Goal: Information Seeking & Learning: Find contact information

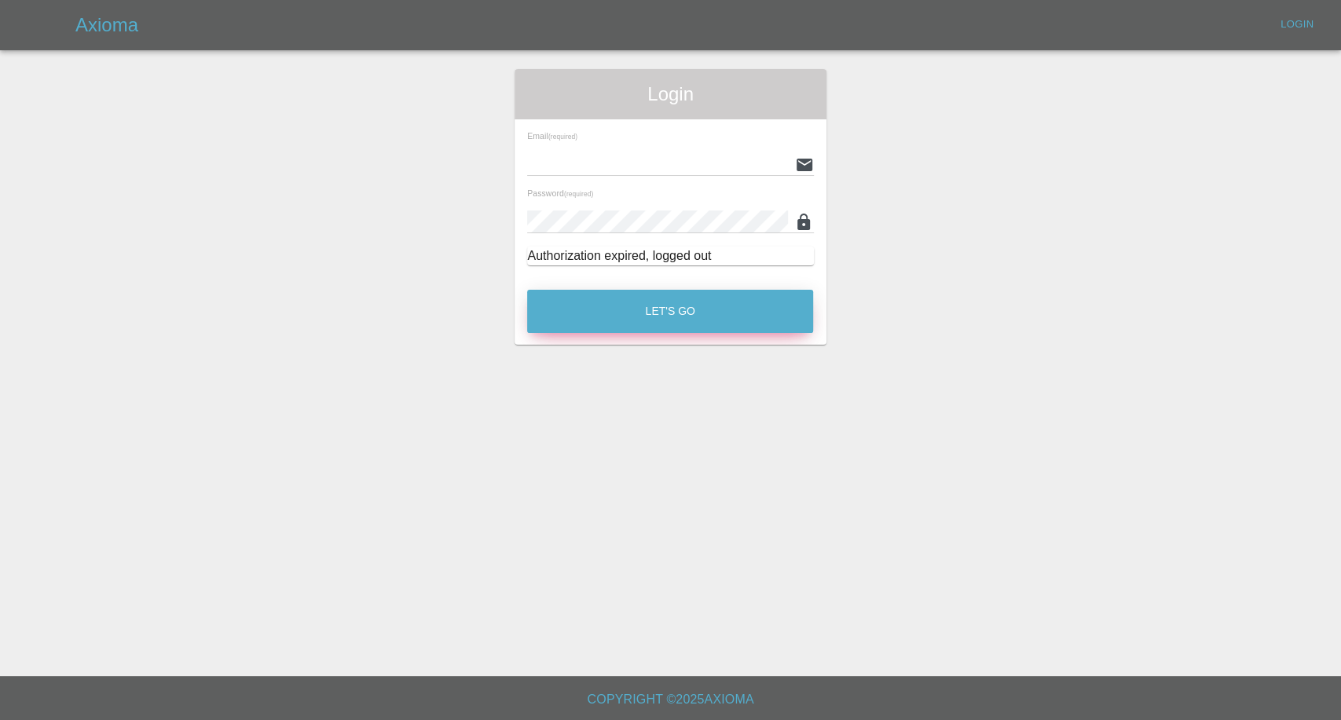
type input "afreen@axioma.co.uk"
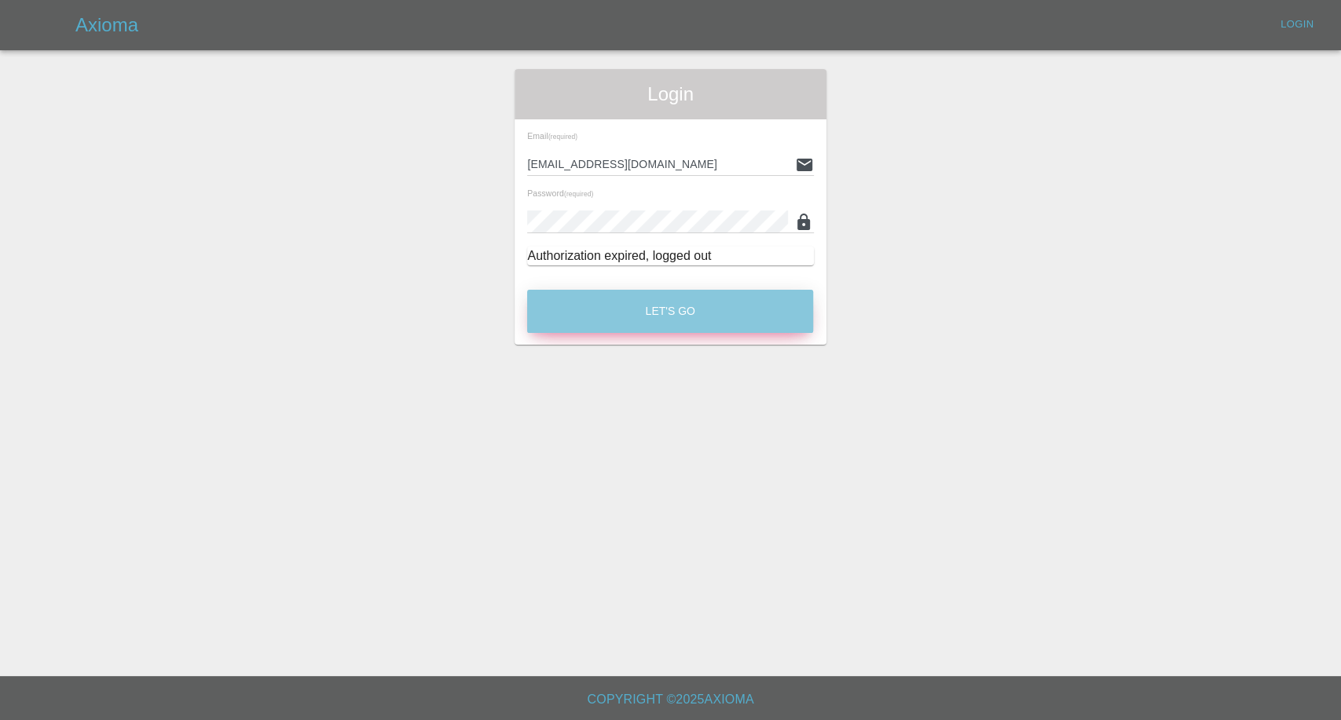
click at [641, 328] on button "Let's Go" at bounding box center [670, 311] width 286 height 43
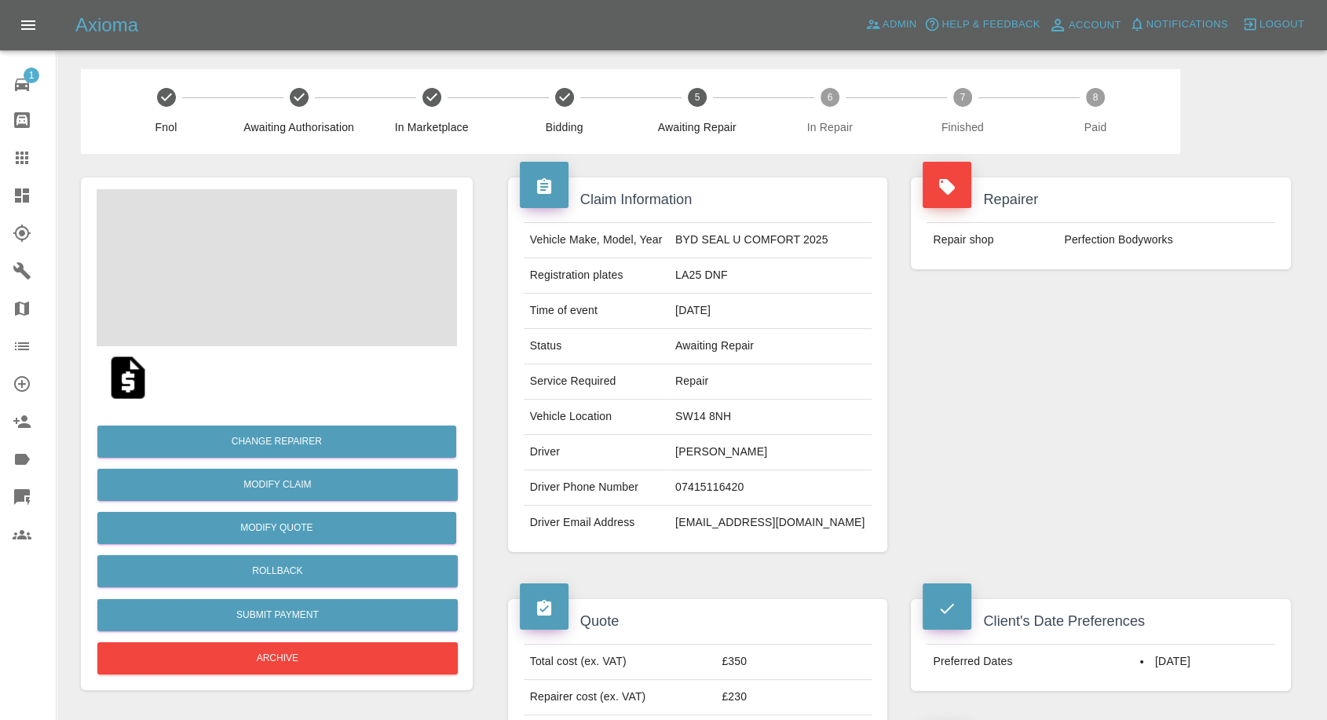
click at [730, 458] on td "Dave Matson" at bounding box center [770, 452] width 203 height 35
copy td "Dave Matson"
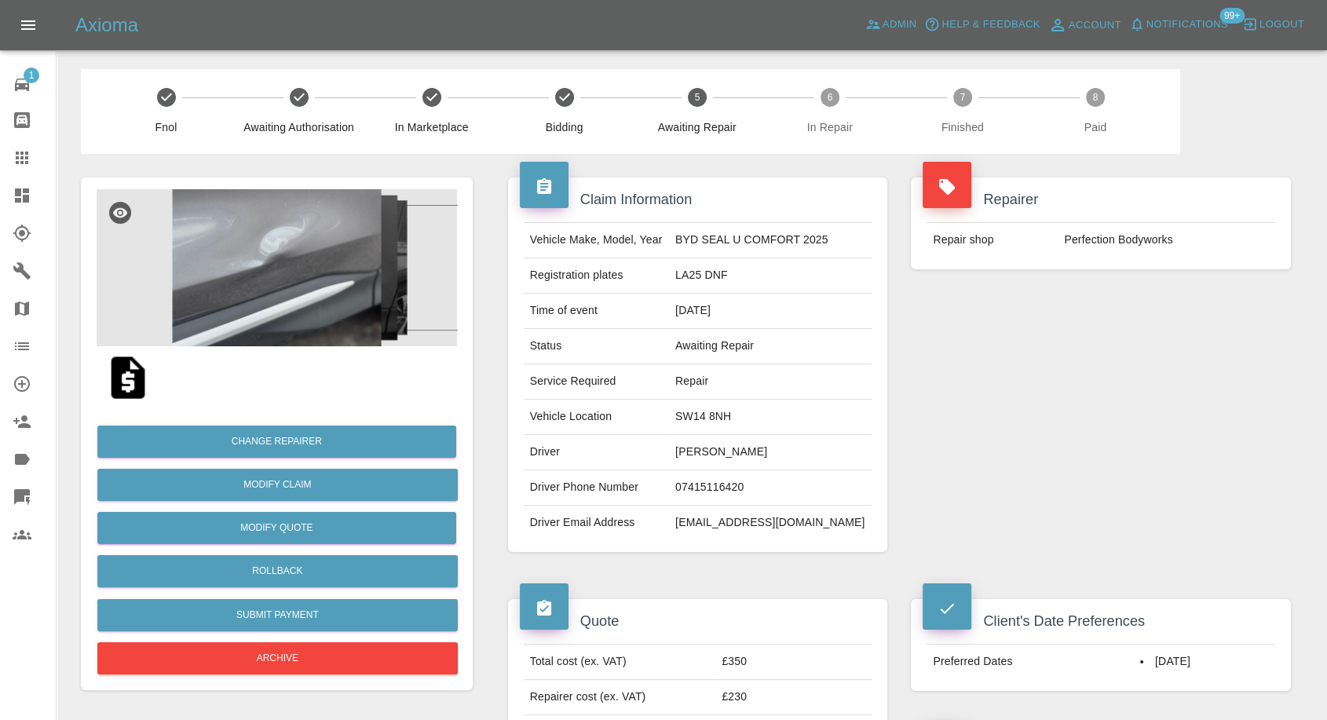
click at [711, 485] on td "07415116420" at bounding box center [770, 487] width 203 height 35
copy td "07415116420"
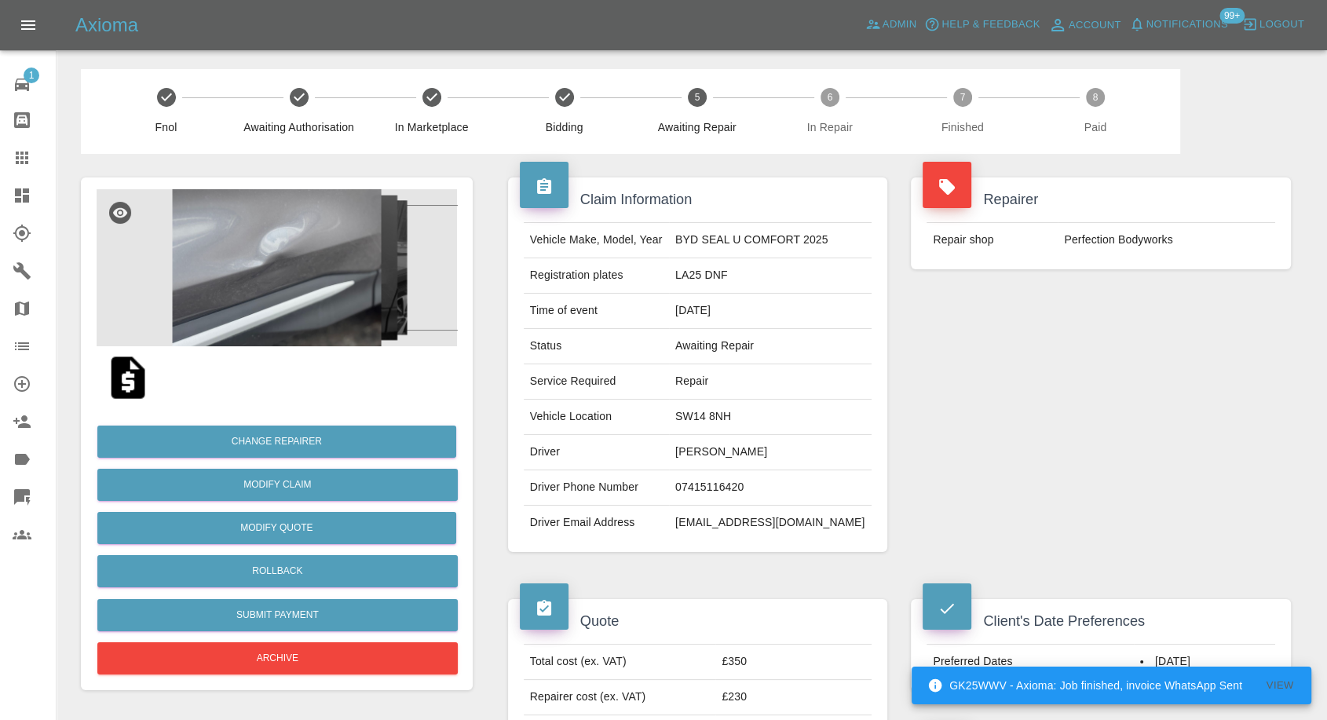
click at [1016, 410] on div "Repairer Repair shop Perfection Bodyworks" at bounding box center [1101, 365] width 404 height 422
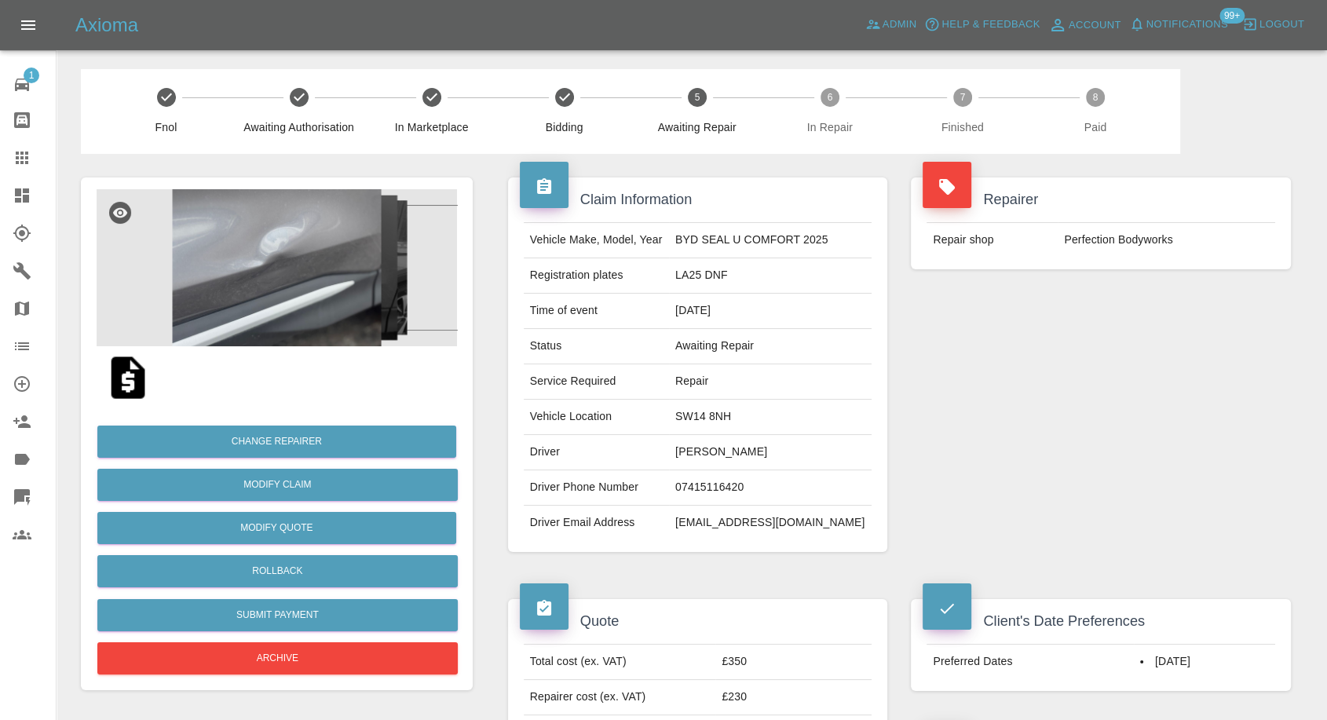
click at [725, 416] on td "SW14 8NH" at bounding box center [770, 417] width 203 height 35
copy td "SW14 8NH"
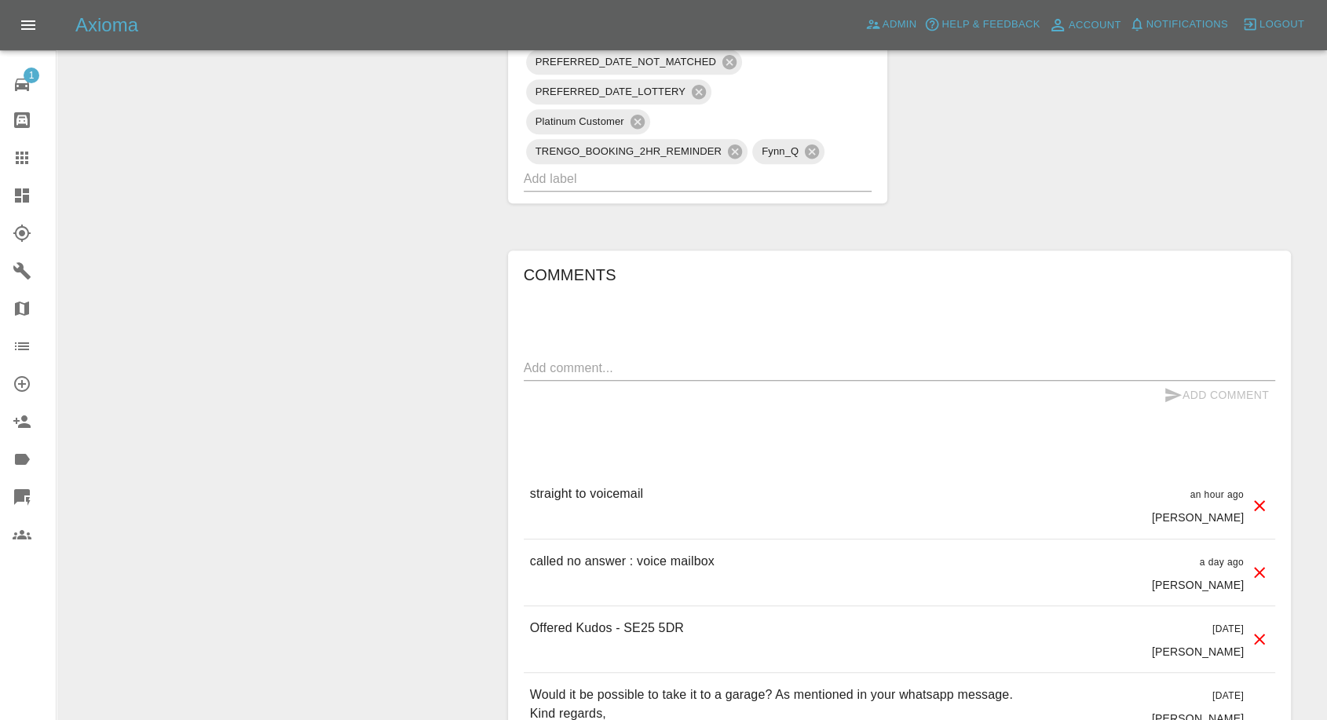
scroll to position [1483, 0]
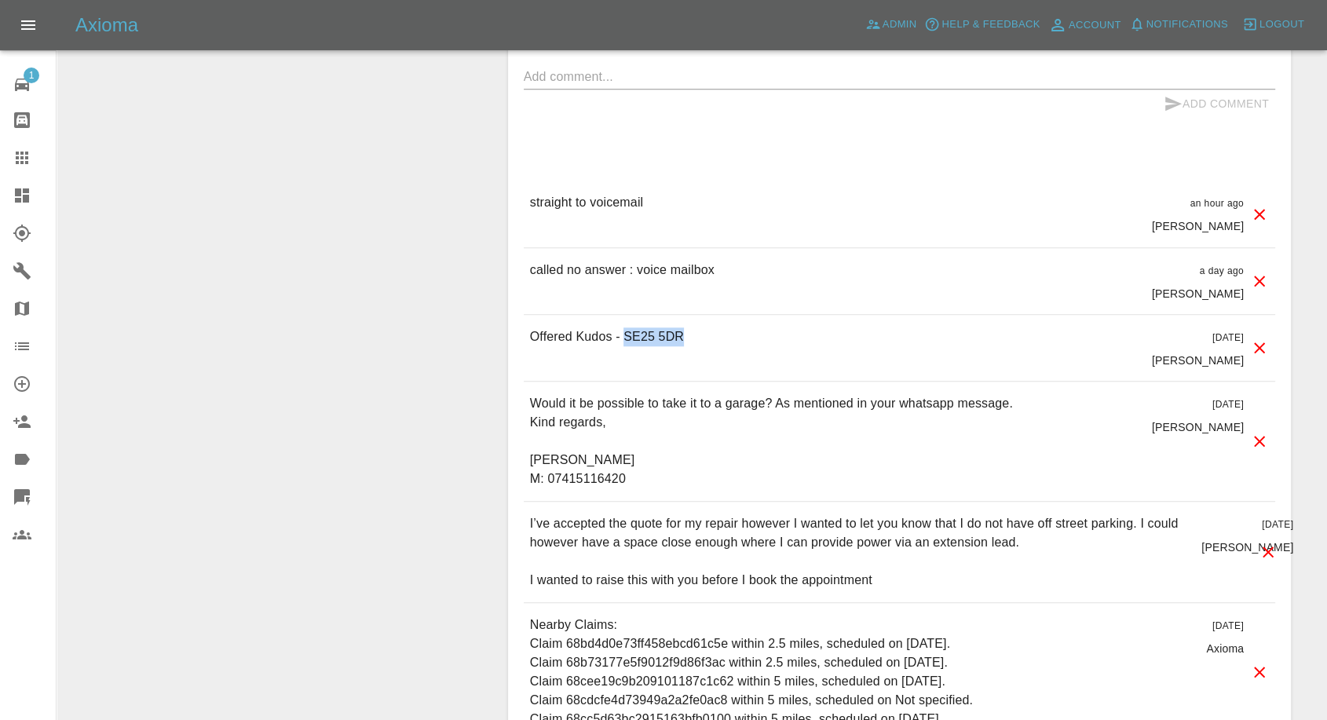
drag, startPoint x: 623, startPoint y: 335, endPoint x: 709, endPoint y: 335, distance: 86.4
click at [709, 335] on div "Offered Kudos - SE25 5DR 2 days ago Carl Ainsworth" at bounding box center [900, 348] width 752 height 66
copy p "SE25 5DR"
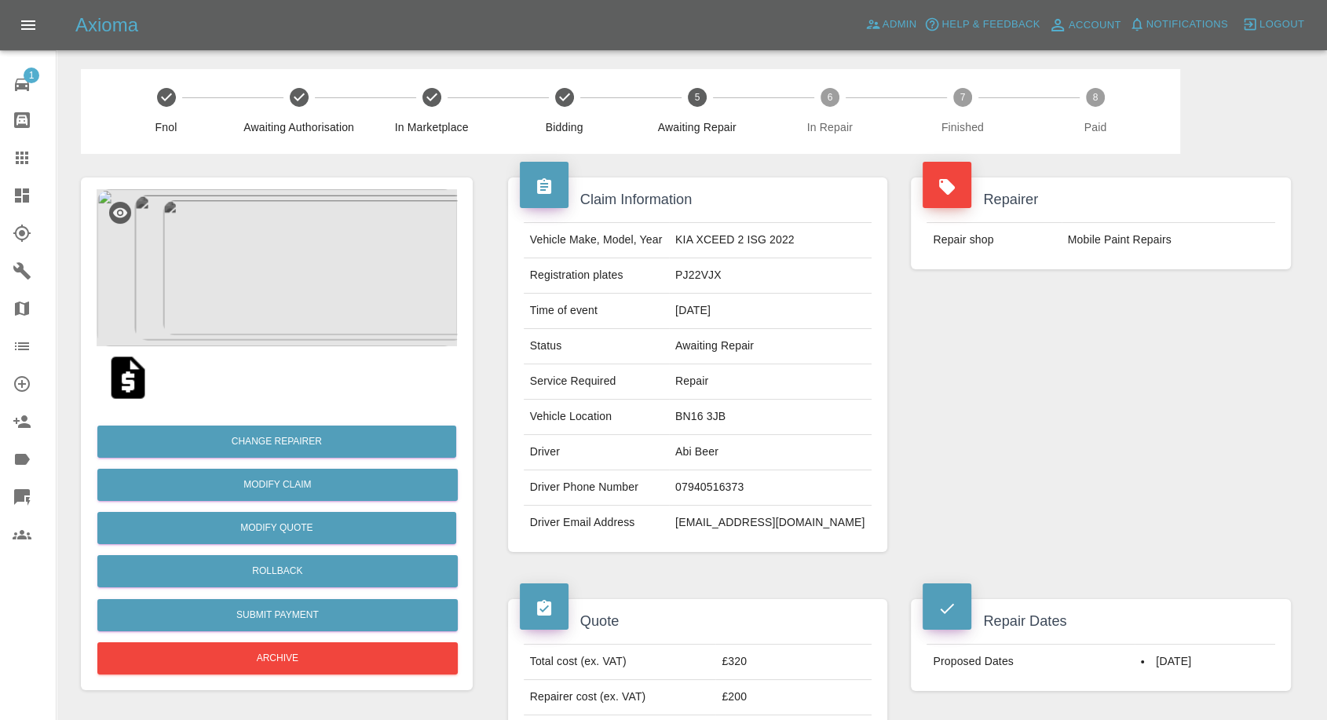
click at [724, 490] on td "07940516373" at bounding box center [770, 487] width 203 height 35
copy td "07940516373"
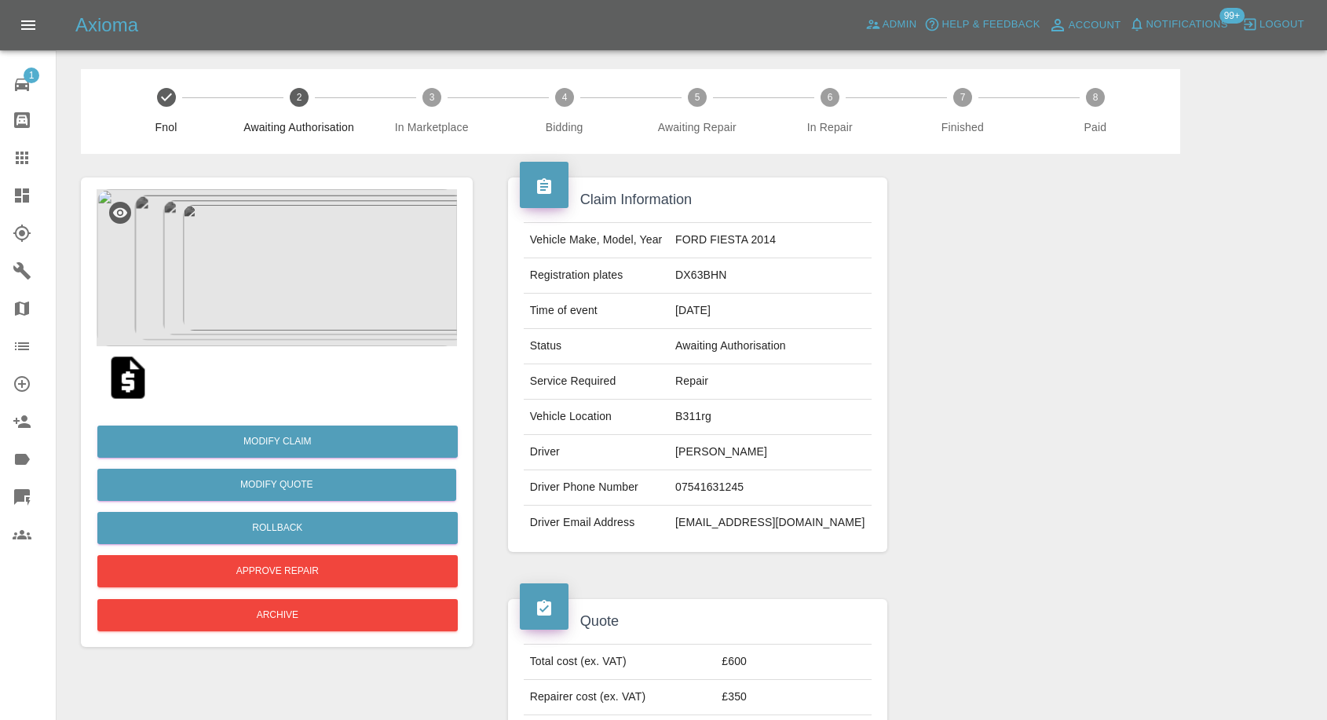
scroll to position [436, 0]
click at [24, 165] on icon at bounding box center [22, 157] width 19 height 19
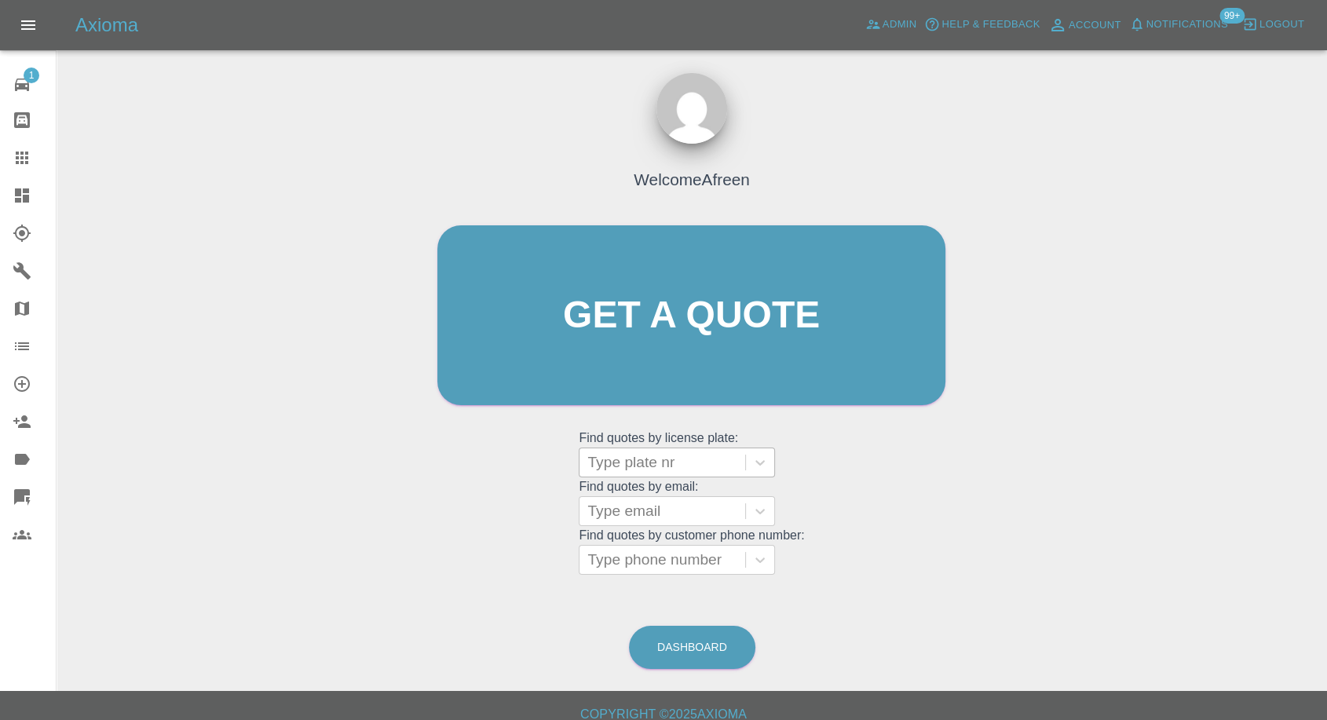
click at [709, 472] on div at bounding box center [663, 463] width 150 height 22
paste input "AV61 EVL"
type input "AV61 EVL"
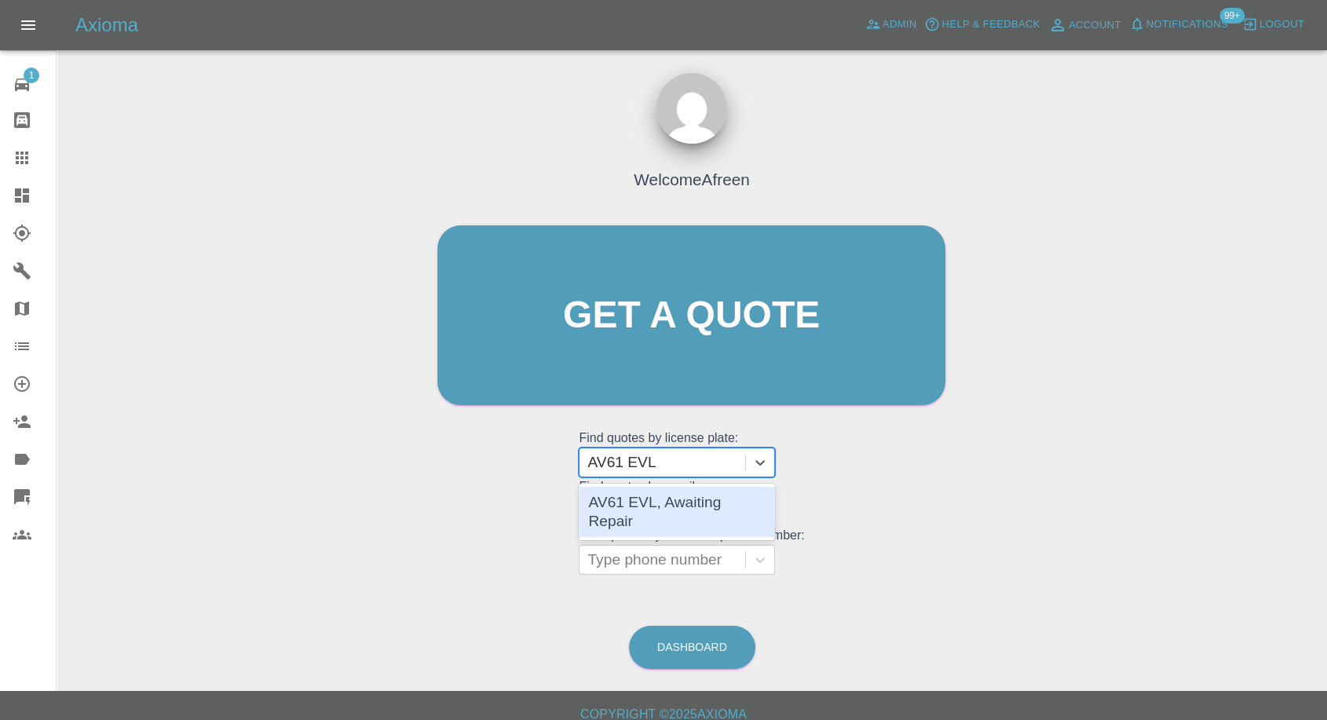
click at [657, 503] on div "AV61 EVL, Awaiting Repair" at bounding box center [677, 512] width 196 height 50
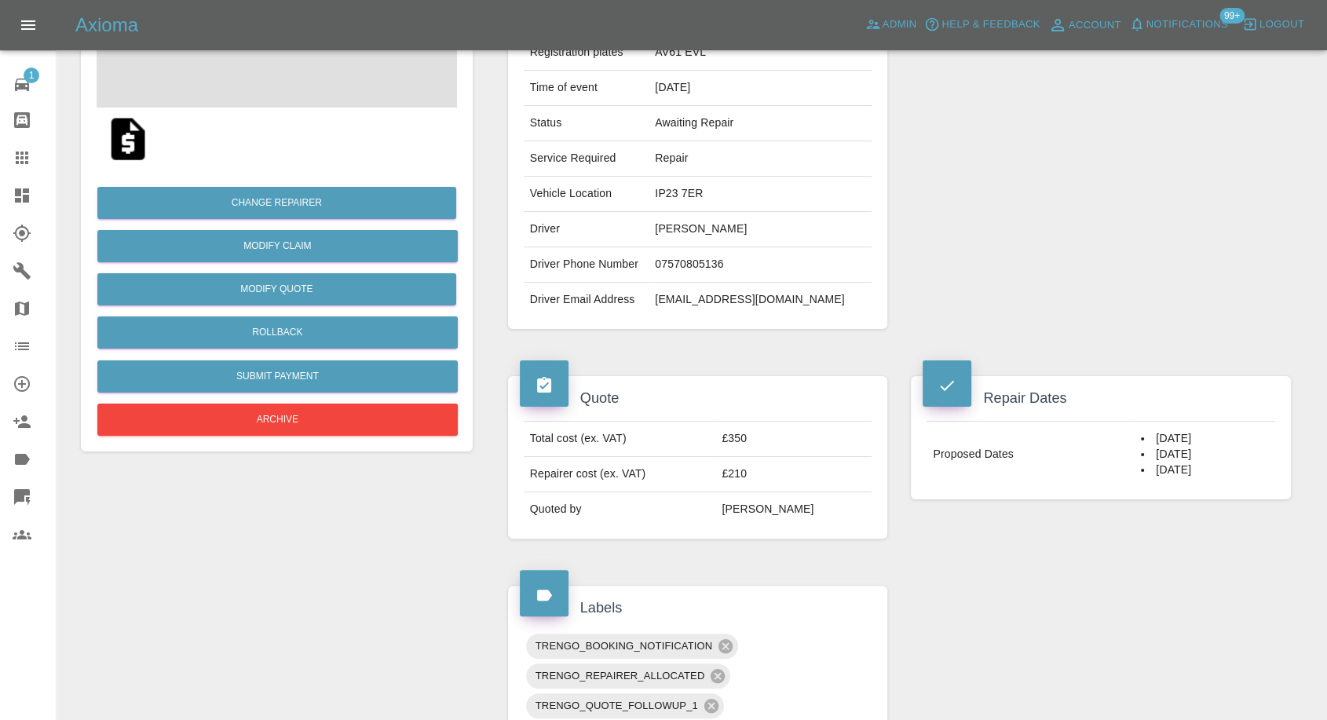
scroll to position [349, 0]
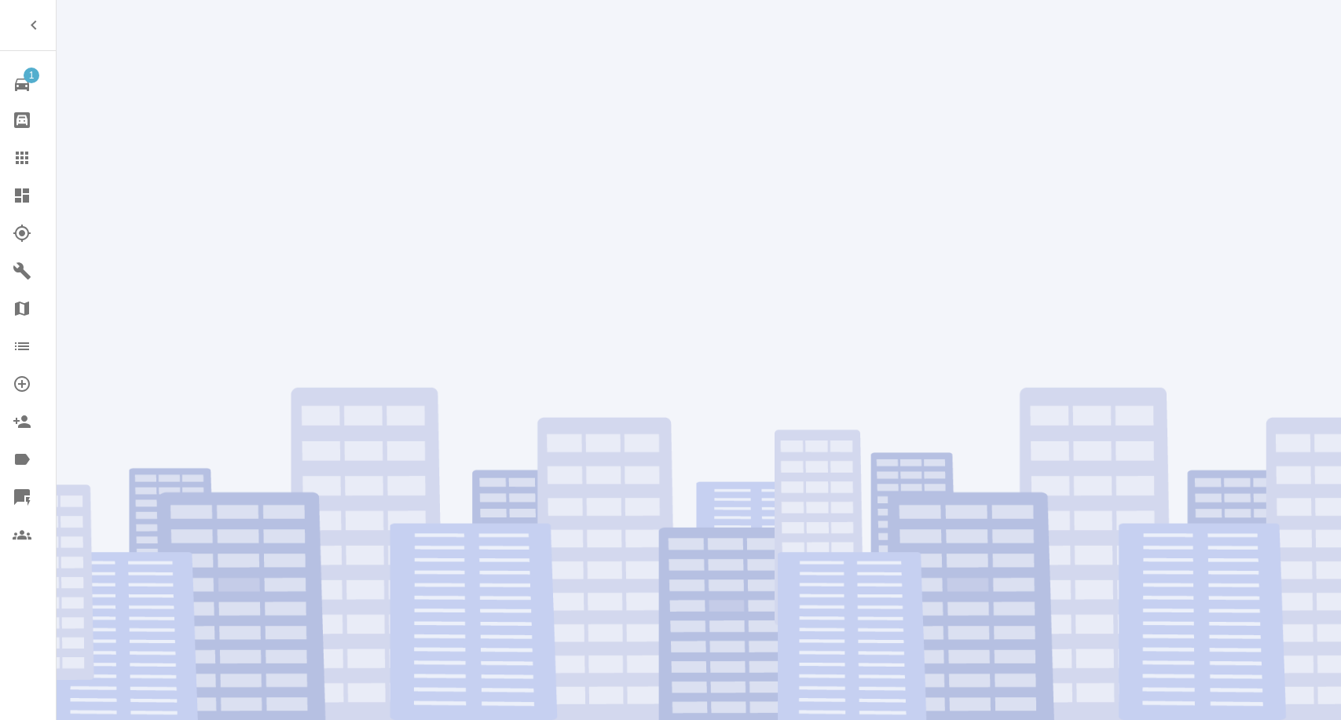
click at [294, 46] on div at bounding box center [699, 360] width 1284 height 720
click at [19, 151] on icon at bounding box center [22, 157] width 19 height 19
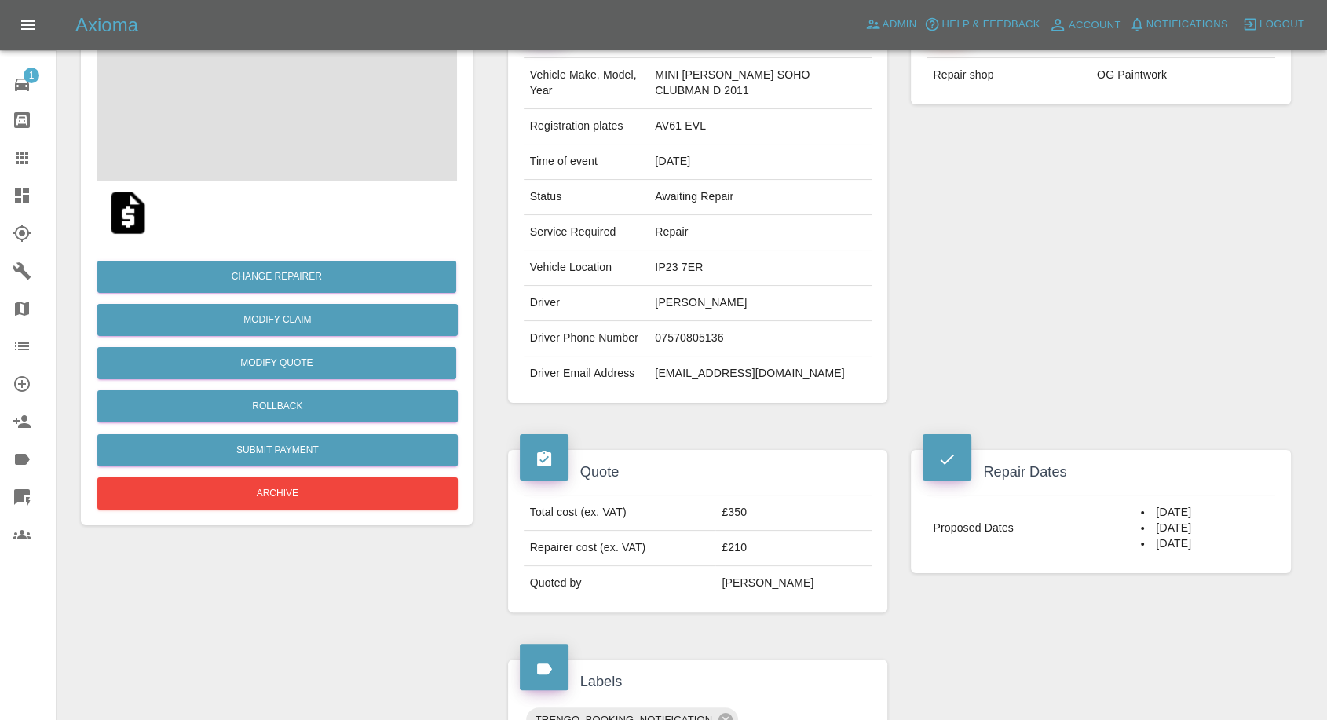
scroll to position [349, 0]
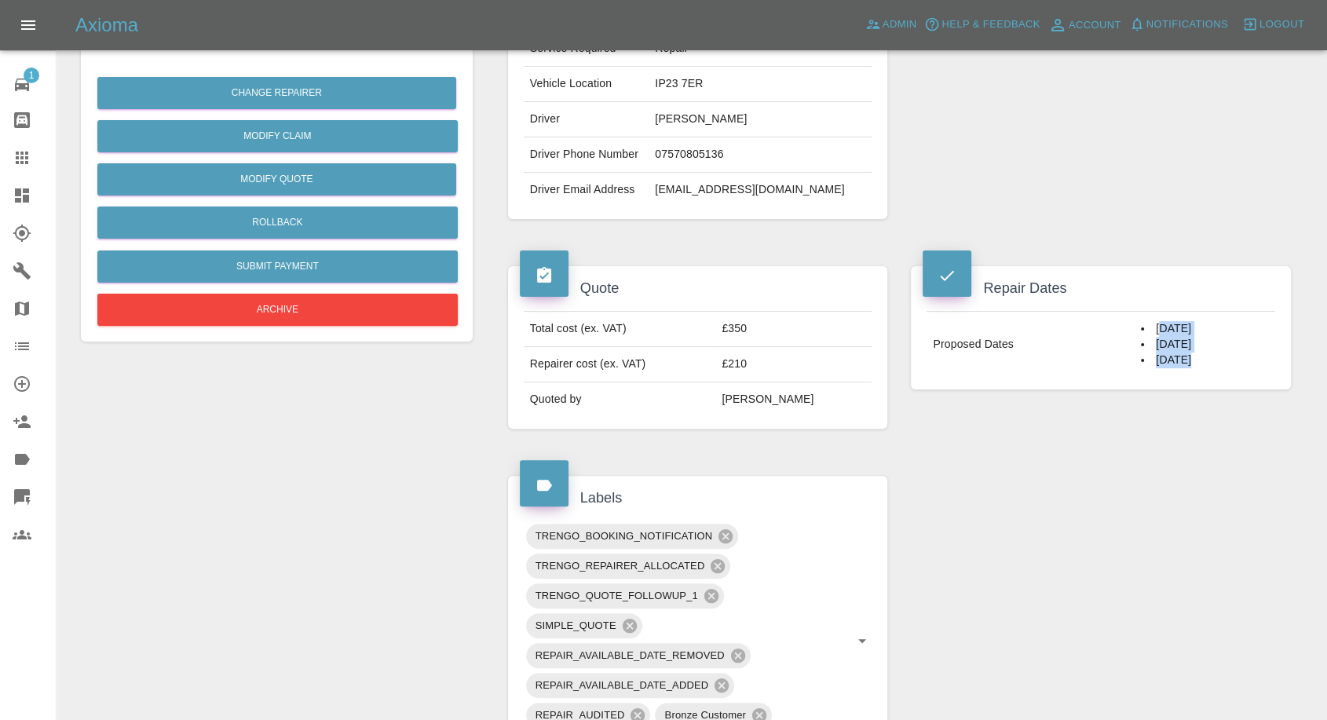
drag, startPoint x: 1137, startPoint y: 329, endPoint x: 1164, endPoint y: 368, distance: 47.5
click at [1164, 368] on td "[DATE] [DATE] [DATE]" at bounding box center [1205, 345] width 141 height 66
drag, startPoint x: 1147, startPoint y: 335, endPoint x: 1194, endPoint y: 365, distance: 56.2
click at [1194, 365] on td "[DATE] [DATE] [DATE]" at bounding box center [1205, 345] width 141 height 66
copy td "[DATE] [DATE] [DATE]"
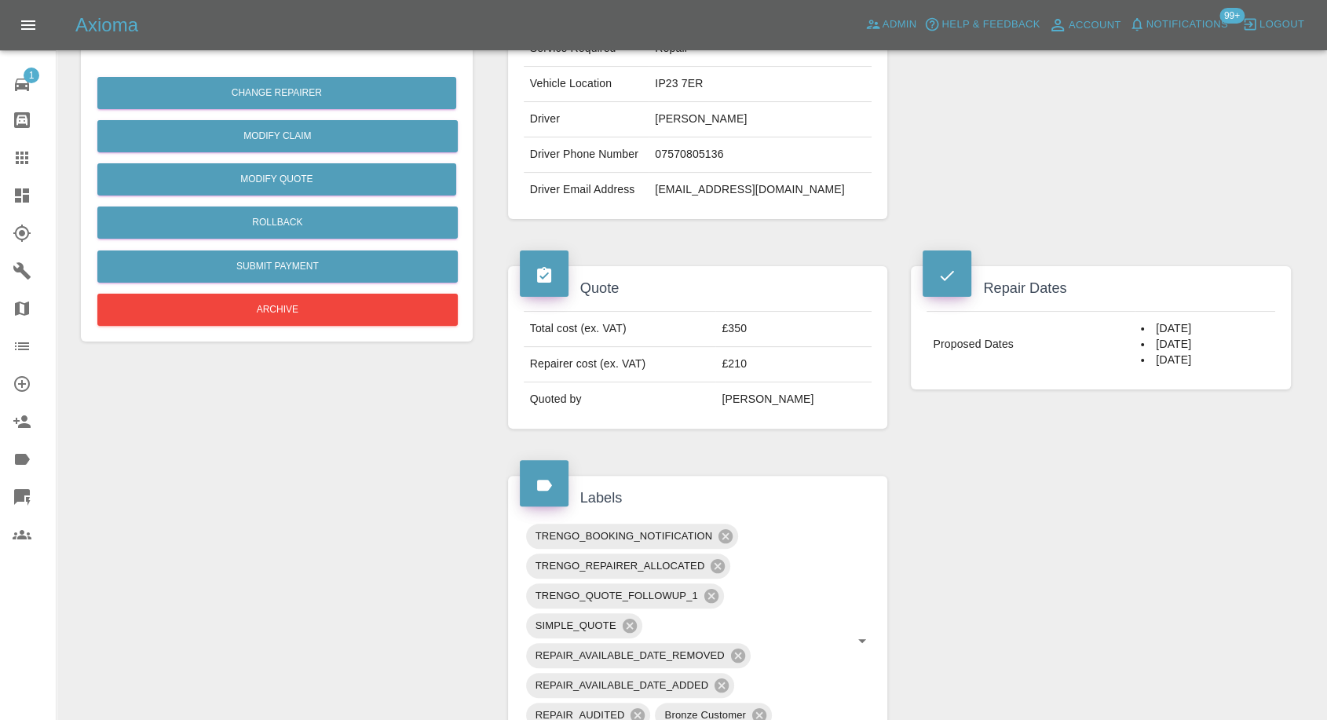
click at [675, 394] on td "Quoted by" at bounding box center [620, 400] width 192 height 35
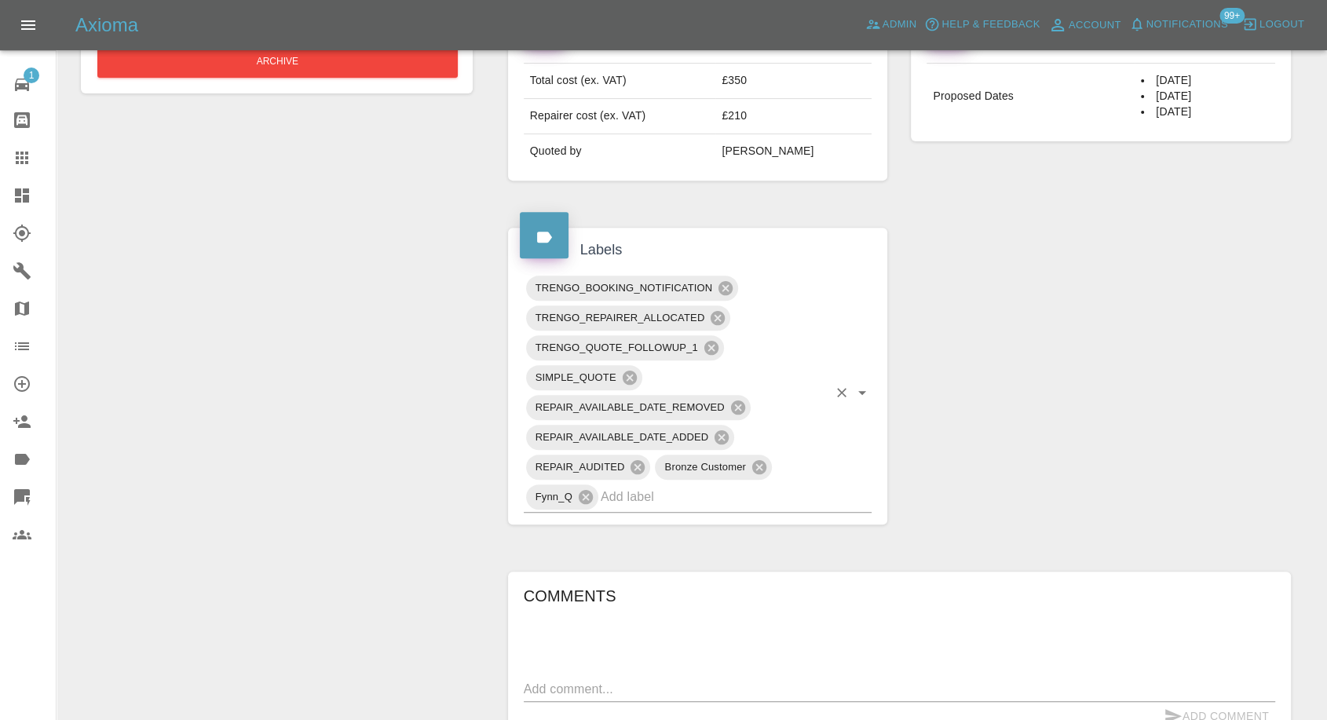
scroll to position [610, 0]
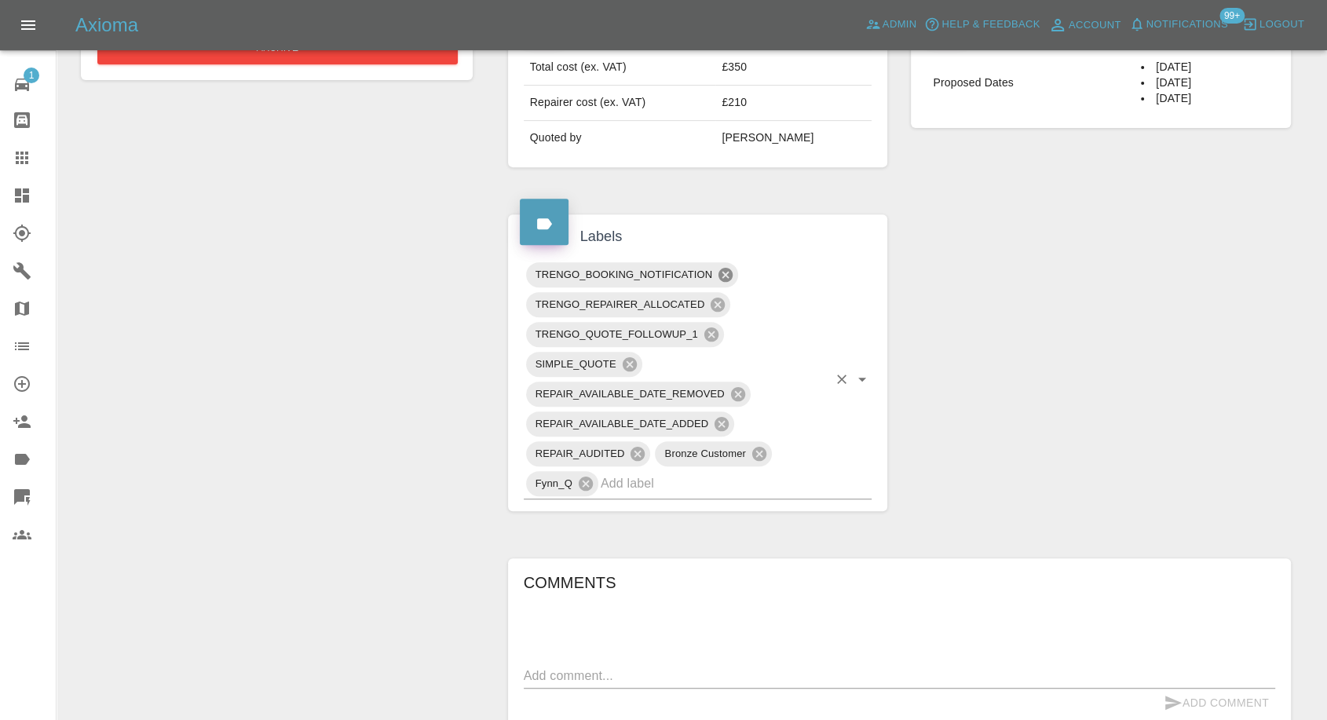
click at [724, 269] on icon at bounding box center [726, 275] width 14 height 14
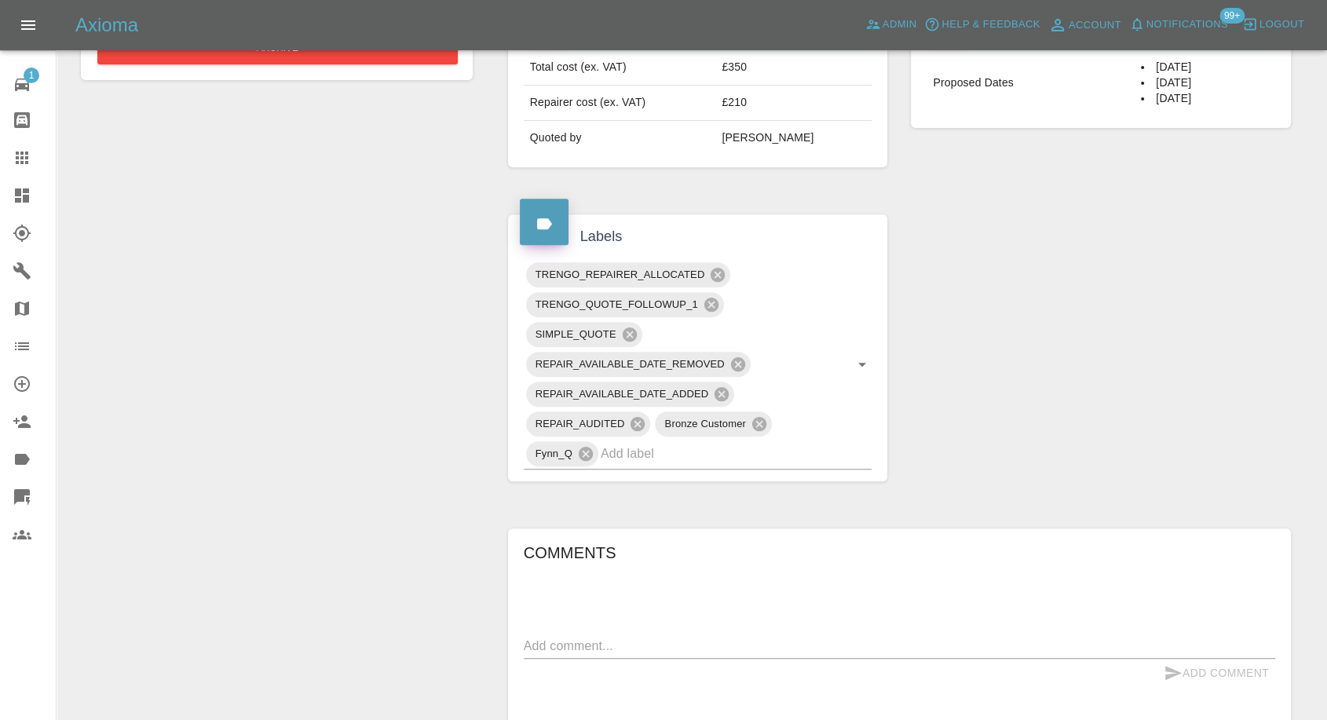
click at [371, 362] on div "Change Repairer Modify Claim Modify Quote Rollback Submit Payment Archive" at bounding box center [277, 511] width 416 height 1934
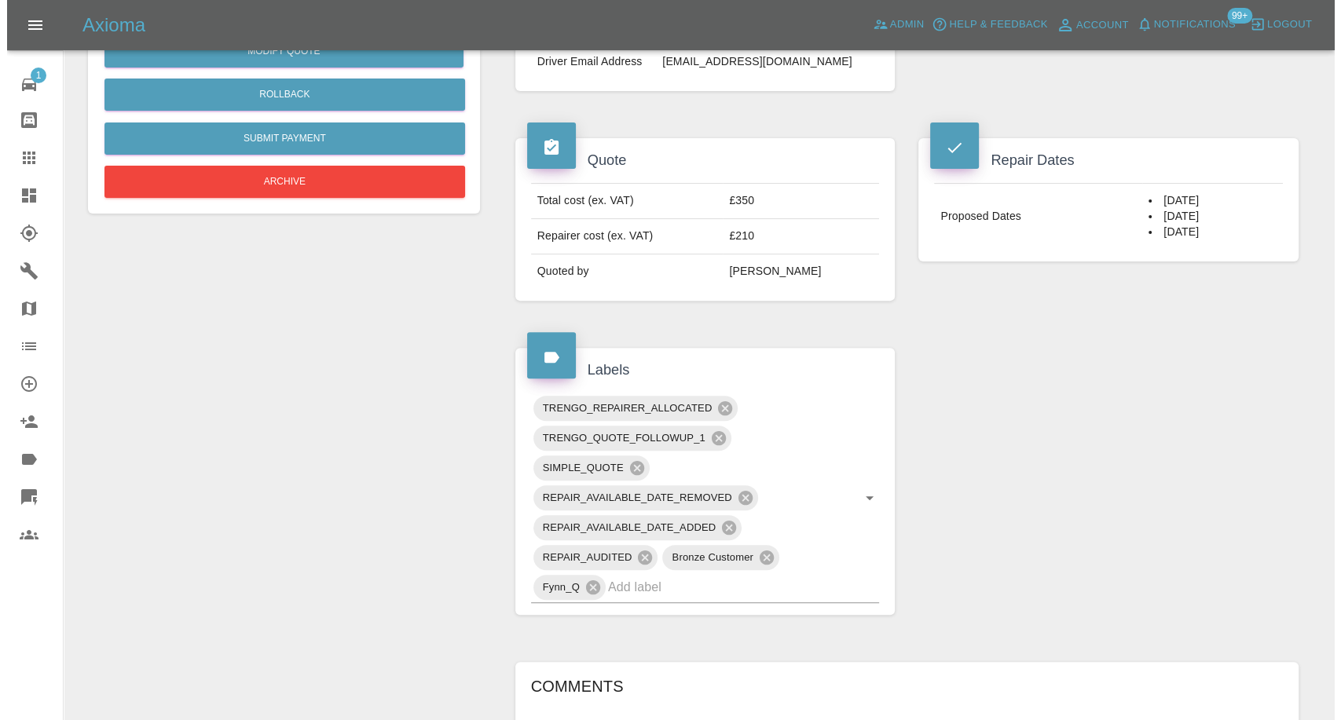
scroll to position [174, 0]
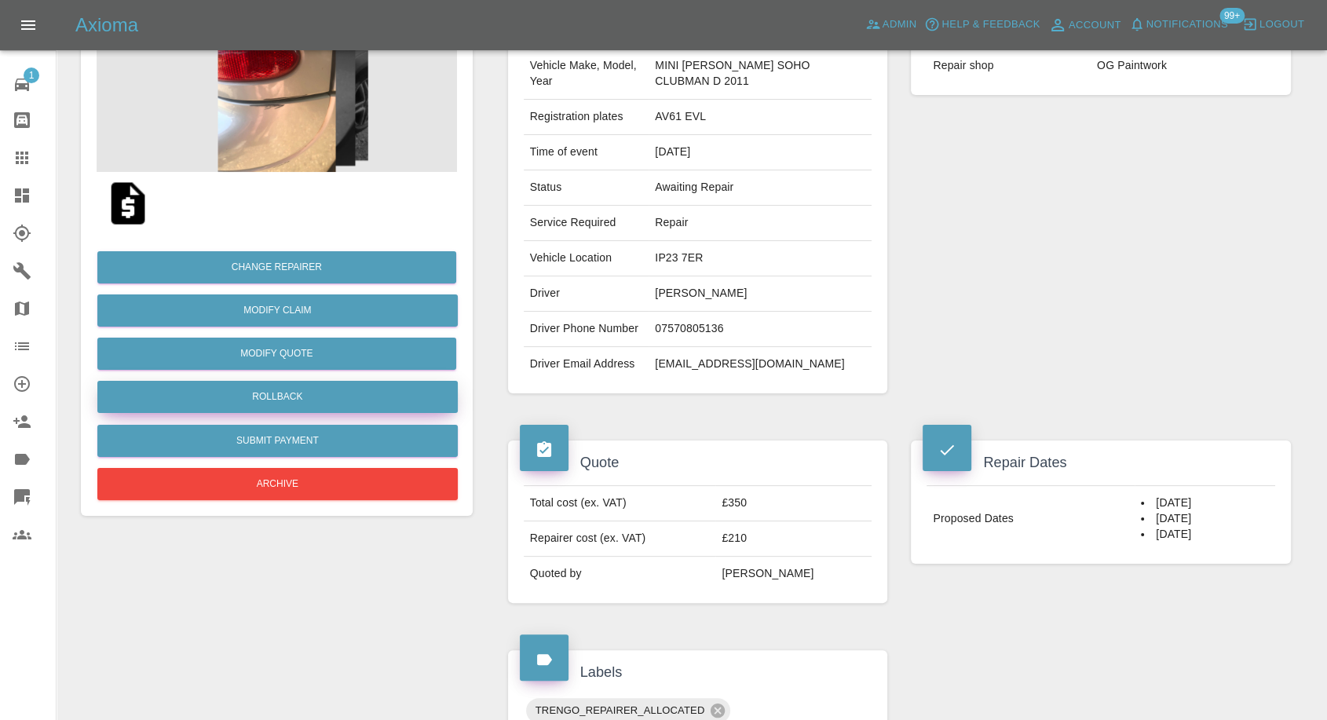
click at [267, 389] on button "Rollback" at bounding box center [277, 397] width 361 height 32
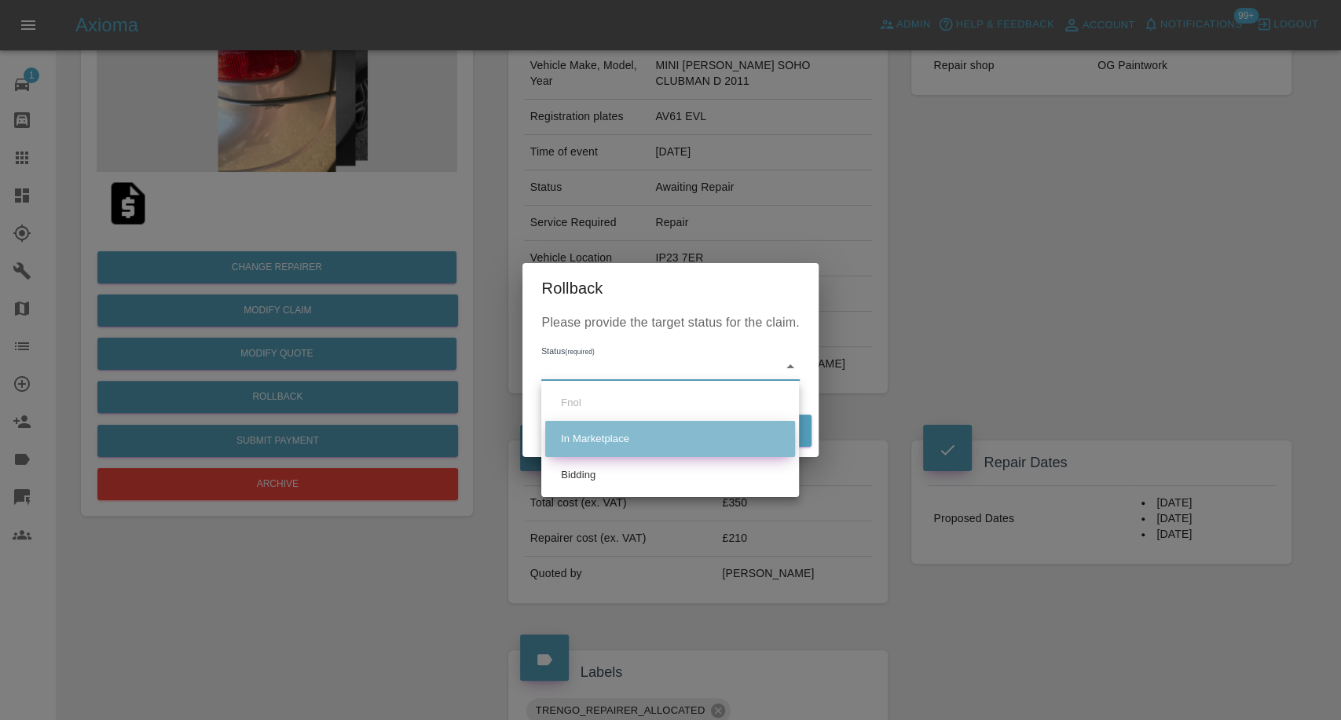
click at [603, 440] on li "In Marketplace" at bounding box center [670, 439] width 250 height 36
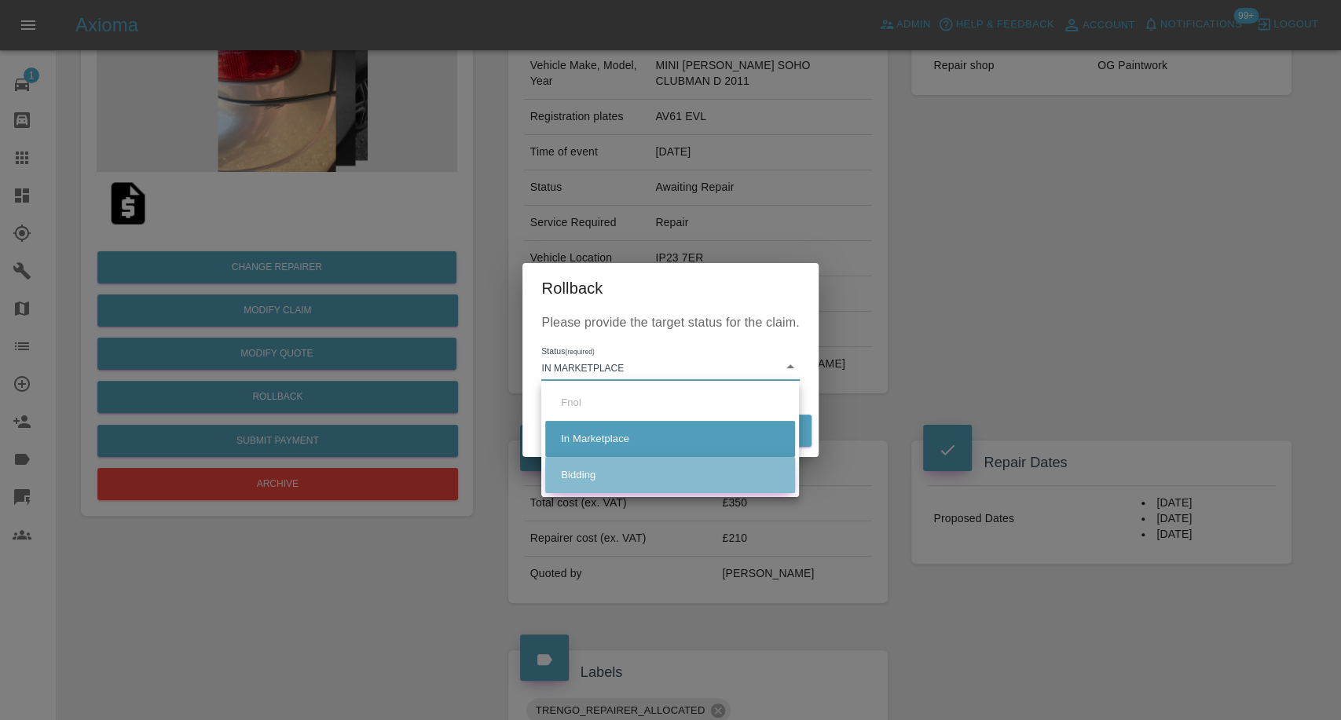
drag, startPoint x: 584, startPoint y: 468, endPoint x: 688, endPoint y: 456, distance: 104.4
click at [588, 468] on li "Bidding" at bounding box center [670, 475] width 250 height 36
type input "bidding"
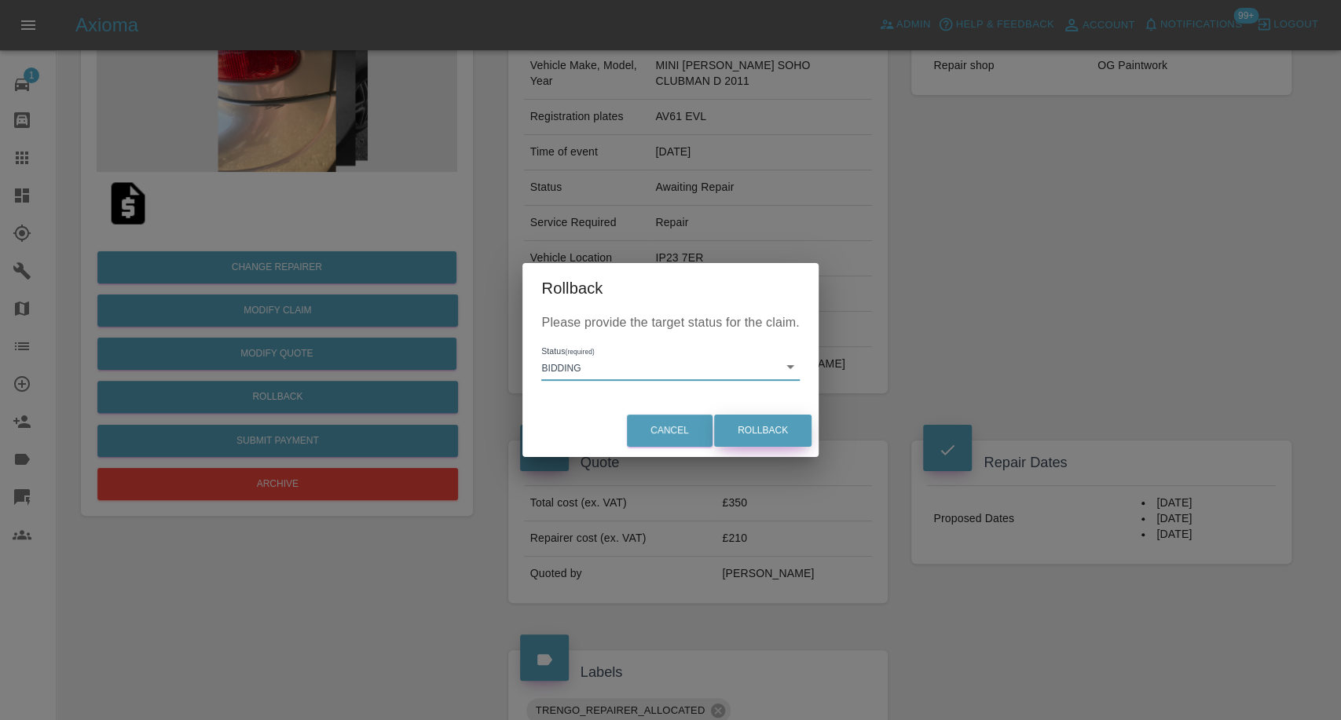
click at [753, 429] on button "Rollback" at bounding box center [762, 431] width 97 height 32
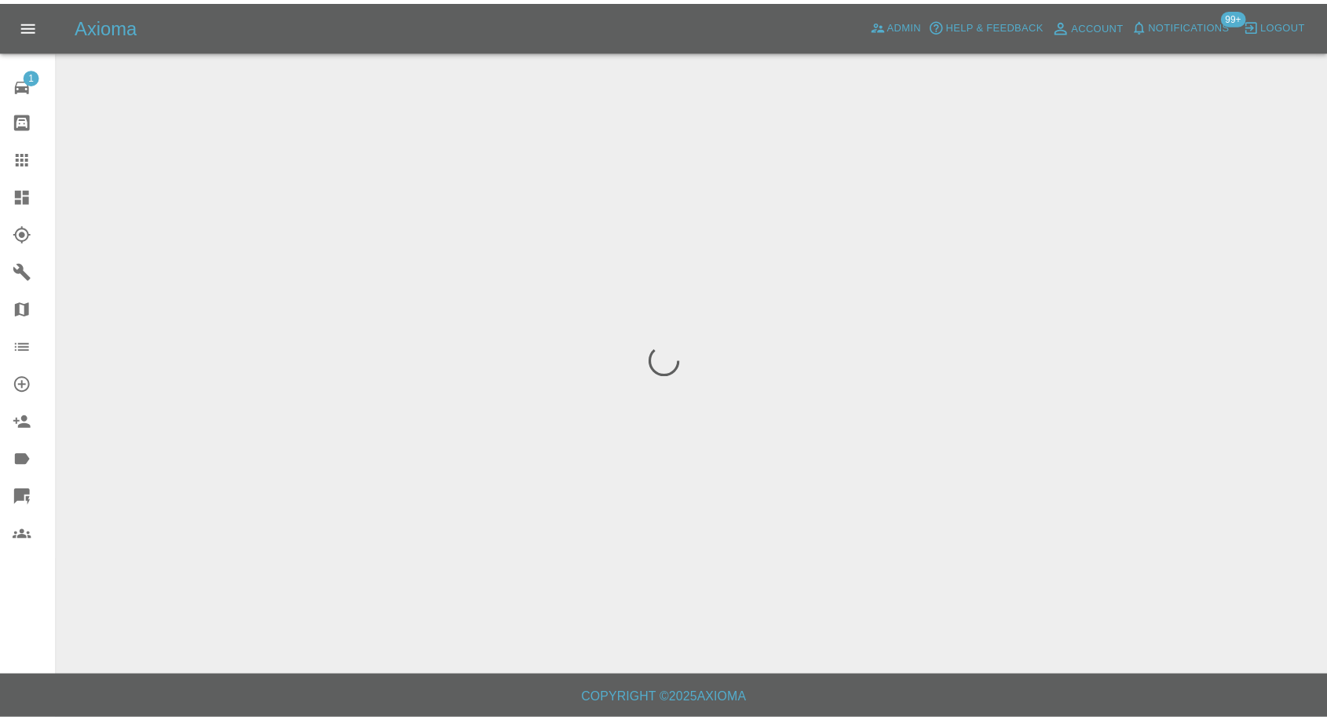
scroll to position [0, 0]
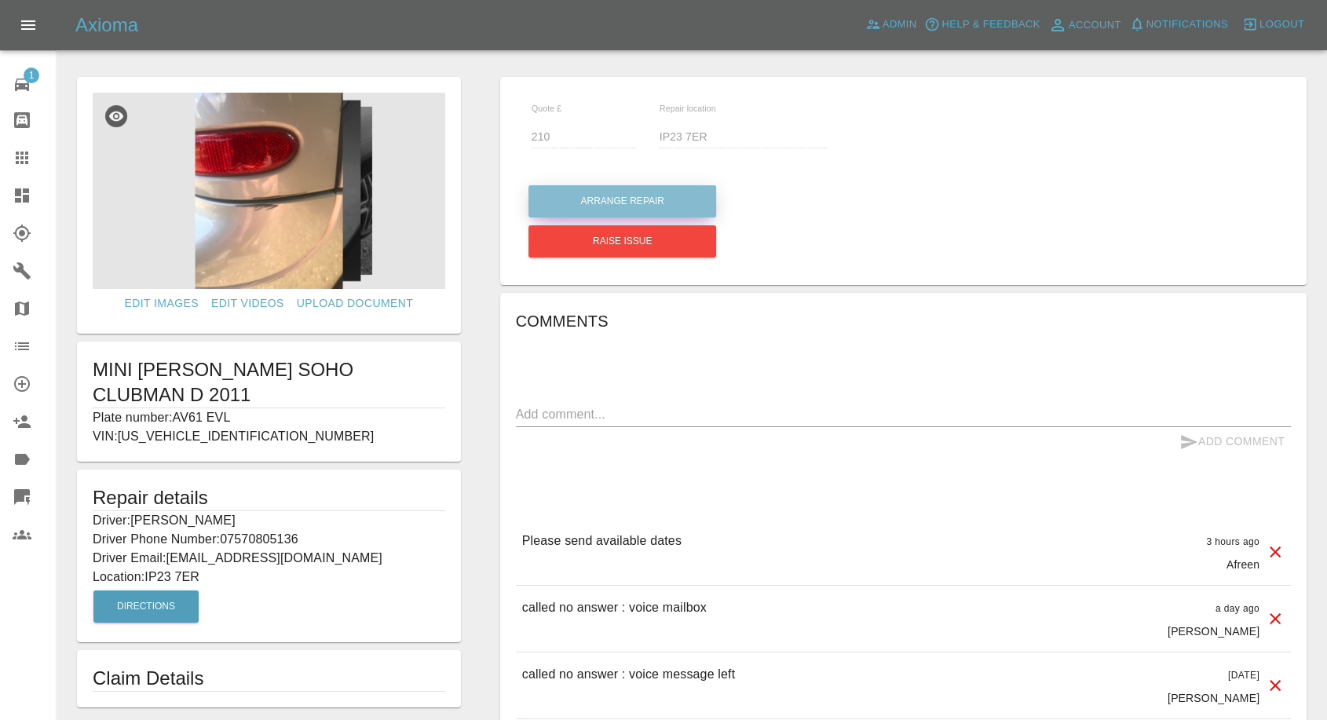
click at [639, 211] on button "Arrange Repair" at bounding box center [623, 201] width 188 height 32
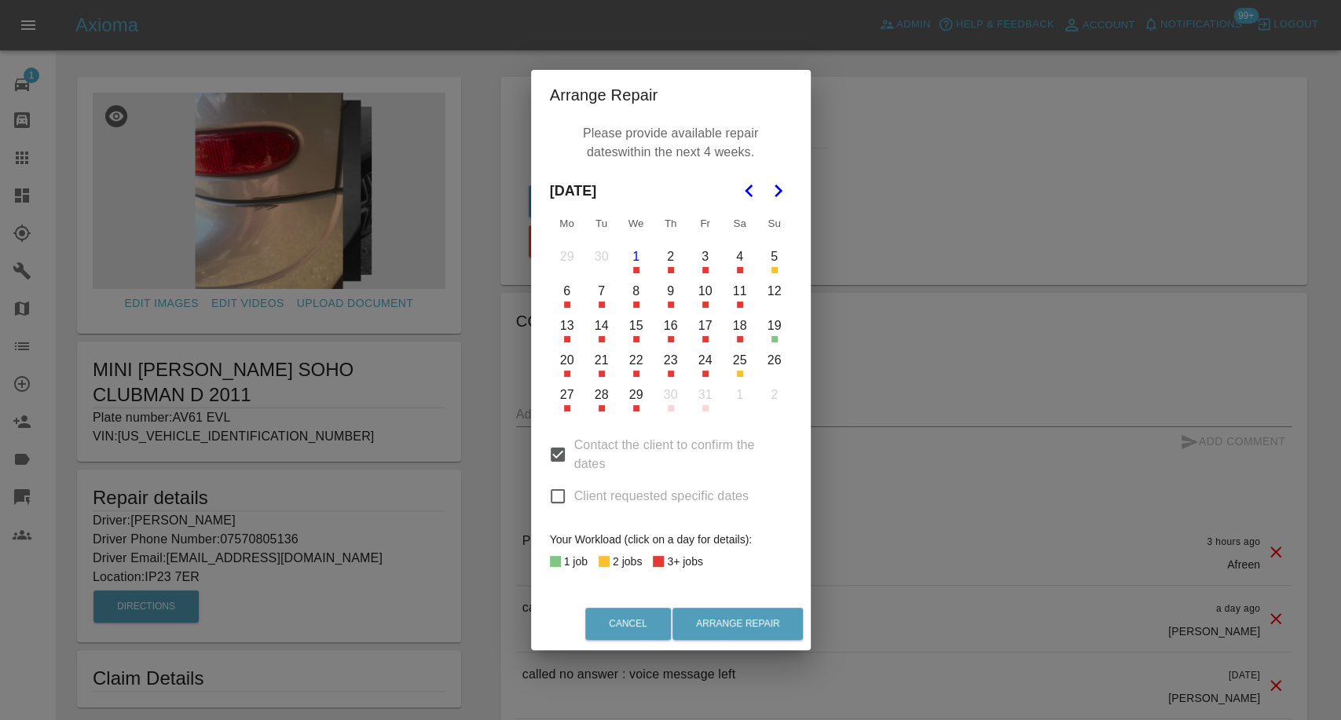
click at [575, 364] on button "20" at bounding box center [567, 360] width 33 height 33
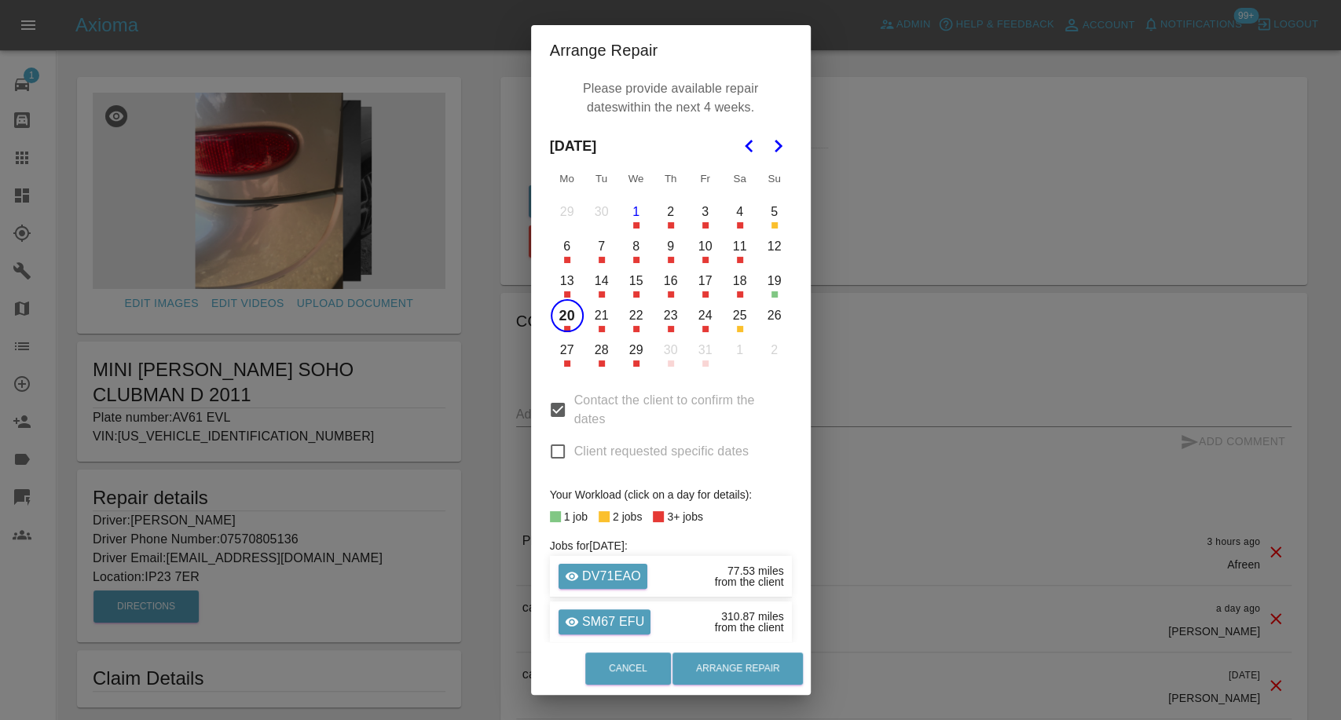
click at [701, 317] on button "24" at bounding box center [705, 315] width 33 height 33
click at [560, 357] on button "27" at bounding box center [567, 350] width 33 height 33
click at [551, 412] on input "Contact the client to confirm the dates" at bounding box center [557, 410] width 33 height 33
checkbox input "false"
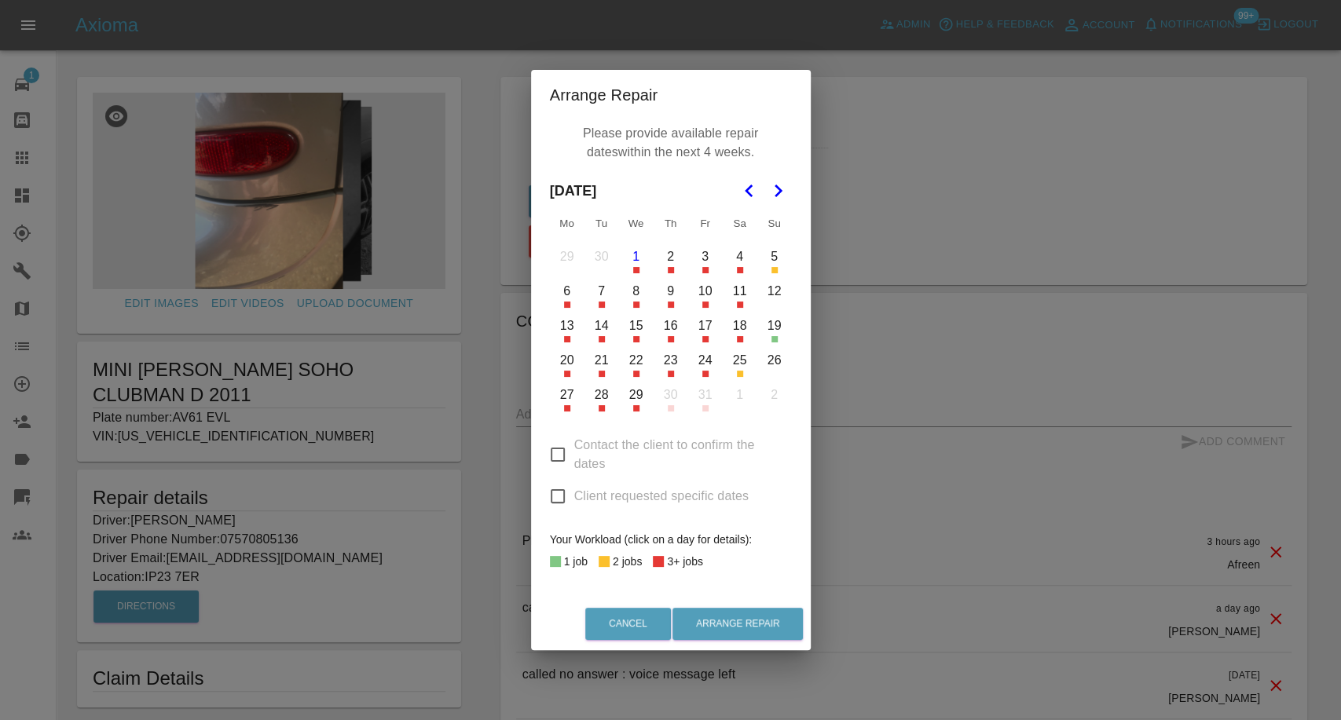
click at [573, 364] on button "20" at bounding box center [567, 360] width 33 height 33
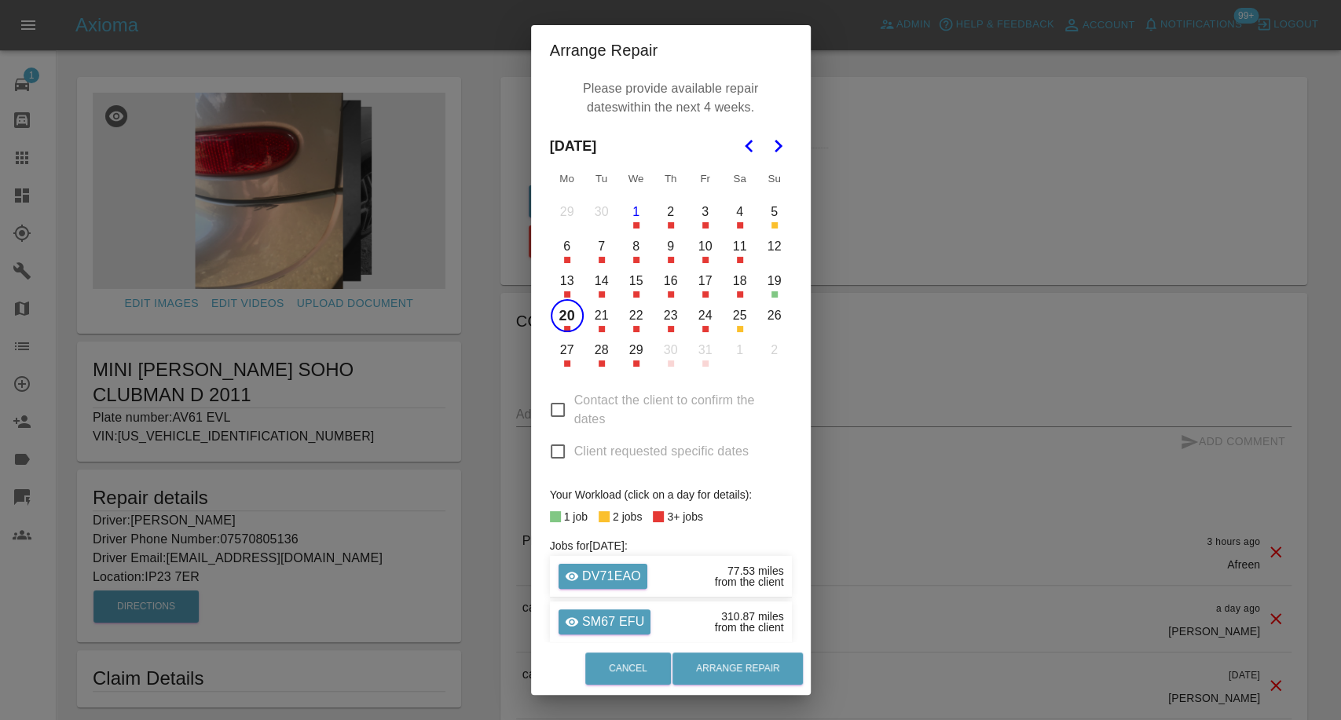
click at [692, 320] on button "24" at bounding box center [705, 315] width 33 height 33
drag, startPoint x: 567, startPoint y: 354, endPoint x: 588, endPoint y: 385, distance: 37.3
click at [558, 352] on button "27" at bounding box center [567, 350] width 33 height 33
click at [717, 666] on button "Arrange Repair" at bounding box center [737, 669] width 130 height 32
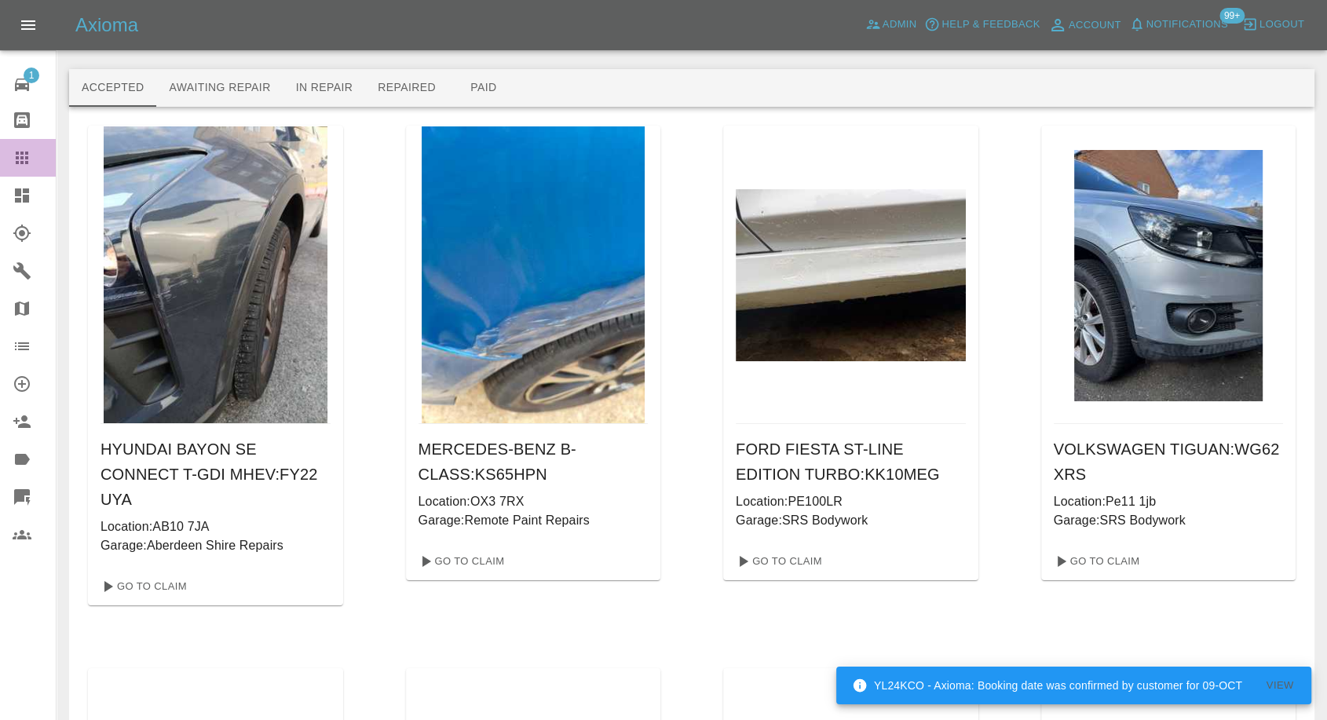
click at [29, 159] on icon at bounding box center [22, 157] width 19 height 19
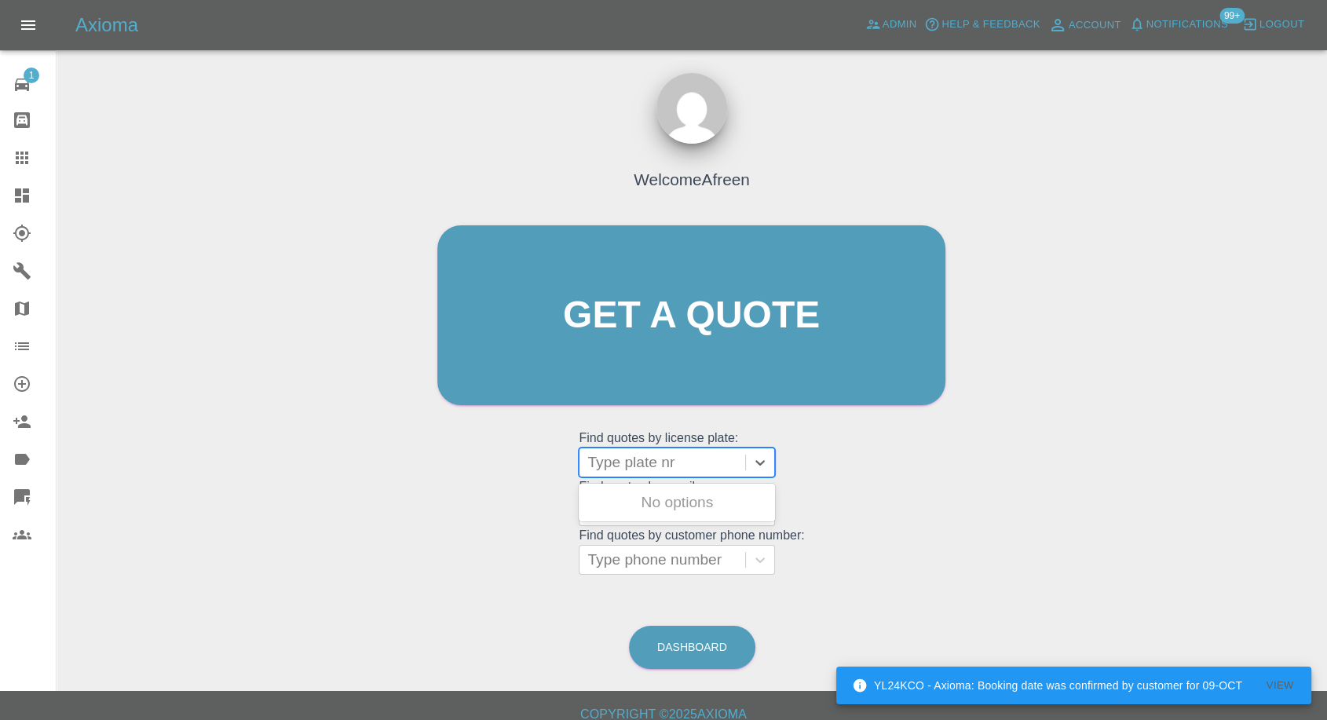
click at [644, 463] on div at bounding box center [663, 463] width 150 height 22
paste input "AV61 EVL"
type input "AV61 EVL"
click at [639, 498] on div "AV61 EVL, Awaiting Repair" at bounding box center [677, 512] width 196 height 50
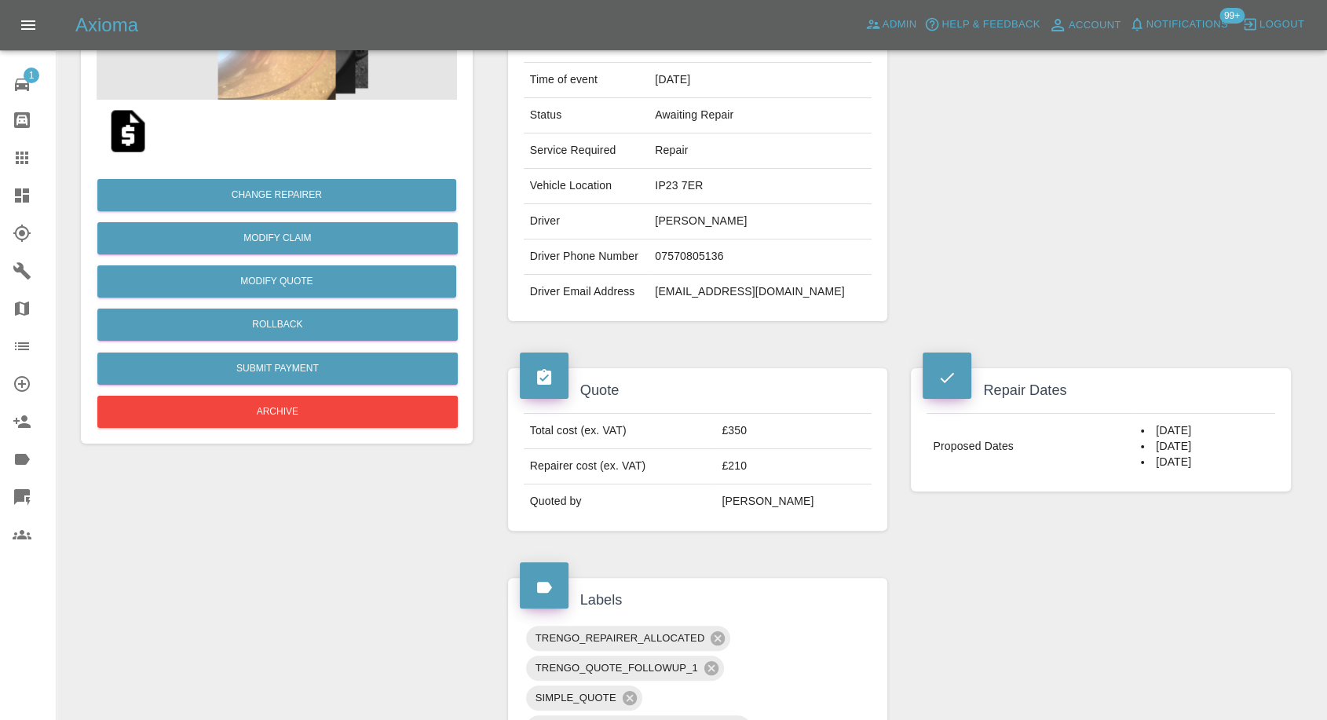
scroll to position [262, 0]
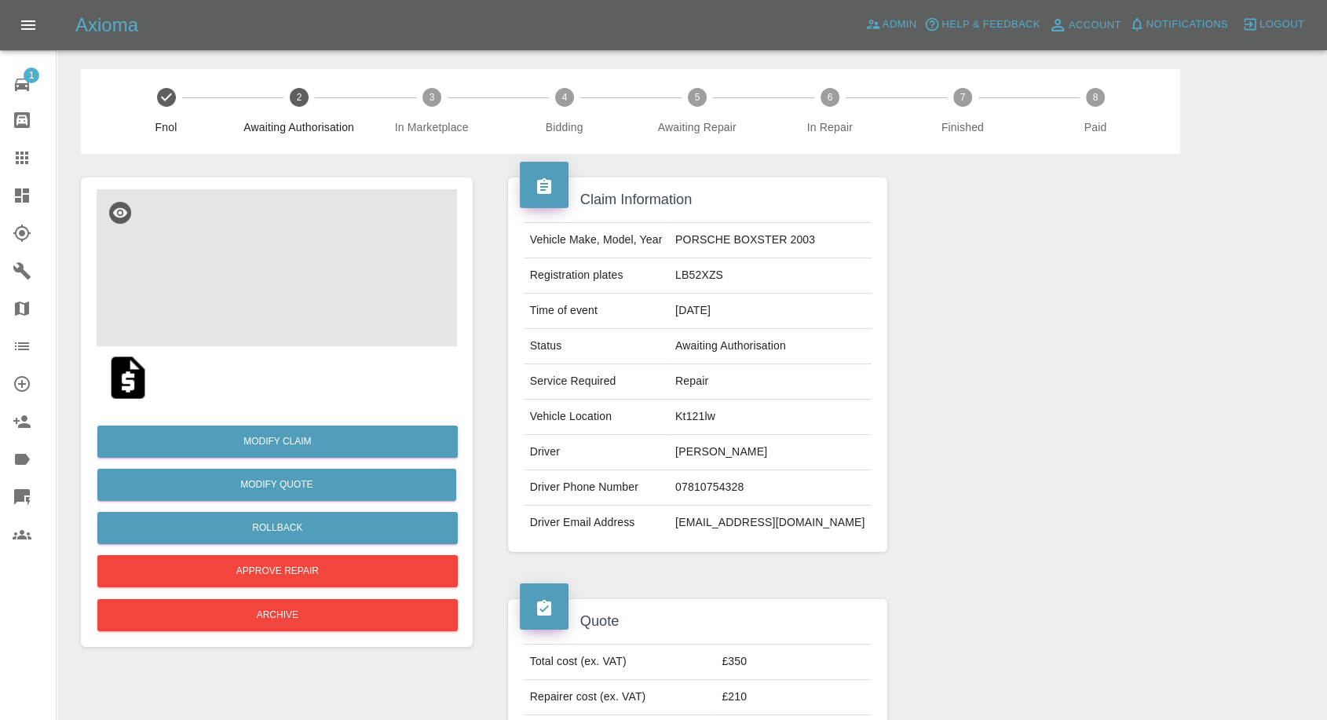
click at [258, 253] on img at bounding box center [277, 267] width 361 height 157
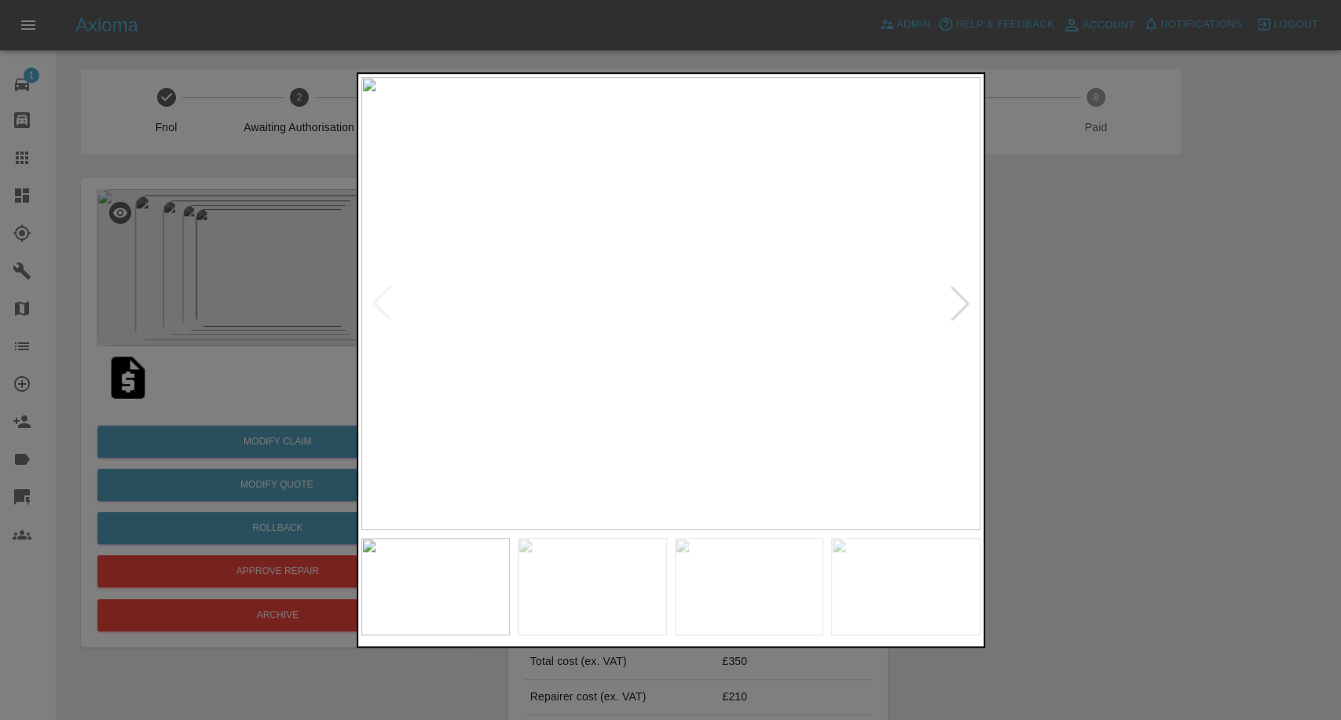
click at [961, 300] on div at bounding box center [960, 303] width 35 height 35
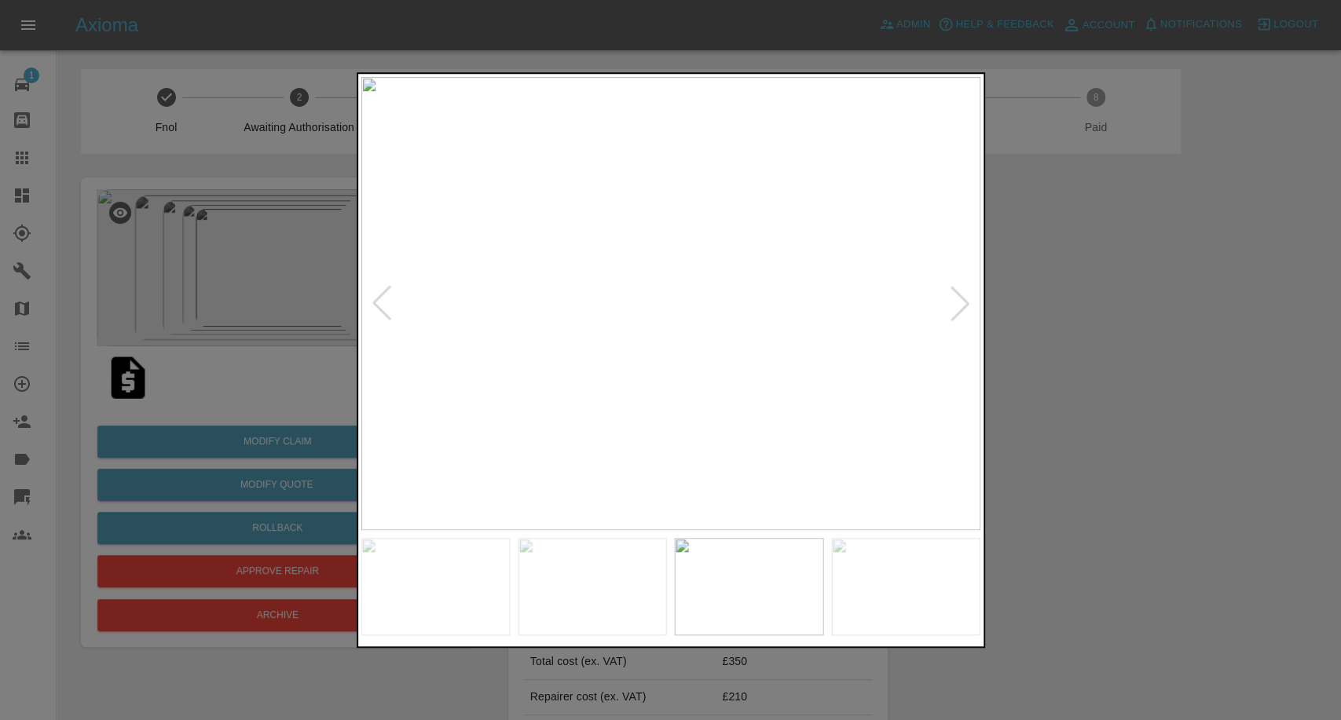
click at [961, 300] on div at bounding box center [960, 303] width 35 height 35
click at [963, 300] on img at bounding box center [670, 303] width 619 height 453
click at [1150, 299] on div at bounding box center [670, 360] width 1341 height 720
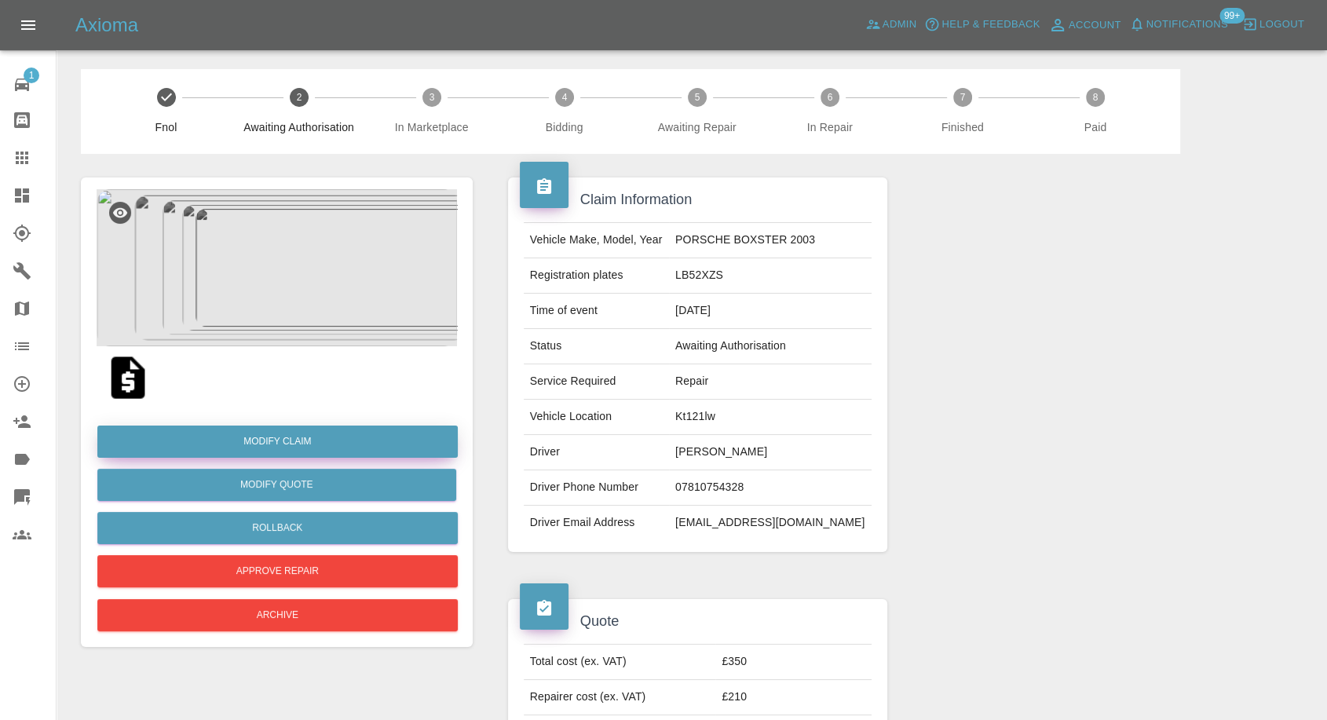
drag, startPoint x: 278, startPoint y: 443, endPoint x: 301, endPoint y: 436, distance: 23.8
click at [278, 443] on link "Modify Claim" at bounding box center [277, 442] width 361 height 32
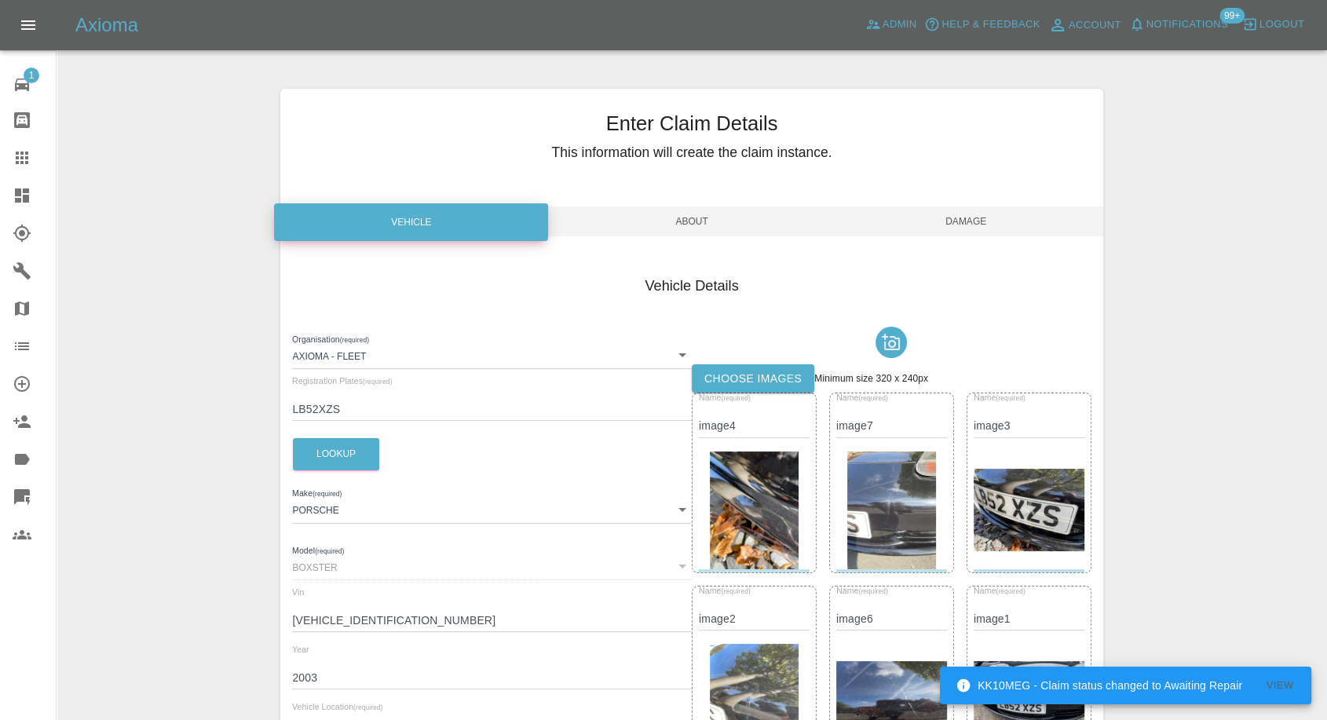
click at [723, 383] on label "Choose images" at bounding box center [753, 378] width 123 height 29
click at [0, 0] on input "Choose images" at bounding box center [0, 0] width 0 height 0
click at [776, 387] on label "Choose images" at bounding box center [753, 378] width 123 height 29
click at [0, 0] on input "Choose images" at bounding box center [0, 0] width 0 height 0
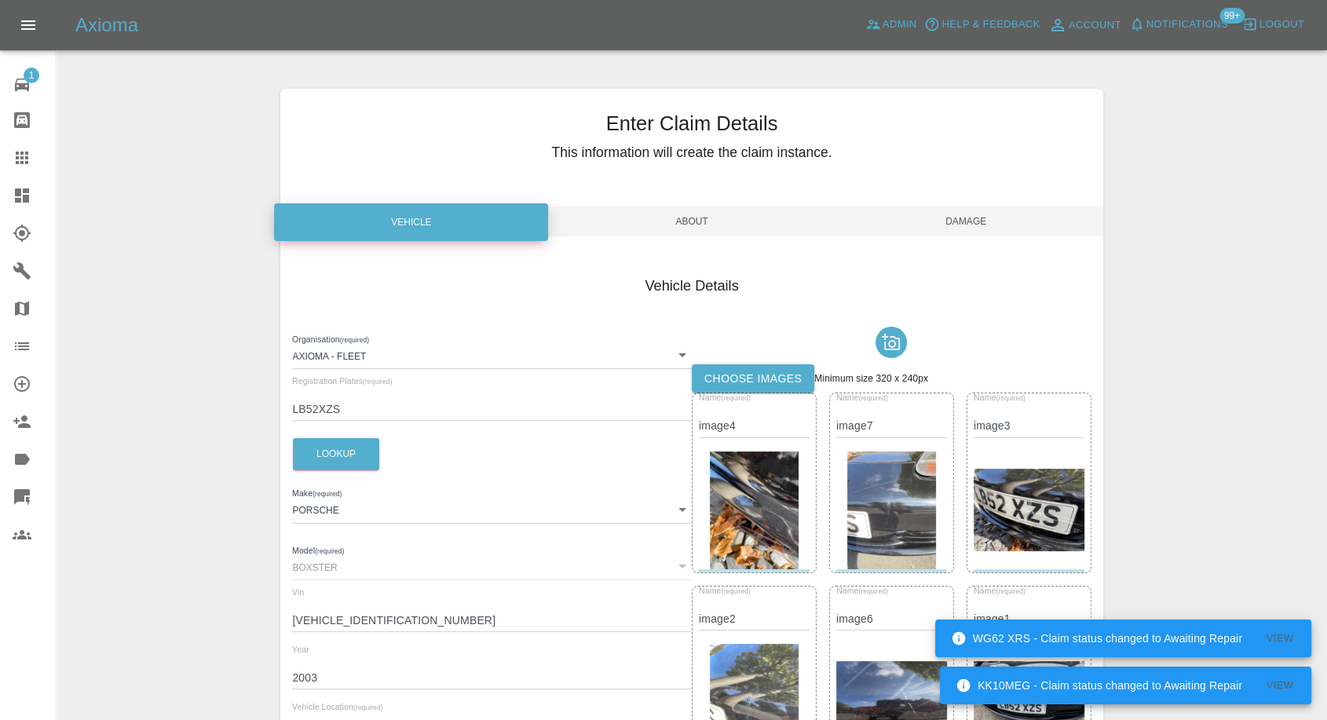
click at [978, 219] on span "Damage" at bounding box center [966, 222] width 274 height 30
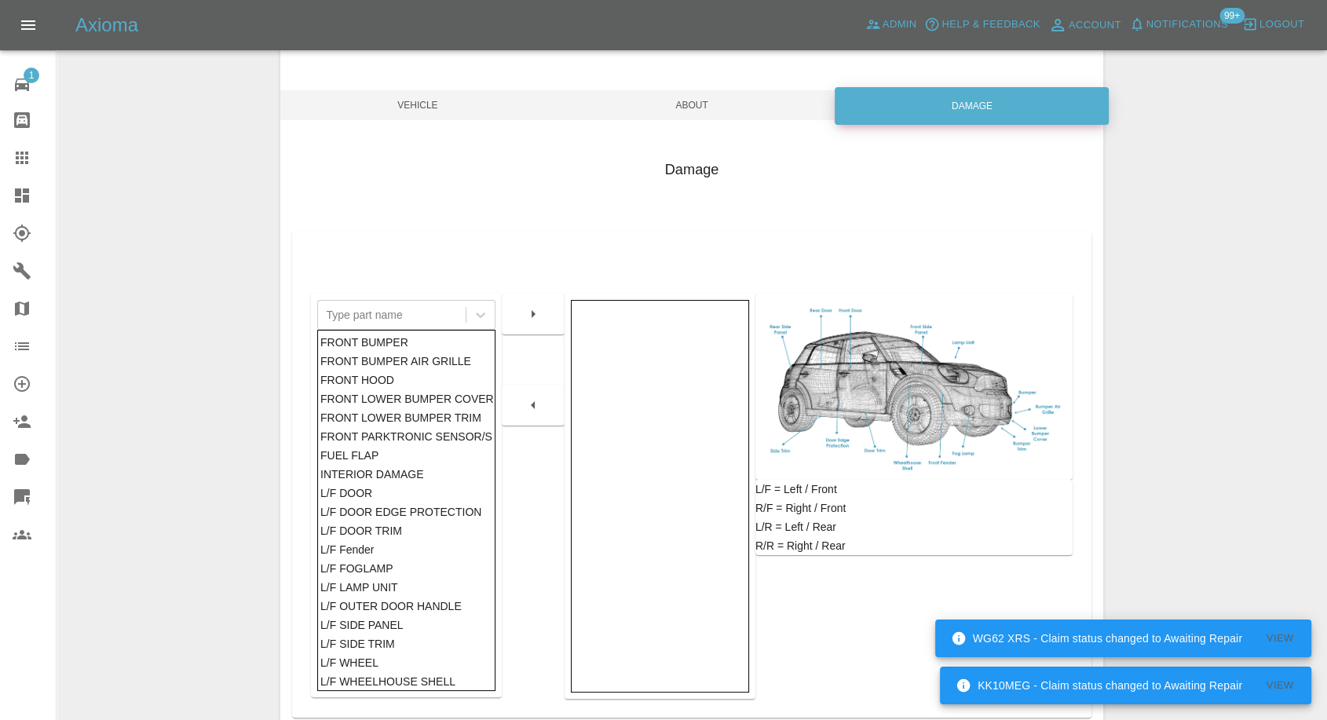
scroll to position [251, 0]
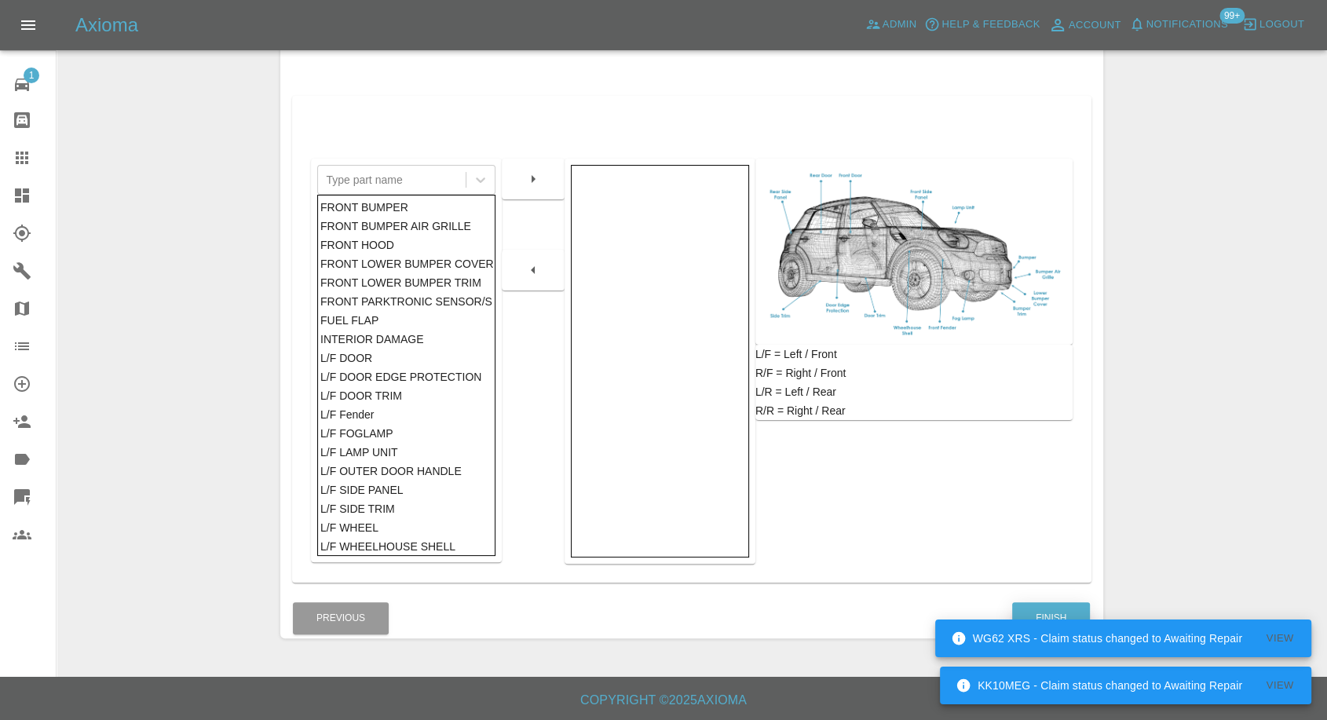
click at [1050, 613] on button "Finish" at bounding box center [1051, 618] width 78 height 32
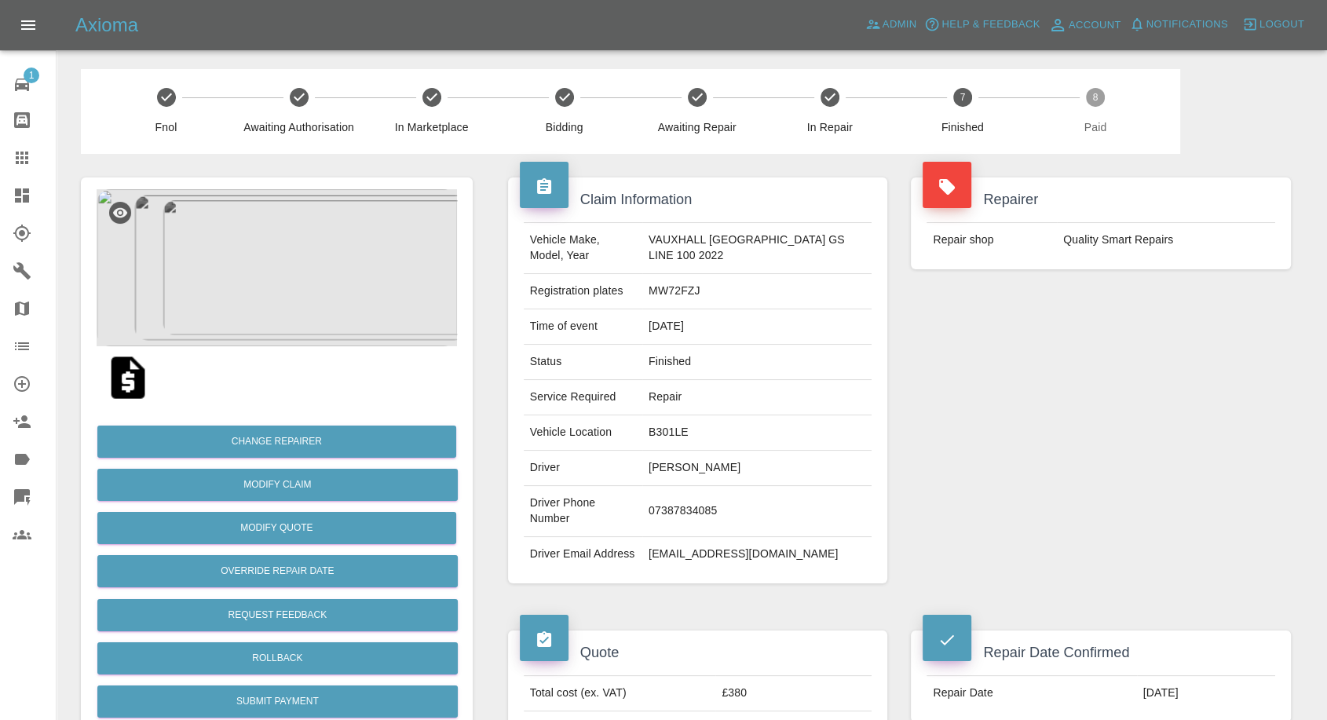
click at [690, 547] on td "beckyrehanpickering@hotmail.co.uk" at bounding box center [756, 554] width 229 height 35
copy div "beckyrehanpickering@hotmail.co.uk"
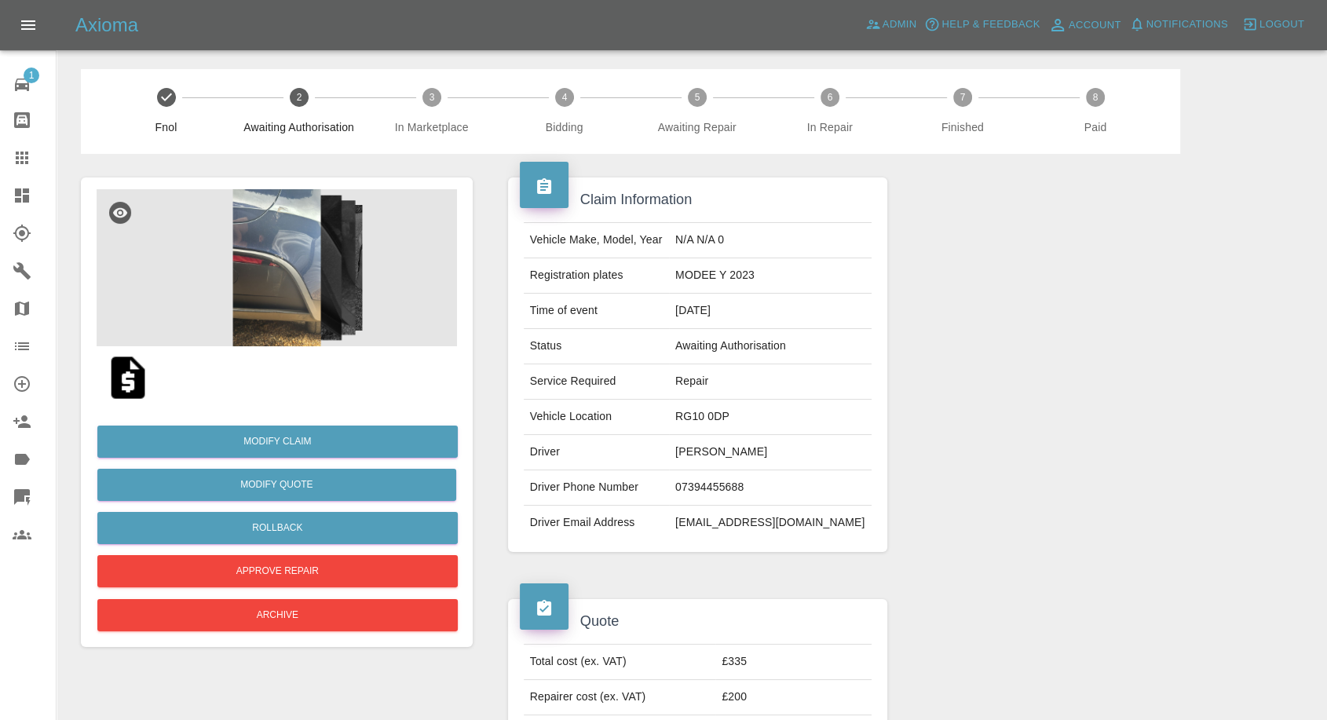
click at [232, 276] on img at bounding box center [277, 267] width 361 height 157
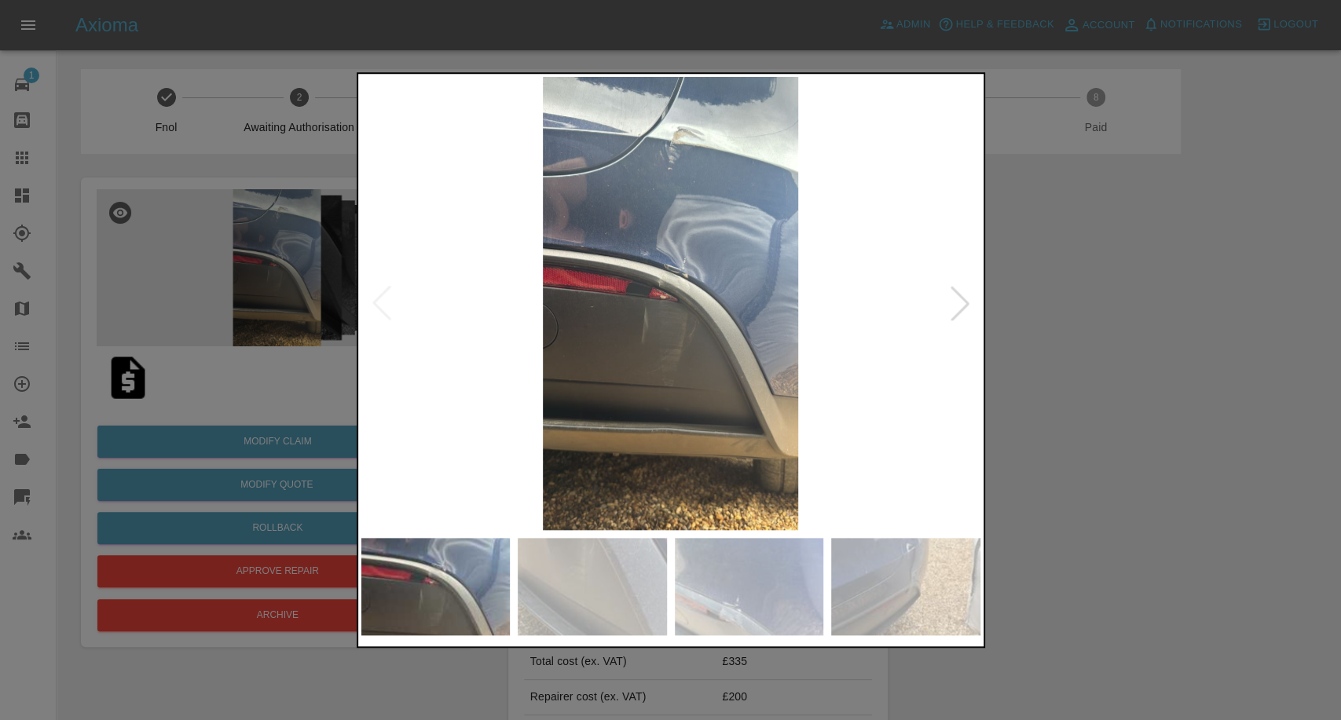
click at [589, 584] on img at bounding box center [592, 586] width 149 height 97
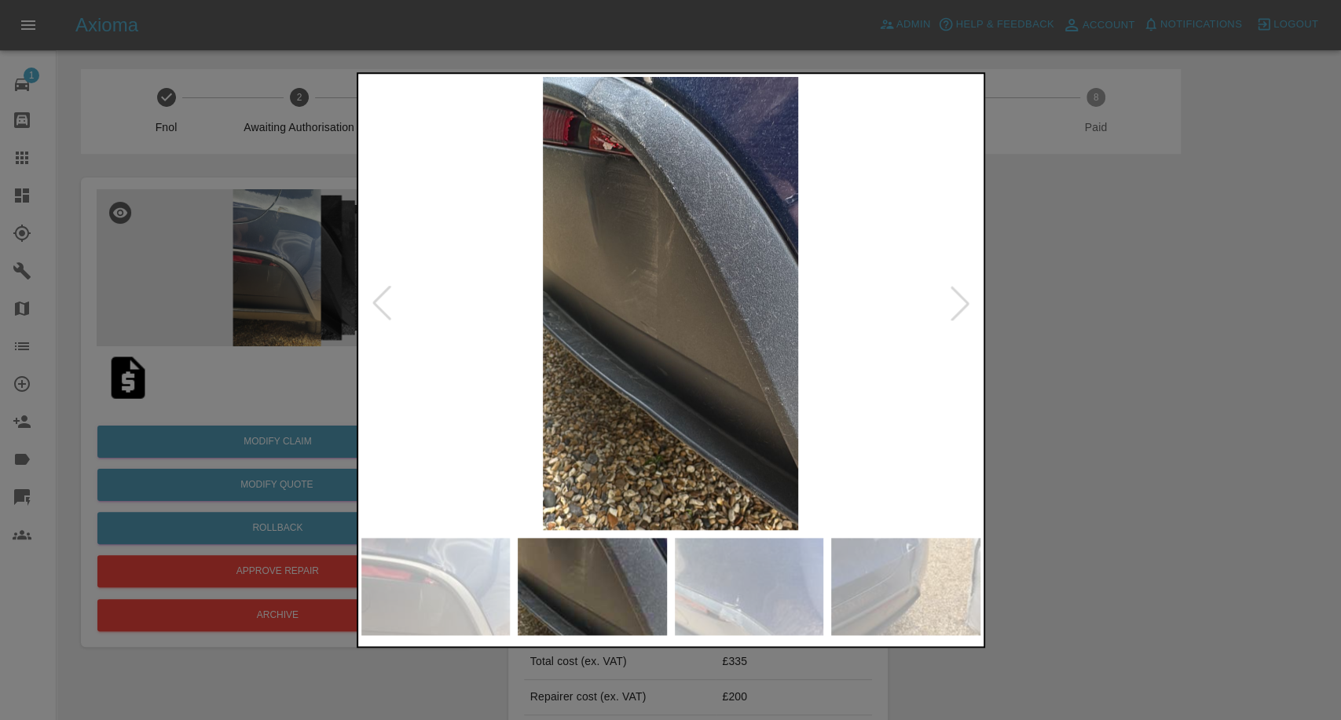
click at [757, 577] on img at bounding box center [749, 586] width 149 height 97
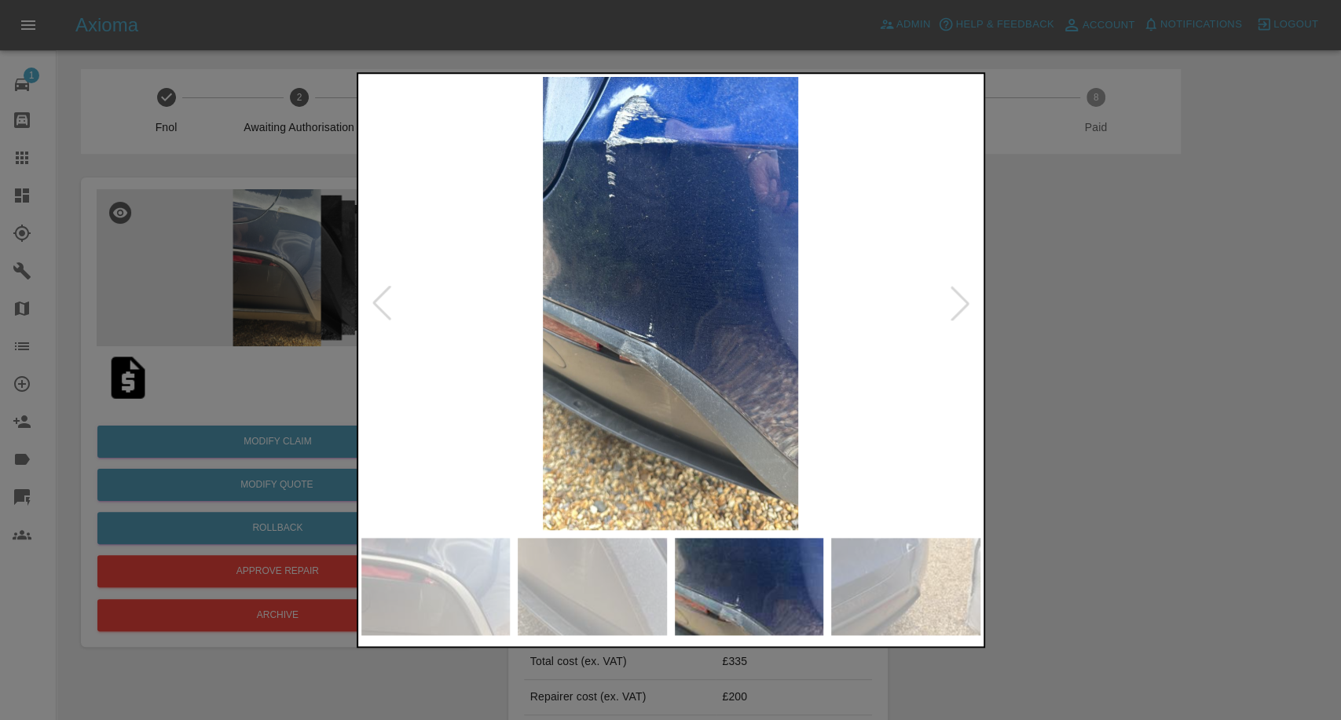
click at [946, 584] on img at bounding box center [905, 586] width 149 height 97
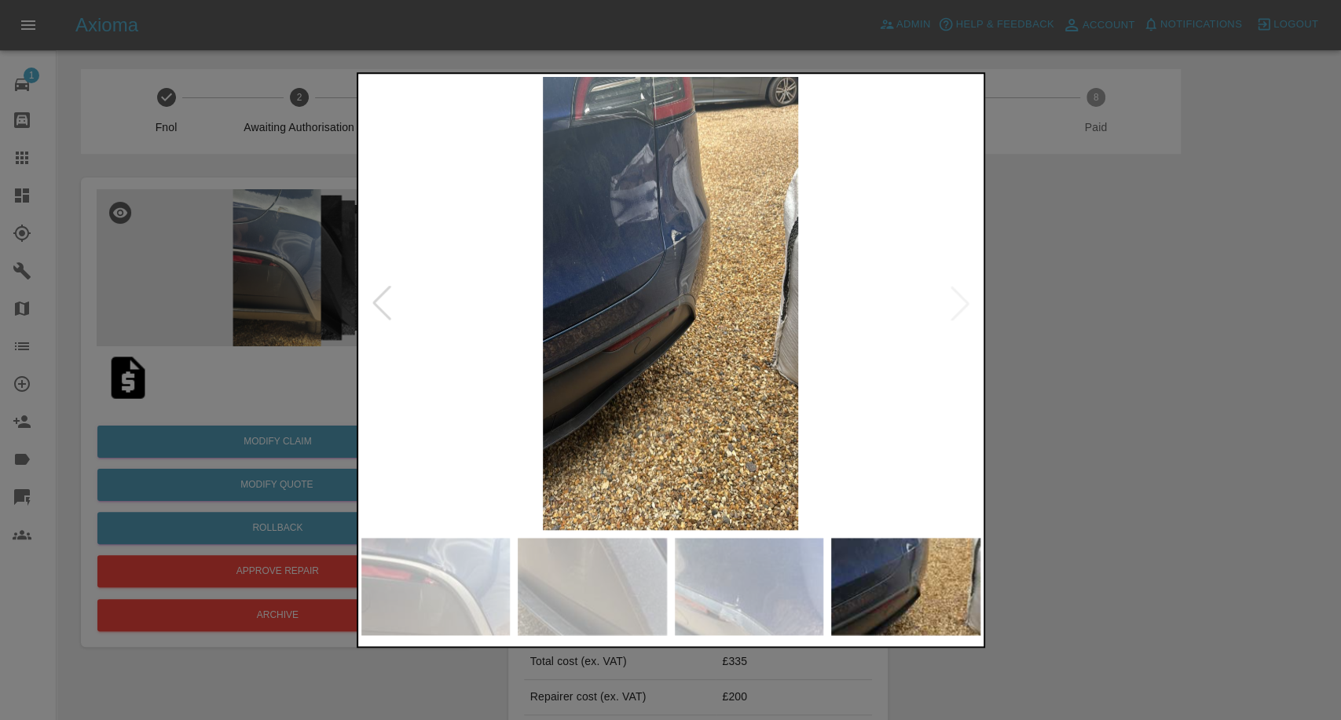
click at [956, 311] on img at bounding box center [670, 303] width 619 height 453
click at [1159, 379] on div at bounding box center [670, 360] width 1341 height 720
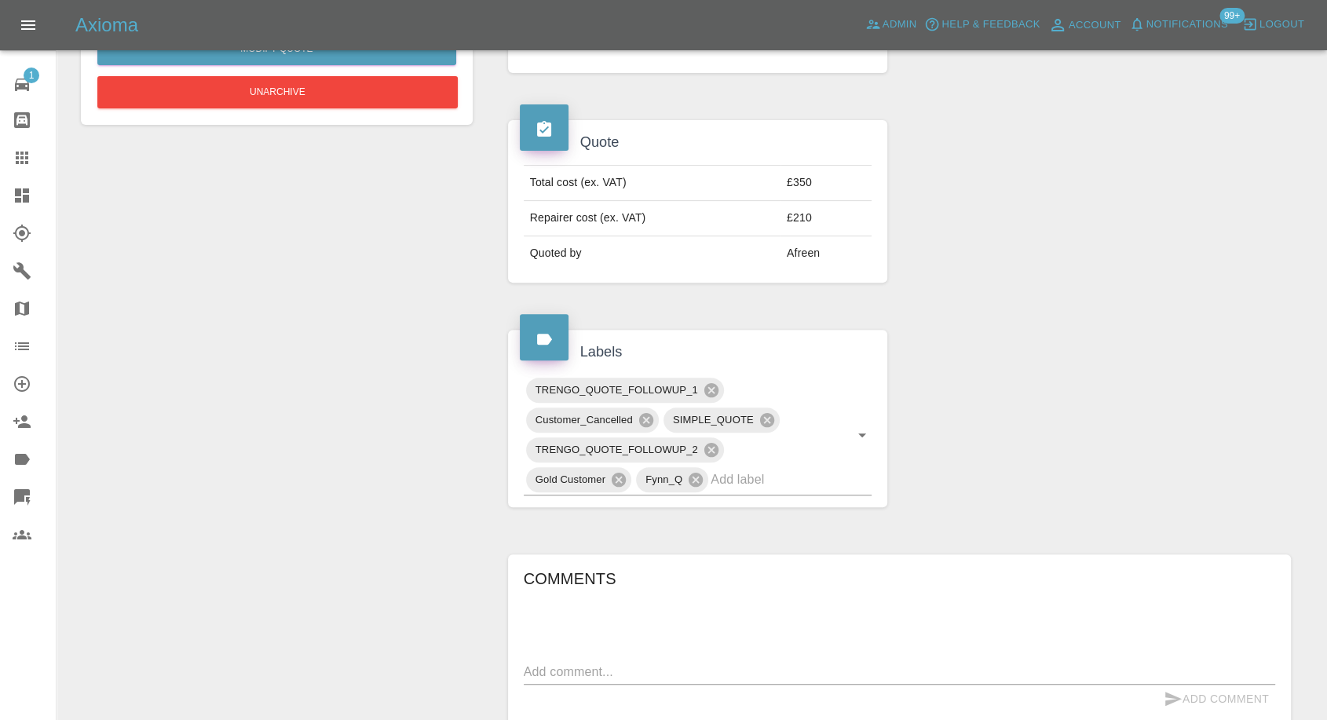
scroll to position [697, 0]
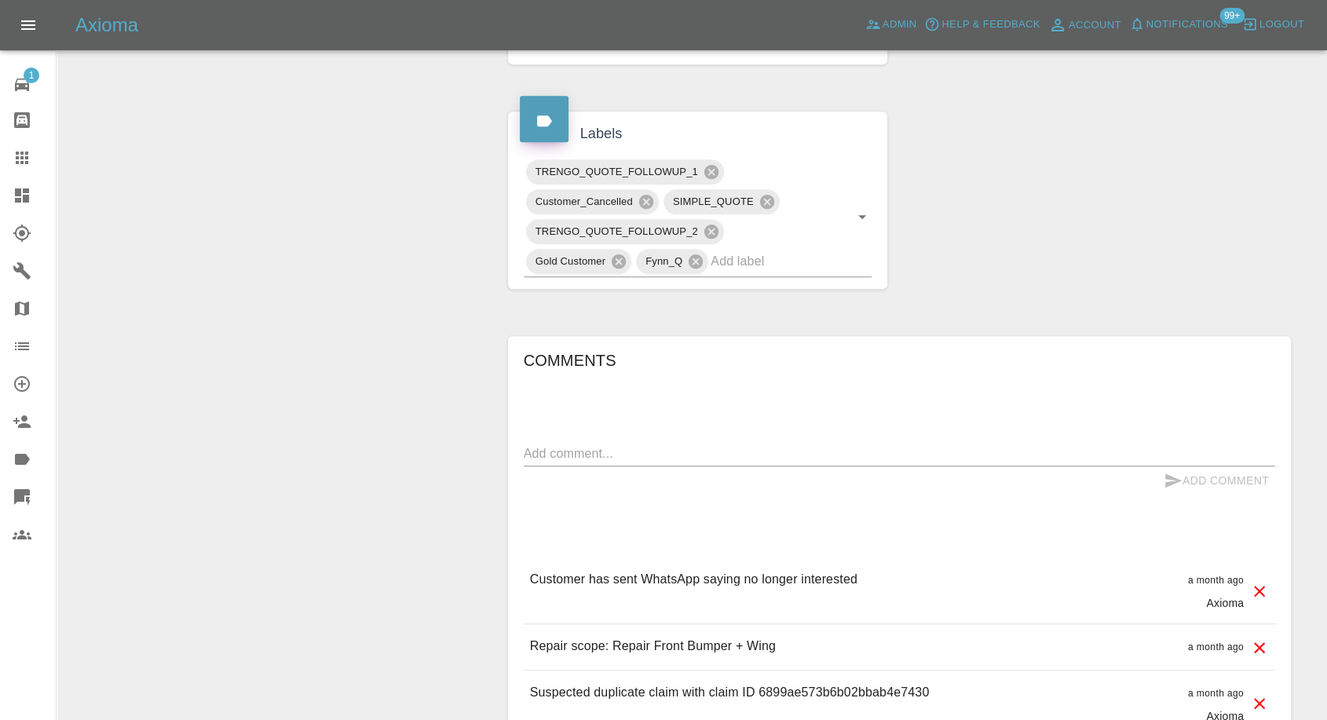
click at [790, 689] on p "Suspected duplicate claim with claim ID 6899ae573b6b02bbab4e7430" at bounding box center [730, 692] width 400 height 19
copy p "6899ae573b6b02bbab4e7430"
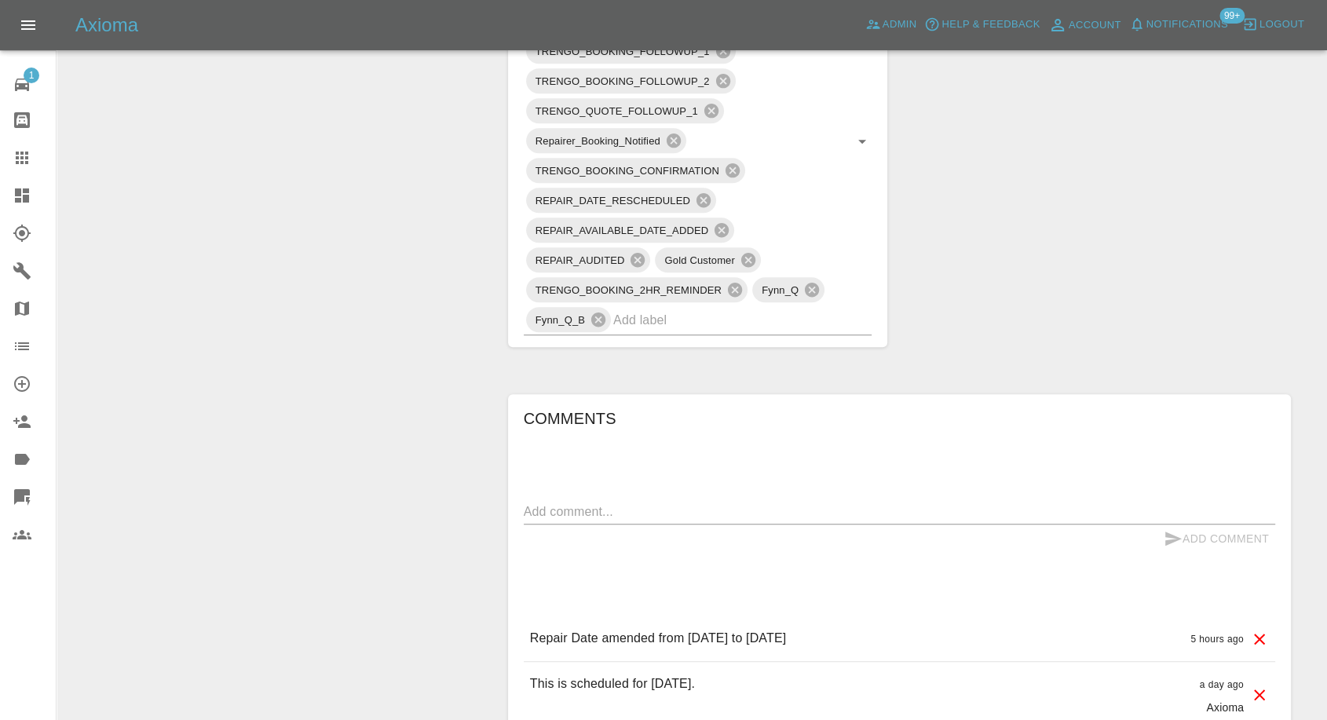
scroll to position [1134, 0]
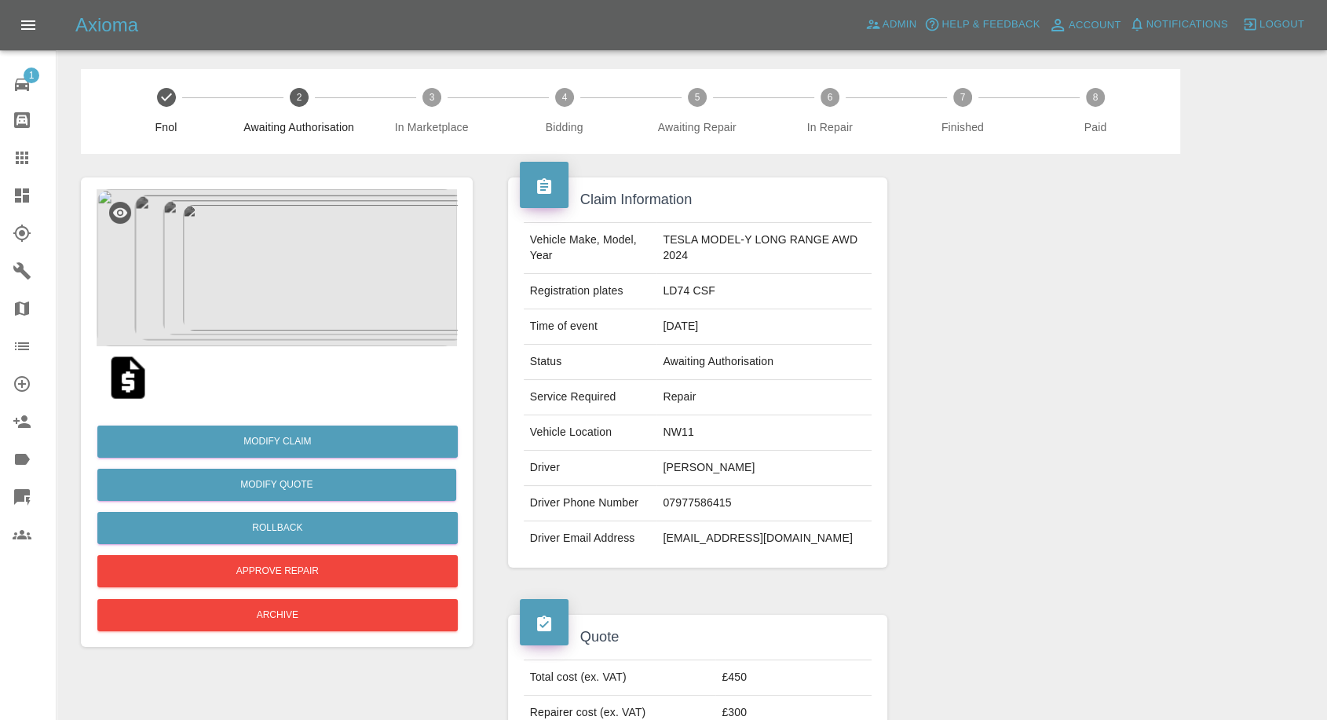
click at [135, 385] on img at bounding box center [128, 378] width 50 height 50
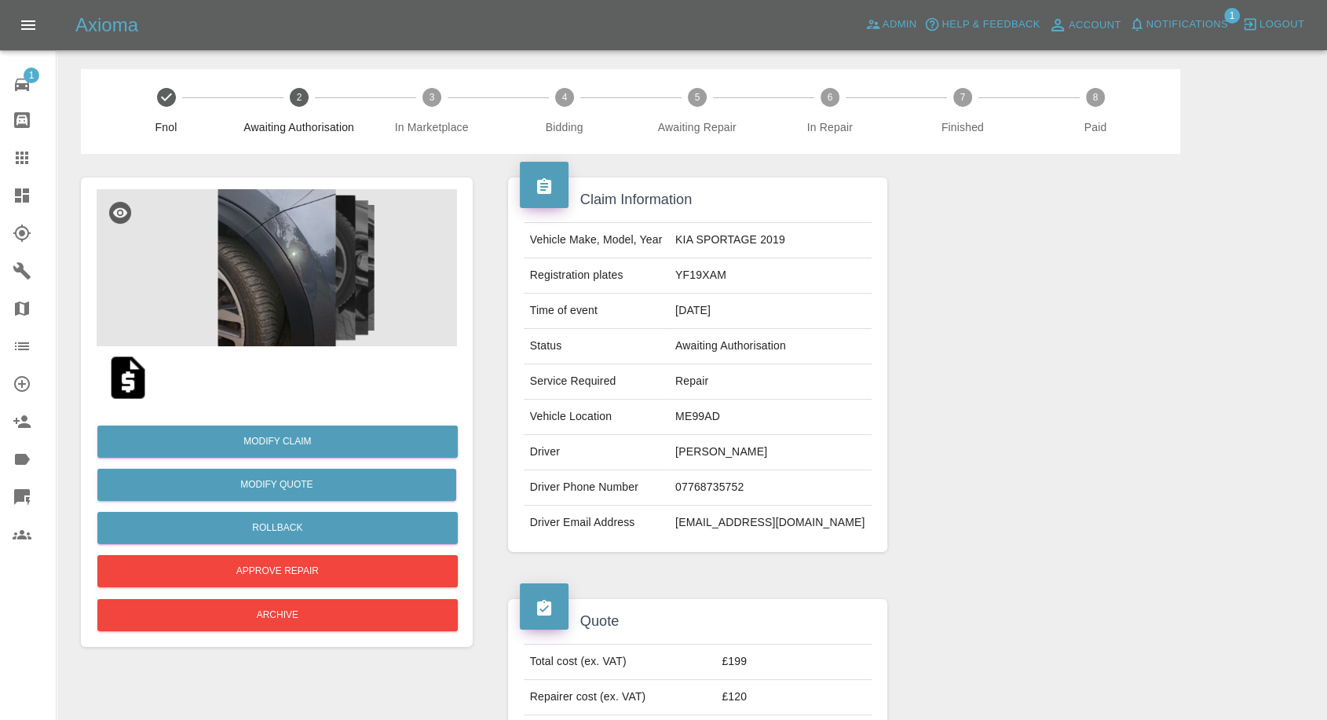
click at [122, 380] on img at bounding box center [128, 378] width 50 height 50
click at [295, 291] on img at bounding box center [277, 267] width 361 height 157
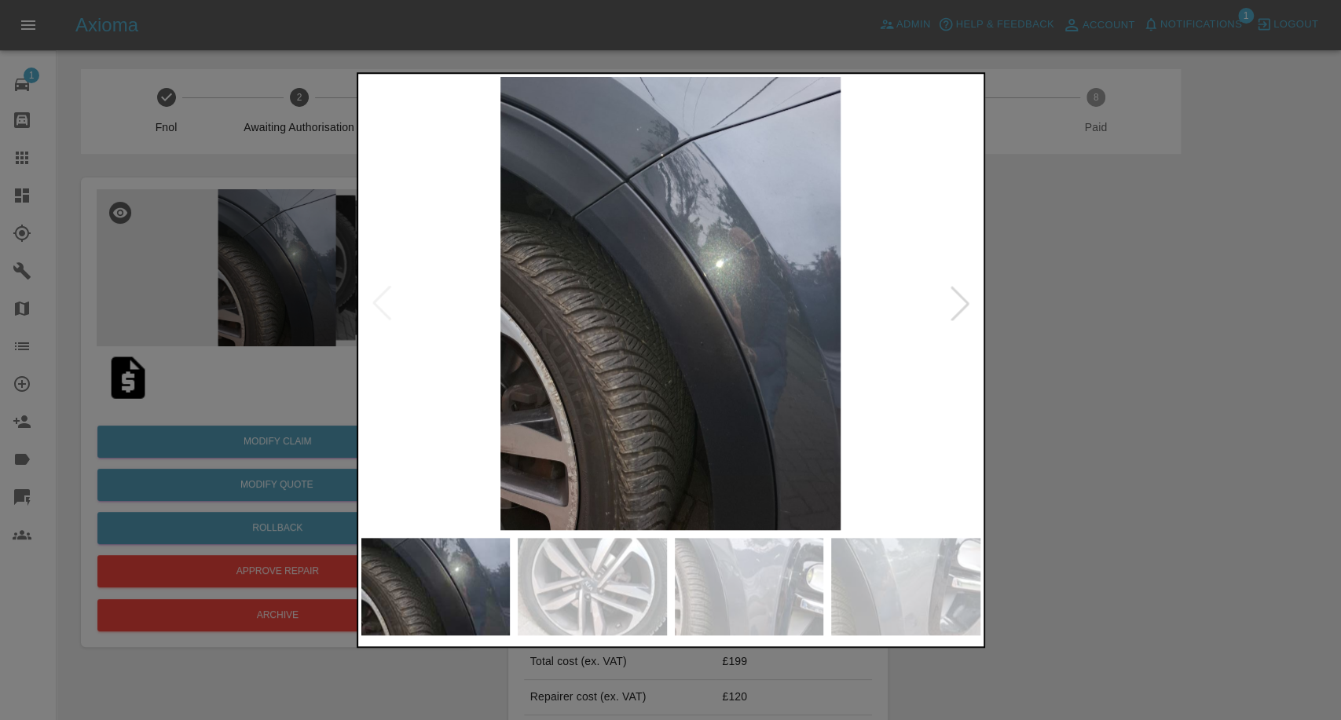
click at [604, 586] on img at bounding box center [592, 586] width 149 height 97
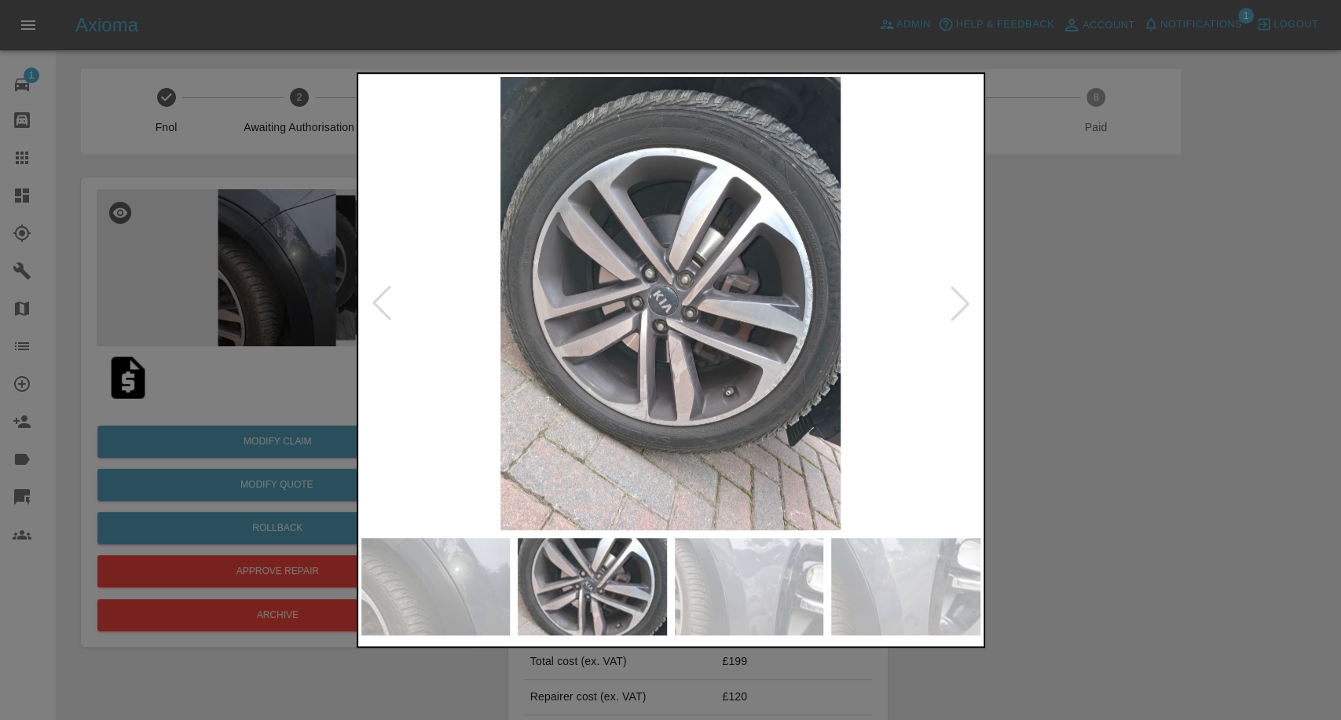
click at [756, 586] on img at bounding box center [749, 586] width 149 height 97
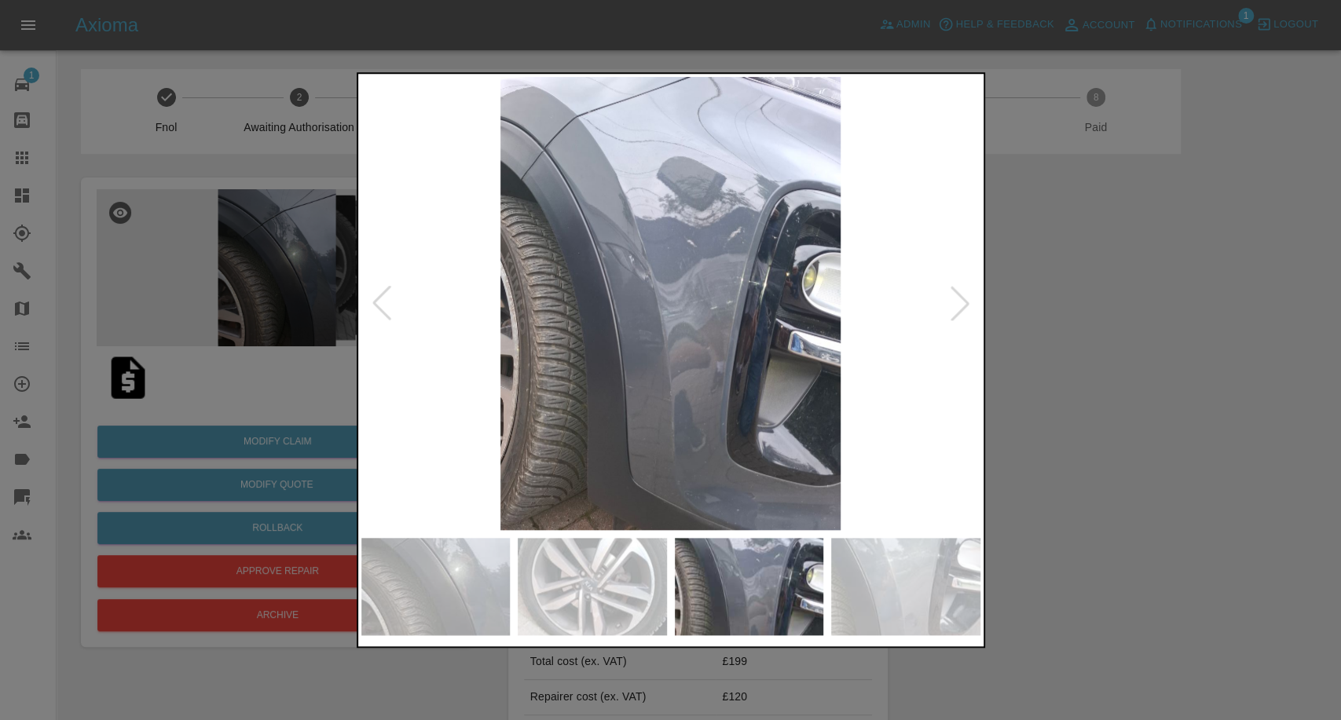
click at [888, 591] on img at bounding box center [905, 586] width 149 height 97
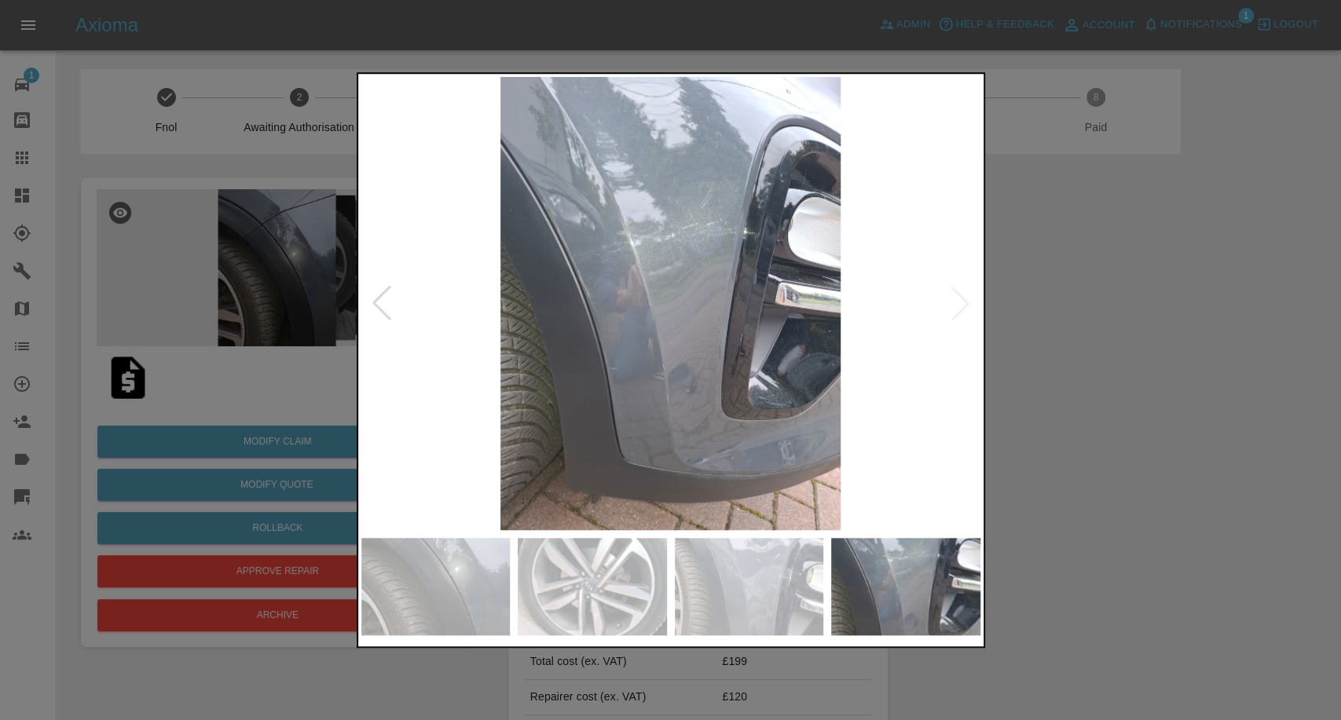
click at [1137, 466] on div at bounding box center [670, 360] width 1341 height 720
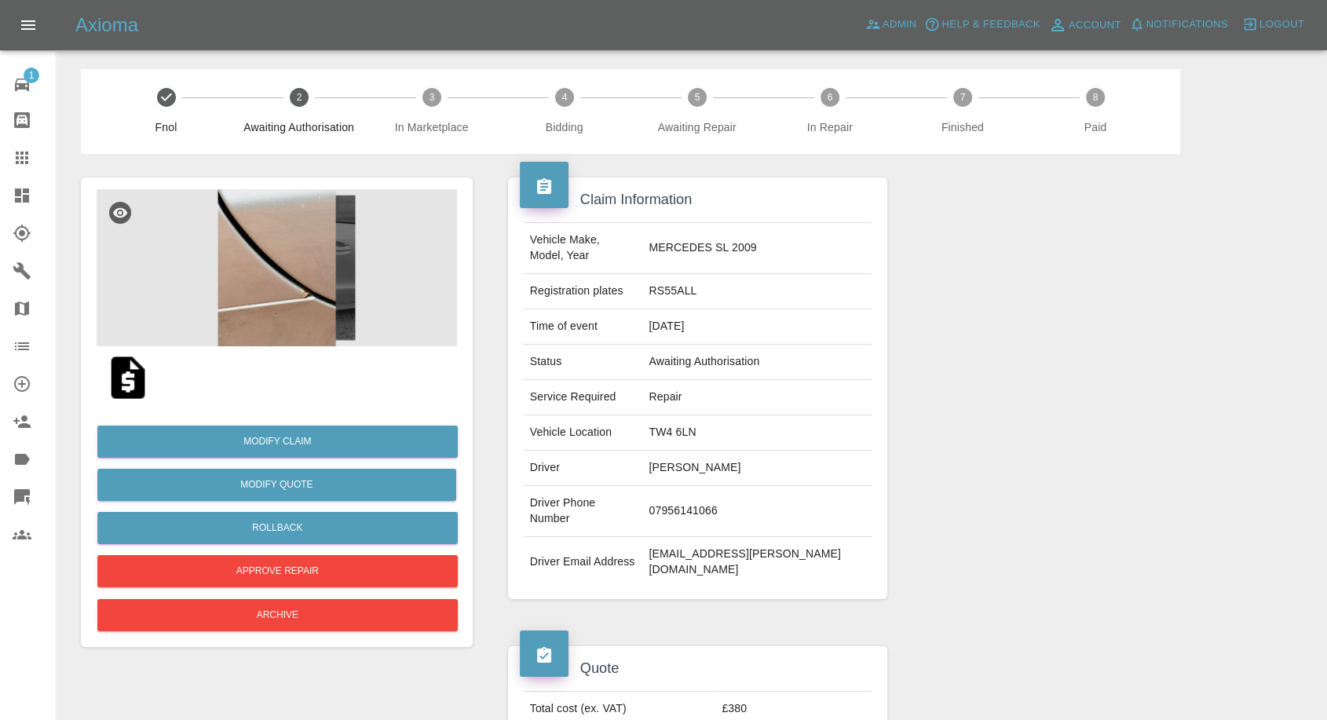
click at [123, 377] on img at bounding box center [128, 378] width 50 height 50
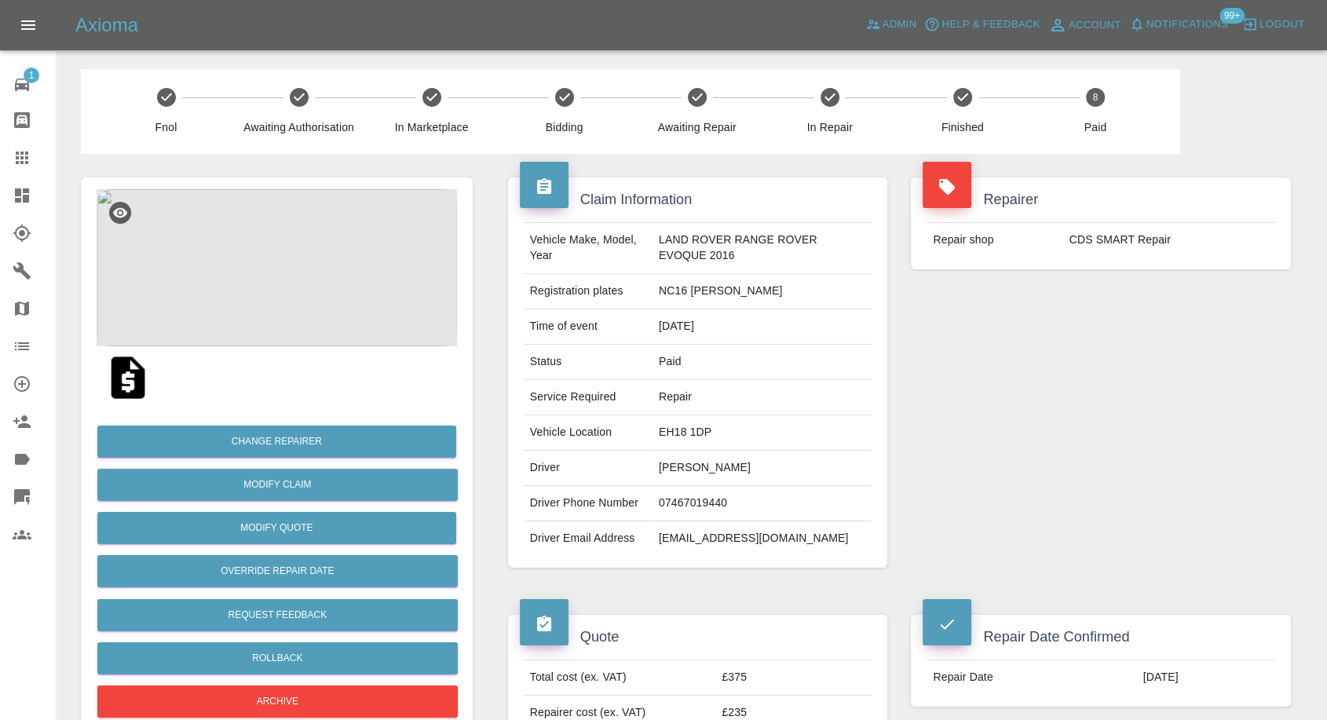
click at [683, 542] on td "[EMAIL_ADDRESS][DOMAIN_NAME]" at bounding box center [762, 539] width 219 height 35
click at [683, 542] on td "anijpj@yahoo.co.in" at bounding box center [762, 539] width 219 height 35
copy div "anijpj@yahoo.co.in"
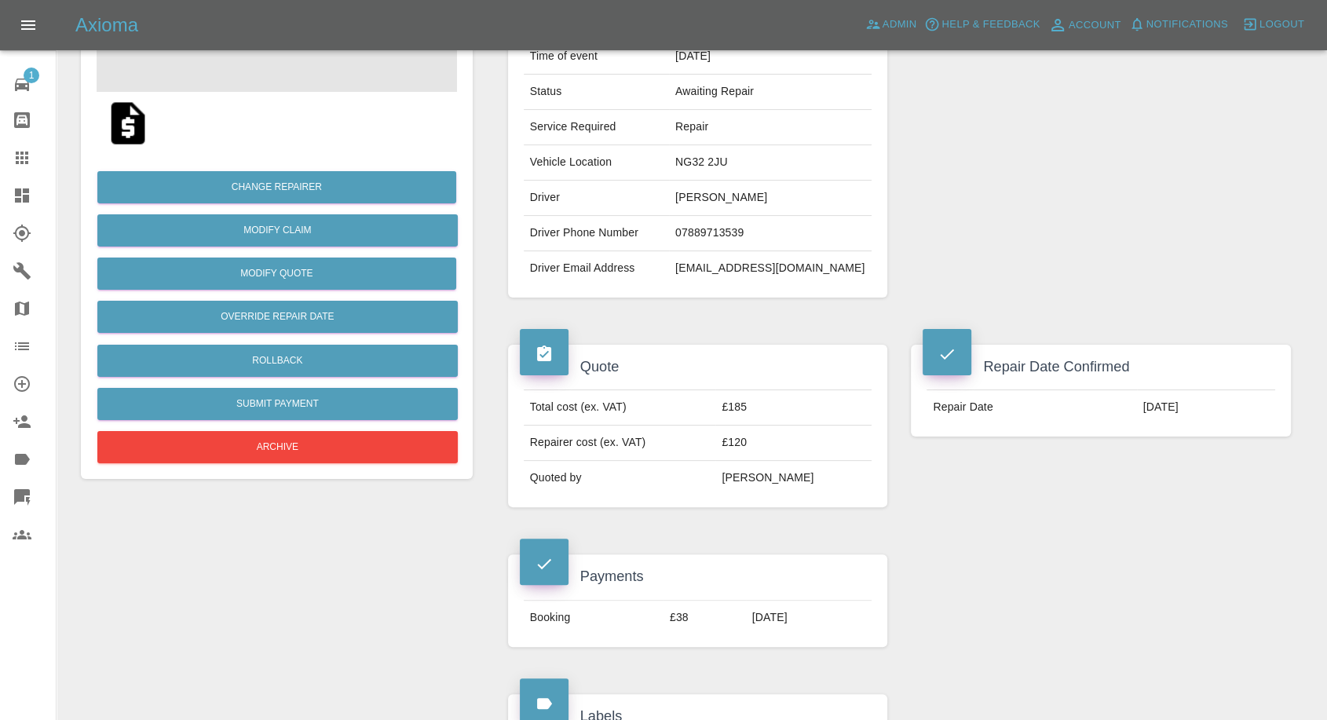
scroll to position [262, 0]
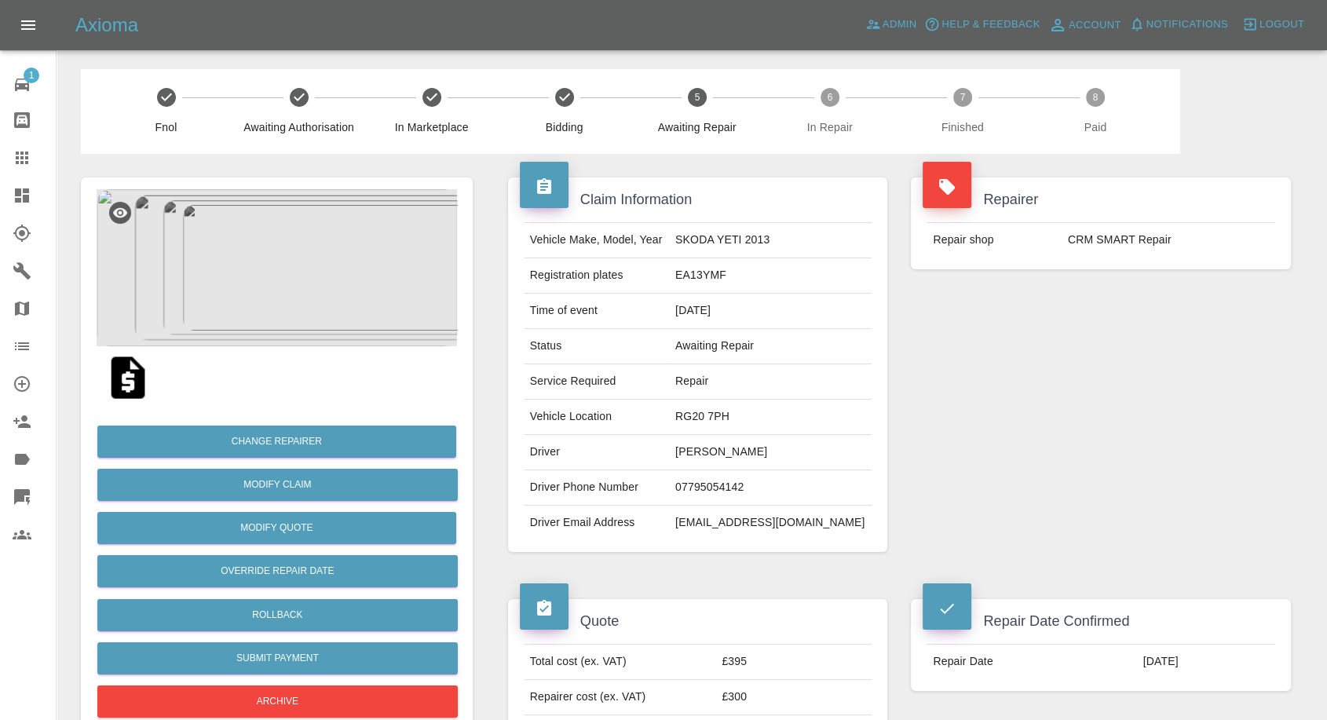
click at [302, 253] on img at bounding box center [277, 267] width 361 height 157
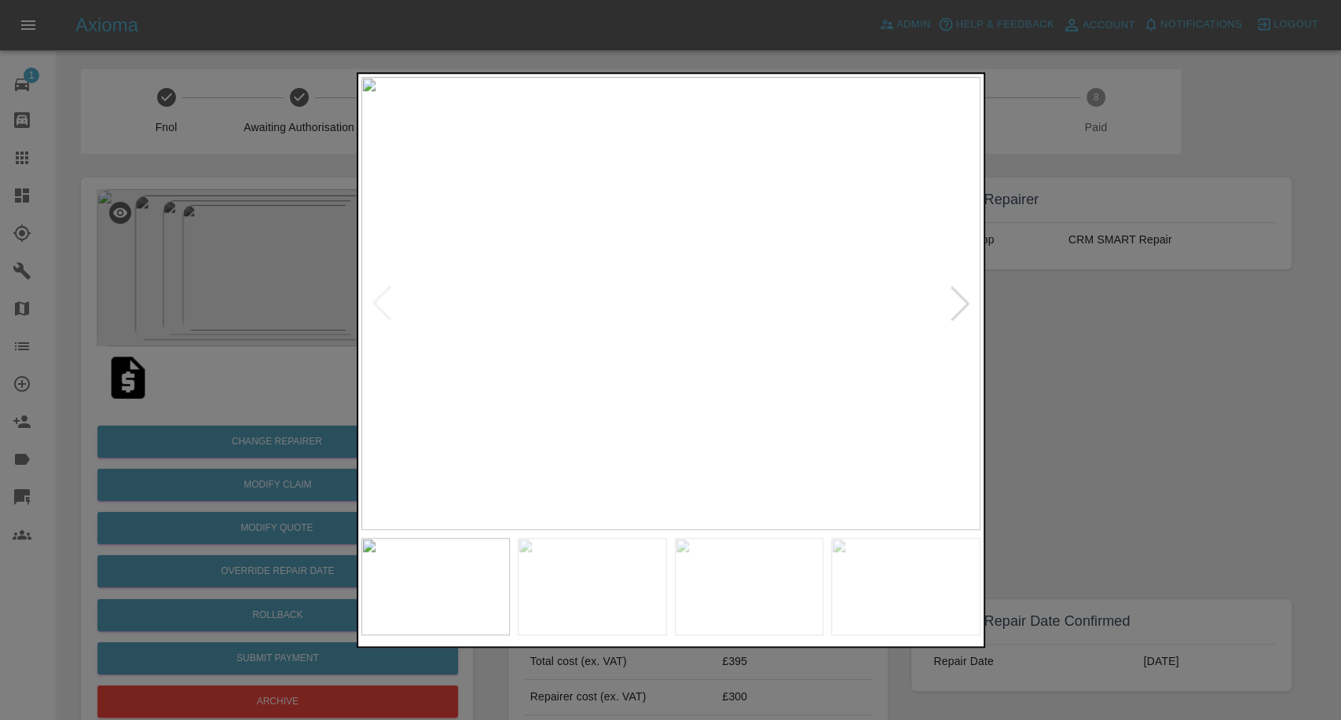
click at [613, 556] on img at bounding box center [592, 586] width 149 height 97
click at [810, 602] on img at bounding box center [749, 586] width 149 height 97
click at [889, 598] on img at bounding box center [905, 586] width 149 height 97
click at [965, 304] on img at bounding box center [670, 303] width 619 height 453
click at [1254, 402] on div at bounding box center [670, 360] width 1341 height 720
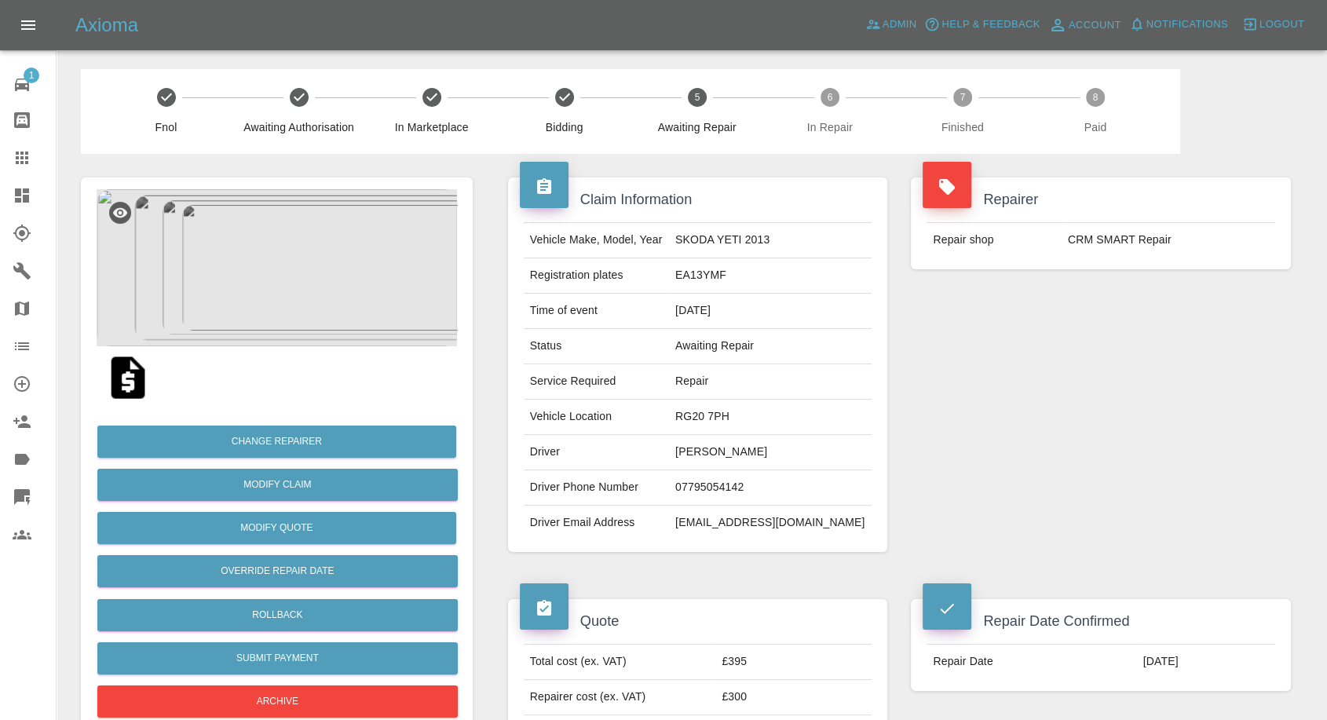
click at [125, 376] on img at bounding box center [128, 378] width 50 height 50
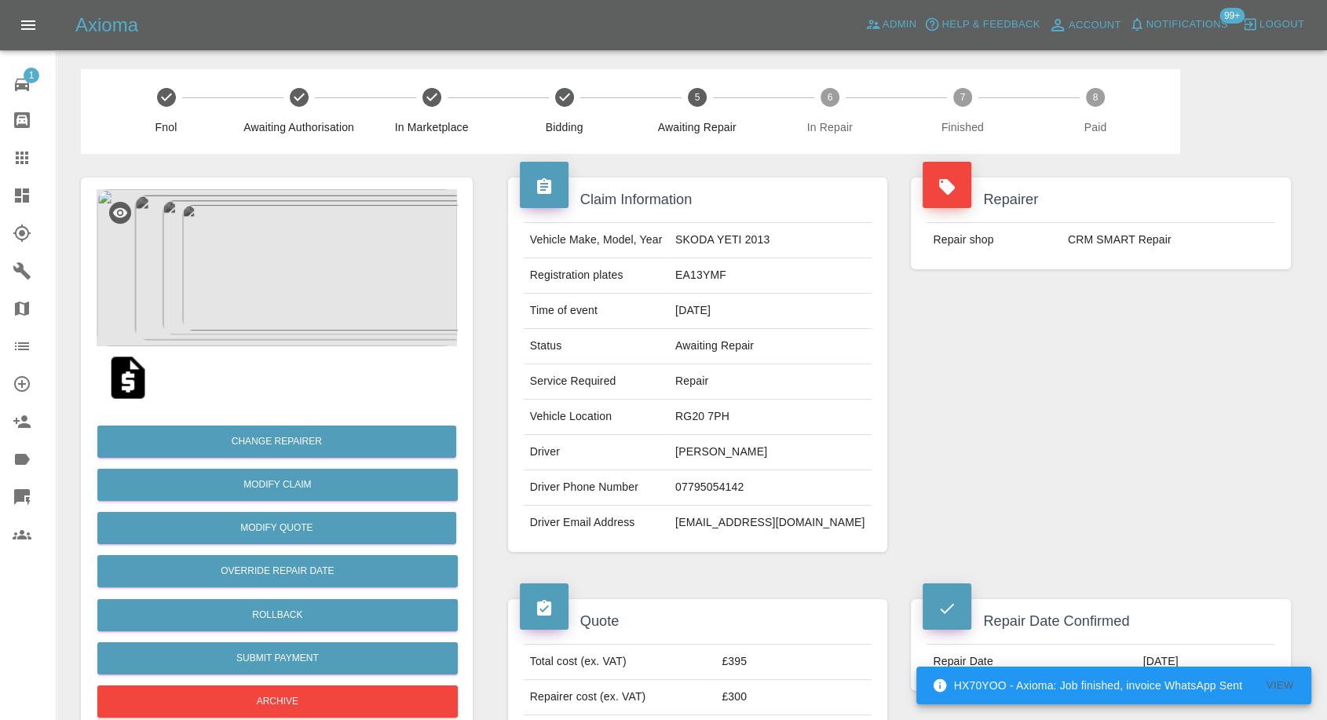
click at [731, 238] on td "SKODA YETI 2013" at bounding box center [770, 240] width 203 height 35
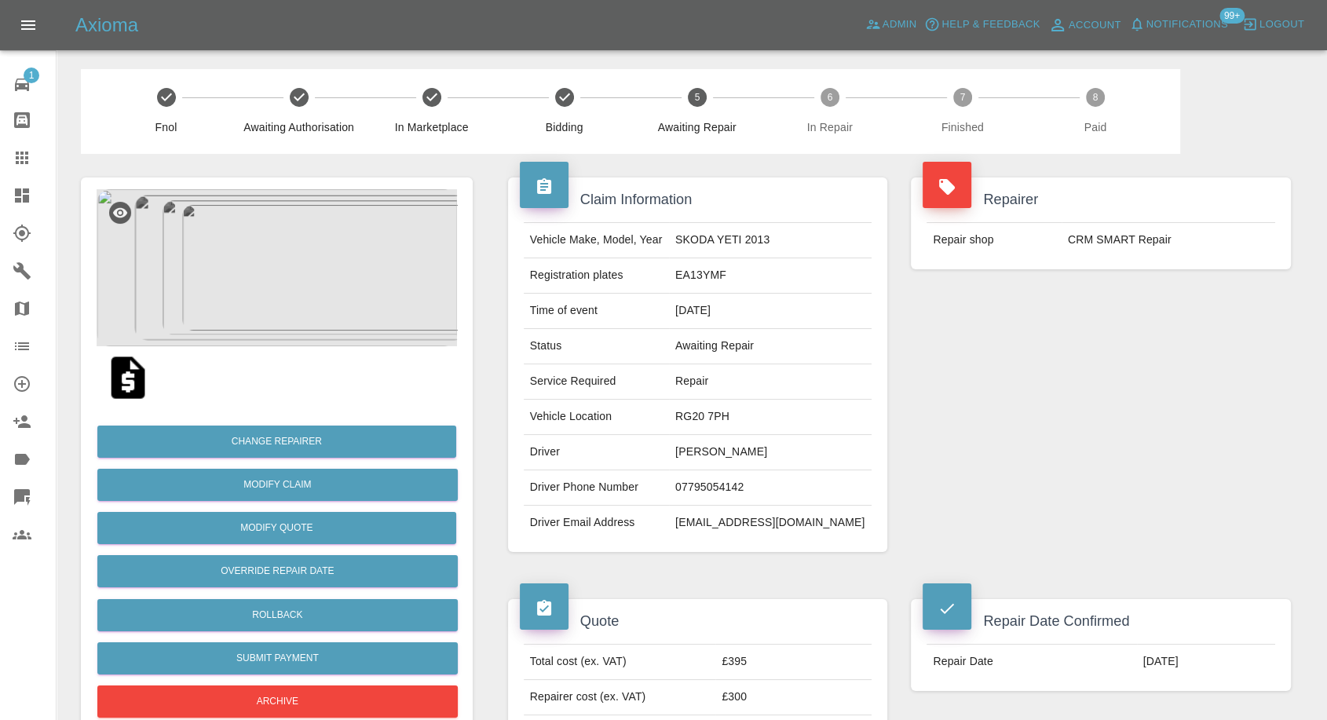
click at [716, 278] on td "EA13YMF" at bounding box center [770, 275] width 203 height 35
copy td "EA13YMF"
click at [752, 661] on td "£395" at bounding box center [794, 662] width 156 height 35
click at [754, 661] on td "£395" at bounding box center [794, 662] width 156 height 35
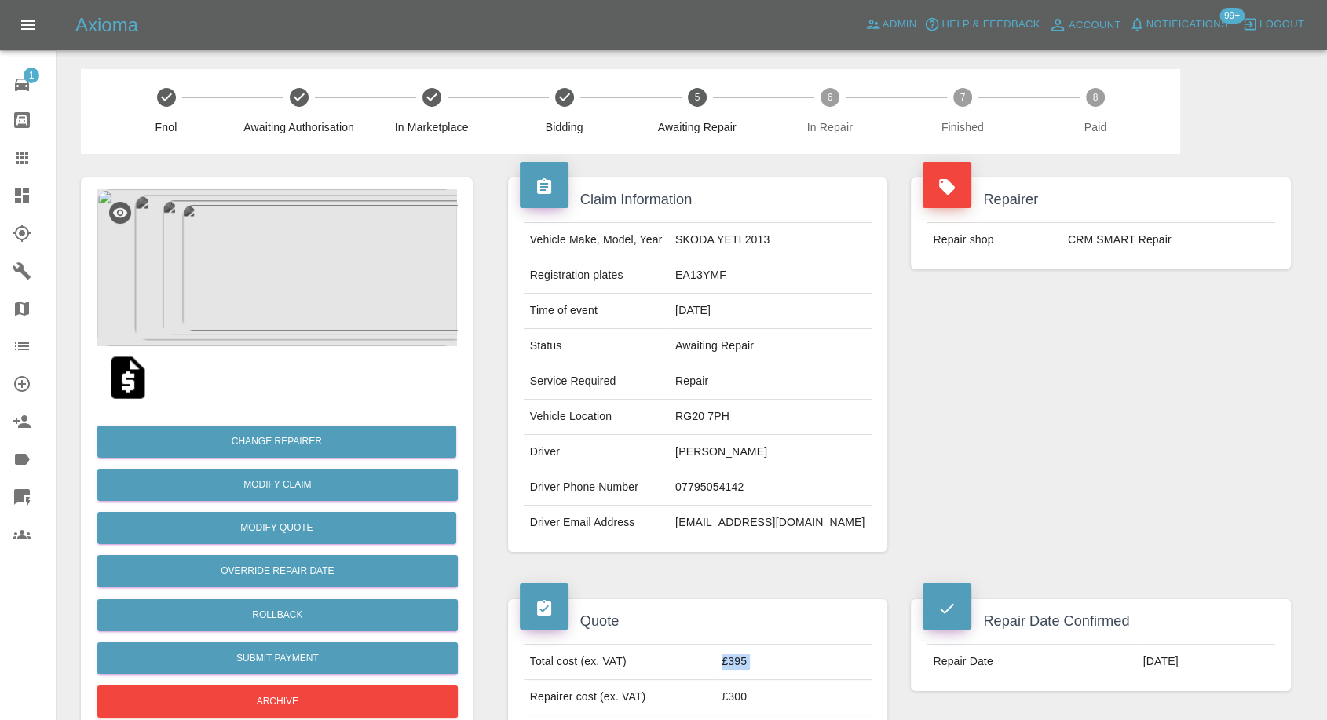
click at [754, 661] on td "£395" at bounding box center [794, 662] width 156 height 35
copy td "£395"
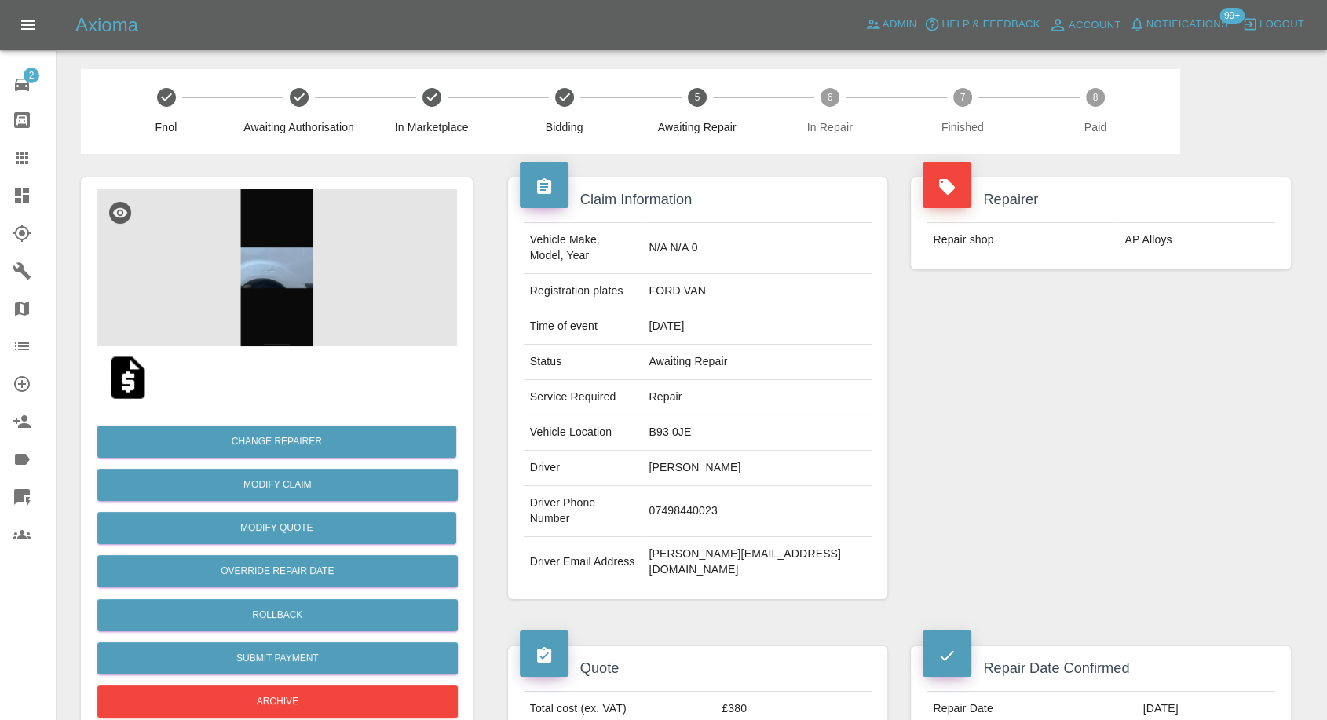
click at [21, 143] on link "Claims" at bounding box center [28, 158] width 56 height 38
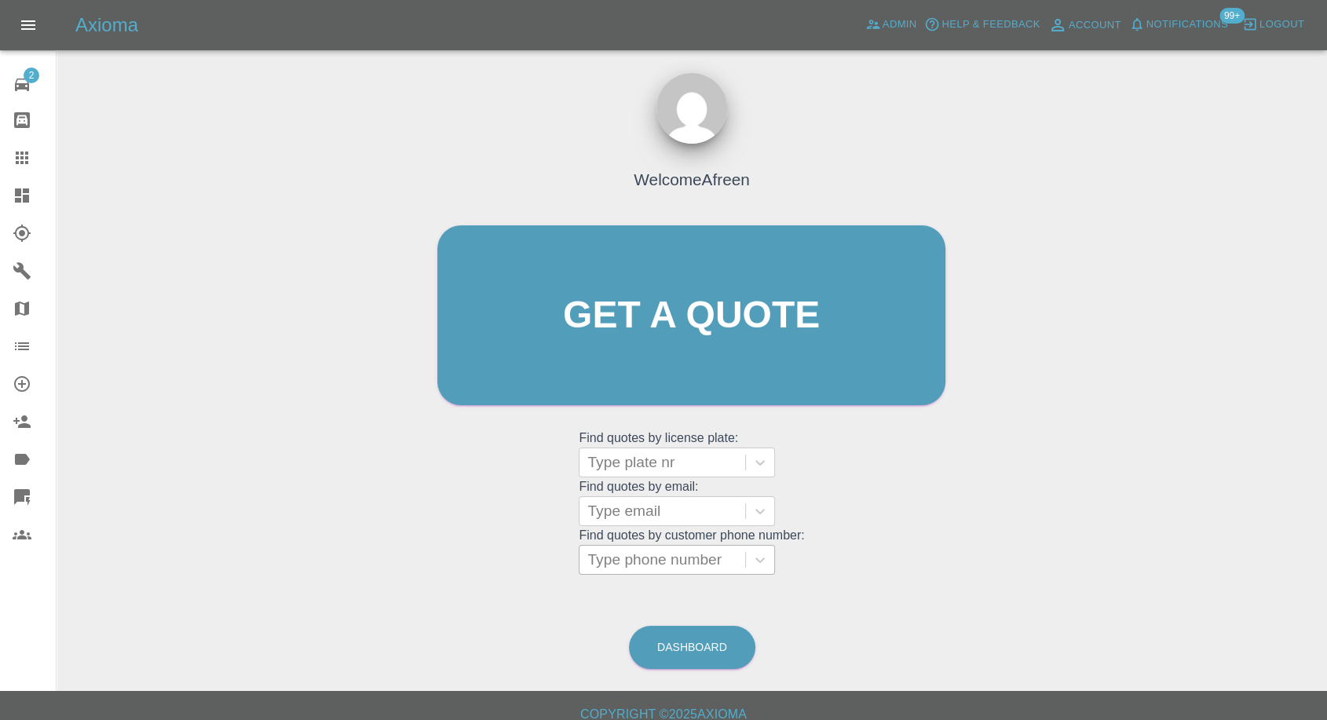
click at [640, 566] on div at bounding box center [663, 560] width 150 height 22
paste input "+447795054142"
type input "+447795054142"
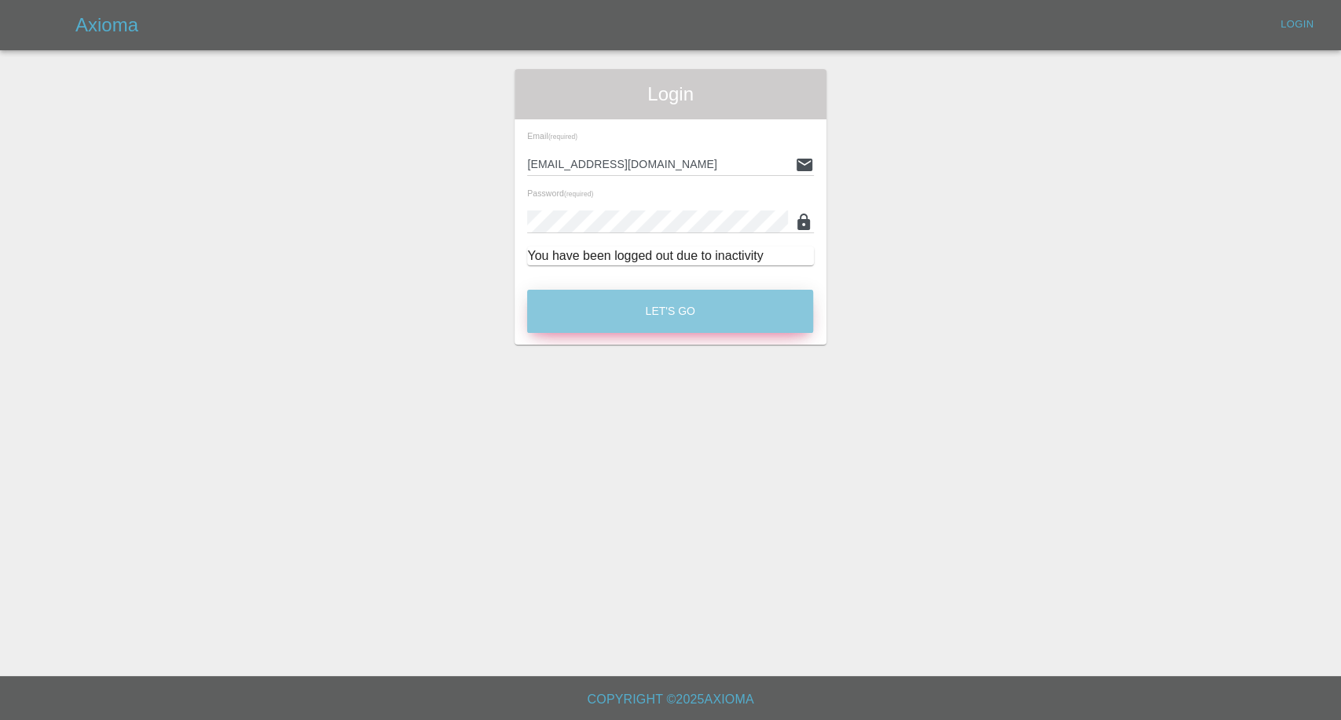
click at [712, 309] on button "Let's Go" at bounding box center [670, 311] width 286 height 43
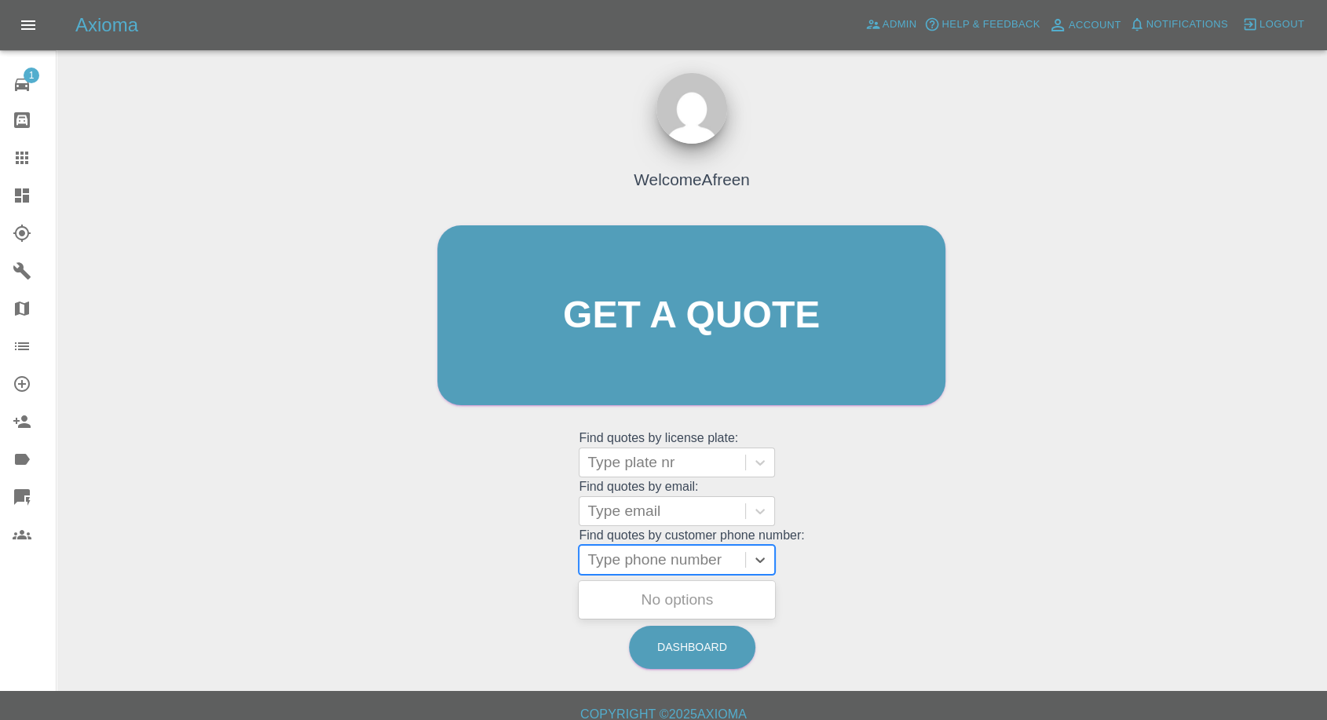
click at [668, 560] on div at bounding box center [663, 560] width 150 height 22
paste input "+447795054142"
drag, startPoint x: 616, startPoint y: 557, endPoint x: 300, endPoint y: 560, distance: 315.8
click at [300, 560] on div "Welcome Afreen Get a quote Get a quote Find quotes by license plate: Type plate…" at bounding box center [692, 390] width 1246 height 564
type input "07795054142"
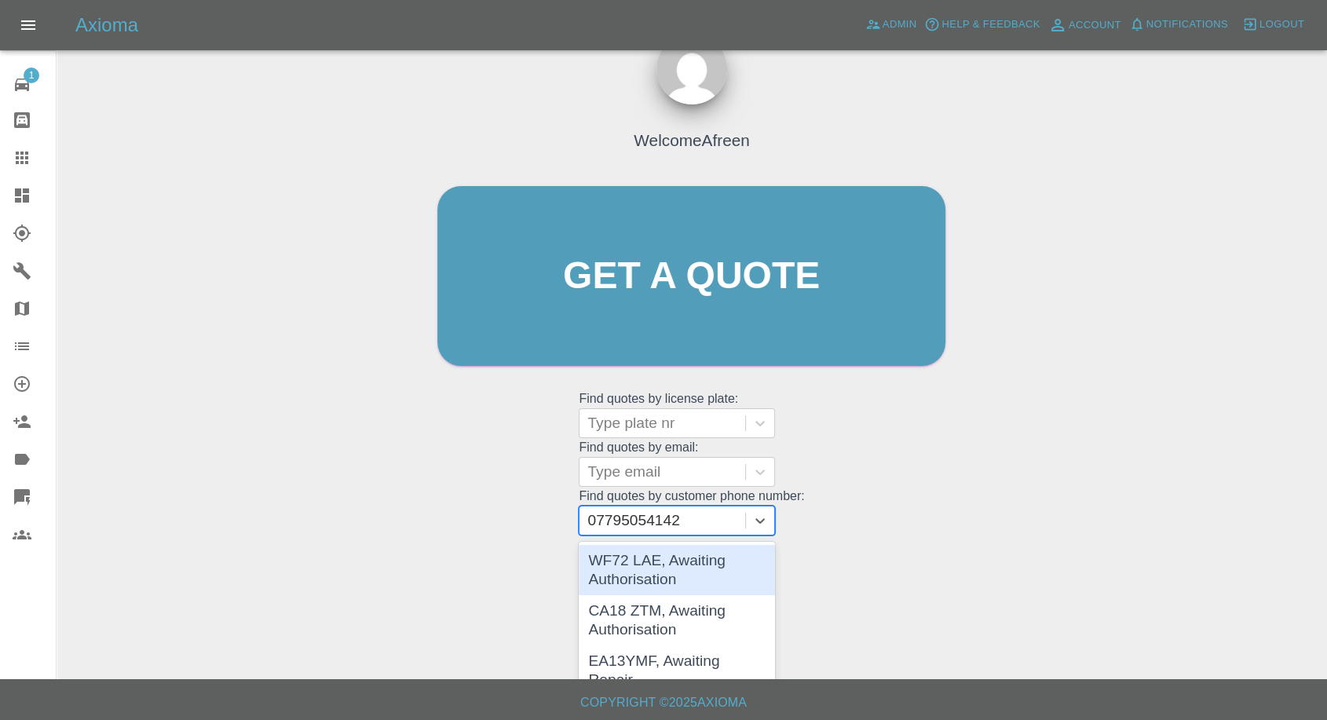
scroll to position [14, 0]
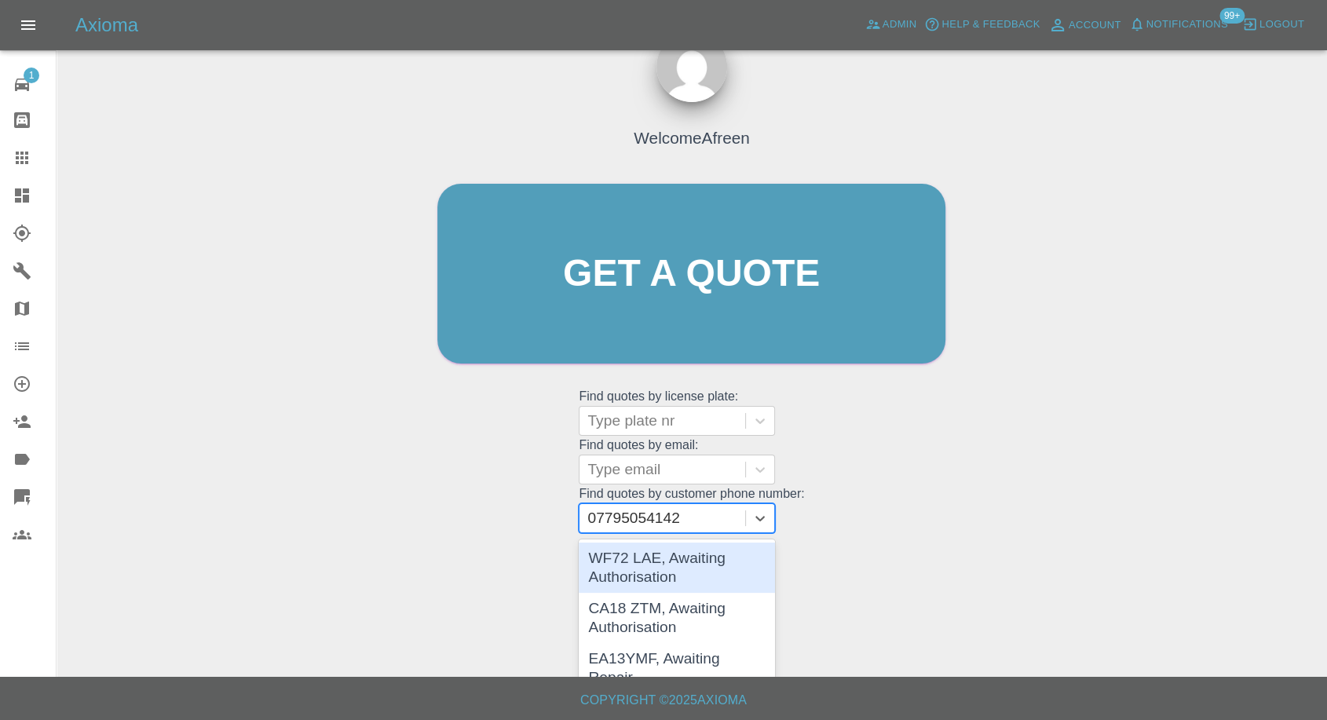
click at [666, 570] on div "WF72 LAE, Awaiting Authorisation" at bounding box center [677, 568] width 196 height 50
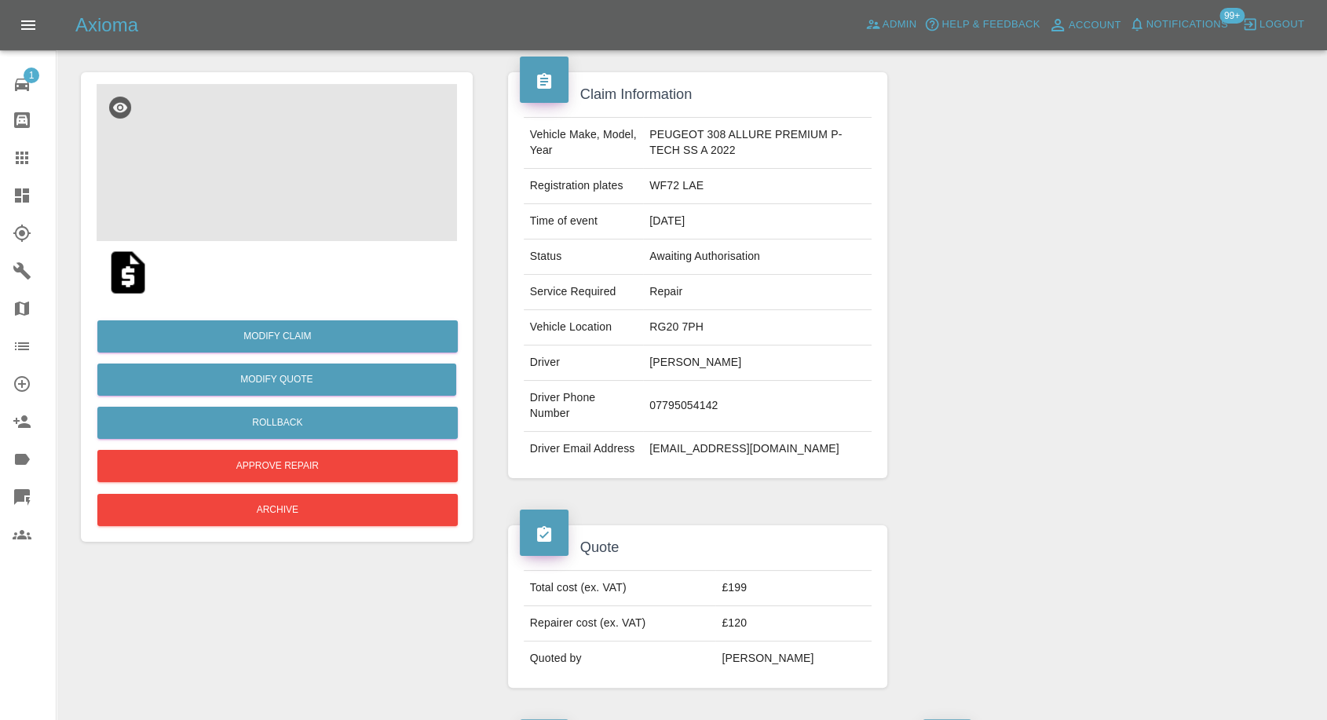
scroll to position [101, 0]
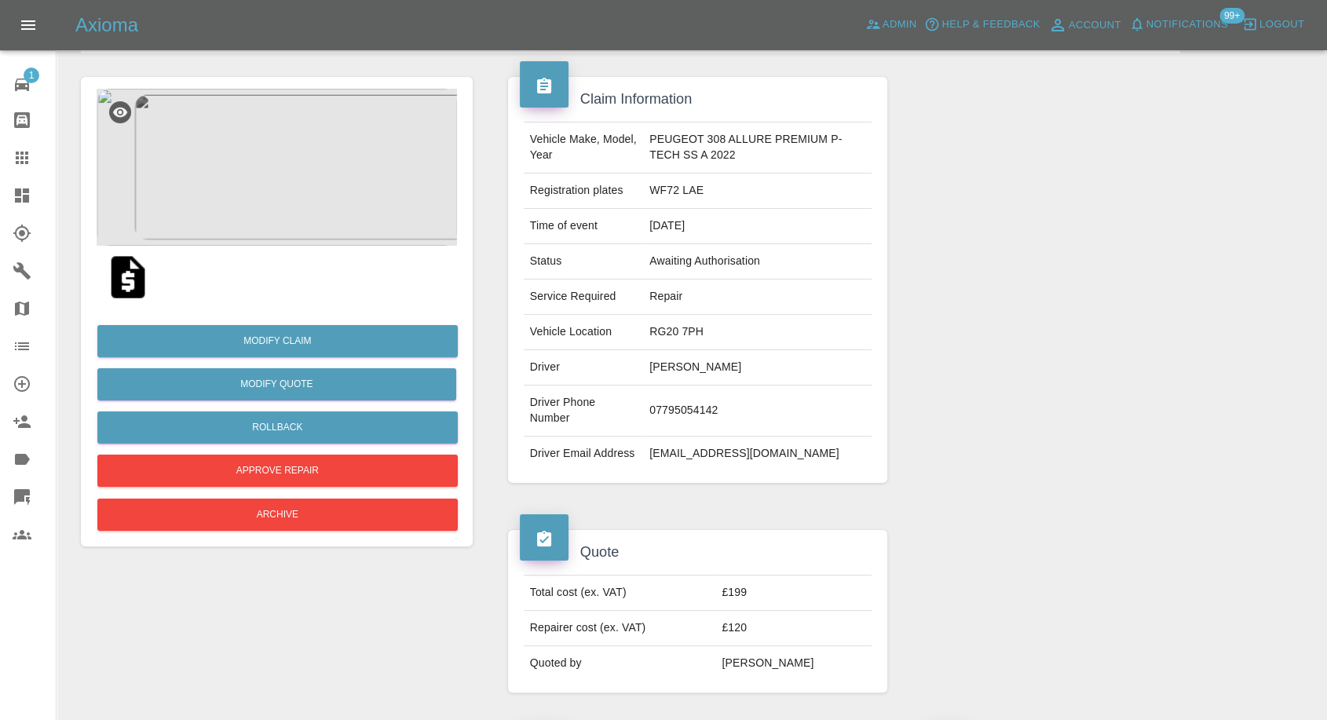
click at [657, 188] on td "WF72 LAE" at bounding box center [757, 191] width 229 height 35
copy td "WF72 LAE"
drag, startPoint x: 19, startPoint y: 157, endPoint x: 220, endPoint y: 298, distance: 245.4
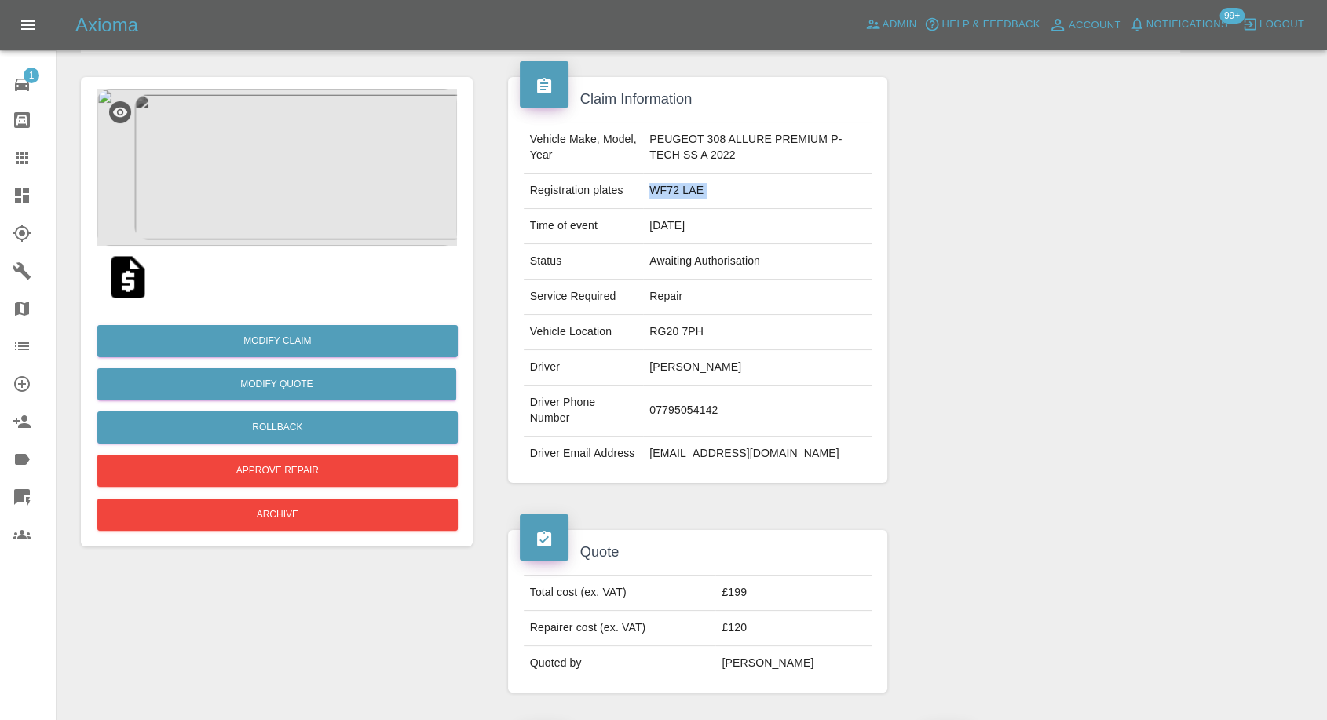
click at [19, 157] on icon at bounding box center [22, 158] width 13 height 13
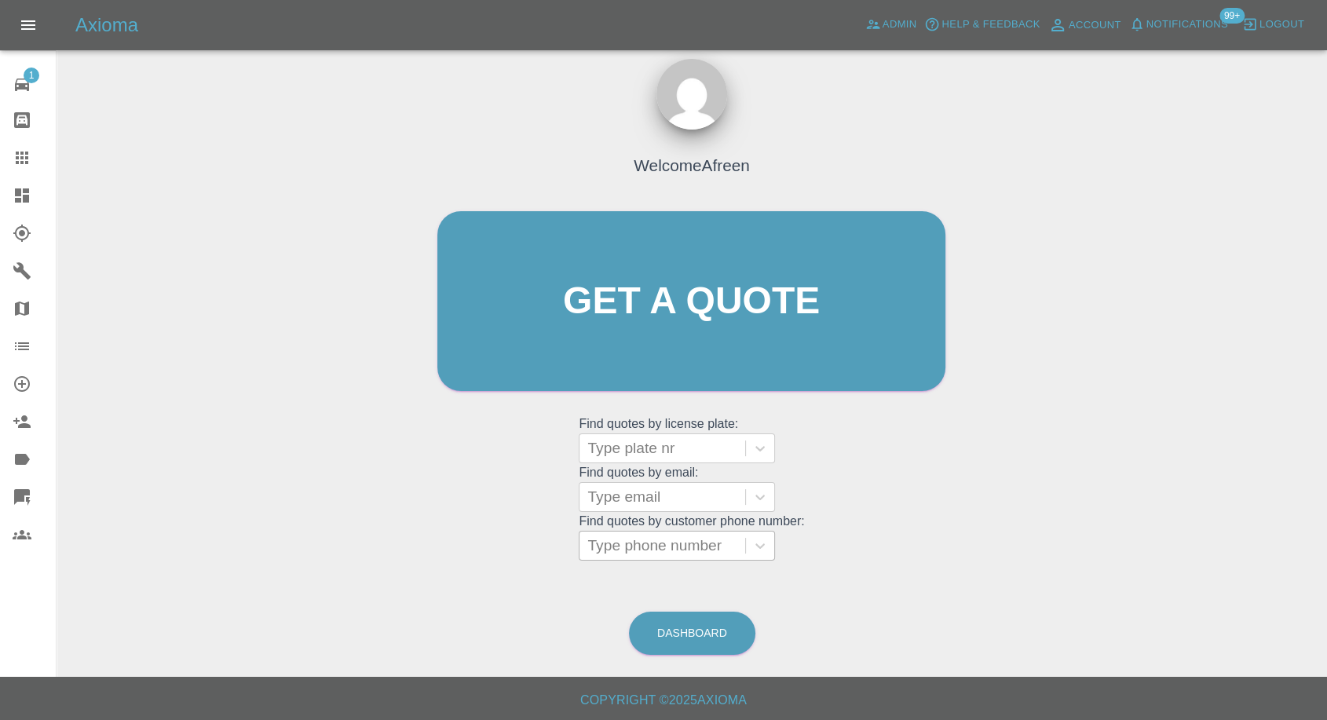
click at [678, 539] on div at bounding box center [663, 546] width 150 height 22
paste input "+447795054142"
drag, startPoint x: 621, startPoint y: 547, endPoint x: 497, endPoint y: 551, distance: 123.4
click at [500, 551] on div "Welcome Afreen Get a quote Get a quote Find quotes by license plate: Type plate…" at bounding box center [691, 331] width 541 height 474
type input "07795054142"
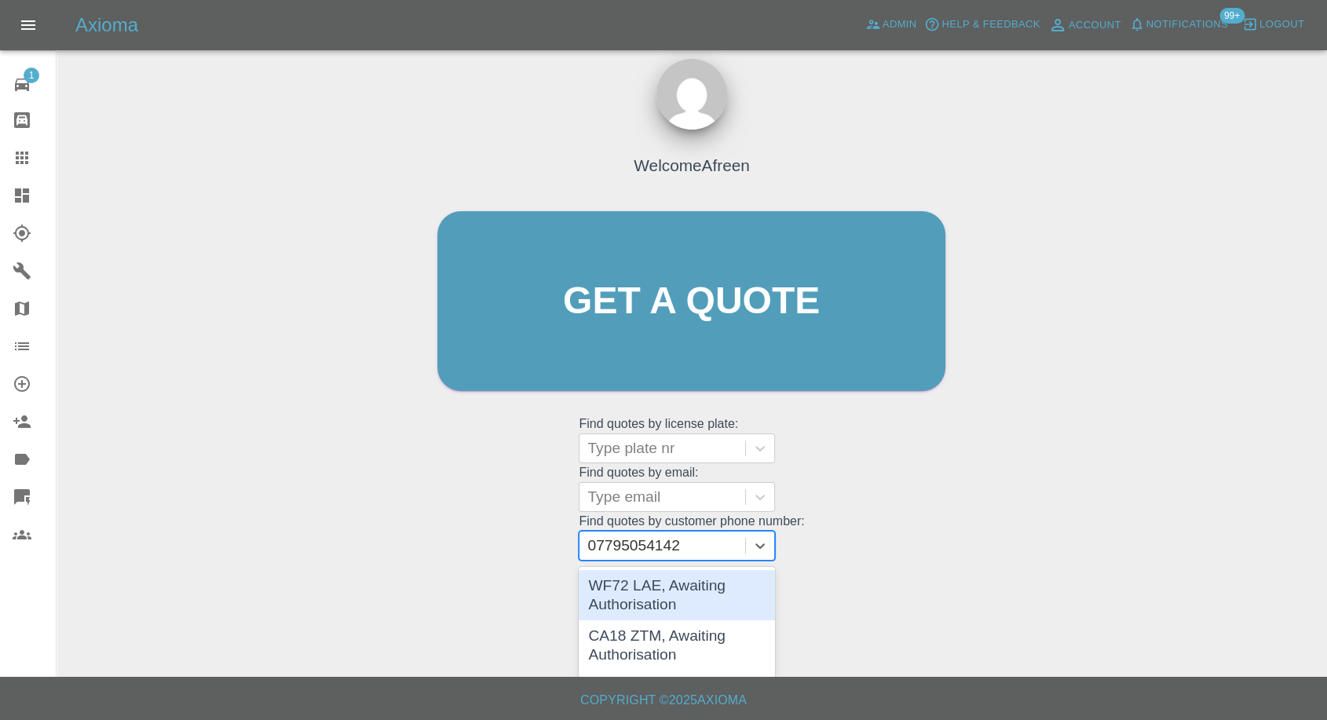
scroll to position [27, 0]
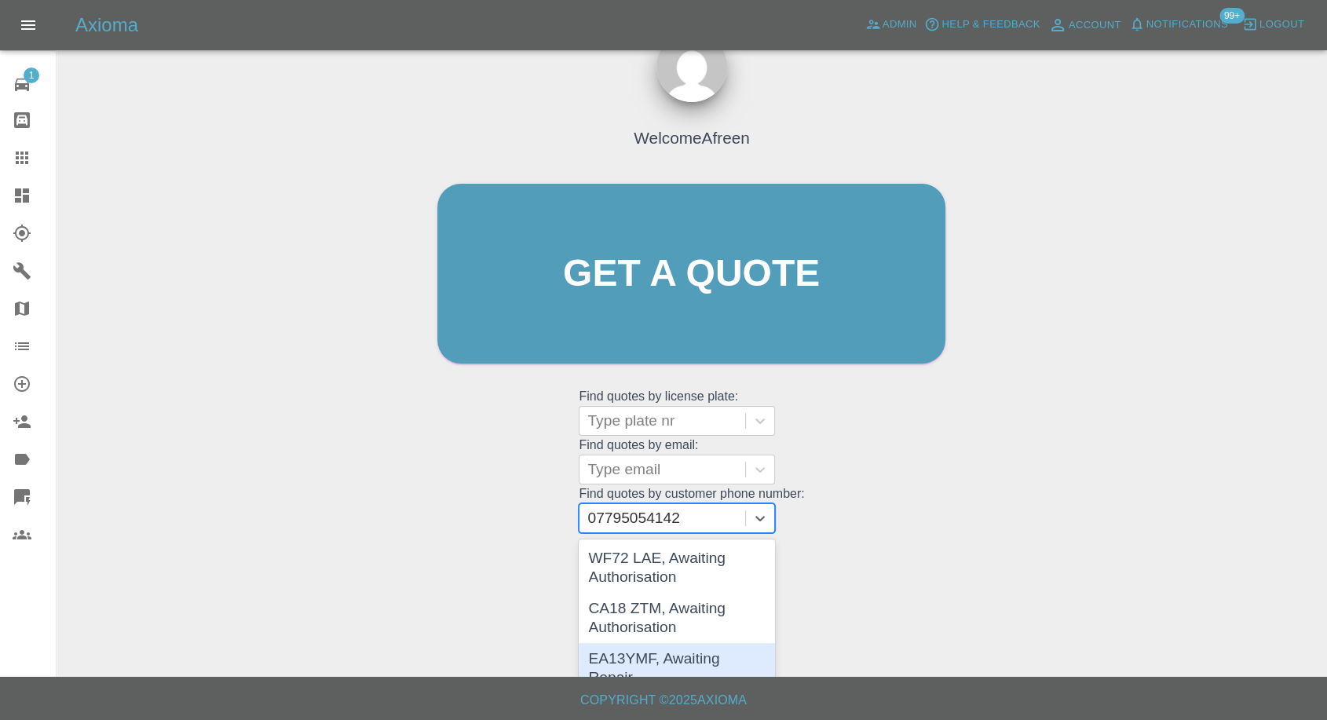
click at [649, 663] on div "EA13YMF, Awaiting Repair" at bounding box center [677, 668] width 196 height 50
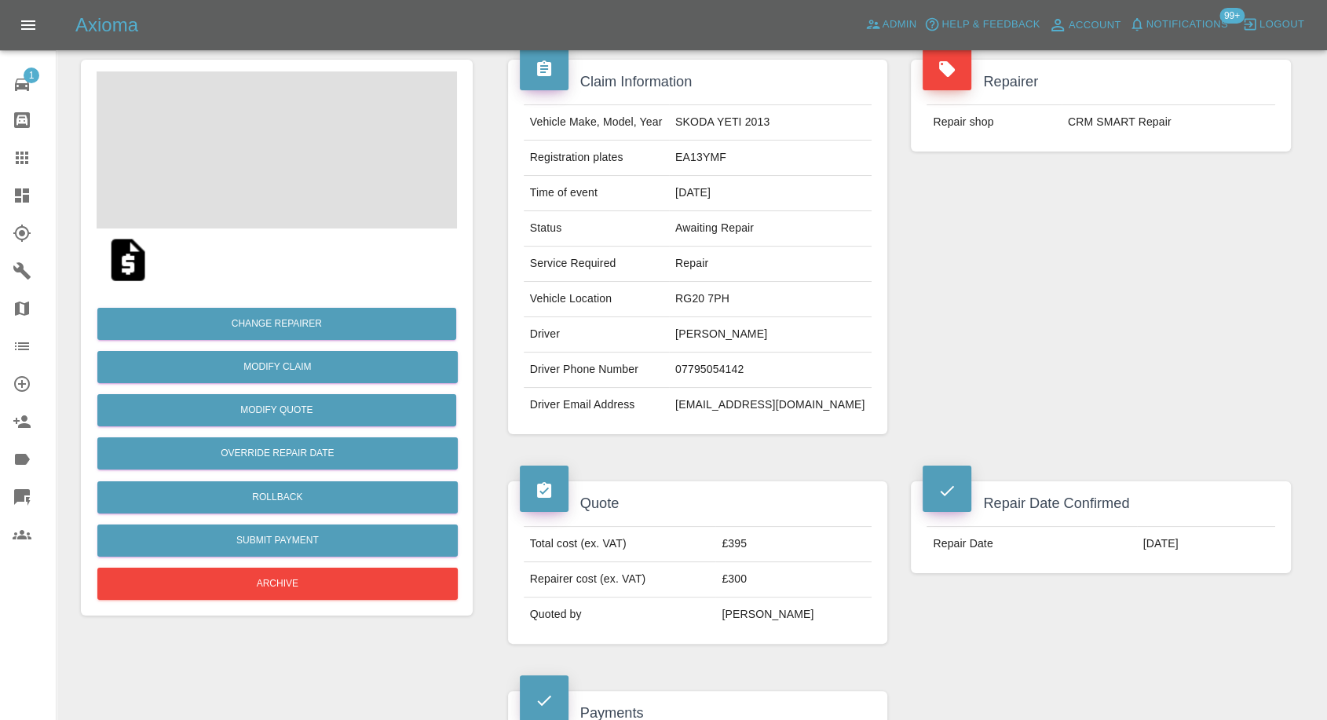
scroll to position [87, 0]
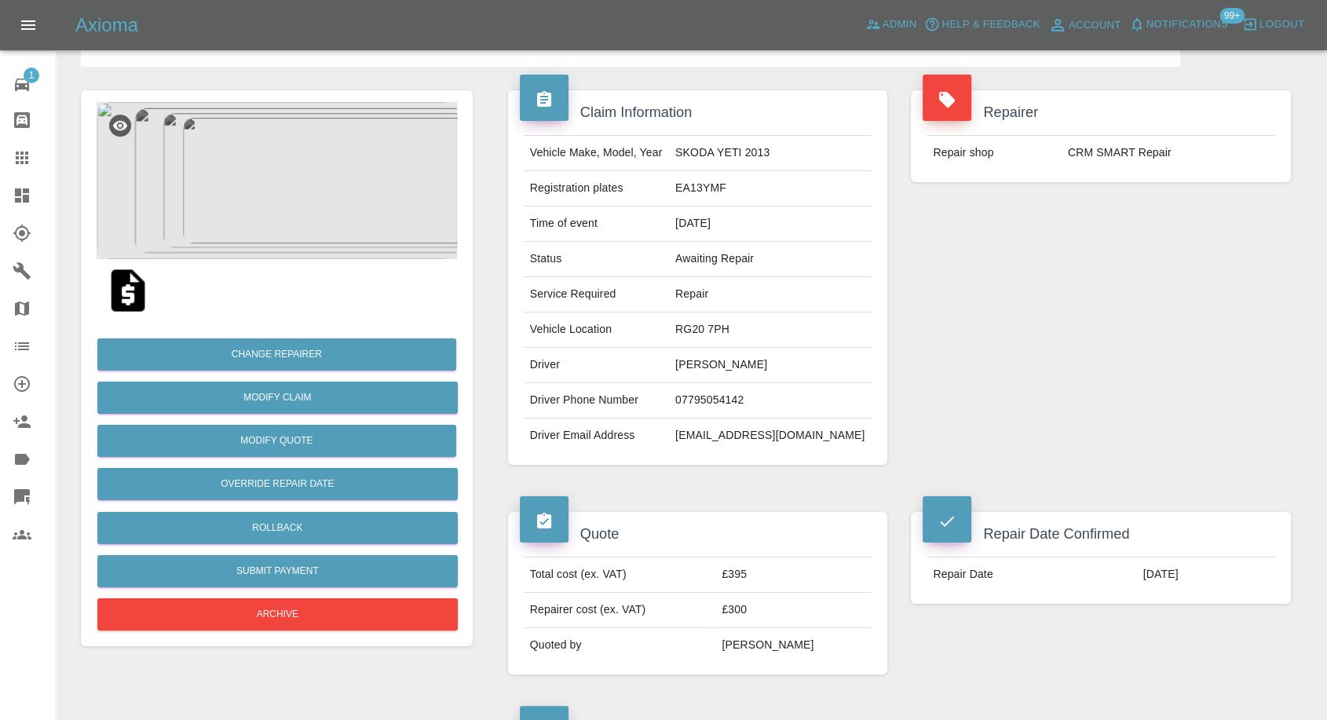
click at [723, 391] on td "07795054142" at bounding box center [770, 400] width 203 height 35
copy td "07795054142"
click at [31, 158] on div at bounding box center [35, 157] width 44 height 19
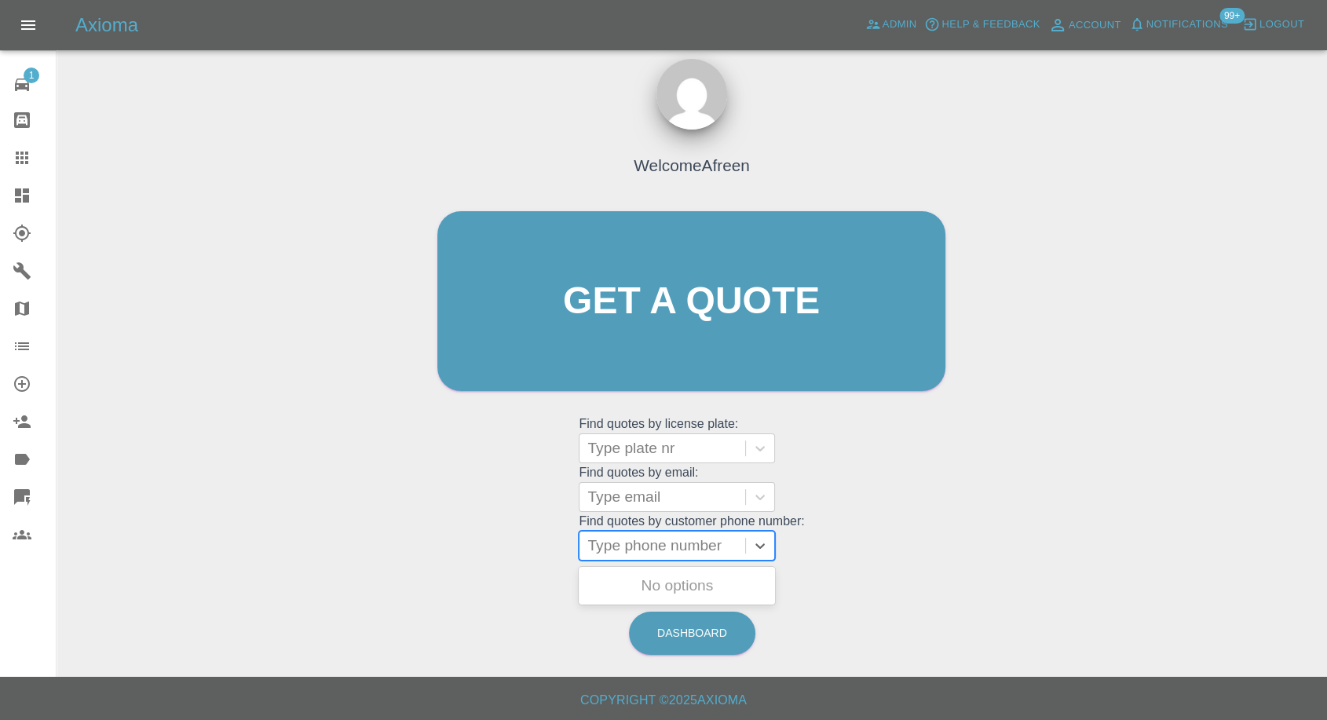
click at [688, 545] on div at bounding box center [663, 546] width 150 height 22
paste input "07795054142"
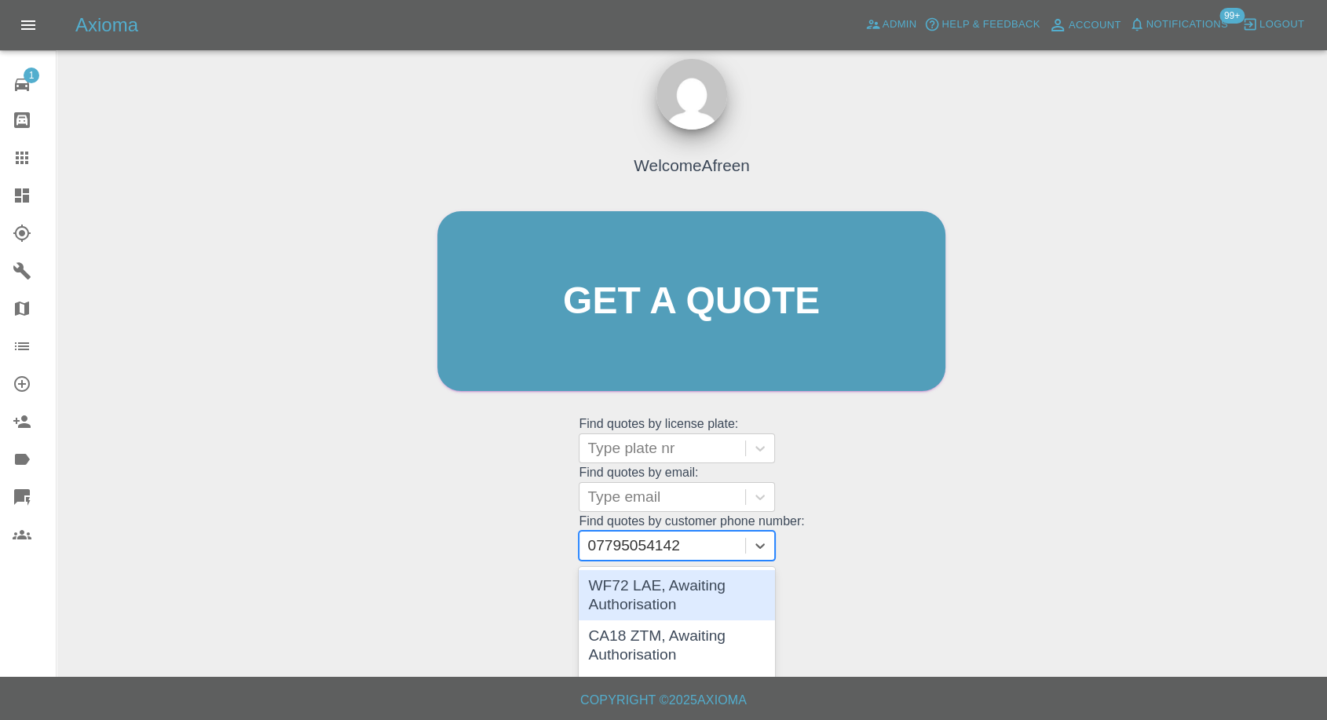
type input "07795054142"
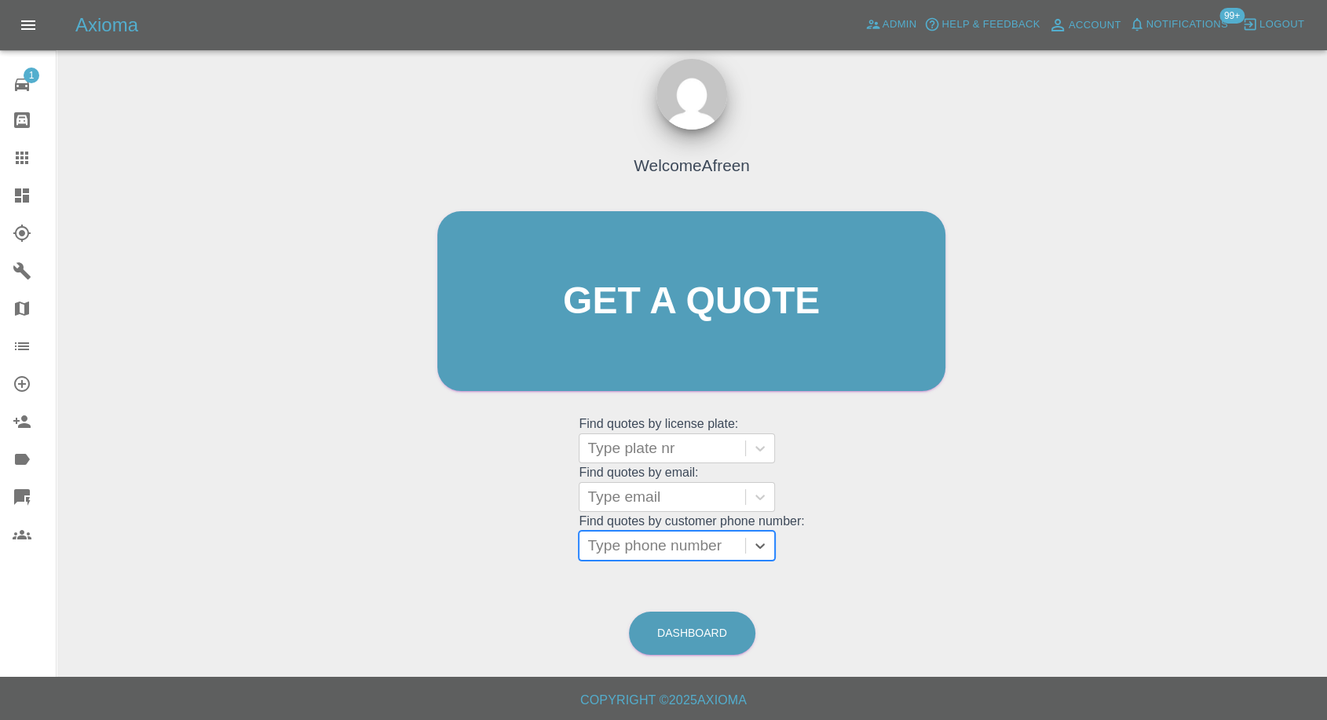
paste input "07795054142"
type input "07795054142"
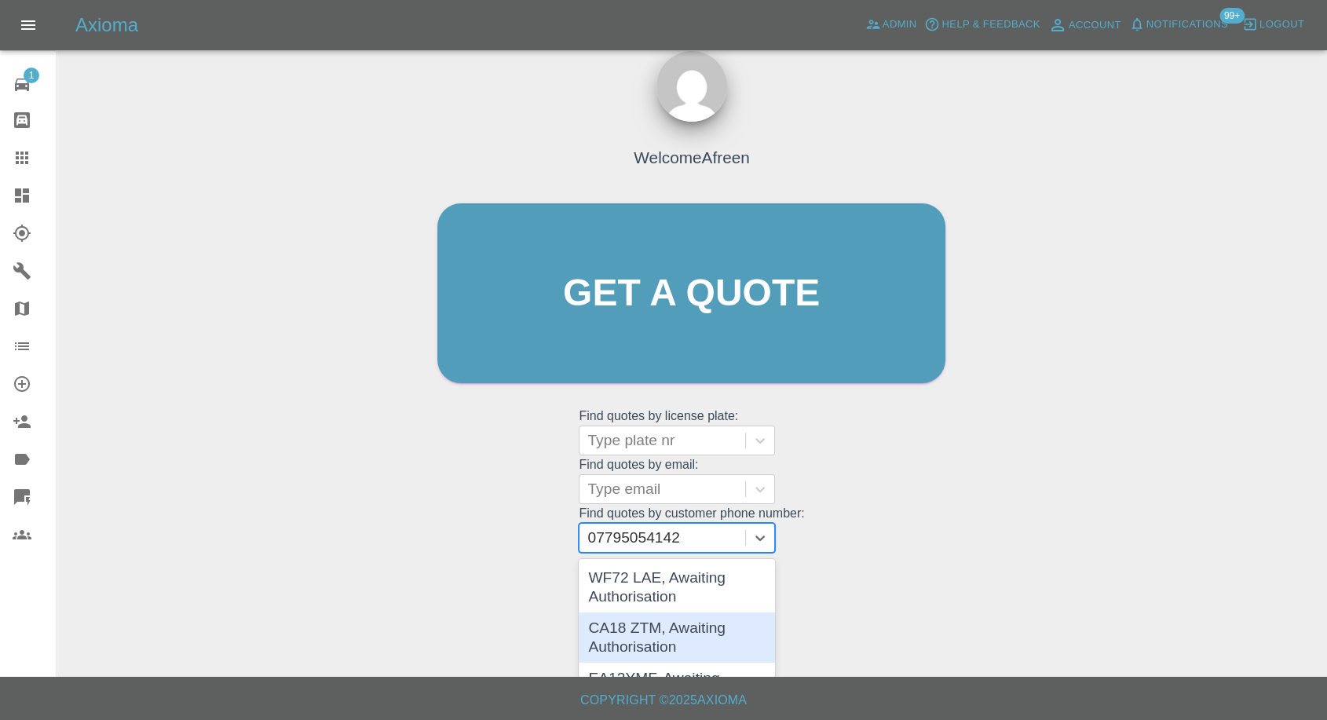
click at [665, 630] on div "CA18 ZTM, Awaiting Authorisation" at bounding box center [677, 638] width 196 height 50
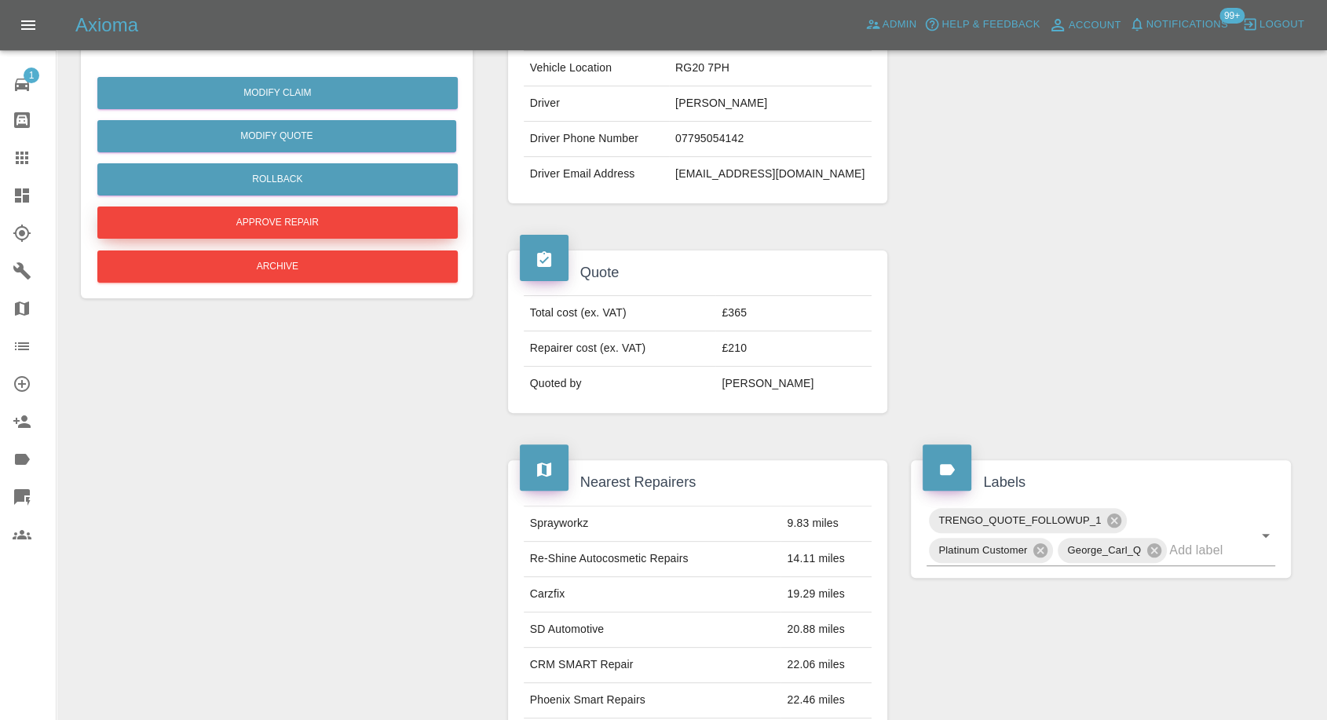
scroll to position [87, 0]
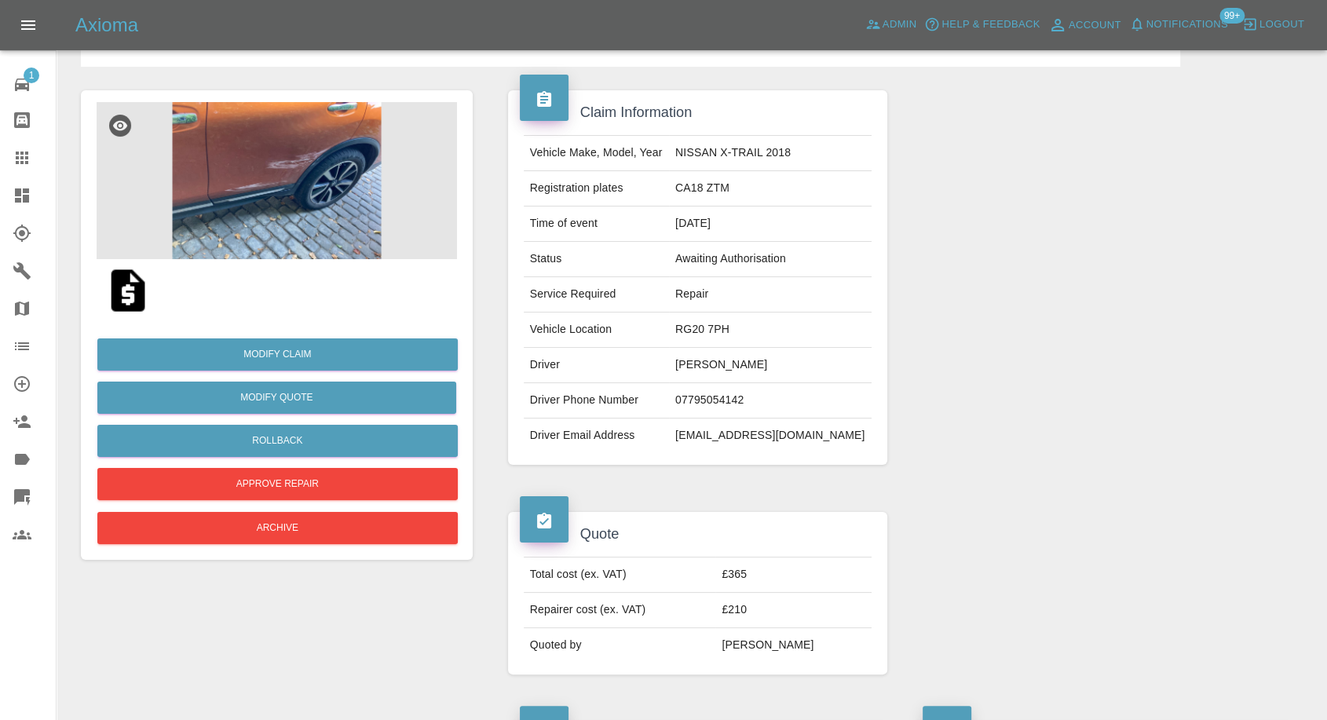
click at [133, 304] on img at bounding box center [128, 290] width 50 height 50
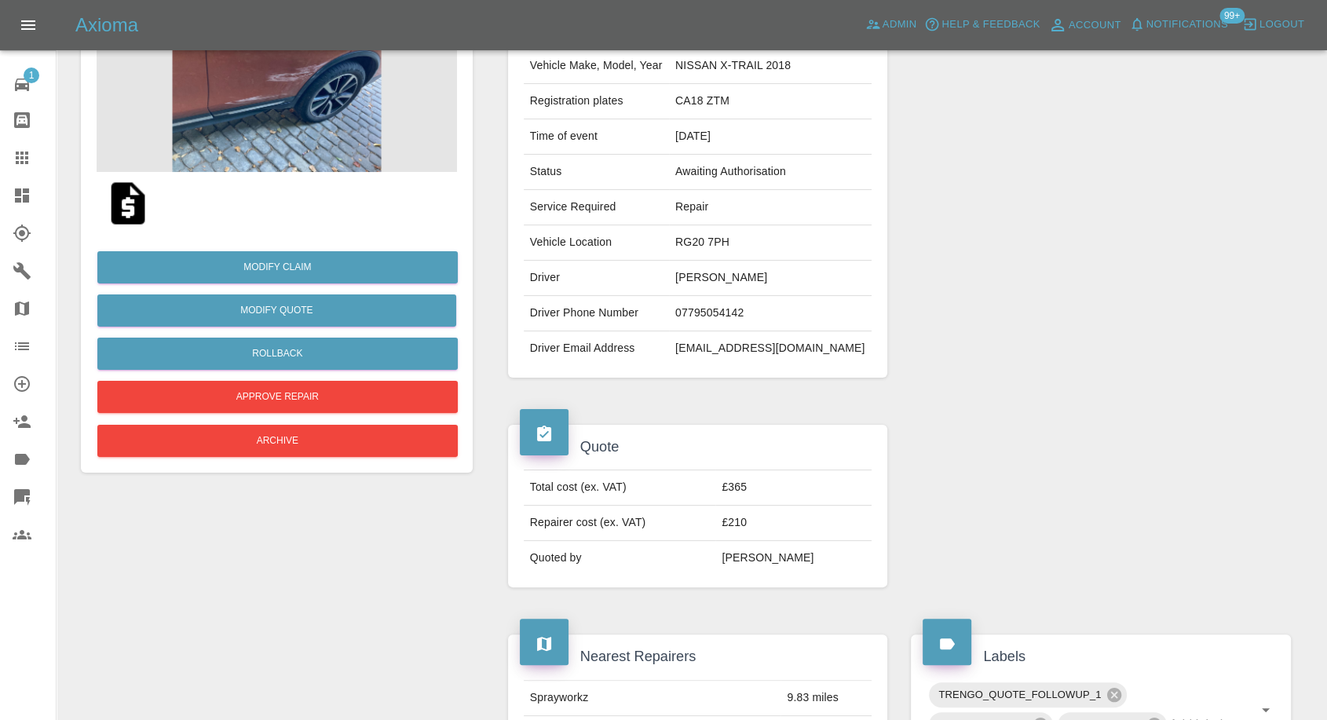
scroll to position [262, 0]
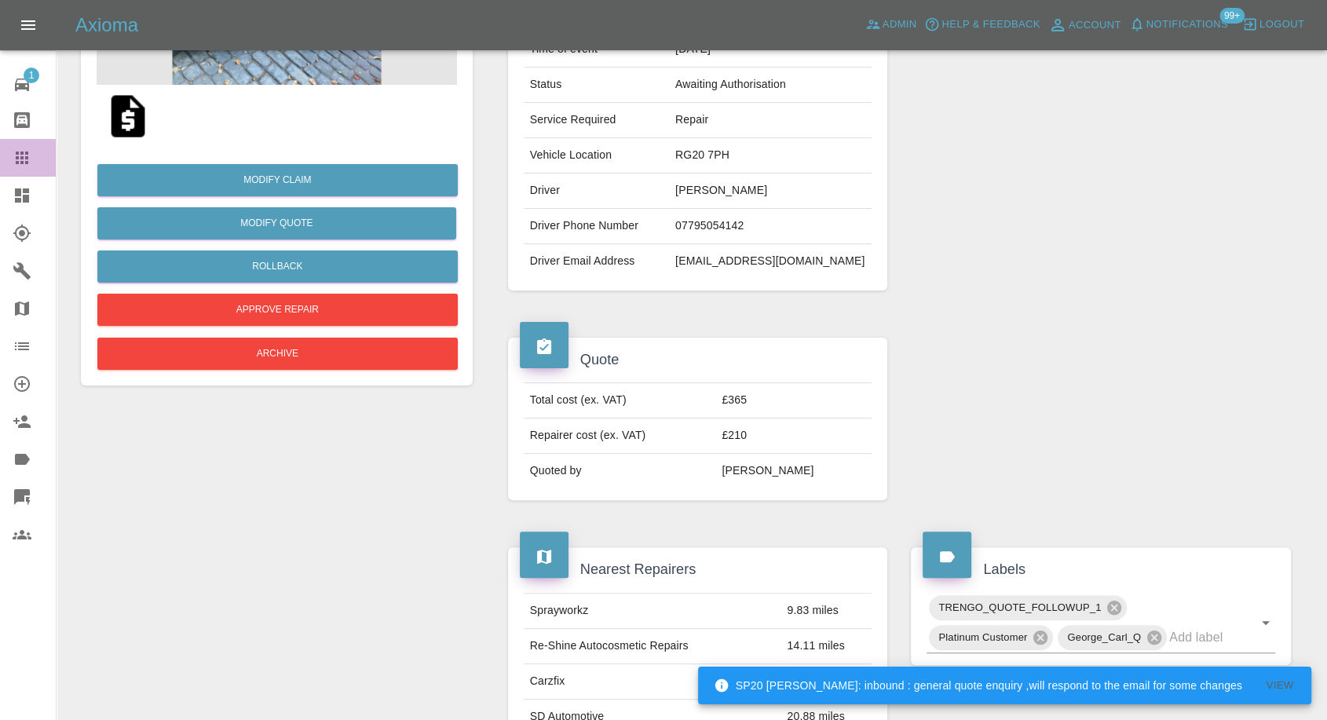
click at [26, 155] on icon at bounding box center [22, 157] width 19 height 19
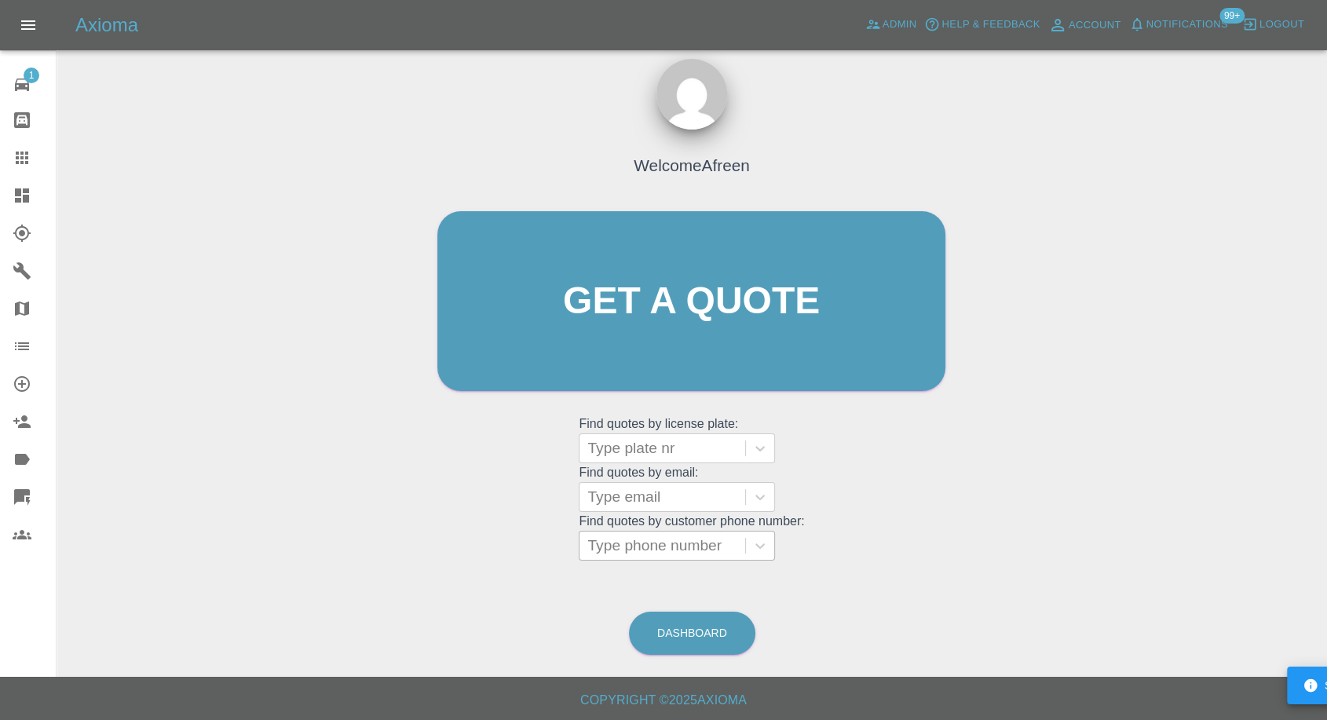
click at [668, 542] on div at bounding box center [663, 546] width 150 height 22
paste input "https://claims.axioma.co.uk/dashboardClaim/68dbb6048b616731c3f919ef"
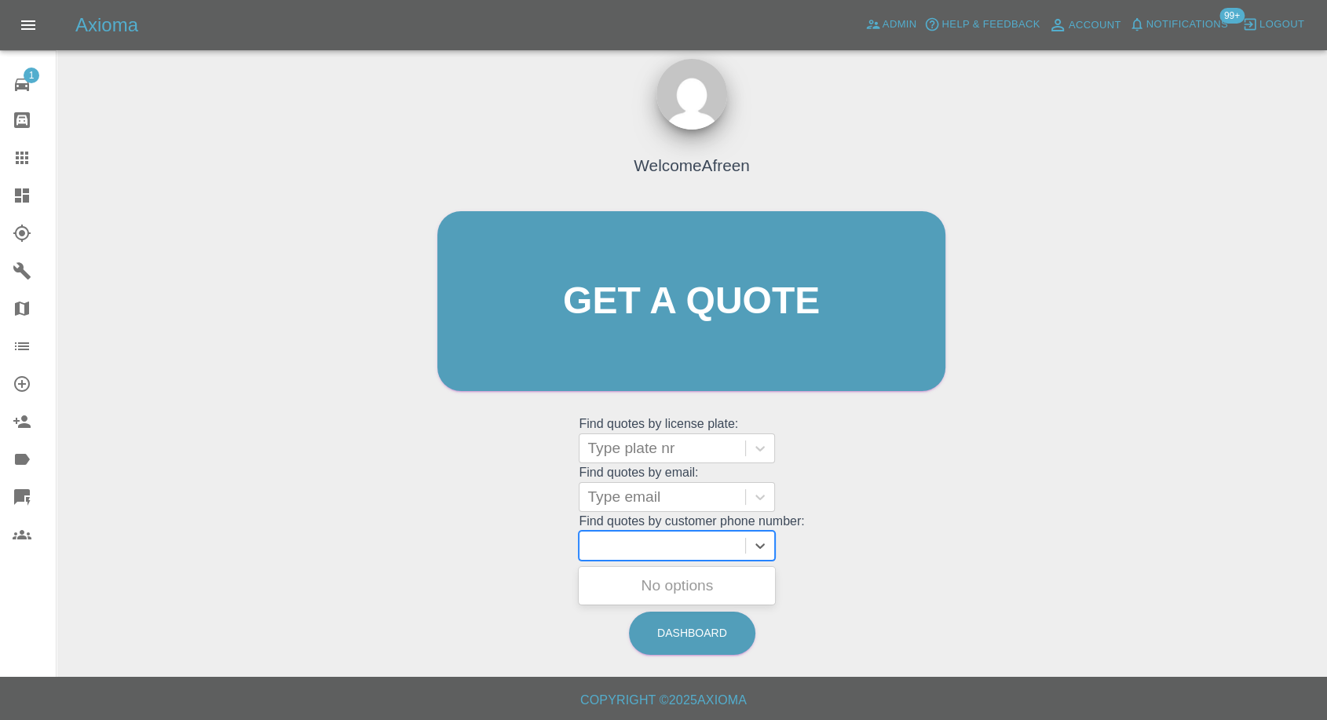
scroll to position [0, 310]
click at [664, 540] on input "https://claims.axioma.co.uk/dashboardClaim/68dbb6048b616731c3f919ef" at bounding box center [524, 545] width 495 height 19
paste input "c78b616731c3f96bb7"
paste input "07795054142"
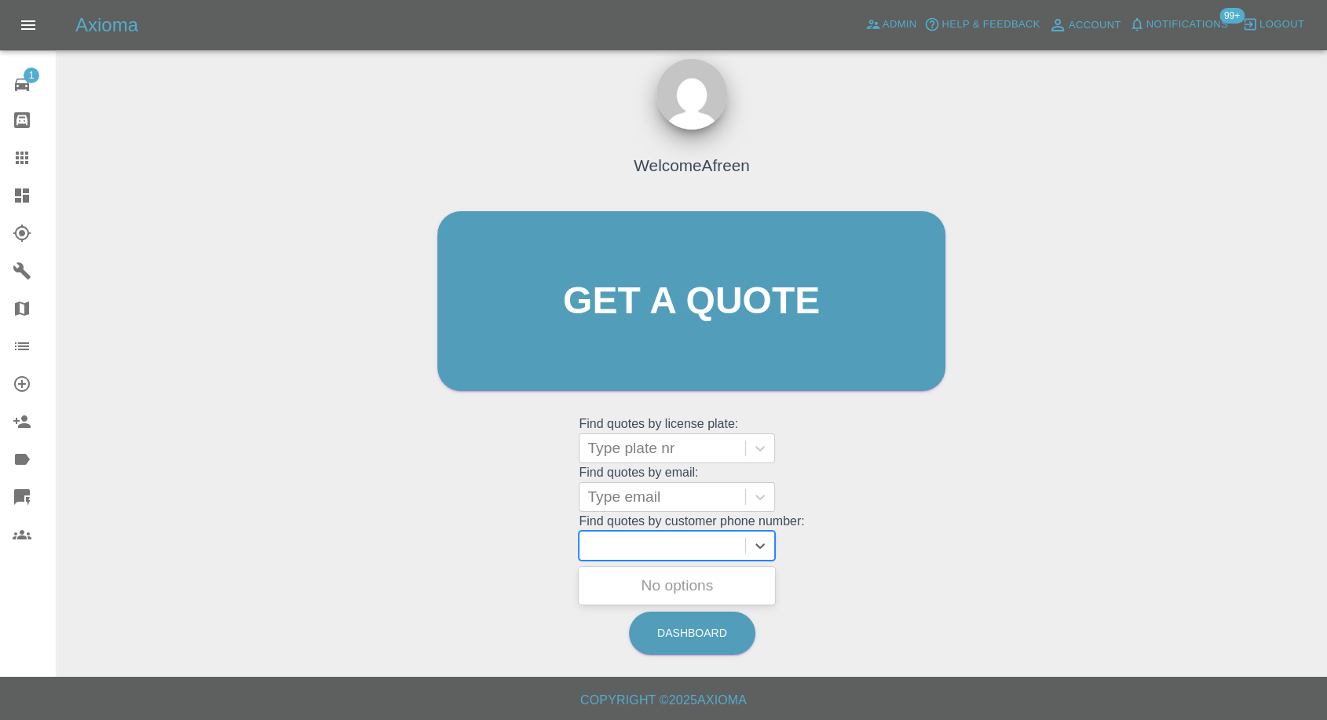
type input "07795054142"
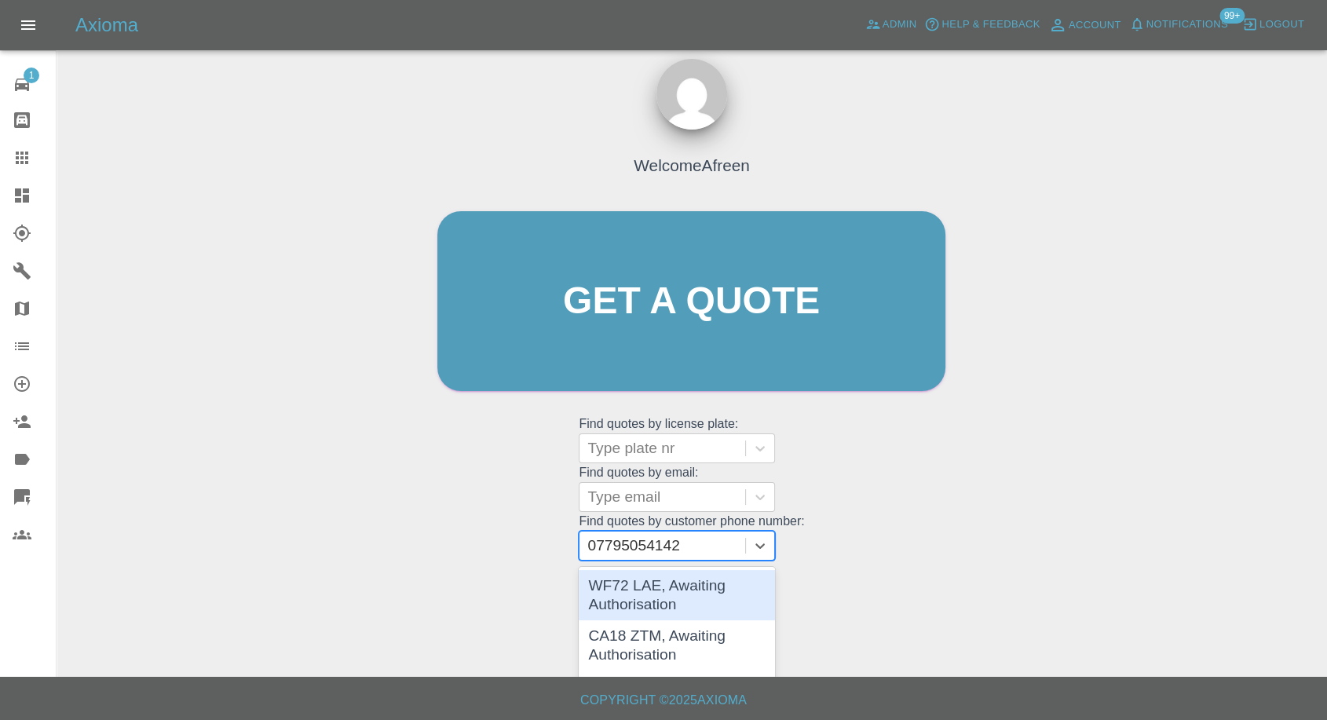
scroll to position [27, 0]
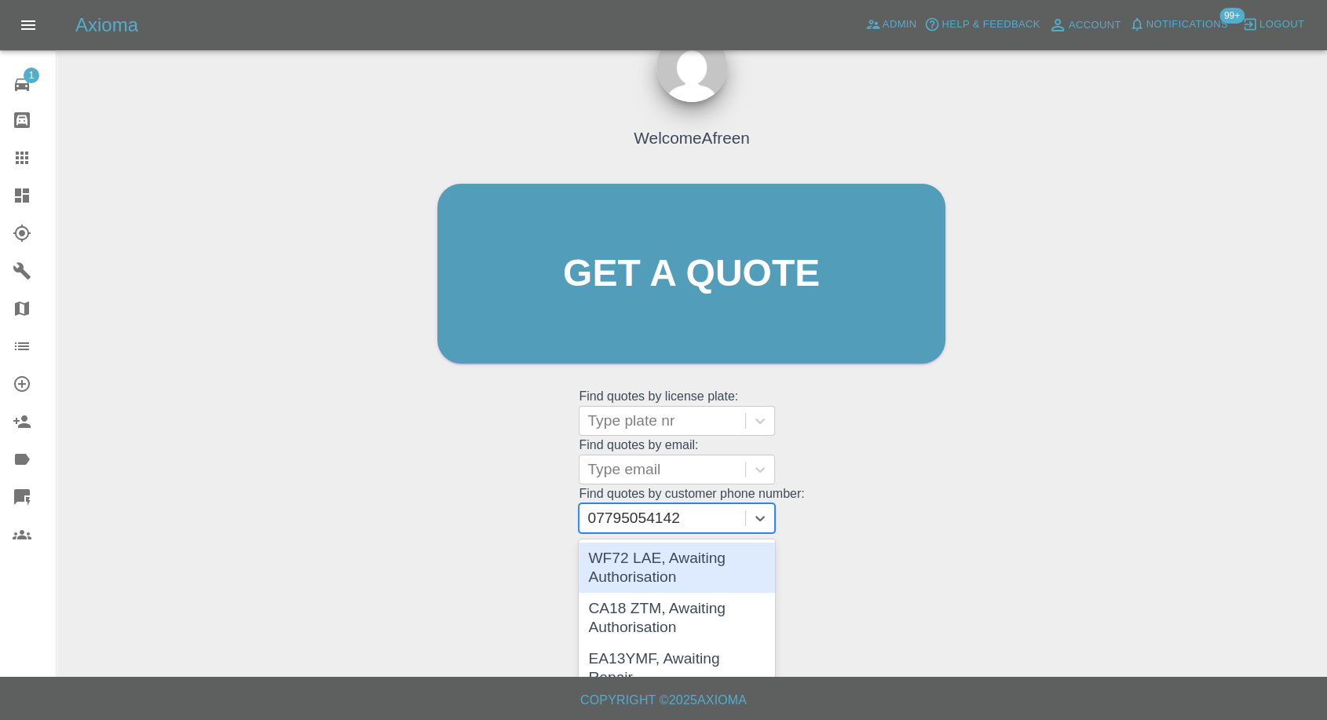
click at [689, 569] on div "WF72 LAE, Awaiting Authorisation" at bounding box center [677, 568] width 196 height 50
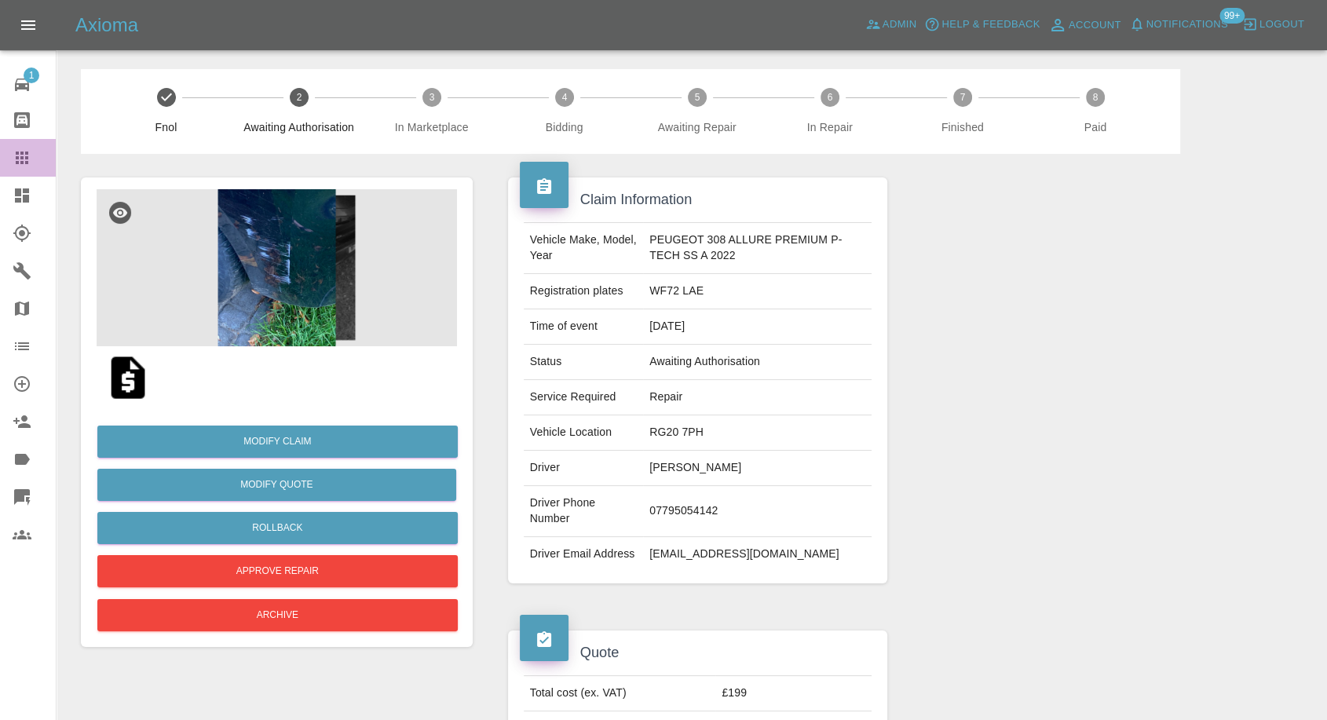
drag, startPoint x: 5, startPoint y: 152, endPoint x: 148, endPoint y: 274, distance: 187.2
click at [5, 154] on link "Claims" at bounding box center [28, 158] width 56 height 38
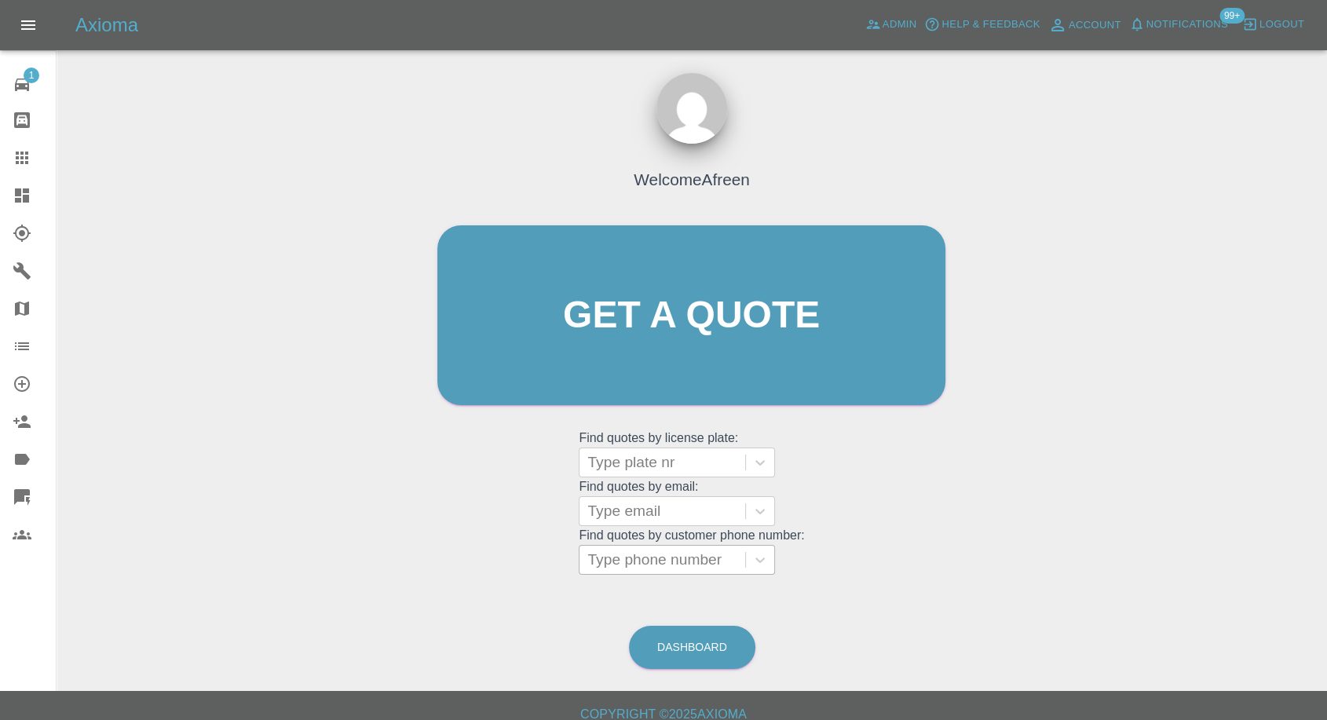
click at [668, 570] on div at bounding box center [663, 560] width 150 height 22
paste input "+447469296614"
drag, startPoint x: 623, startPoint y: 557, endPoint x: 502, endPoint y: 573, distance: 122.1
click at [502, 573] on div "Welcome Afreen Get a quote Get a quote Find quotes by license plate: Type plate…" at bounding box center [691, 345] width 541 height 474
click at [600, 558] on input "07469296614" at bounding box center [636, 560] width 97 height 19
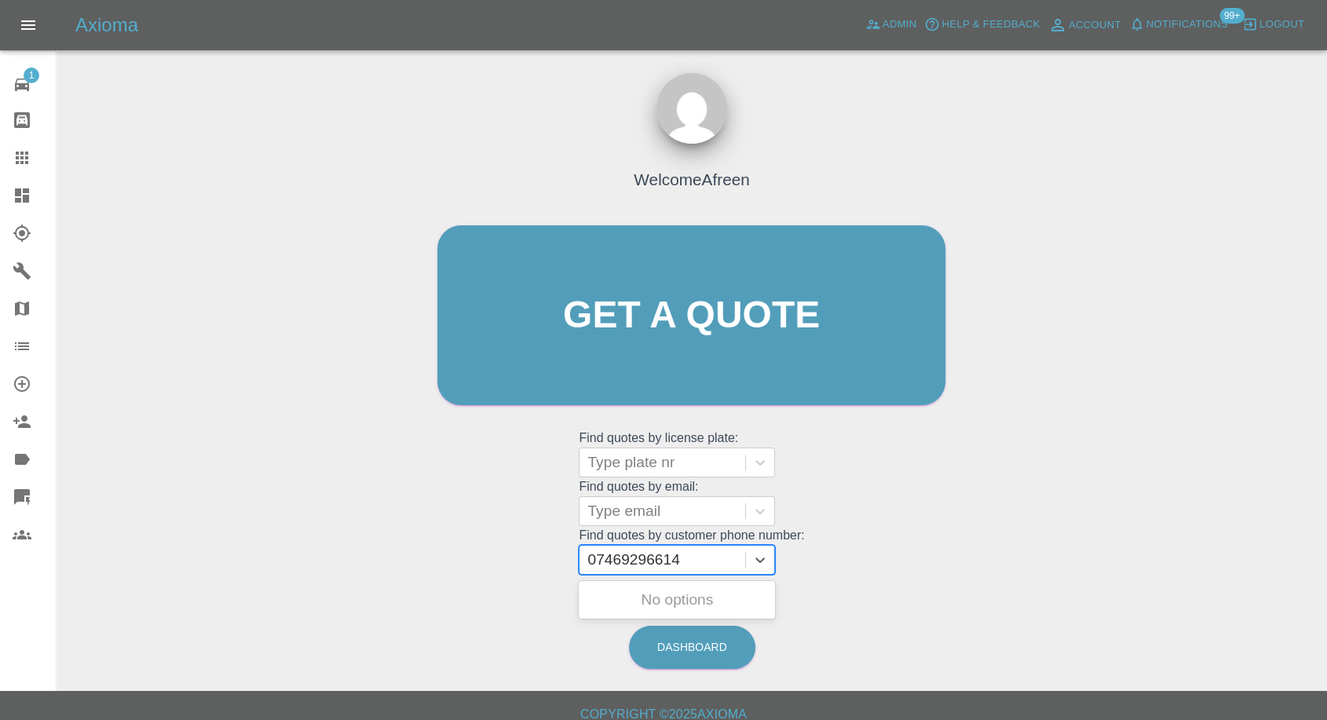
type input "7469296614"
click at [648, 597] on div "PE67EVW, Awaiting Authorisation" at bounding box center [677, 609] width 196 height 50
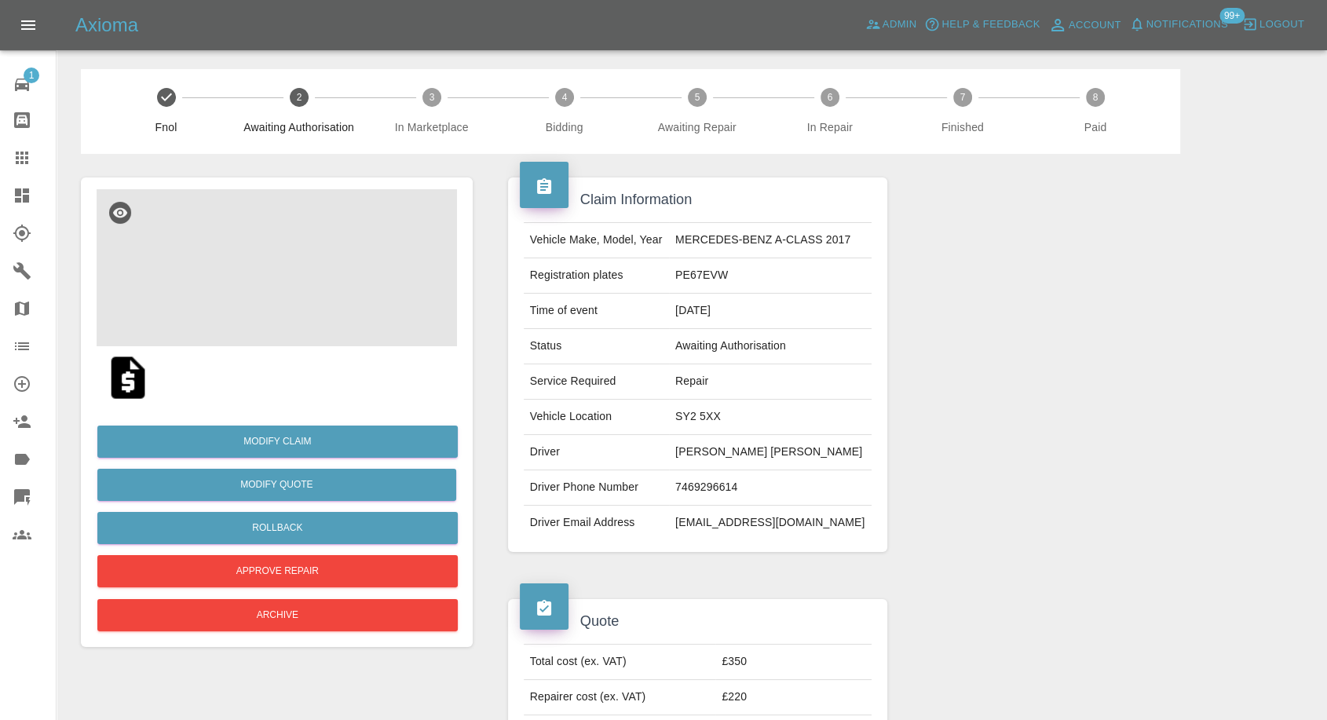
click at [249, 240] on img at bounding box center [277, 267] width 361 height 157
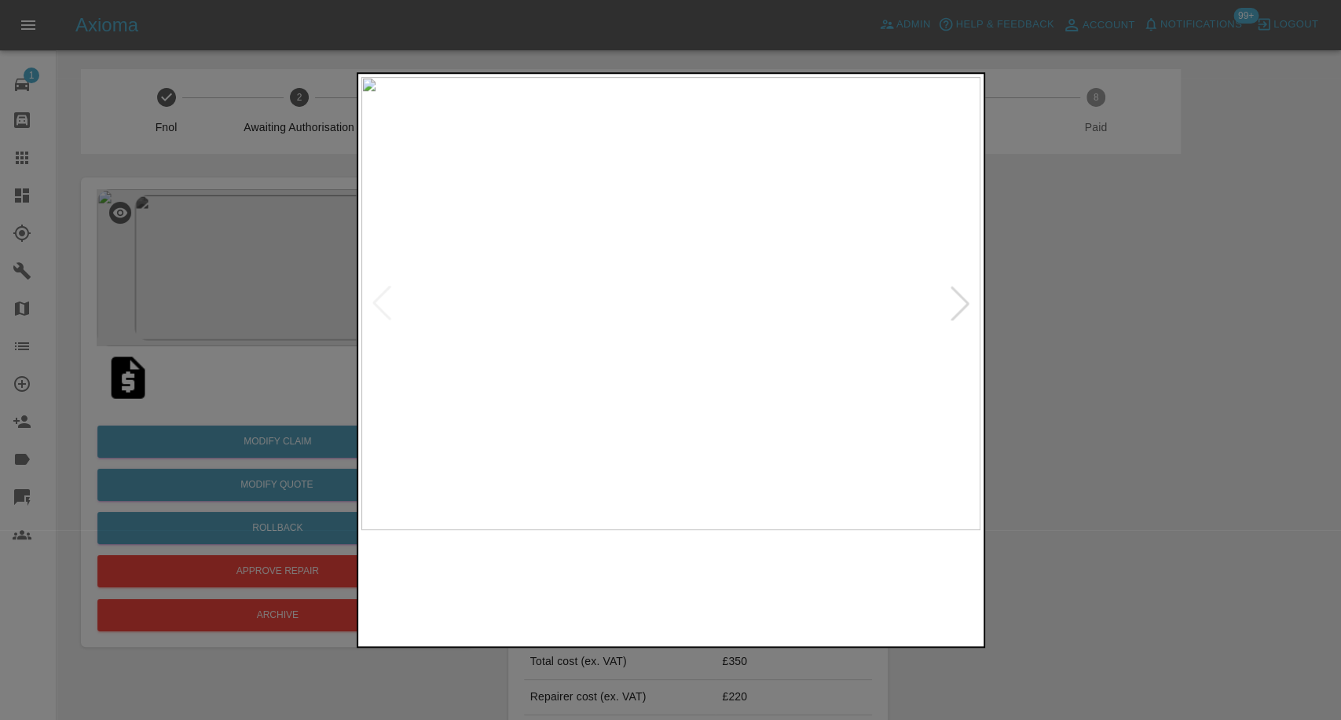
click at [577, 567] on img at bounding box center [592, 586] width 149 height 97
click at [1031, 569] on div at bounding box center [670, 360] width 1341 height 720
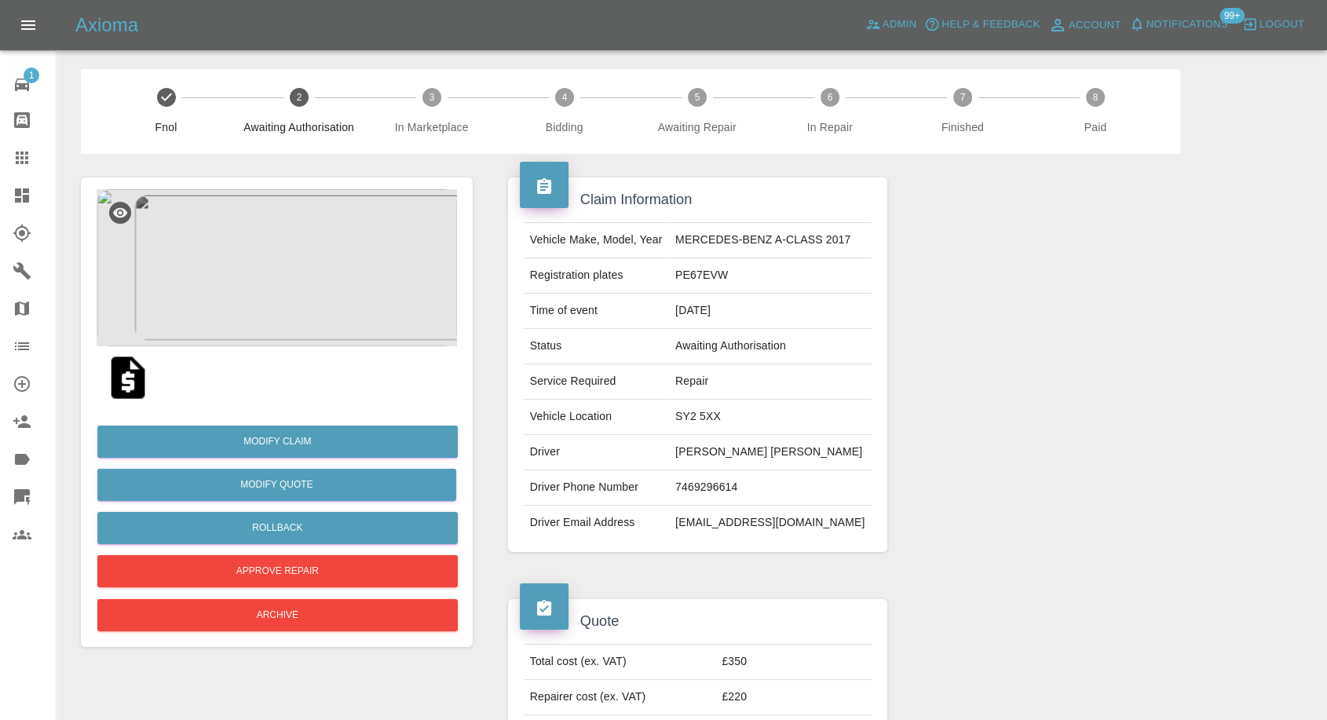
click at [303, 254] on img at bounding box center [277, 267] width 361 height 157
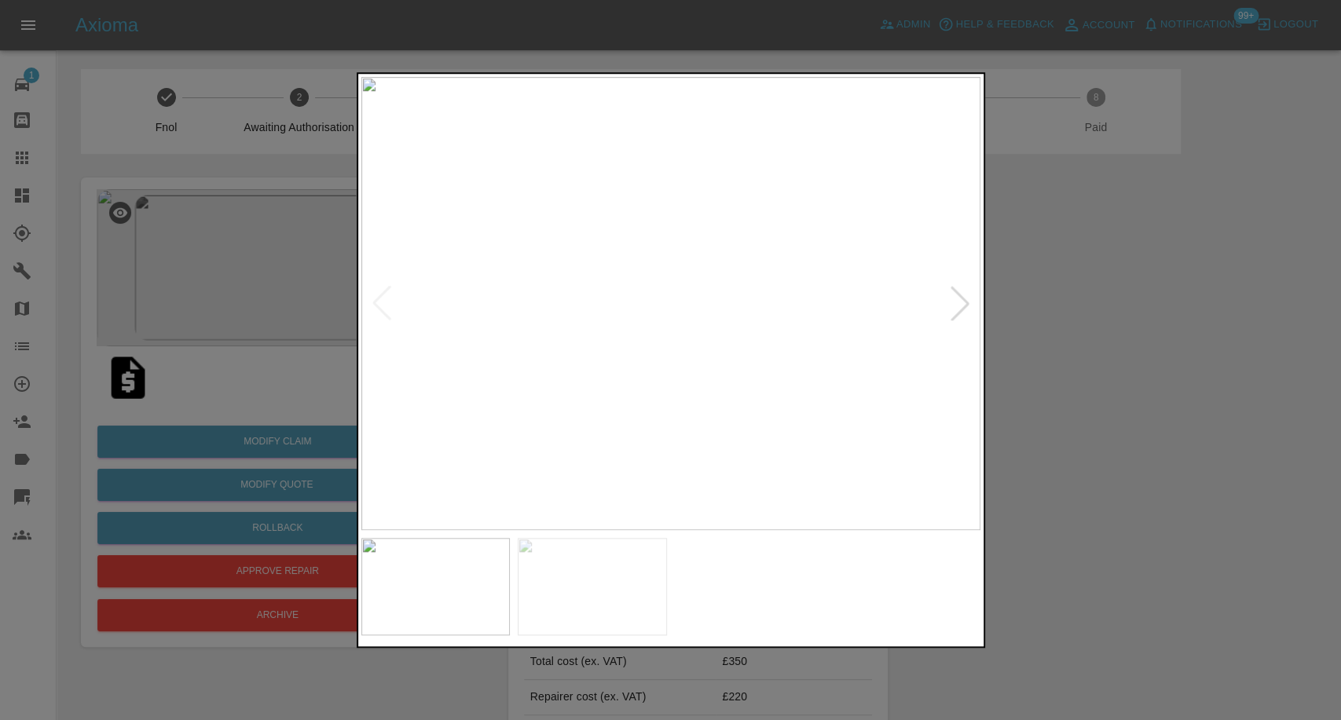
click at [583, 533] on div at bounding box center [670, 586] width 619 height 113
click at [592, 573] on img at bounding box center [592, 586] width 149 height 97
click at [457, 584] on img at bounding box center [435, 586] width 149 height 97
click at [618, 591] on img at bounding box center [592, 586] width 149 height 97
click at [465, 577] on img at bounding box center [435, 586] width 149 height 97
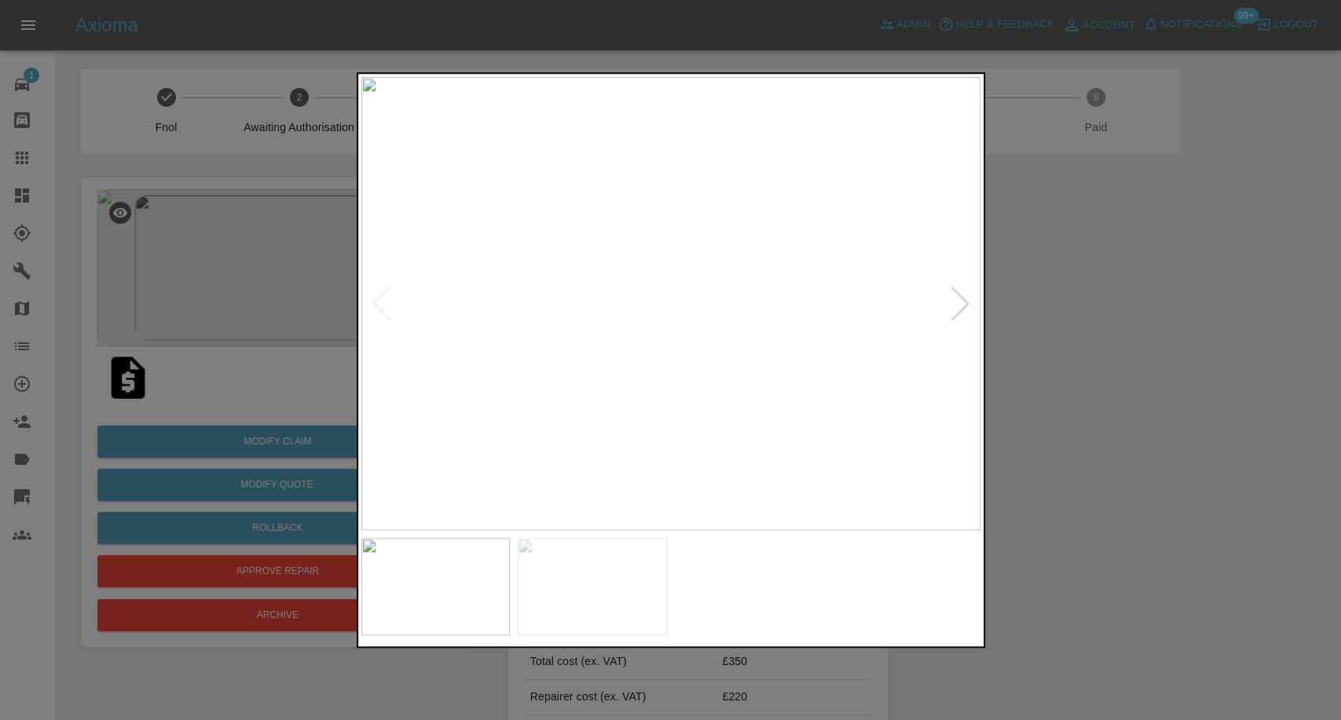
click at [1115, 364] on div at bounding box center [670, 360] width 1341 height 720
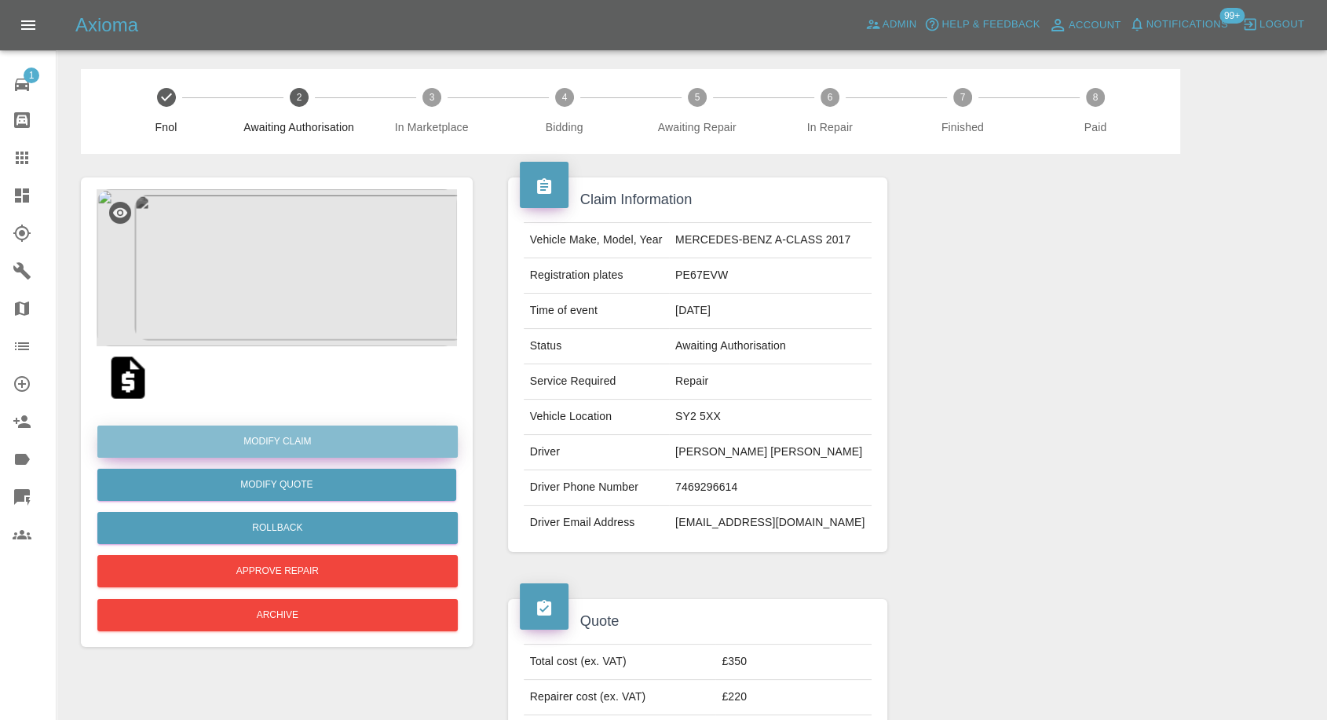
click at [302, 428] on link "Modify Claim" at bounding box center [277, 442] width 361 height 32
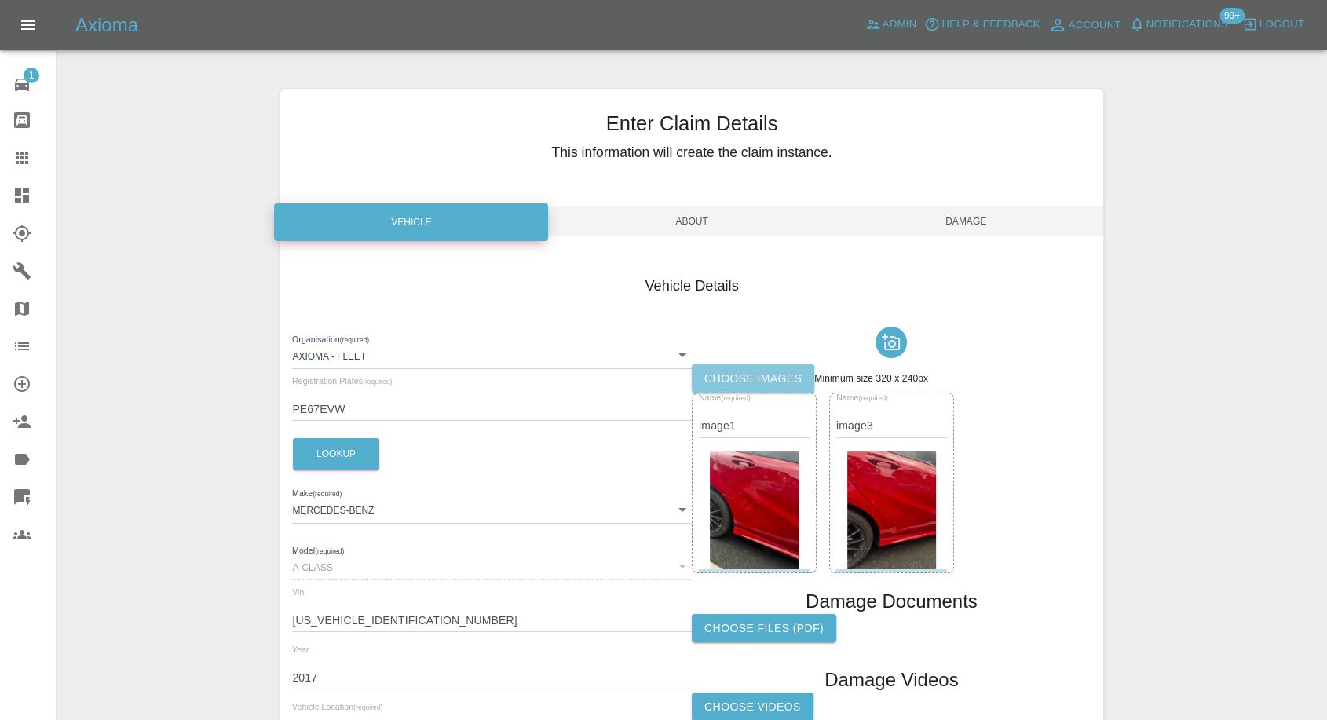
click at [798, 375] on label "Choose images" at bounding box center [753, 378] width 123 height 29
click at [0, 0] on input "Choose images" at bounding box center [0, 0] width 0 height 0
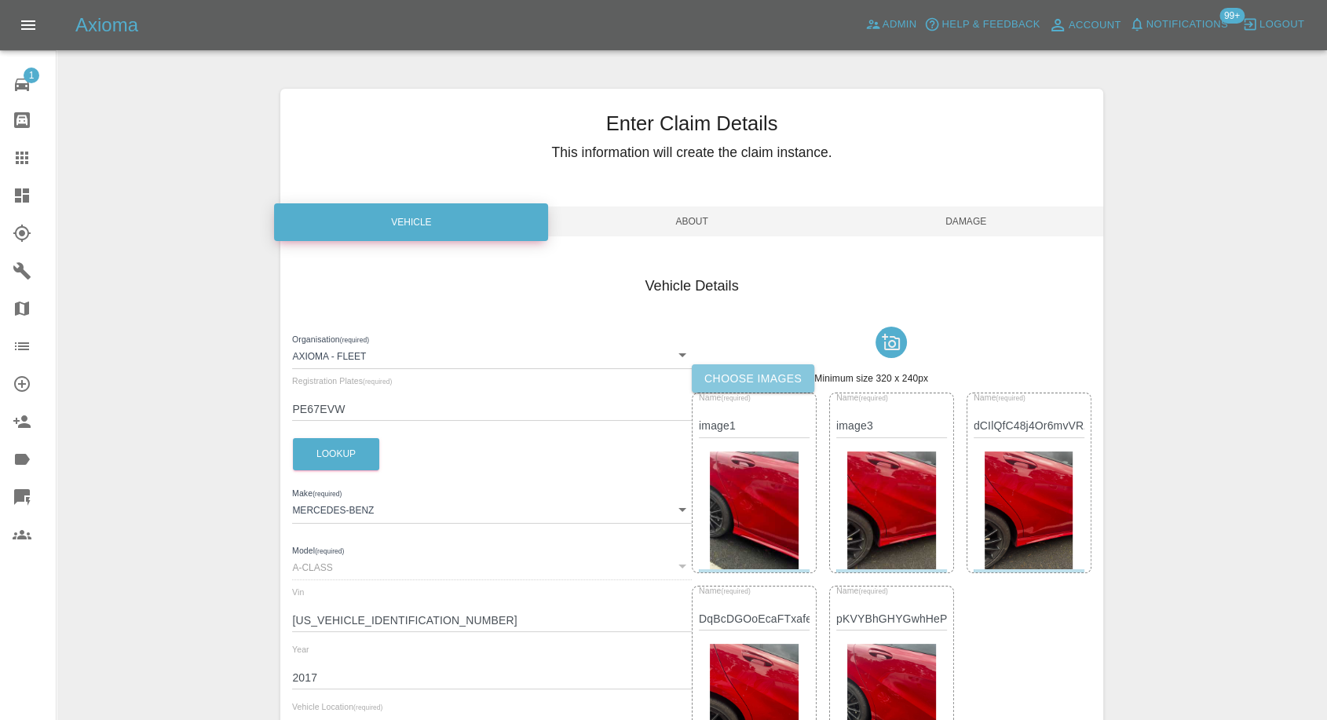
click at [777, 364] on label "Choose images" at bounding box center [753, 378] width 123 height 29
click at [0, 0] on input "Choose images" at bounding box center [0, 0] width 0 height 0
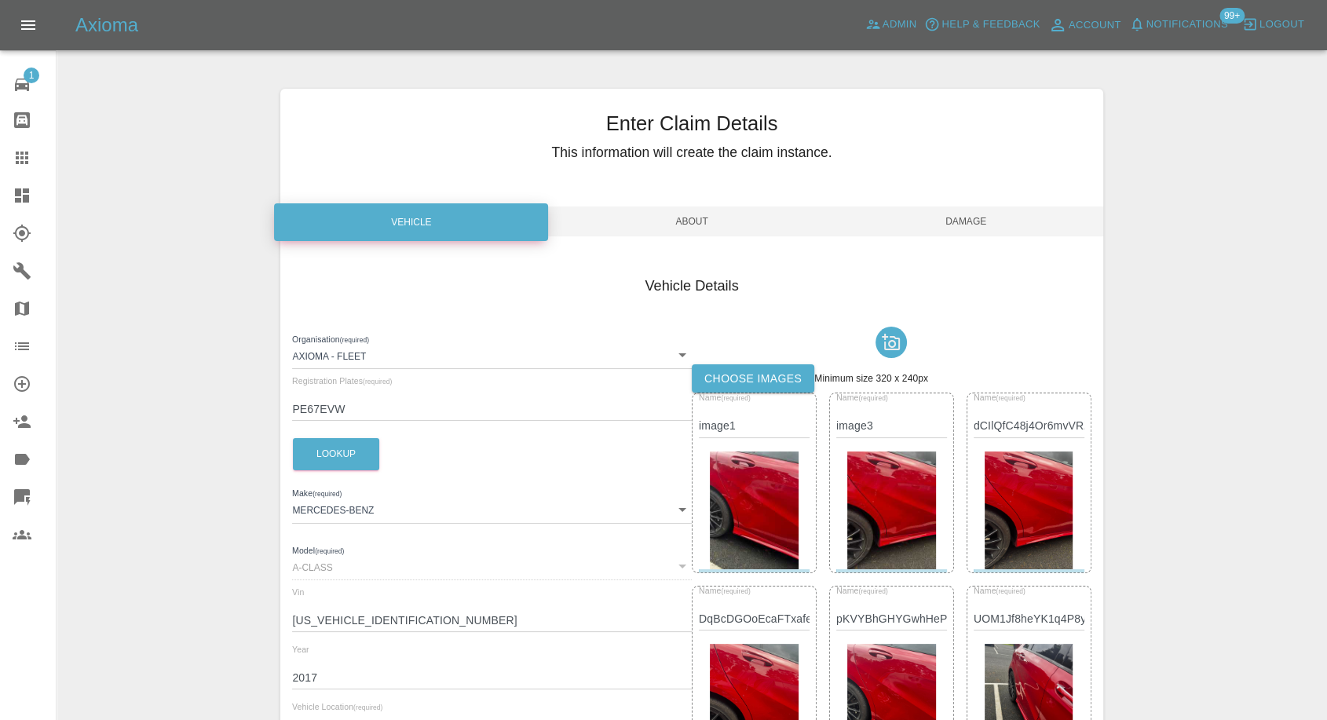
click at [972, 211] on span "Damage" at bounding box center [966, 222] width 274 height 30
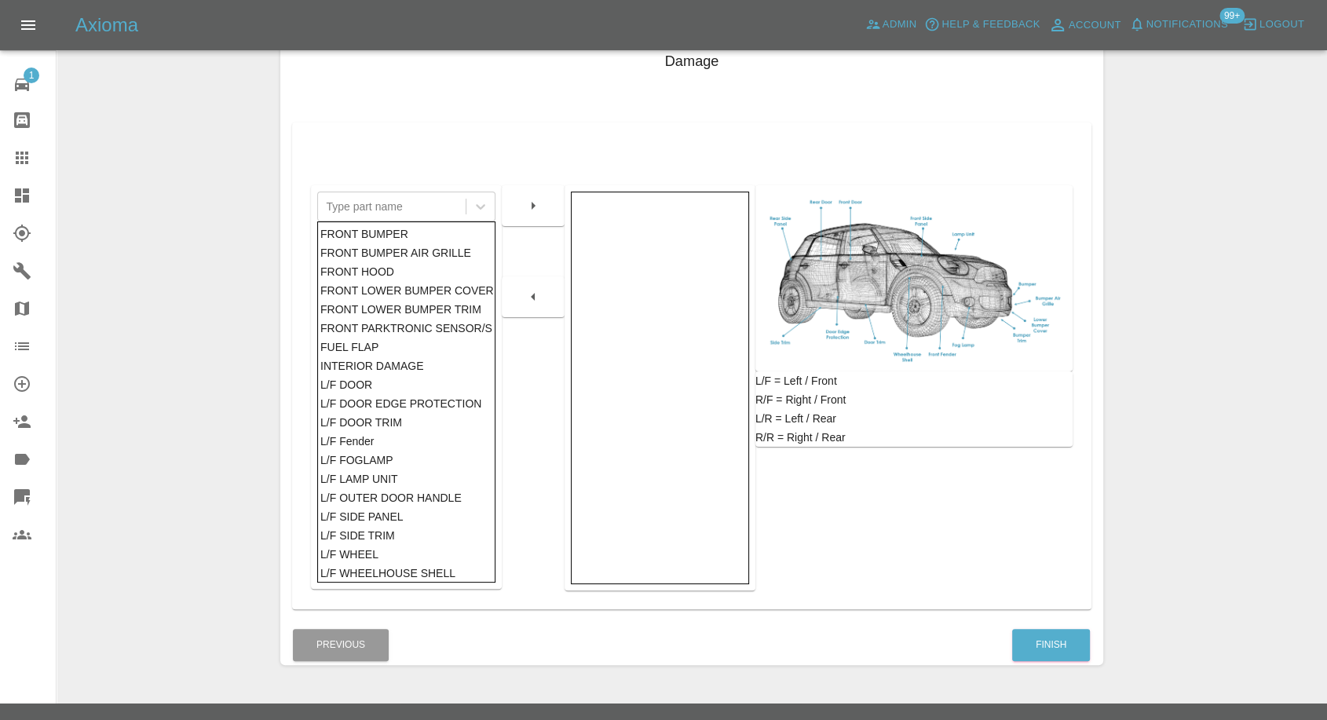
scroll to position [251, 0]
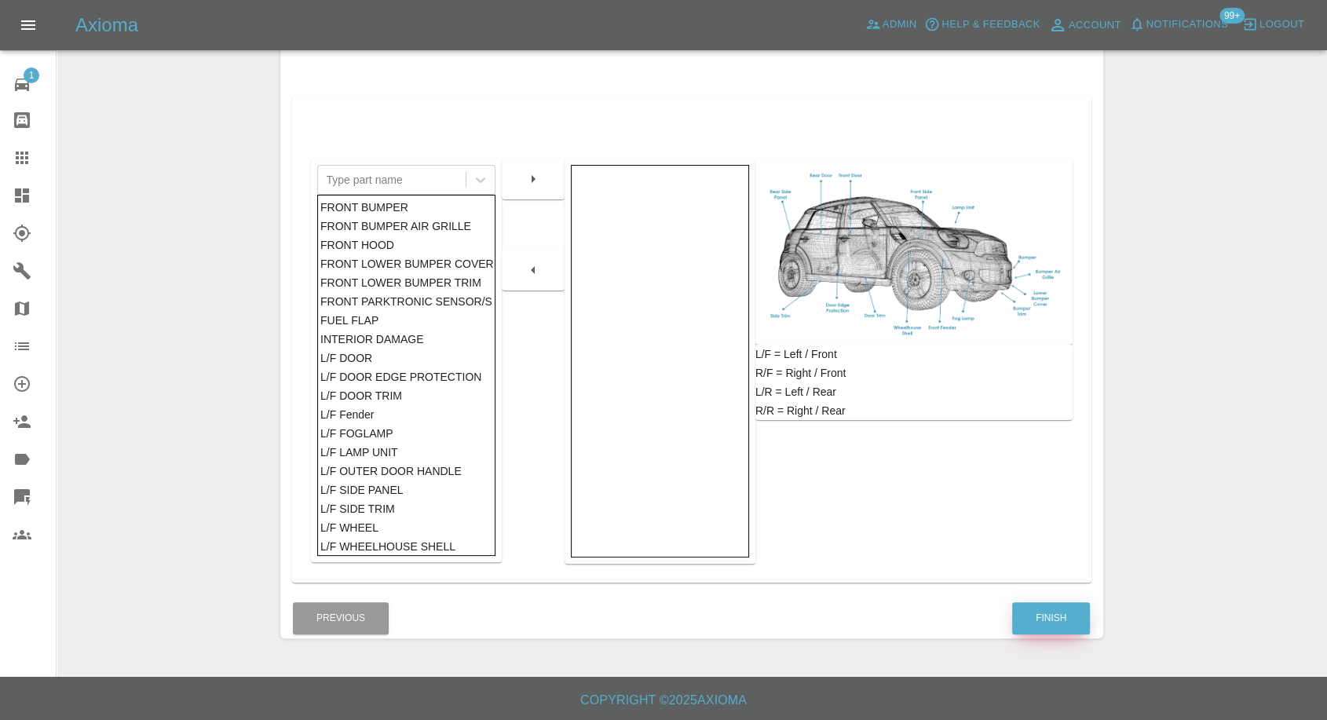
click at [1043, 624] on button "Finish" at bounding box center [1051, 618] width 78 height 32
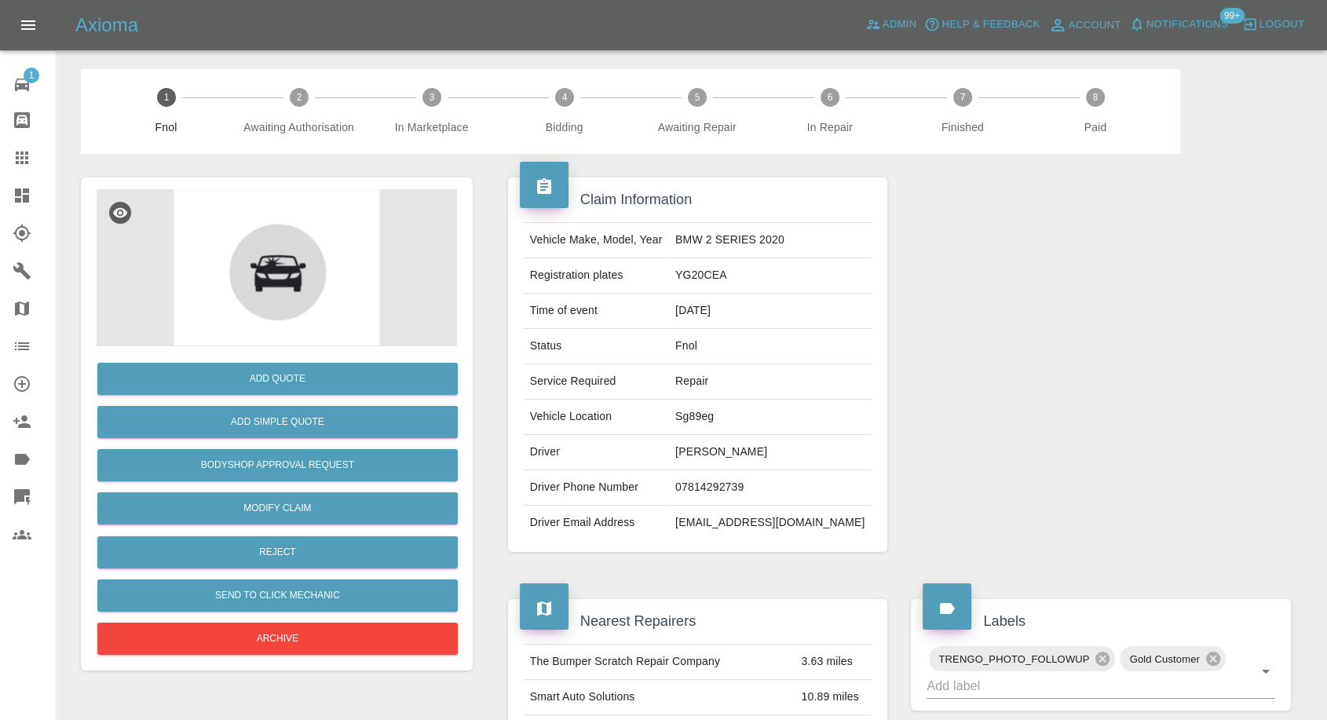
click at [296, 486] on div "Add Quote Add Simple Quote Bodyshop Approval Request Modify Claim Reject Send t…" at bounding box center [277, 502] width 361 height 313
click at [277, 510] on link "Modify Claim" at bounding box center [277, 508] width 361 height 32
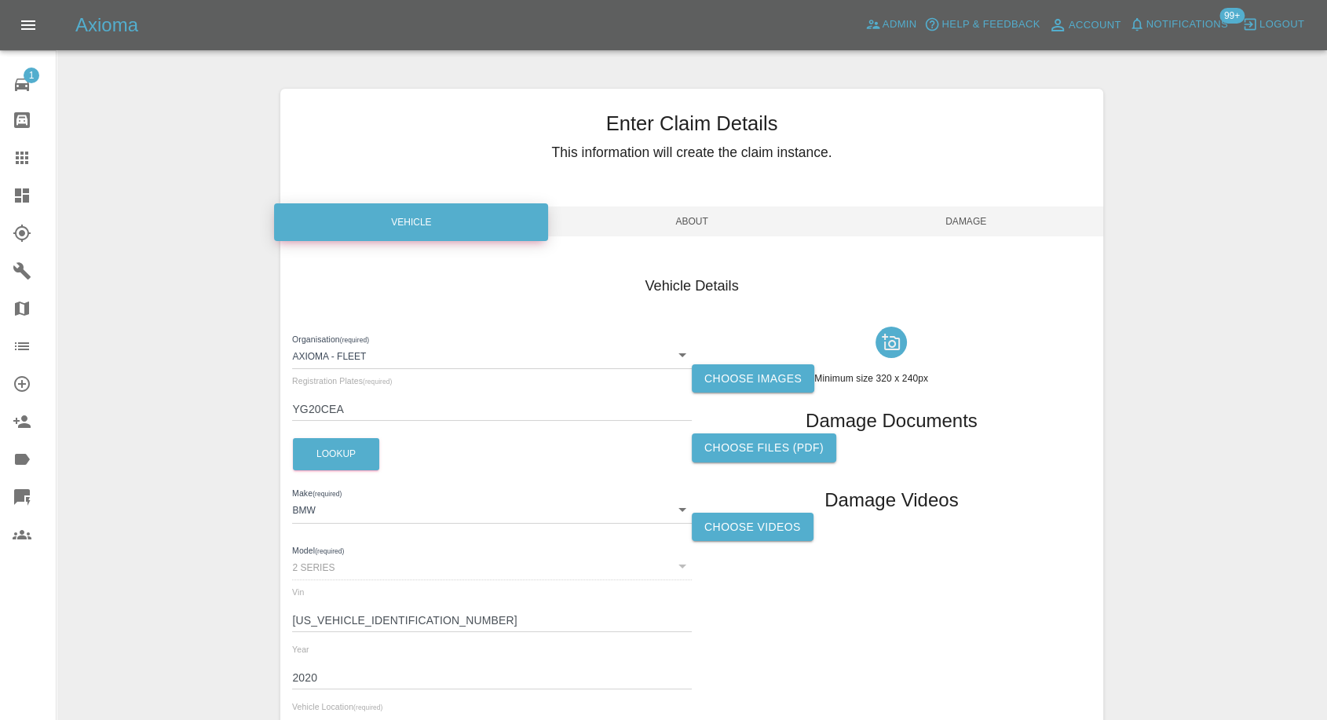
click at [730, 368] on label "Choose images" at bounding box center [753, 378] width 123 height 29
click at [0, 0] on input "Choose images" at bounding box center [0, 0] width 0 height 0
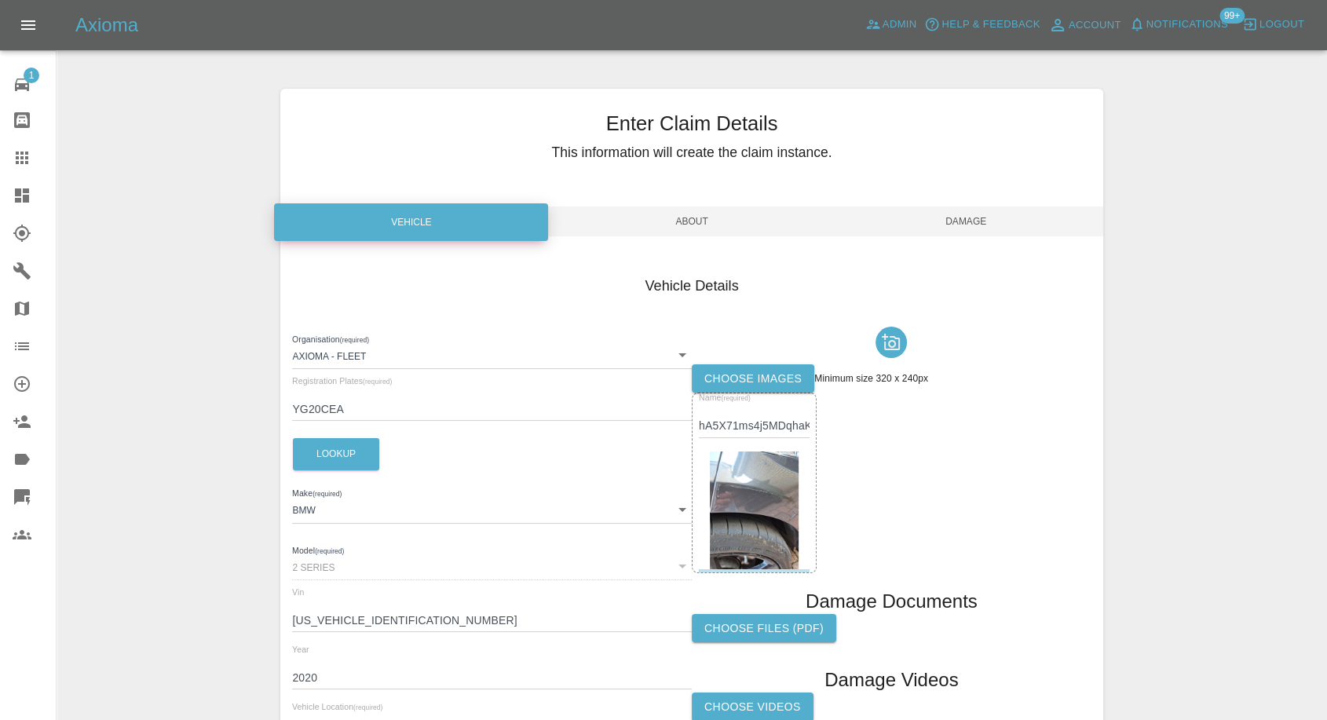
click at [730, 385] on label "Choose images" at bounding box center [753, 378] width 123 height 29
click at [0, 0] on input "Choose images" at bounding box center [0, 0] width 0 height 0
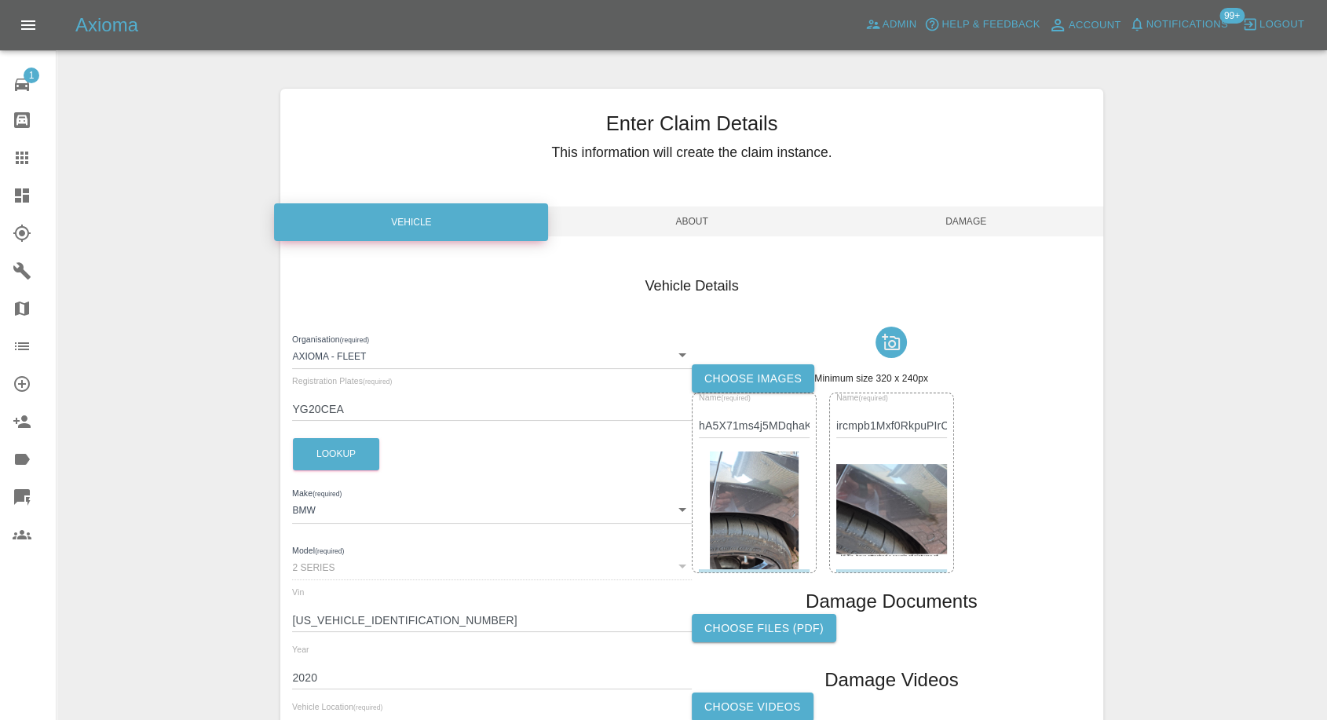
click at [985, 221] on span "Damage" at bounding box center [966, 222] width 274 height 30
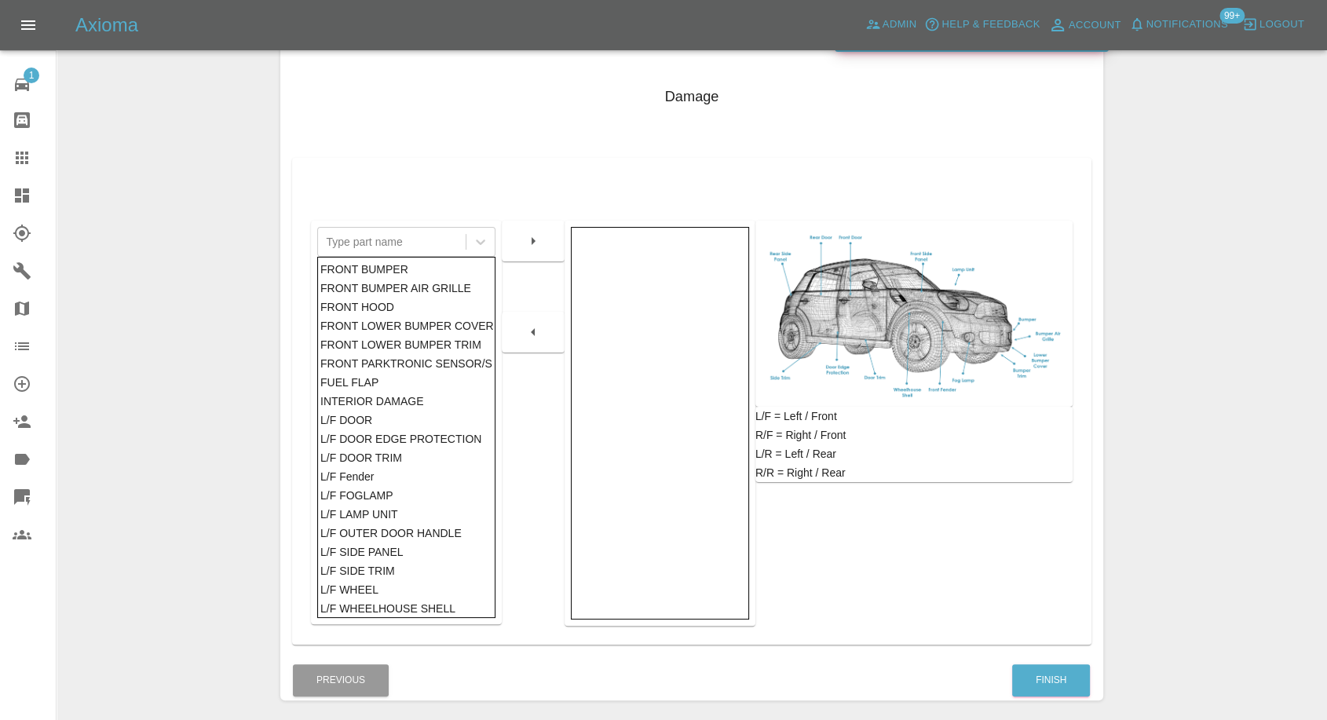
scroll to position [251, 0]
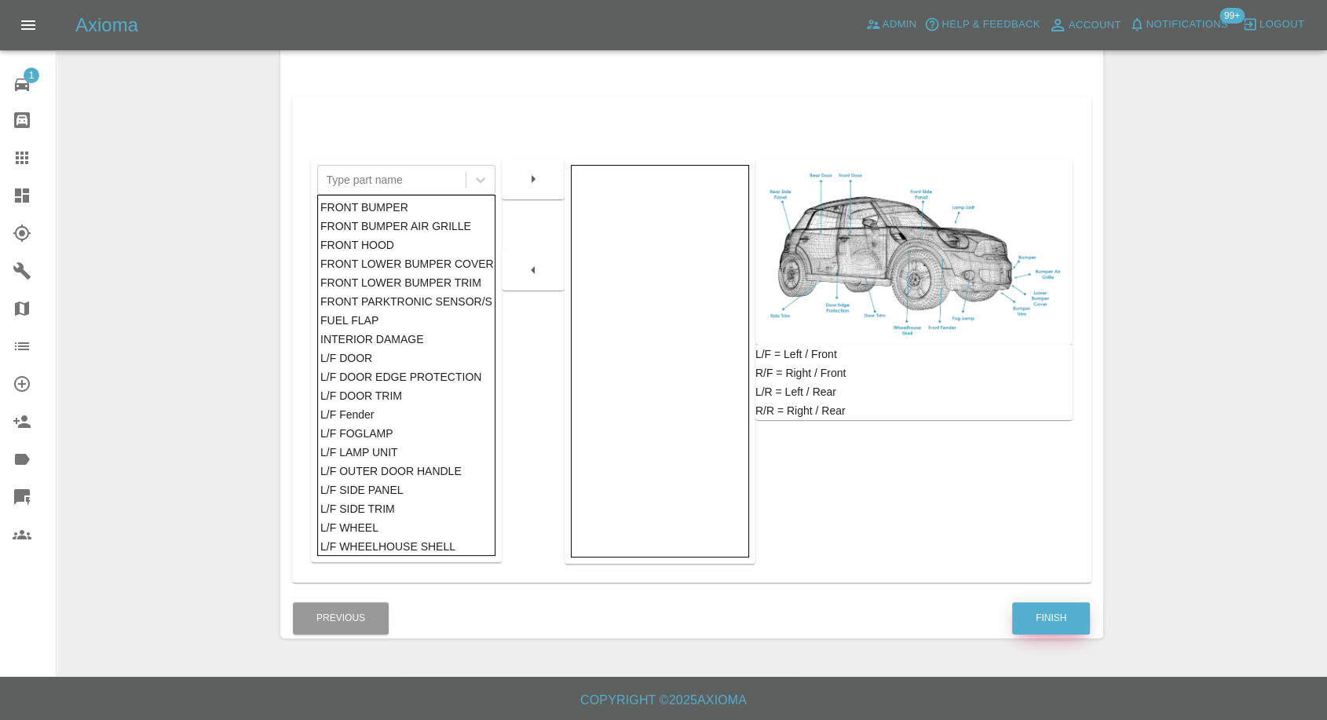
click at [1037, 611] on button "Finish" at bounding box center [1051, 618] width 78 height 32
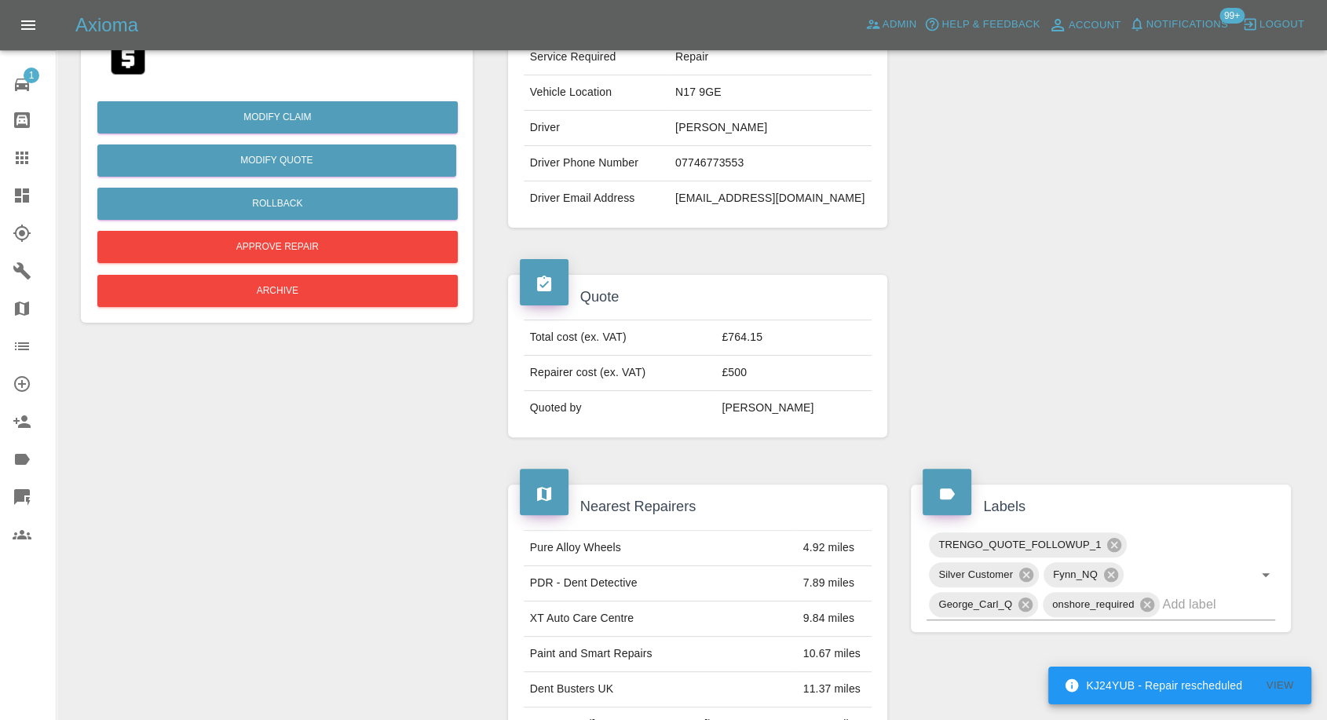
scroll to position [349, 0]
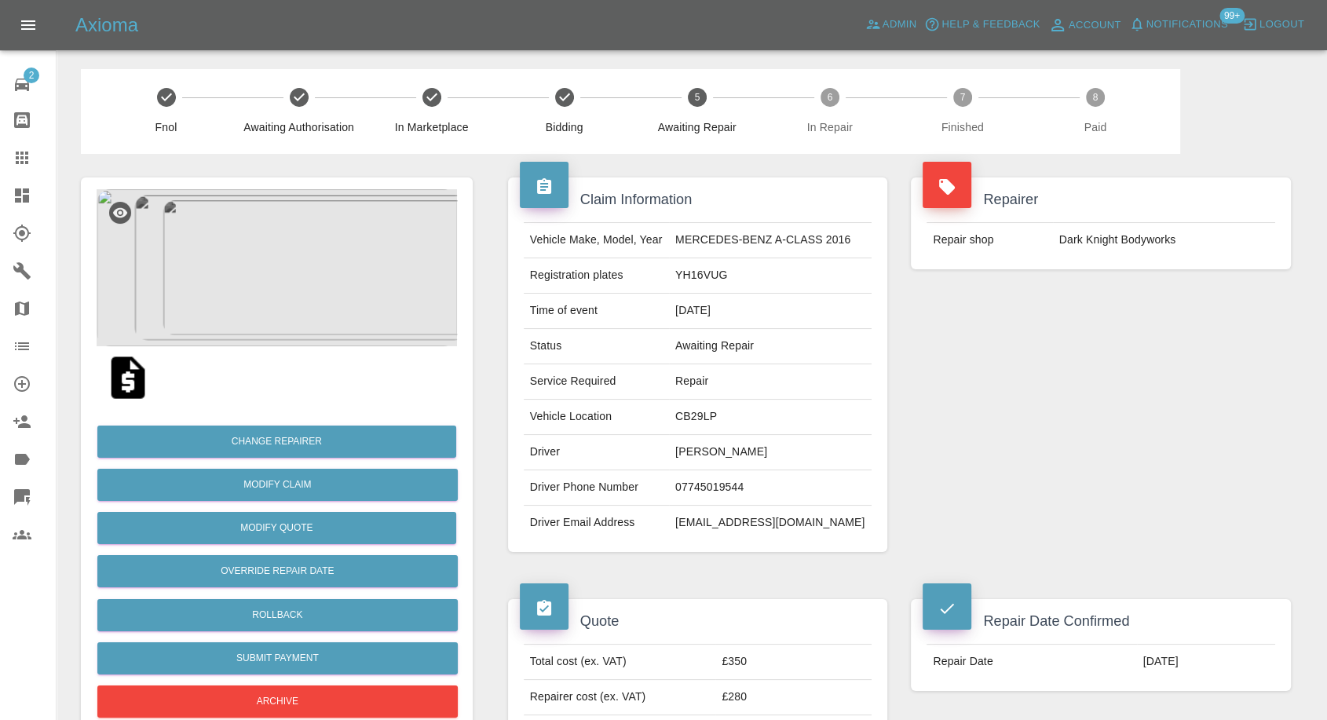
click at [727, 443] on td "[PERSON_NAME]" at bounding box center [770, 452] width 203 height 35
click at [727, 445] on td "[PERSON_NAME]" at bounding box center [770, 452] width 203 height 35
click at [727, 445] on td "Andreea Boltasiu" at bounding box center [770, 452] width 203 height 35
click at [723, 453] on td "Andreea Boltasiu" at bounding box center [770, 452] width 203 height 35
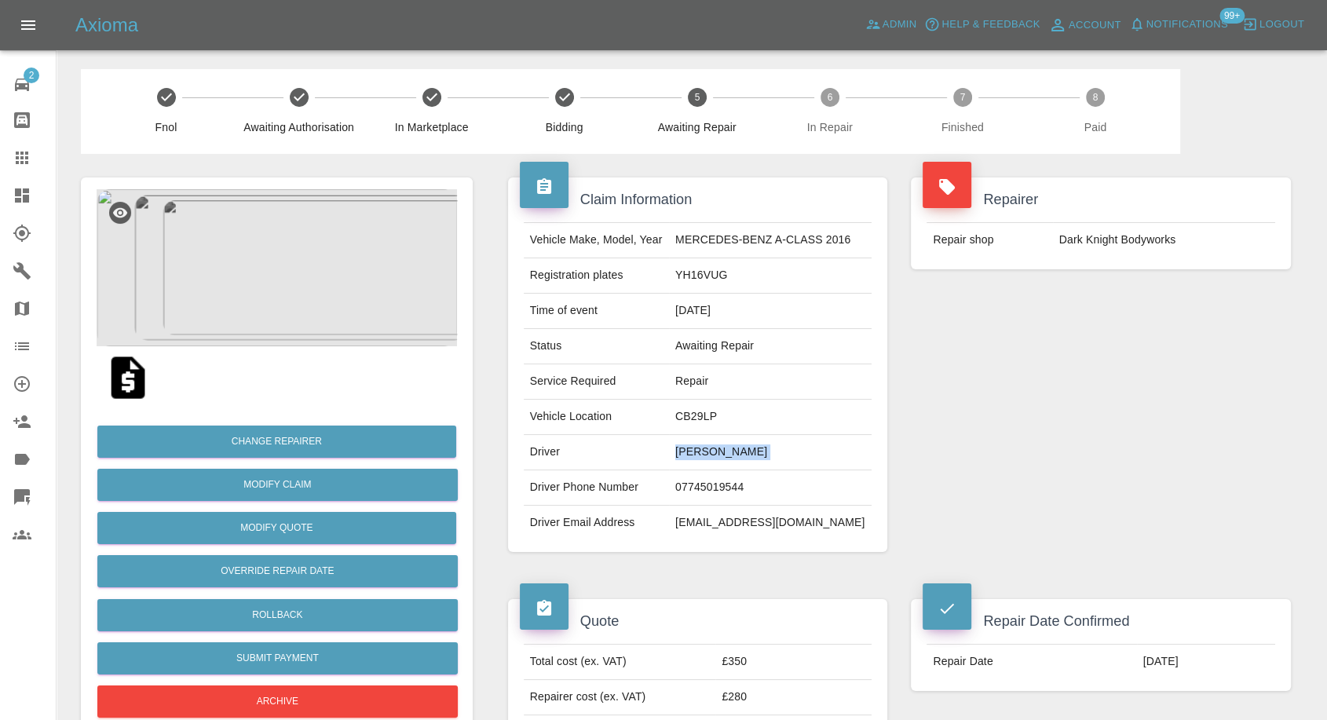
click at [723, 453] on td "Andreea Boltasiu" at bounding box center [770, 452] width 203 height 35
copy td "Andreea Boltasiu"
click at [691, 523] on td "[EMAIL_ADDRESS][DOMAIN_NAME]" at bounding box center [770, 523] width 203 height 35
click at [691, 523] on td "andreeaboltasiu@yahoo.com" at bounding box center [770, 523] width 203 height 35
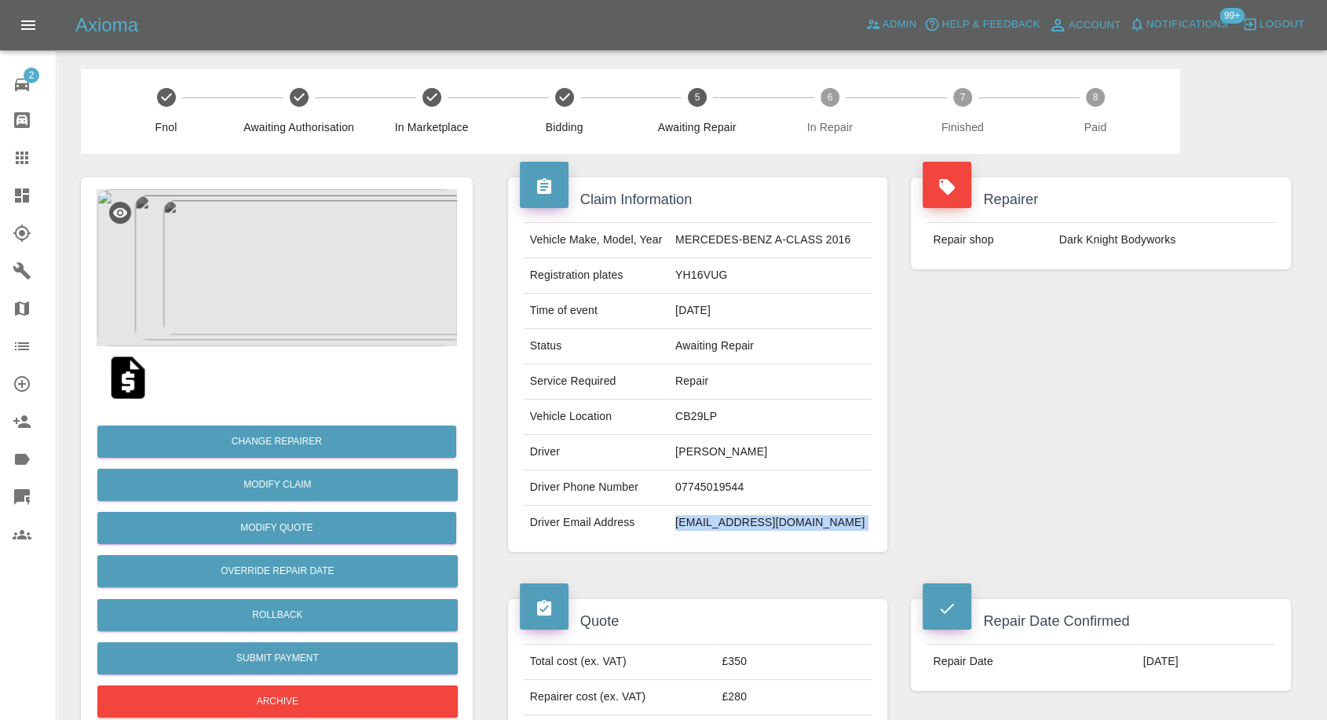
click at [691, 523] on td "andreeaboltasiu@yahoo.com" at bounding box center [770, 523] width 203 height 35
copy div "andreeaboltasiu@yahoo.com"
click at [706, 483] on td "07745019544" at bounding box center [770, 487] width 203 height 35
click at [690, 266] on td "YH16VUG" at bounding box center [770, 275] width 203 height 35
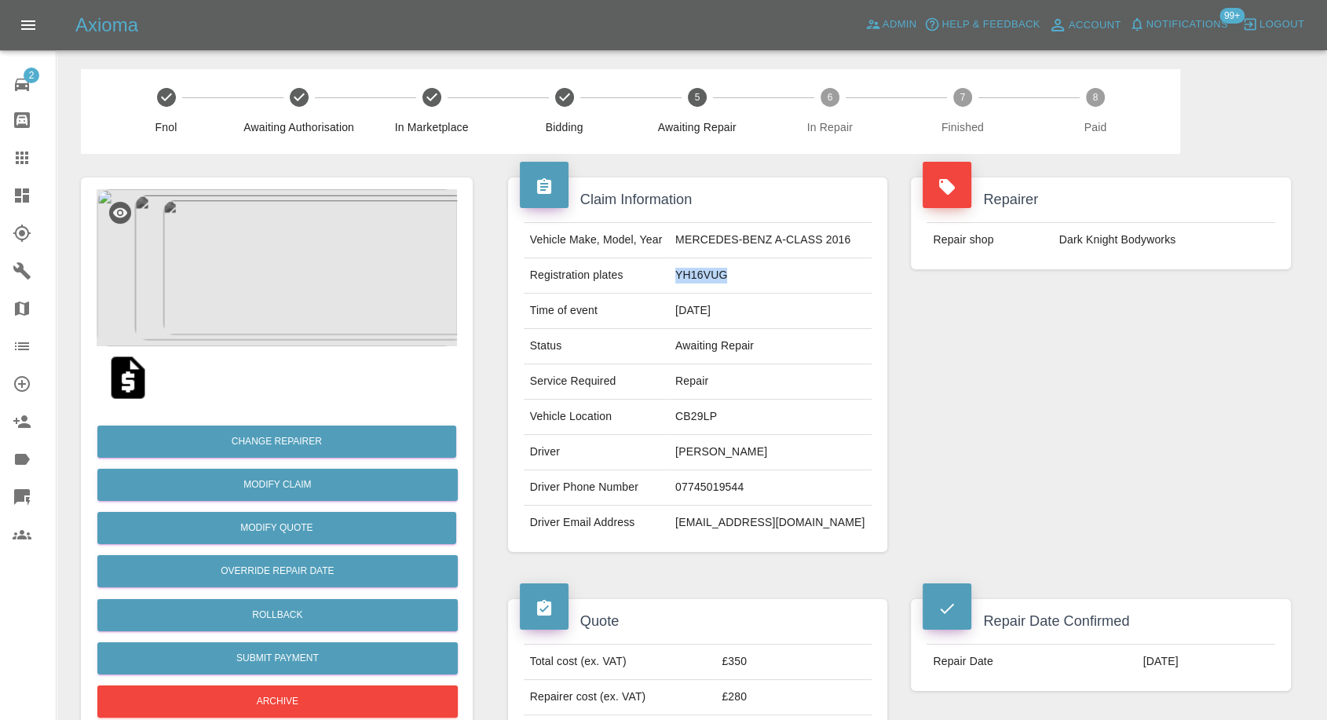
click at [690, 266] on td "YH16VUG" at bounding box center [770, 275] width 203 height 35
copy td "YH16VUG"
click at [691, 476] on td "07745019544" at bounding box center [770, 487] width 203 height 35
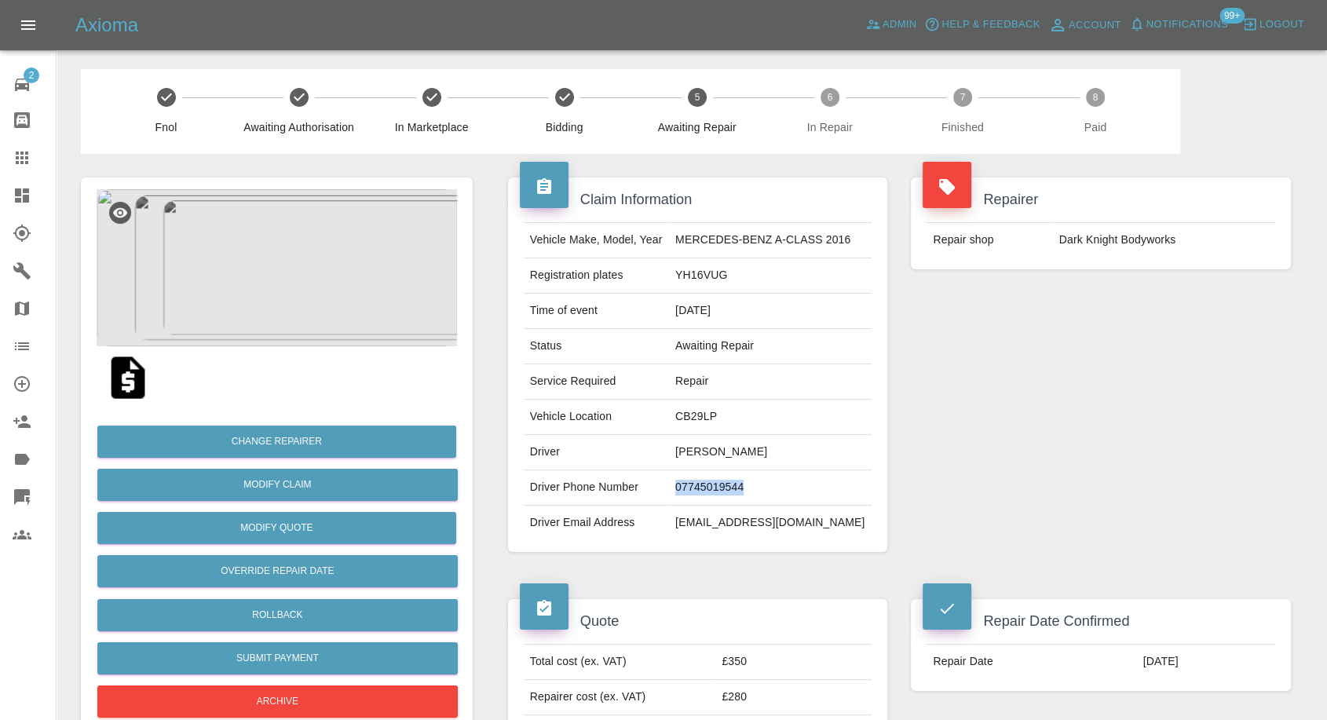
copy td "07745019544"
click at [544, 443] on td "Driver" at bounding box center [596, 452] width 145 height 35
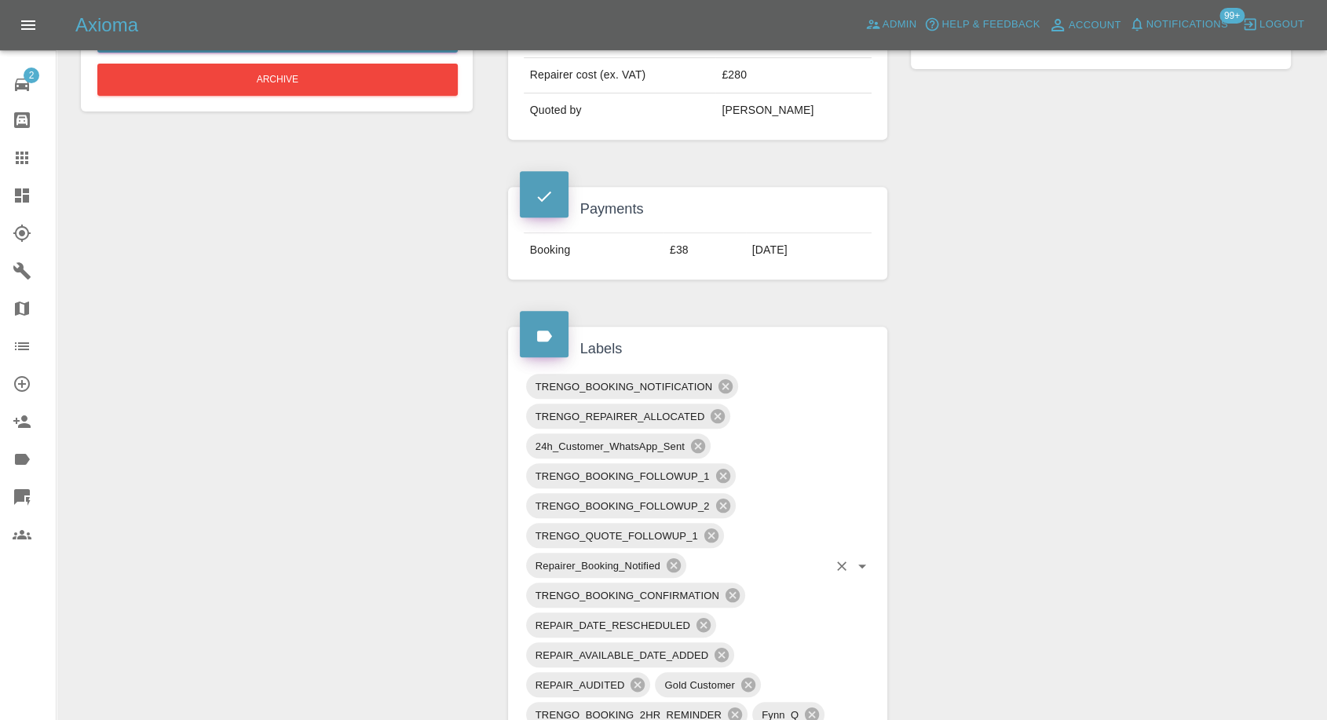
scroll to position [1145, 0]
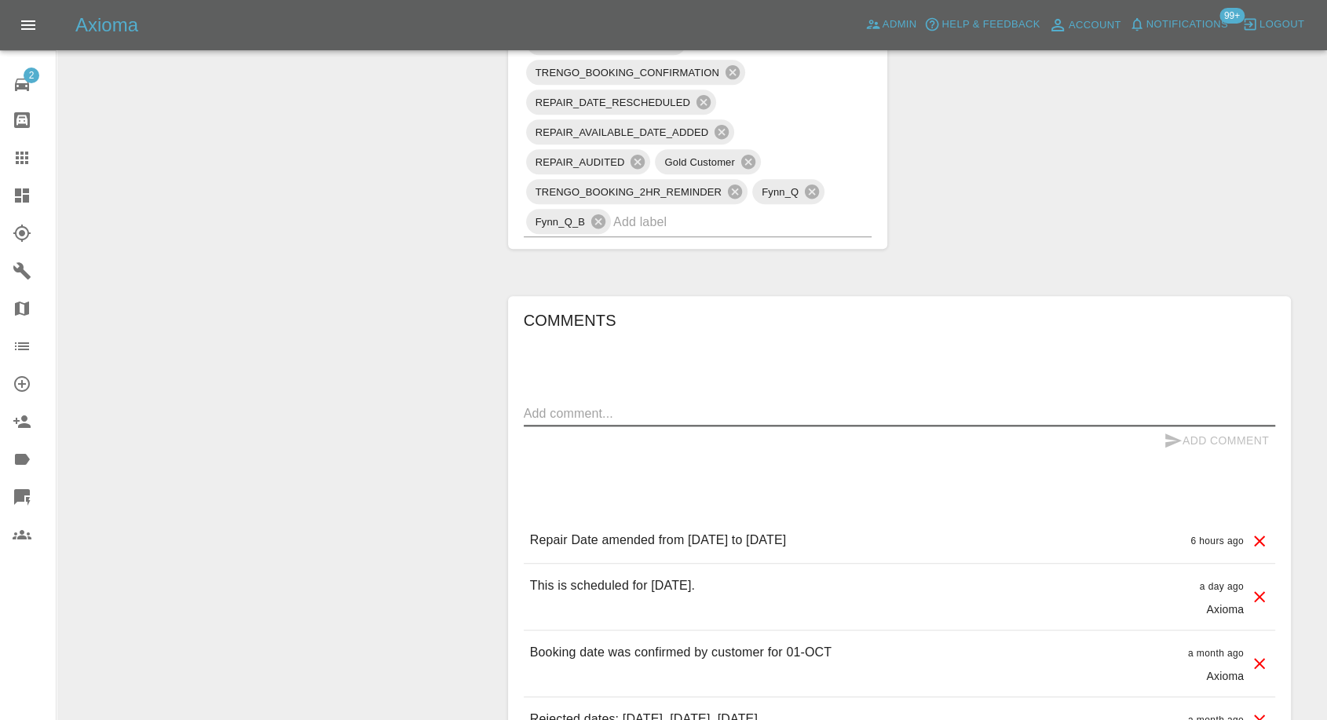
click at [639, 419] on textarea at bounding box center [900, 414] width 752 height 18
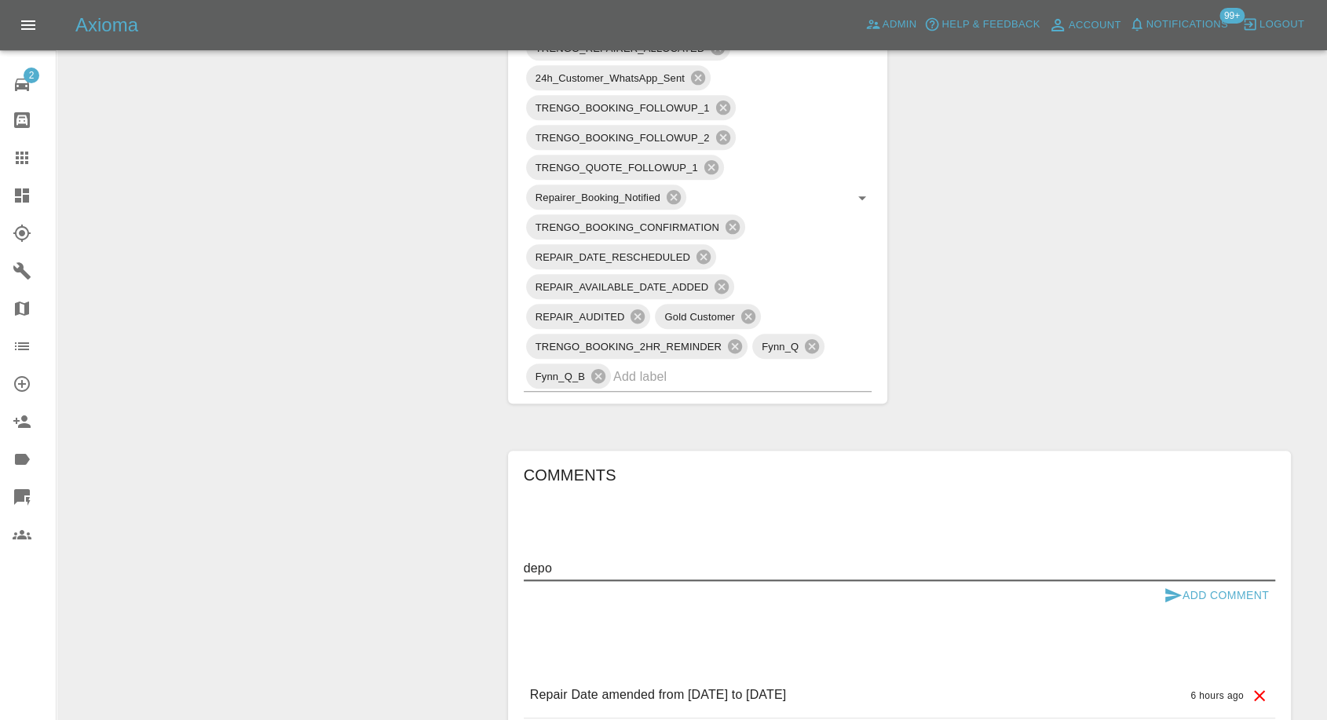
scroll to position [1058, 0]
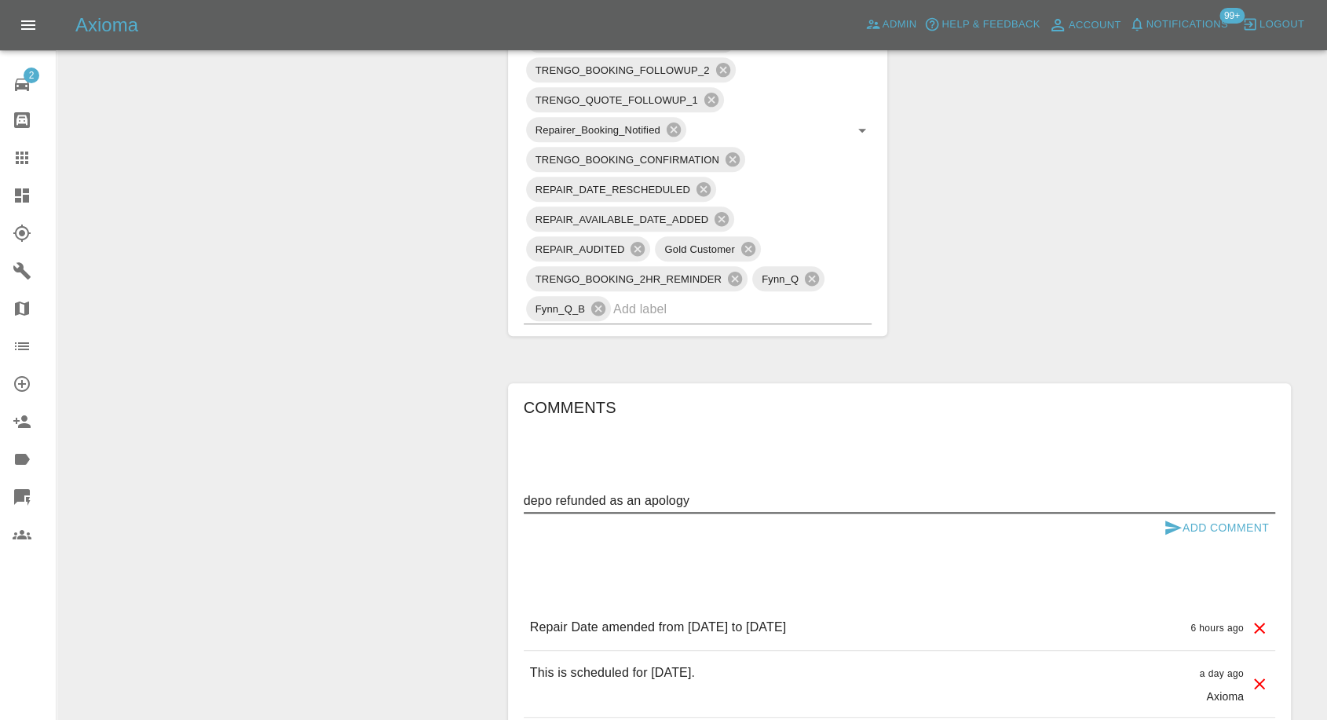
type textarea "depo refunded as an apology"
click at [1172, 530] on icon "submit" at bounding box center [1173, 527] width 19 height 19
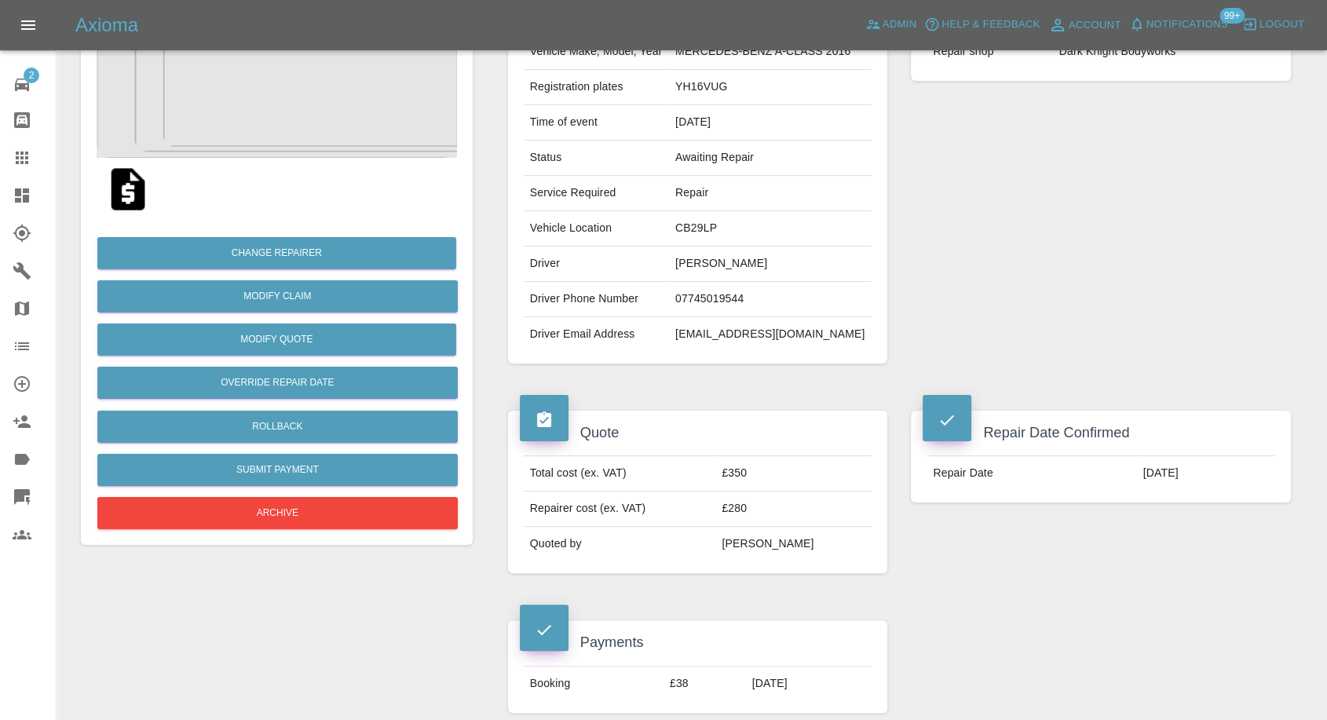
scroll to position [185, 0]
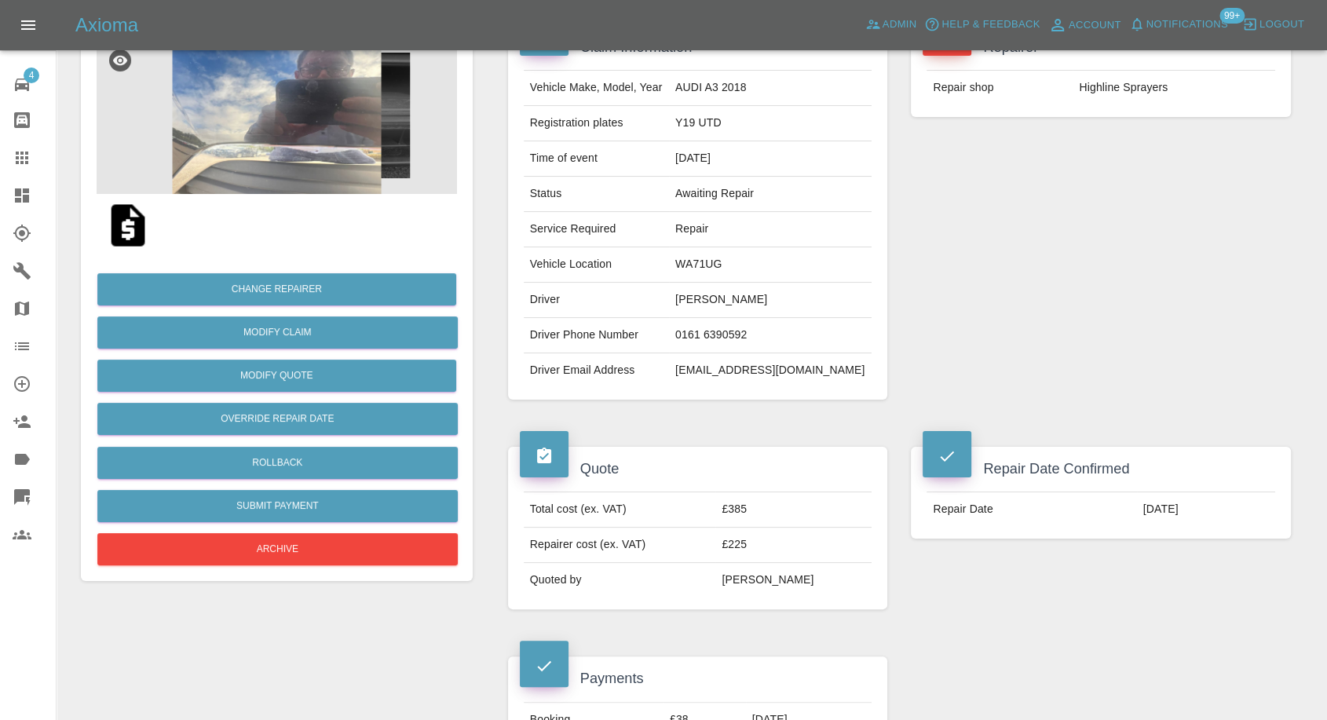
scroll to position [50, 0]
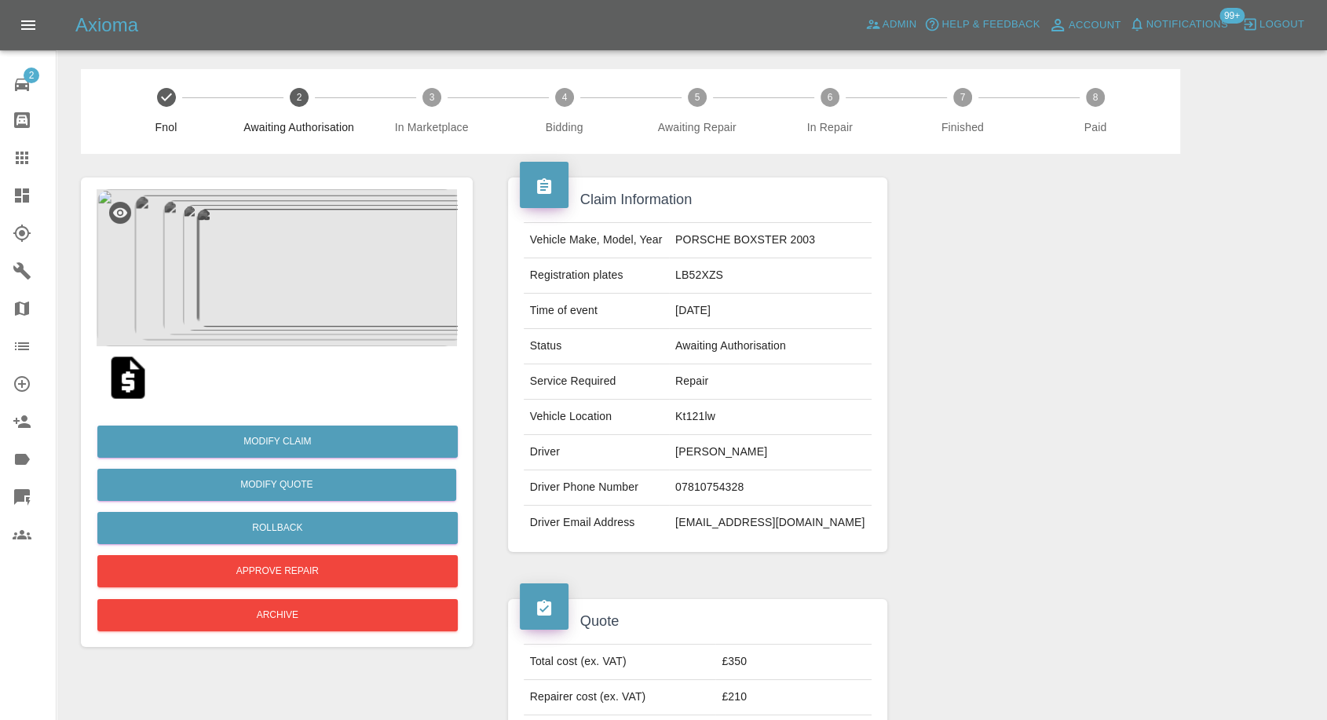
click at [745, 449] on td "[PERSON_NAME]" at bounding box center [770, 452] width 203 height 35
click at [746, 449] on td "[PERSON_NAME]" at bounding box center [770, 452] width 203 height 35
copy td "[PERSON_NAME]"
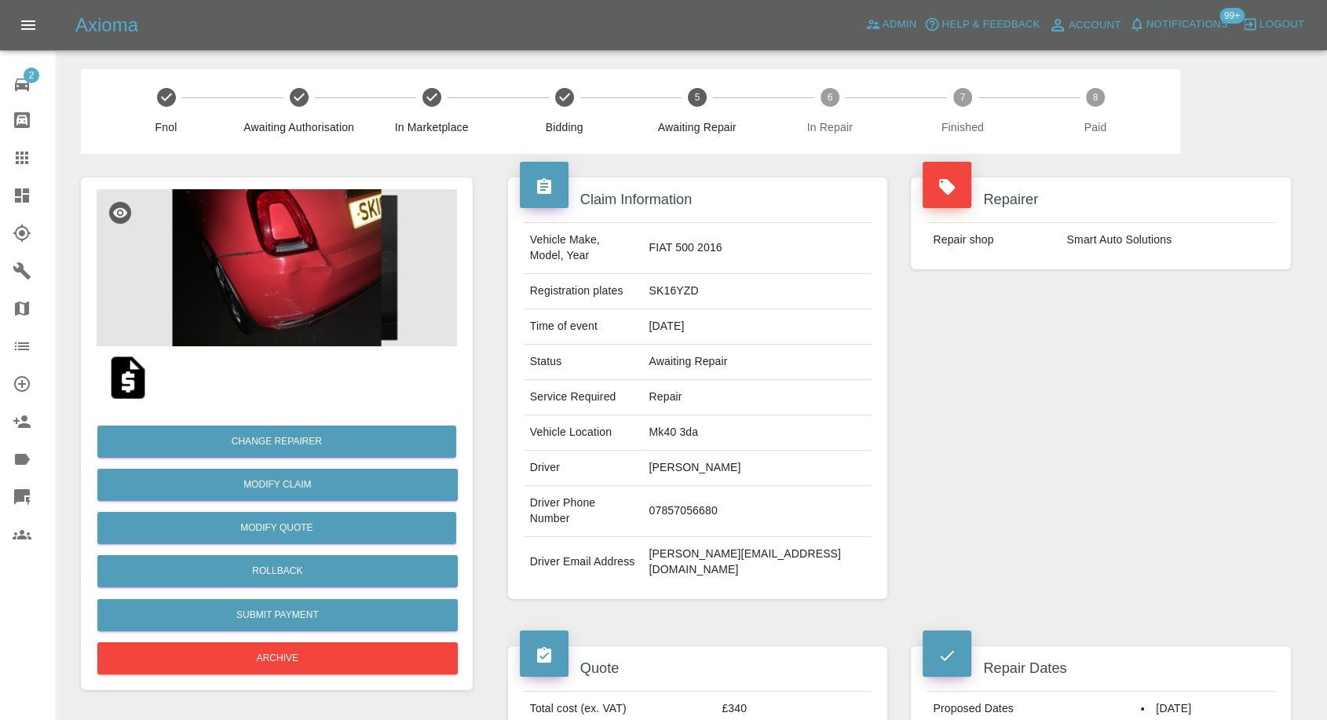
click at [758, 486] on td "07857056680" at bounding box center [756, 511] width 229 height 51
click at [727, 456] on td "[PERSON_NAME]" at bounding box center [756, 468] width 229 height 35
click at [727, 456] on td "Greta Didziulyte" at bounding box center [756, 468] width 229 height 35
copy td "Greta Didziulyte"
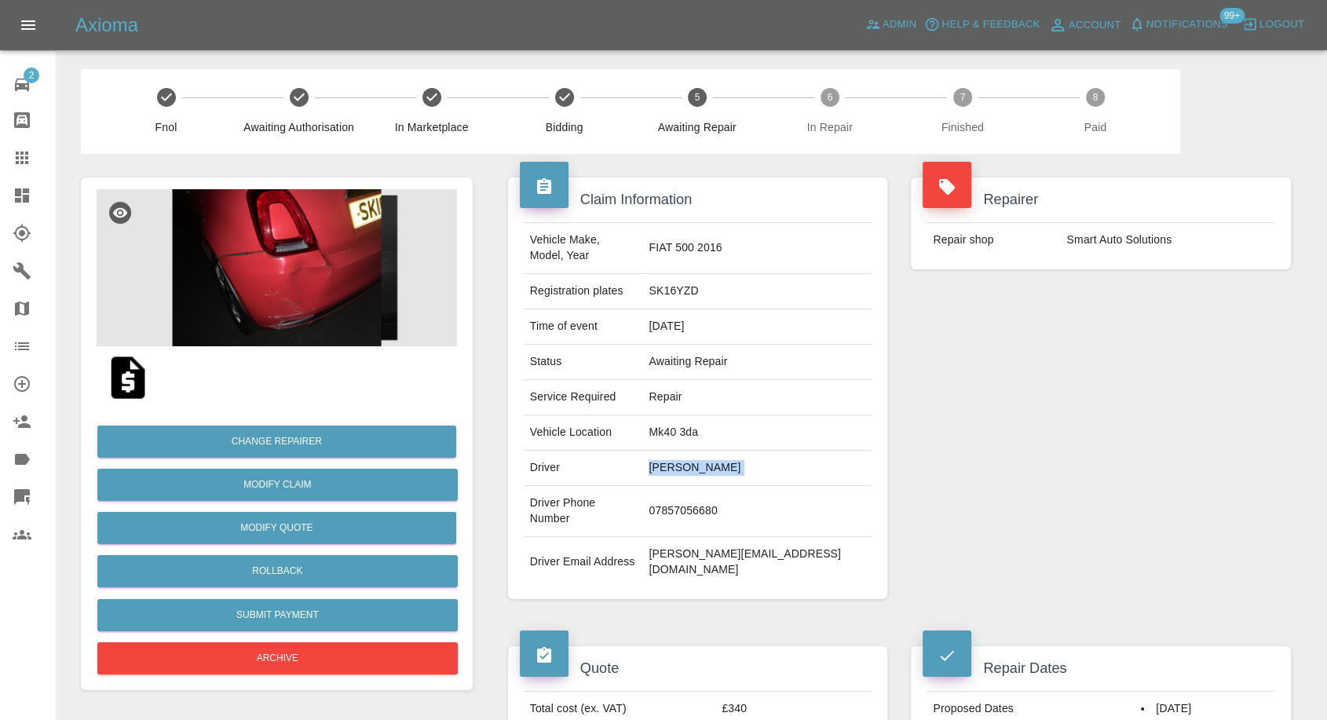
click at [742, 494] on td "07857056680" at bounding box center [756, 511] width 229 height 51
click at [744, 494] on td "07857056680" at bounding box center [756, 511] width 229 height 51
copy td "07857056680"
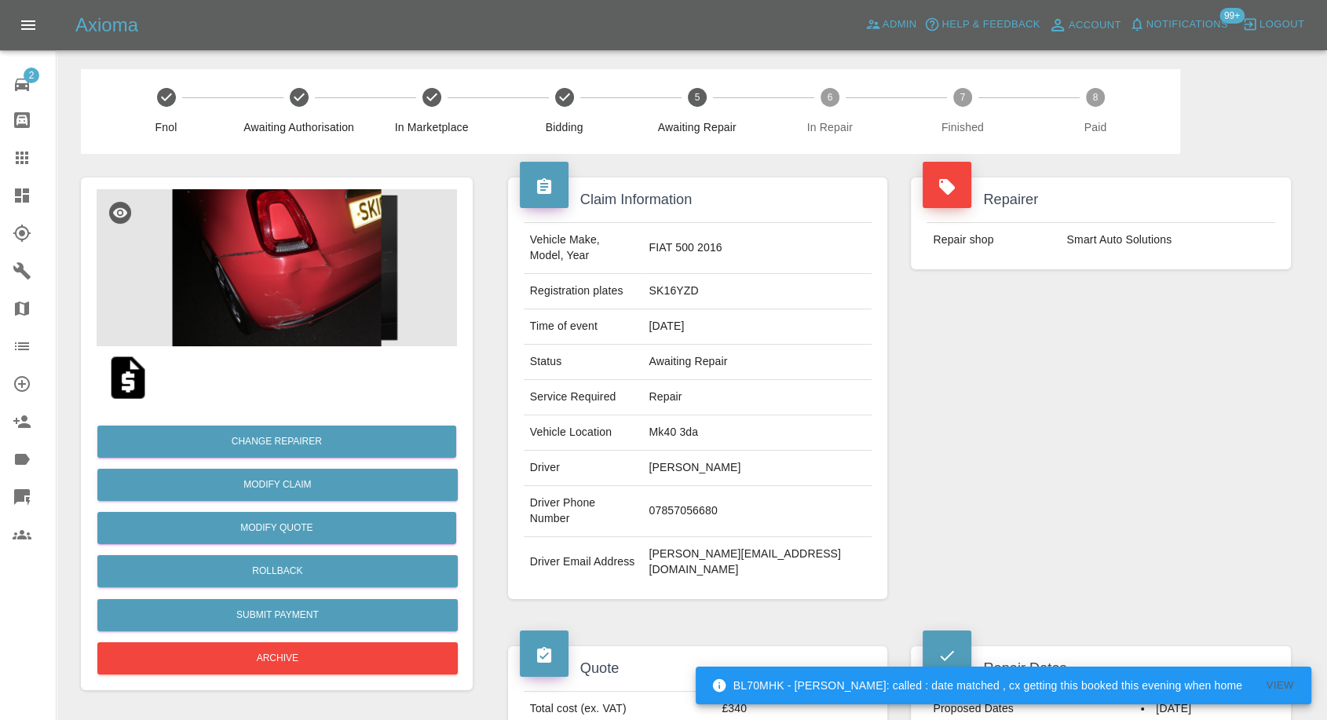
click at [1051, 496] on div "Repairer Repair shop Smart Auto Solutions" at bounding box center [1101, 388] width 404 height 469
click at [729, 451] on td "Greta Didziulyte" at bounding box center [756, 468] width 229 height 35
copy td "Greta"
drag, startPoint x: 968, startPoint y: 440, endPoint x: 786, endPoint y: 479, distance: 186.4
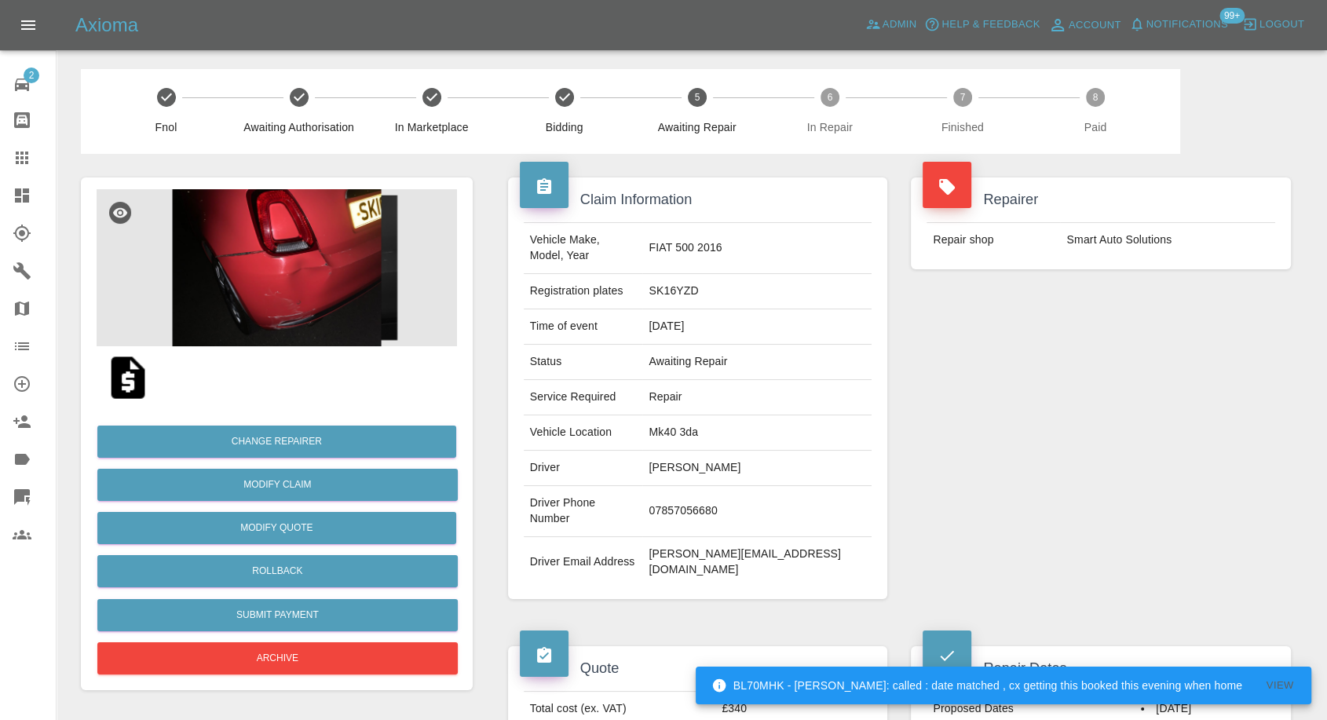
click at [968, 441] on div "Repairer Repair shop Smart Auto Solutions" at bounding box center [1101, 388] width 404 height 469
click at [731, 419] on td "Mk40 3da" at bounding box center [756, 433] width 229 height 35
copy td "Mk40 3da"
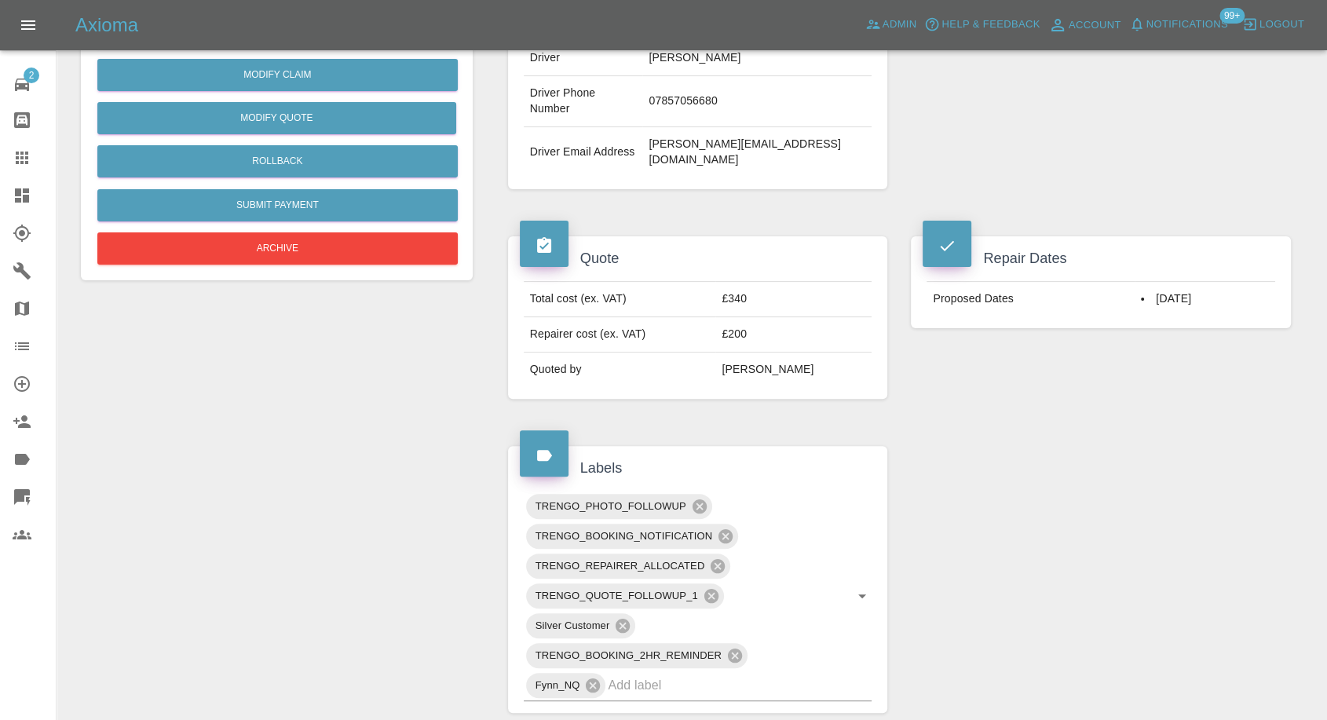
scroll to position [262, 0]
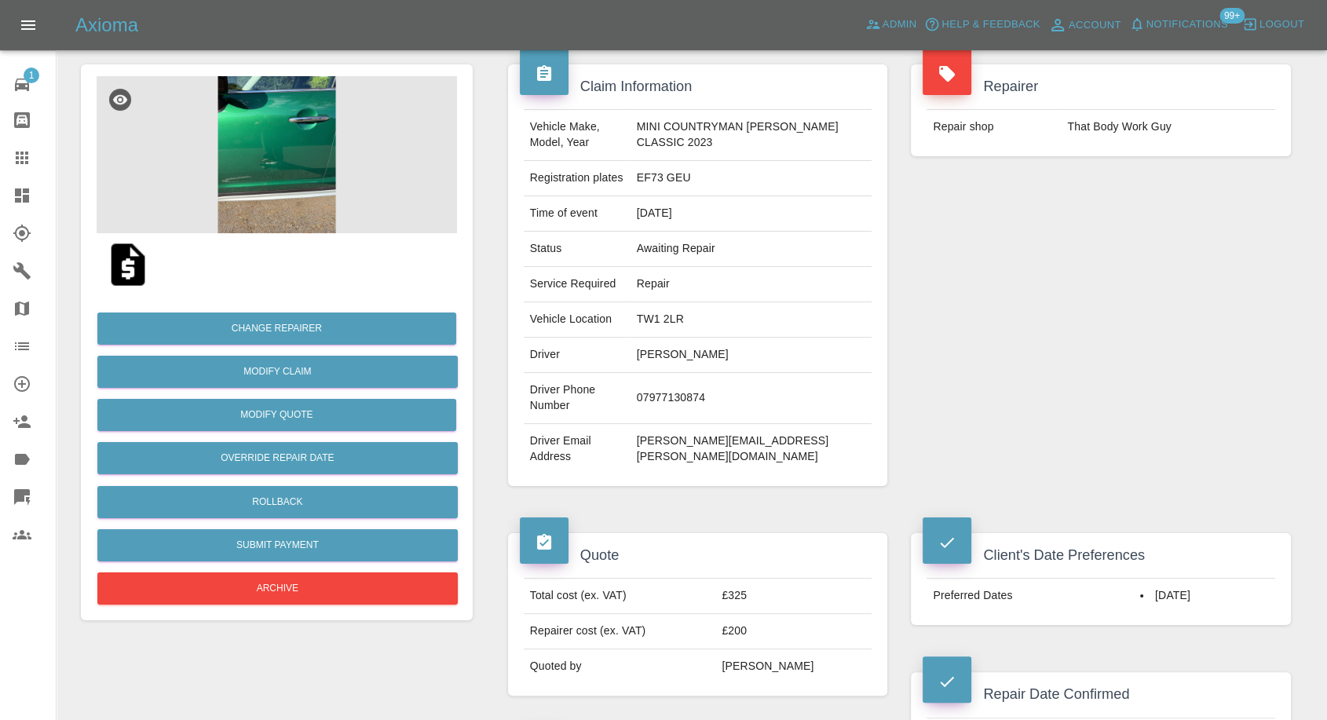
scroll to position [87, 0]
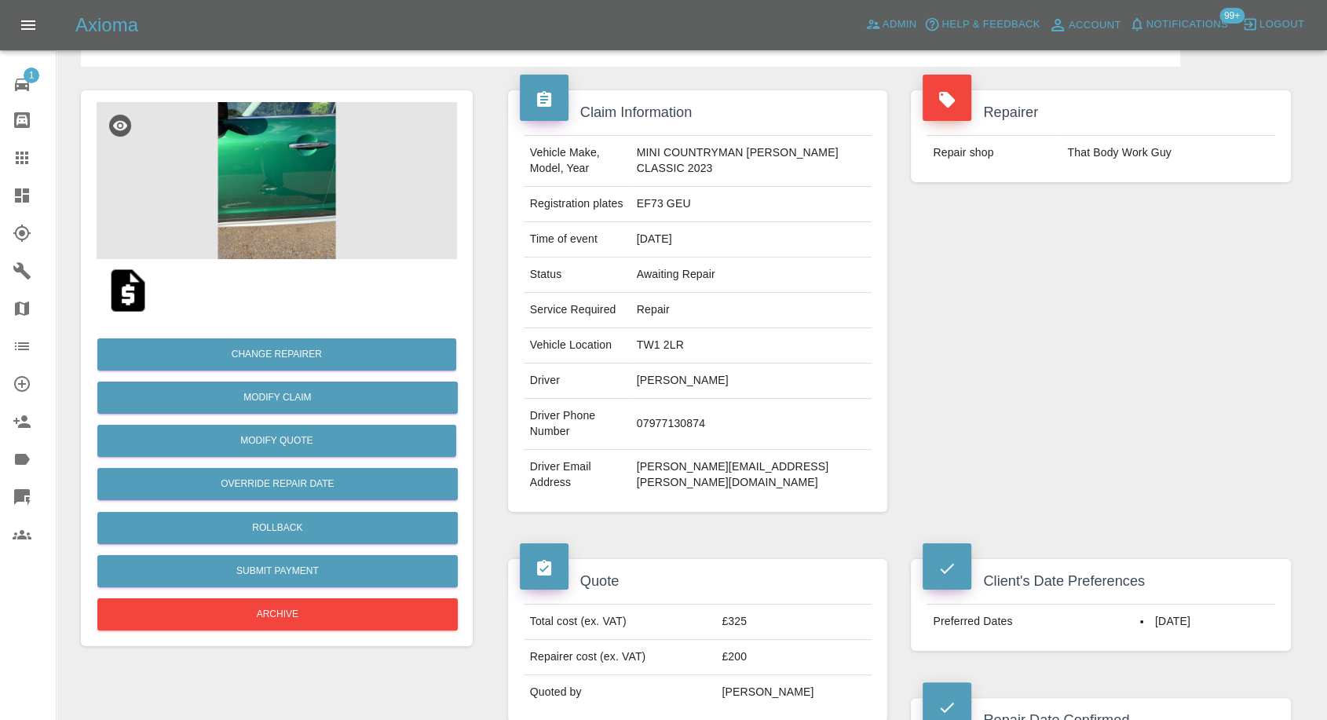
click at [675, 412] on td "07977130874" at bounding box center [752, 424] width 242 height 51
copy td "07977130874"
click at [606, 419] on td "Driver Phone Number" at bounding box center [577, 424] width 107 height 51
click at [678, 386] on td "[PERSON_NAME]" at bounding box center [752, 381] width 242 height 35
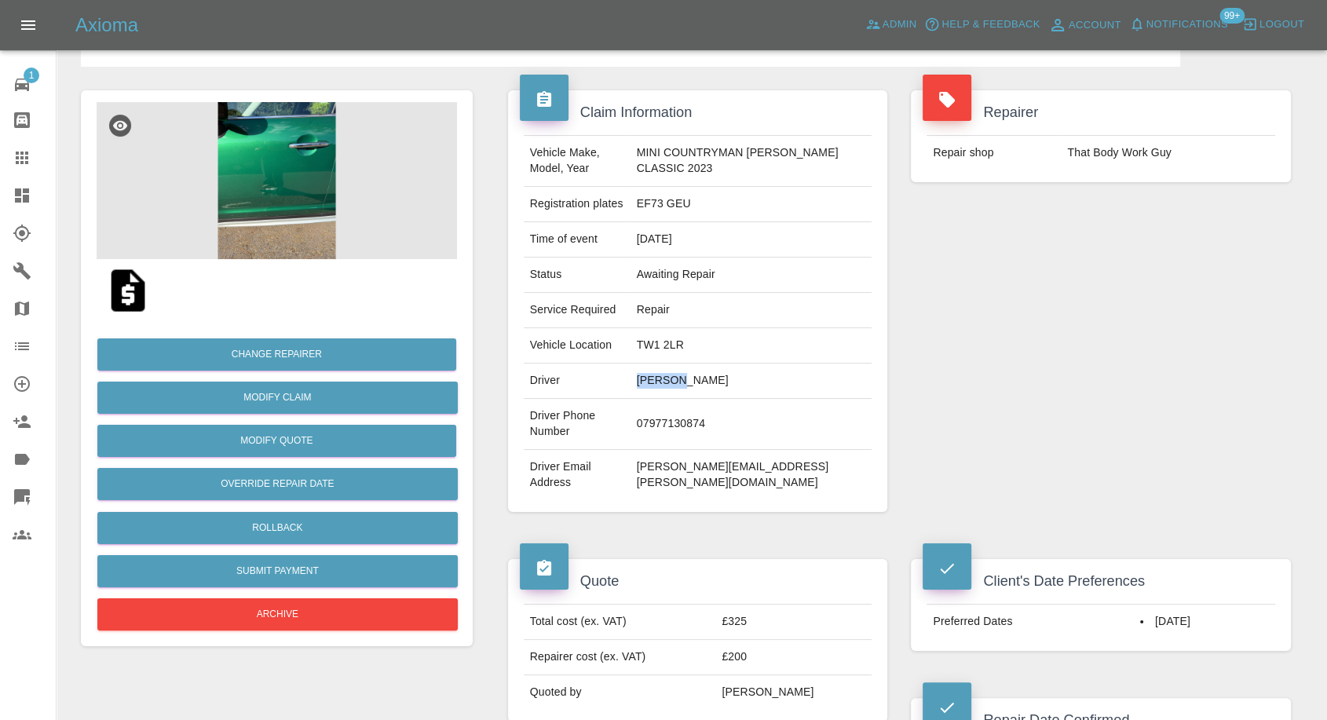
click at [678, 386] on td "[PERSON_NAME]" at bounding box center [752, 381] width 242 height 35
copy td "[PERSON_NAME]"
click at [710, 416] on td "07977130874" at bounding box center [752, 424] width 242 height 51
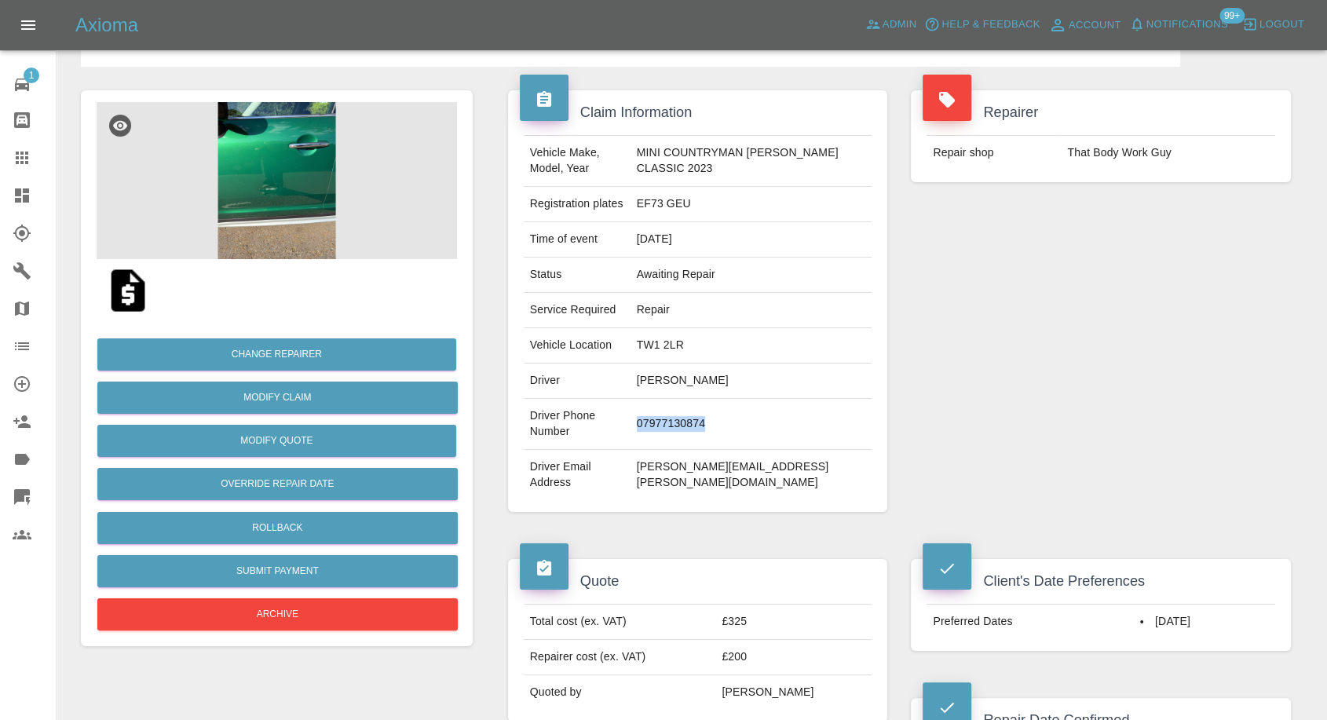
copy td "07977130874"
drag, startPoint x: 1041, startPoint y: 375, endPoint x: 871, endPoint y: 375, distance: 169.7
click at [1041, 375] on div "Repairer Repair shop That Body Work Guy" at bounding box center [1101, 301] width 404 height 469
click at [681, 378] on td "Joanne Giles" at bounding box center [752, 381] width 242 height 35
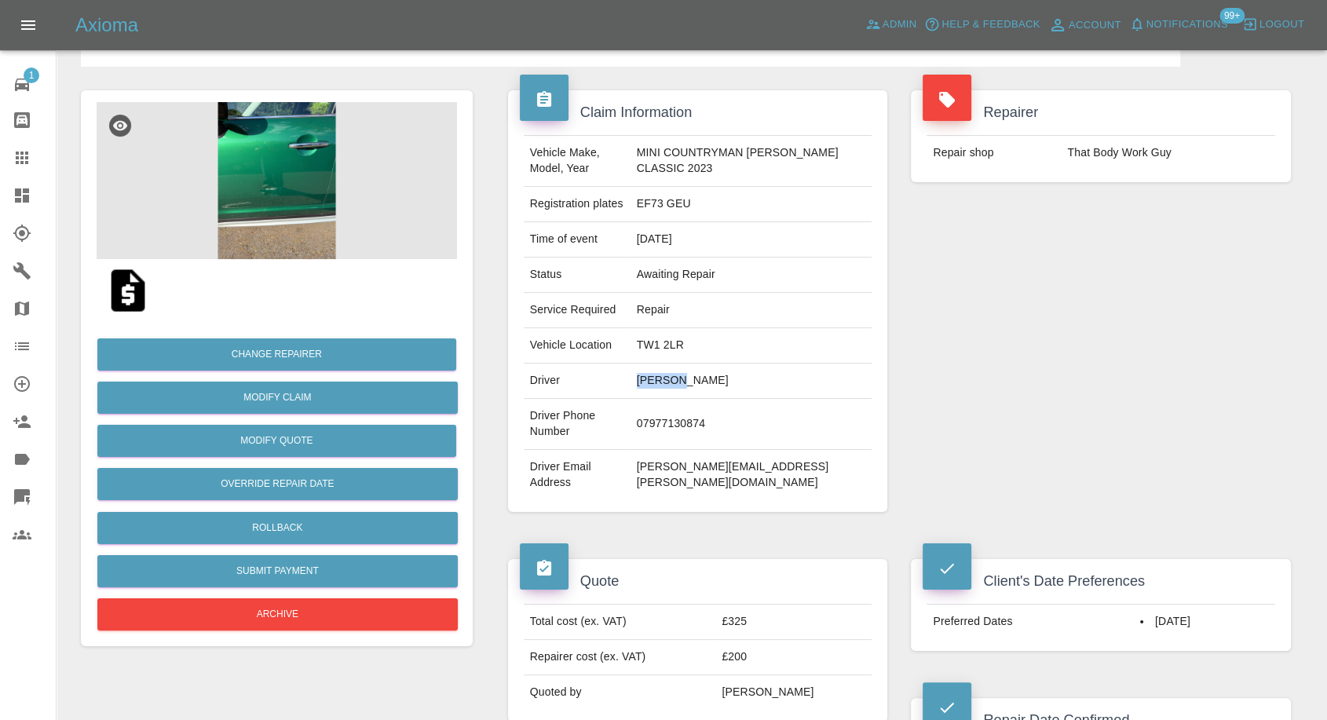
copy td "Joanne"
drag, startPoint x: 1029, startPoint y: 367, endPoint x: 852, endPoint y: 361, distance: 176.8
click at [1027, 367] on div "Repairer Repair shop That Body Work Guy" at bounding box center [1101, 301] width 404 height 469
click at [679, 346] on td "TW1 2LR" at bounding box center [752, 345] width 242 height 35
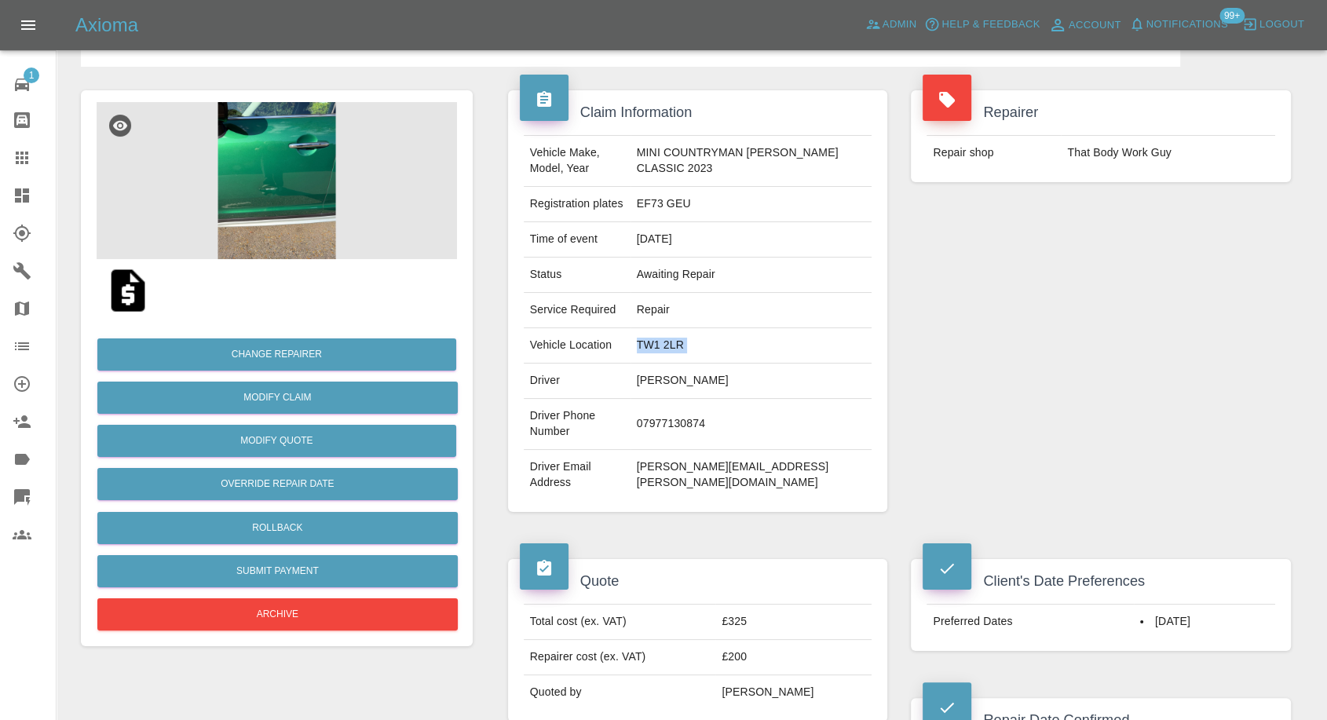
click at [679, 346] on td "TW1 2LR" at bounding box center [752, 345] width 242 height 35
copy td "TW1 2LR"
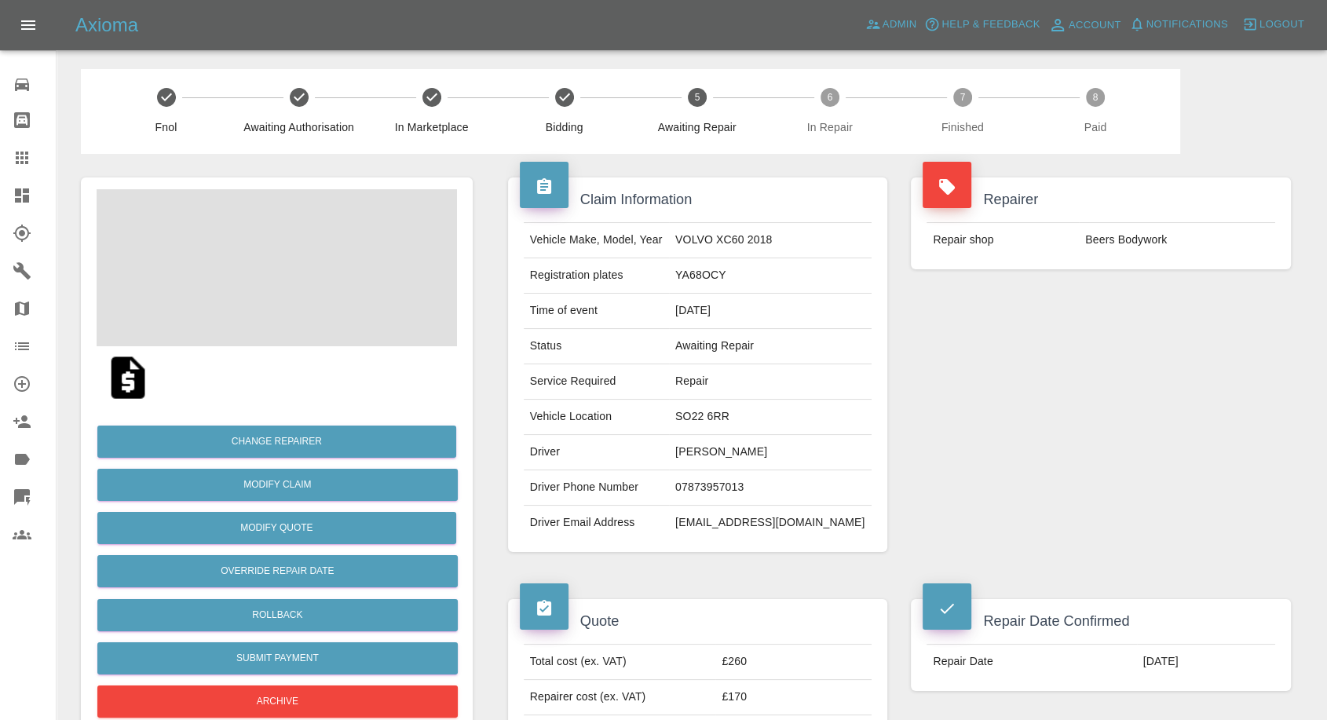
click at [703, 446] on td "Jon Mitchell" at bounding box center [770, 452] width 203 height 35
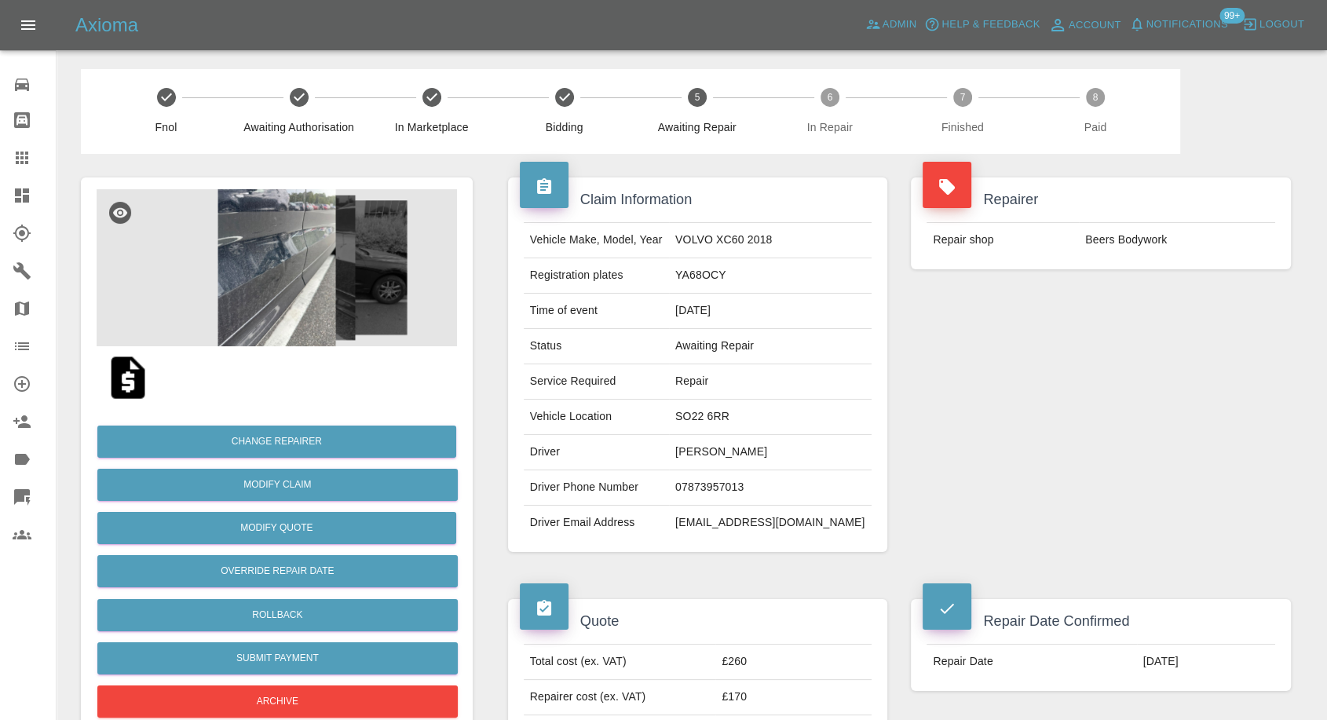
click at [715, 487] on td "07873957013" at bounding box center [770, 487] width 203 height 35
copy td "07873957013"
drag, startPoint x: 1042, startPoint y: 320, endPoint x: 1014, endPoint y: 330, distance: 29.3
click at [1042, 320] on div "Repairer Repair shop Beers Bodywork" at bounding box center [1101, 365] width 404 height 422
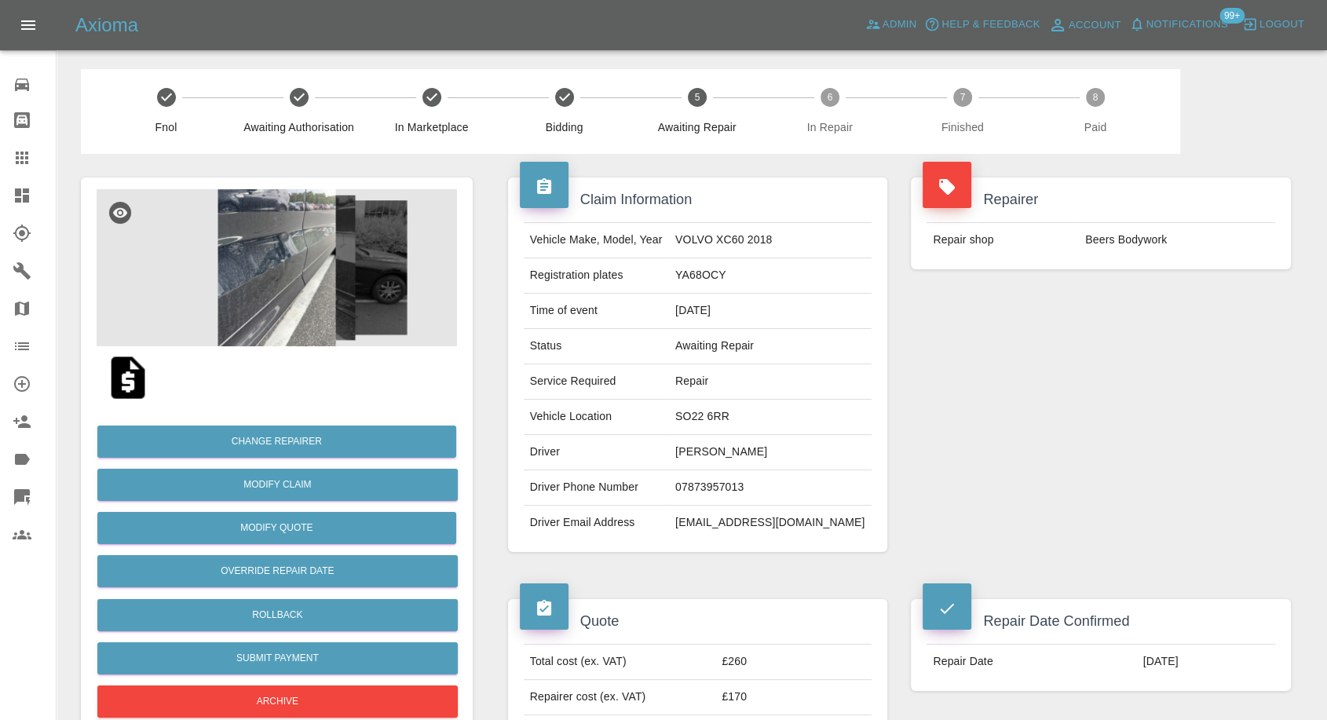
click at [705, 448] on td "Jon Mitchell" at bounding box center [770, 452] width 203 height 35
copy td "Jon"
click at [979, 450] on div "Repairer Repair shop Beers Bodywork" at bounding box center [1101, 365] width 404 height 422
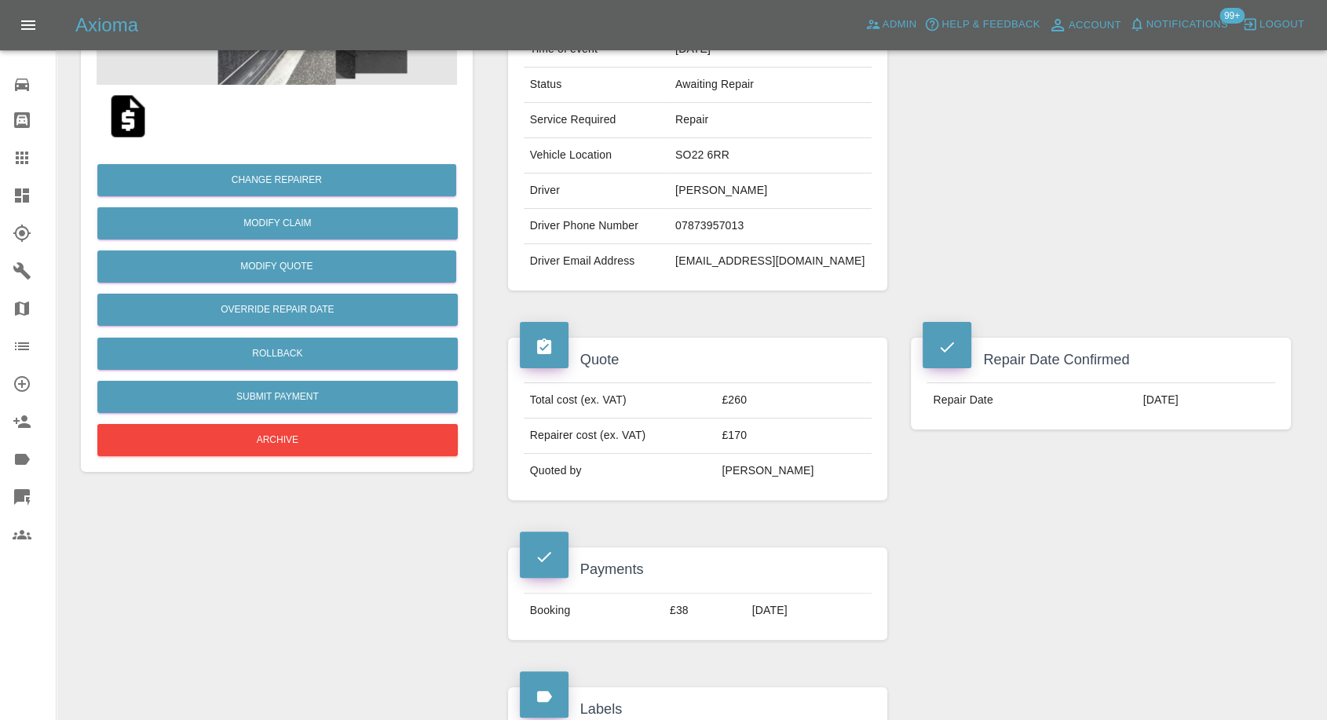
click at [716, 150] on td "SO22 6RR" at bounding box center [770, 155] width 203 height 35
copy td "SO22 6RR"
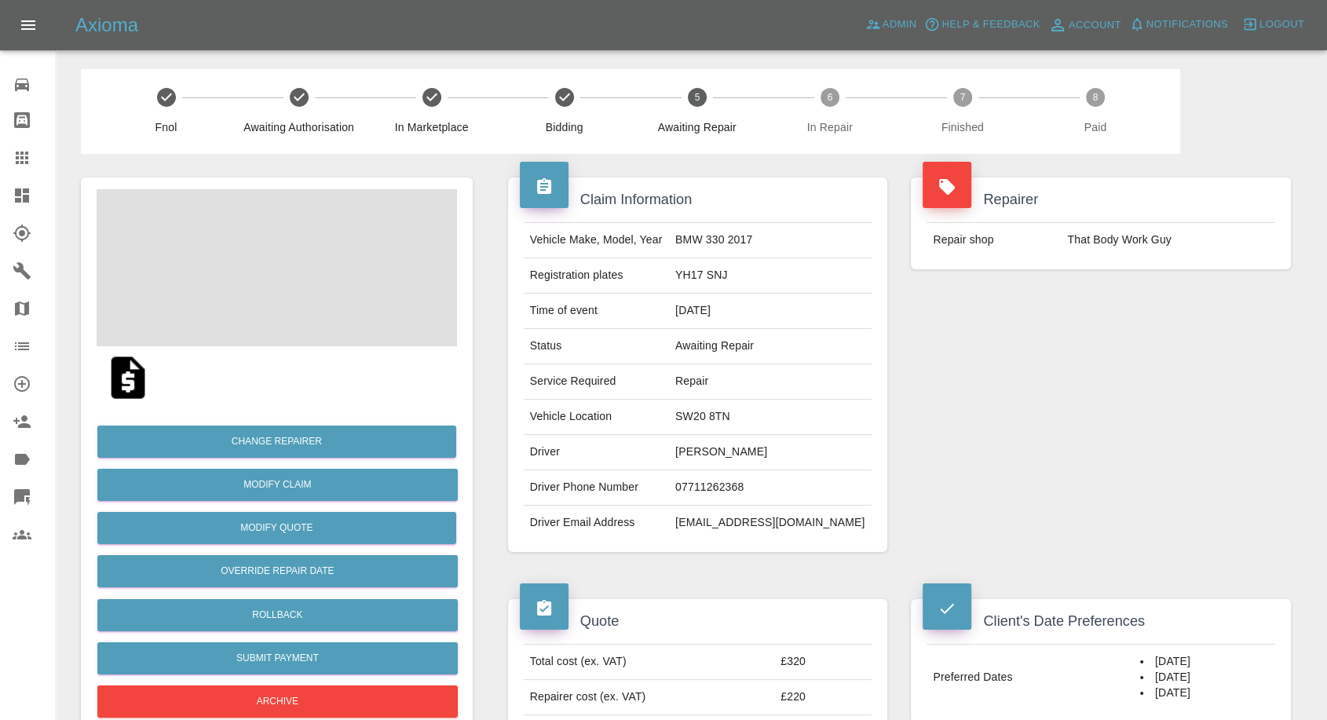
click at [706, 430] on td "SW20 8TN" at bounding box center [770, 417] width 203 height 35
click at [705, 435] on td "Jon French" at bounding box center [770, 452] width 203 height 35
click at [705, 440] on td "Jon French" at bounding box center [770, 452] width 203 height 35
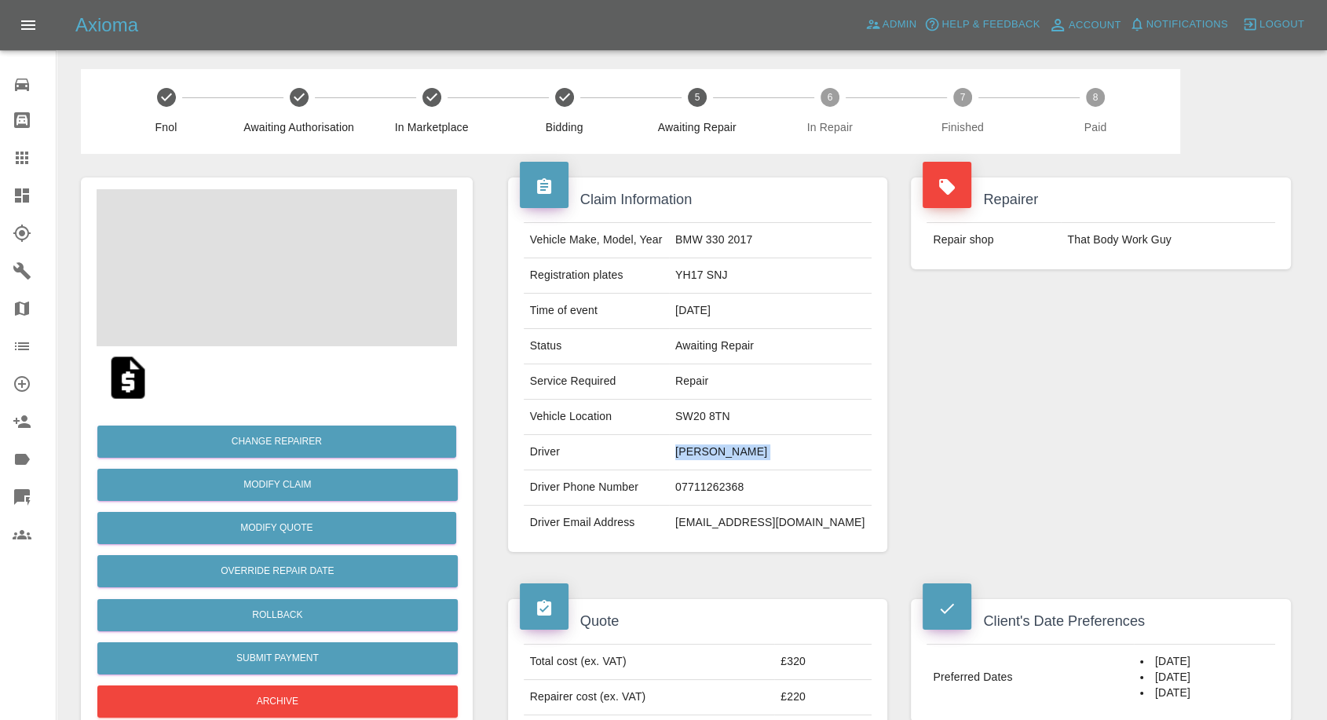
copy td "Jon French"
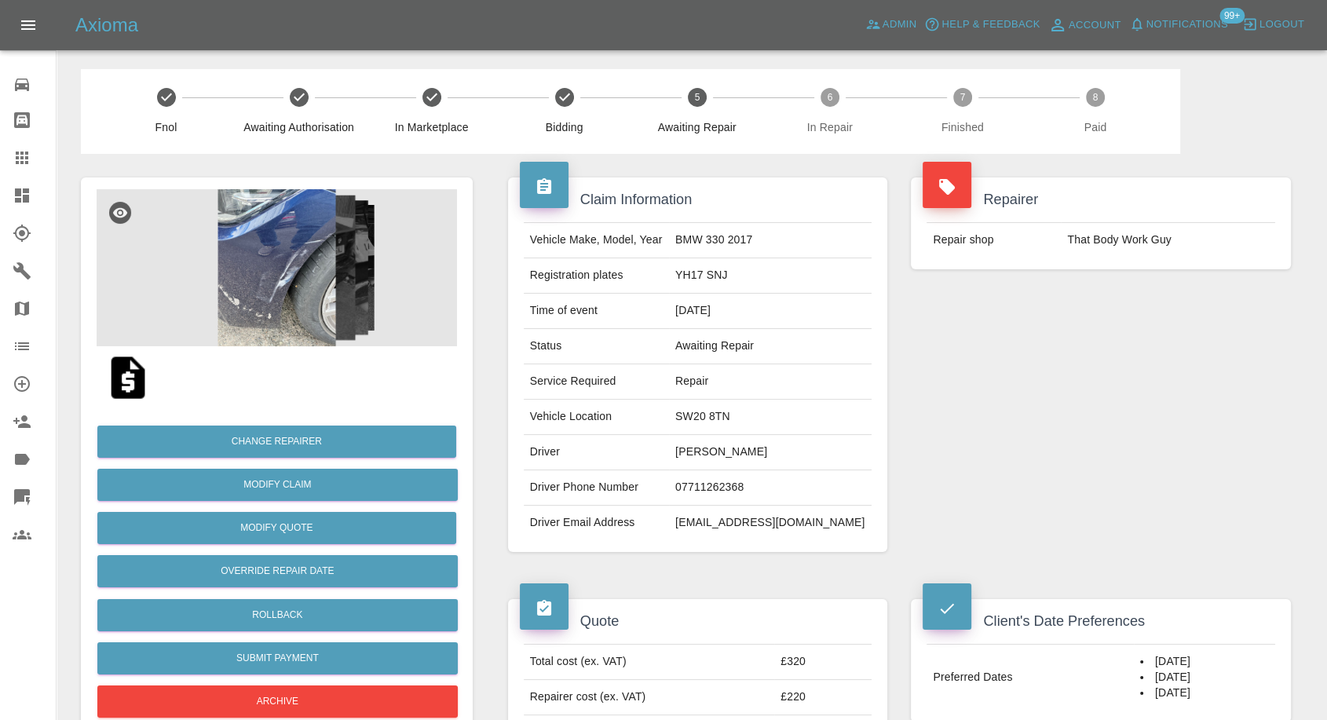
click at [735, 478] on td "07711262368" at bounding box center [770, 487] width 203 height 35
copy td "07711262368"
drag, startPoint x: 1057, startPoint y: 413, endPoint x: 728, endPoint y: 435, distance: 329.8
click at [1056, 416] on div "Repairer Repair shop That Body Work Guy" at bounding box center [1101, 365] width 404 height 422
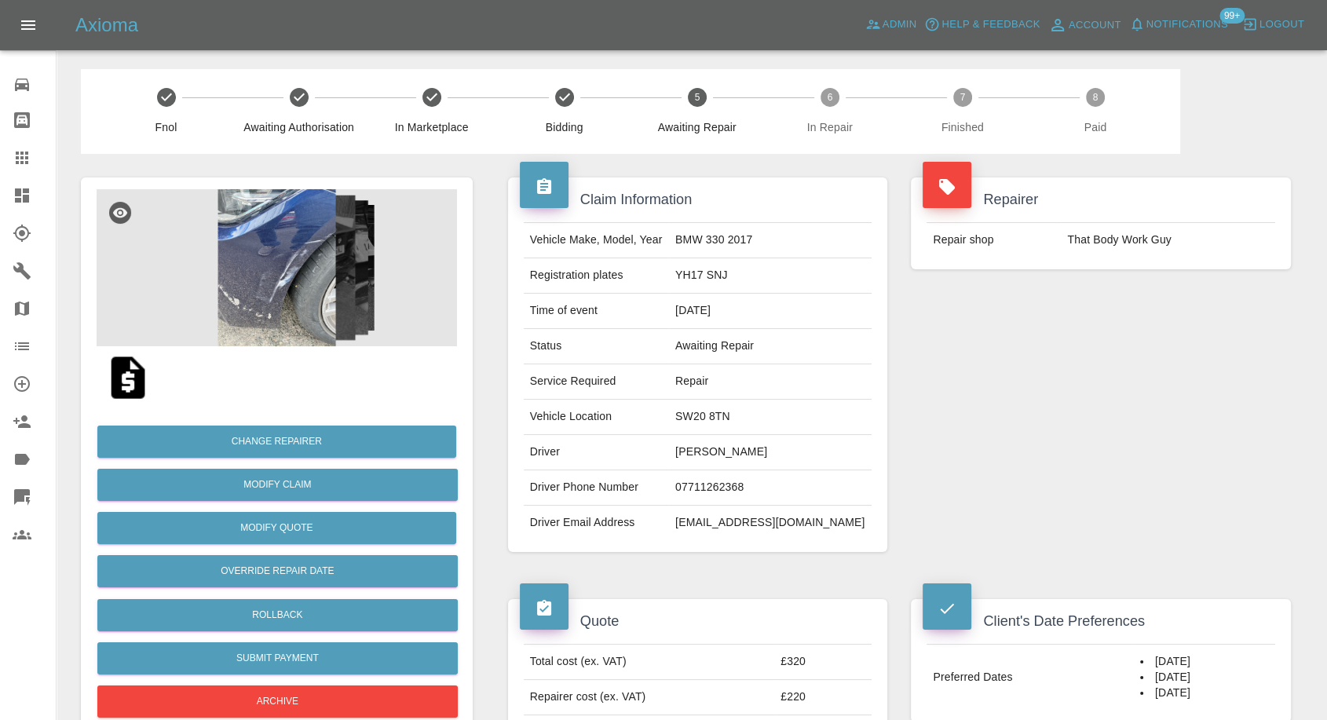
click at [704, 451] on td "Jon French" at bounding box center [770, 452] width 203 height 35
copy td "Jon"
click at [1001, 363] on div "Repairer Repair shop That Body Work Guy" at bounding box center [1101, 365] width 404 height 422
click at [740, 422] on td "SW20 8TN" at bounding box center [770, 417] width 203 height 35
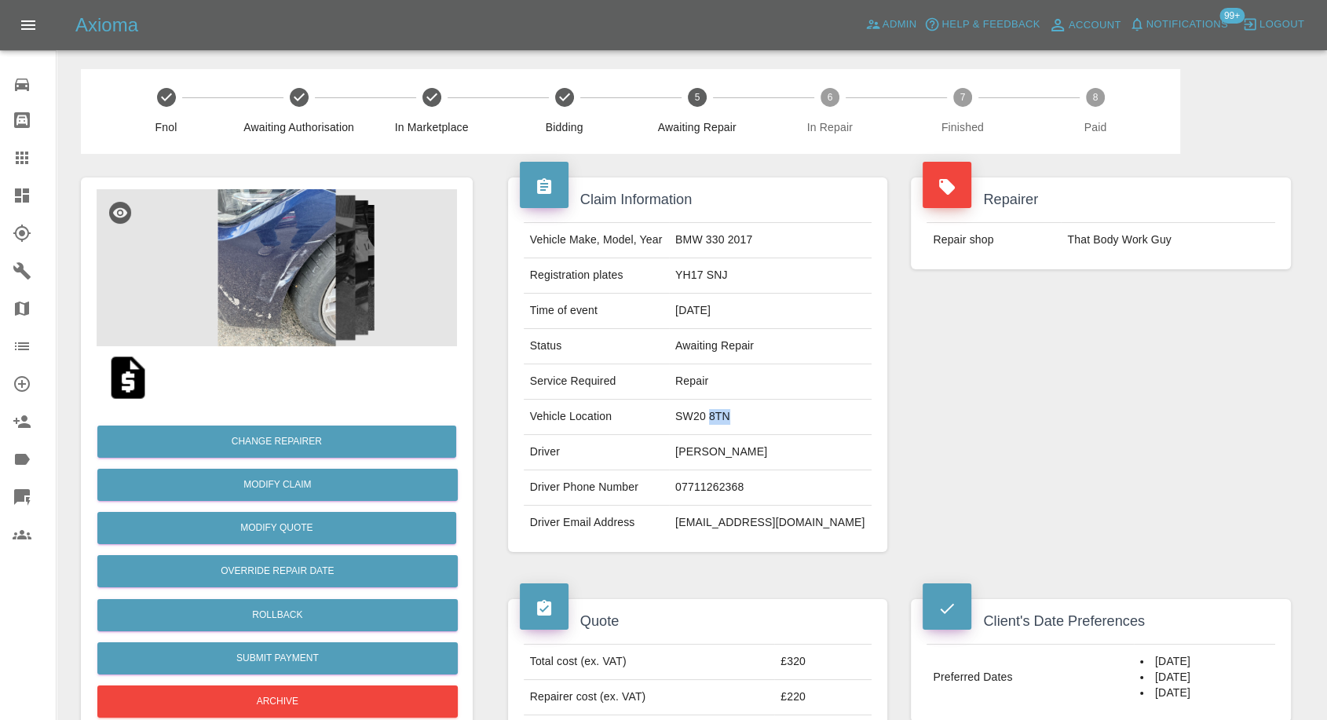
click at [740, 422] on td "SW20 8TN" at bounding box center [770, 417] width 203 height 35
copy td "SW20 8TN"
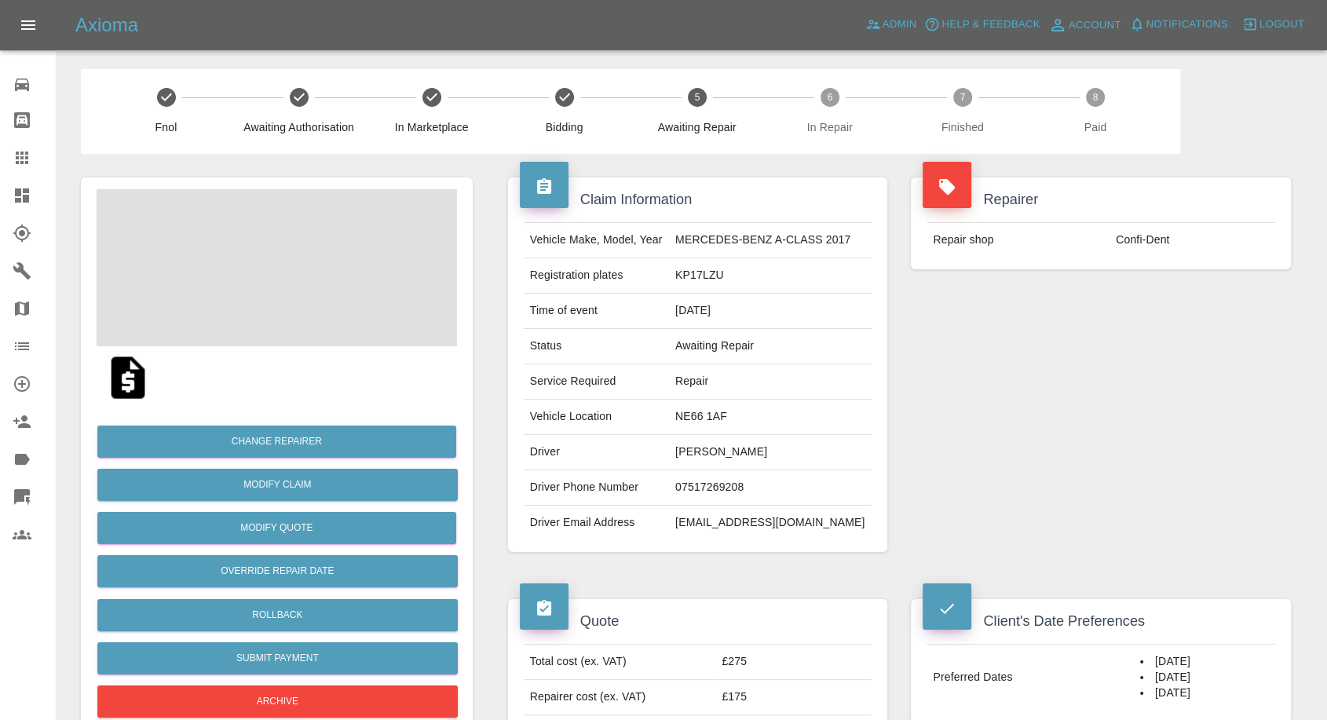
click at [712, 455] on td "Joseph Appleby" at bounding box center [770, 452] width 203 height 35
click at [714, 485] on td "07517269208" at bounding box center [770, 487] width 203 height 35
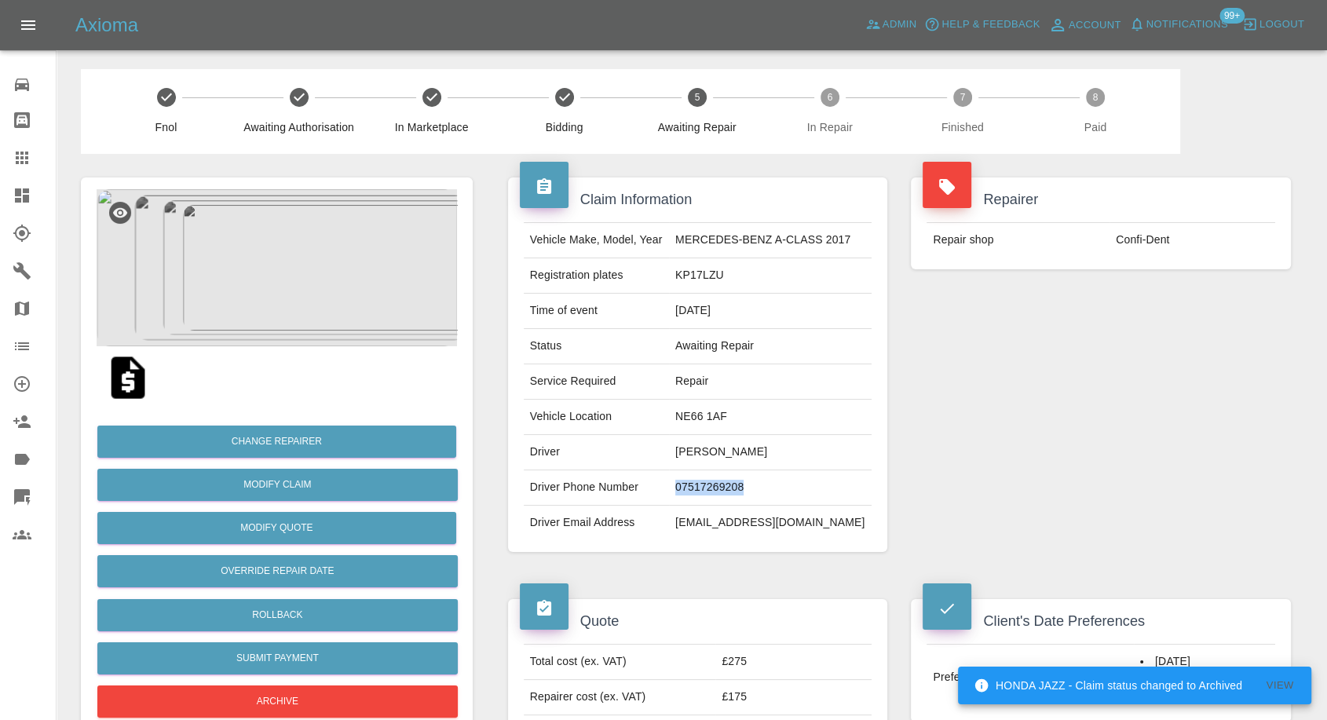
click at [714, 485] on td "07517269208" at bounding box center [770, 487] width 203 height 35
copy td "07517269208"
drag, startPoint x: 1063, startPoint y: 496, endPoint x: 1043, endPoint y: 485, distance: 22.5
click at [1062, 492] on div "Repairer Repair shop Confi-Dent" at bounding box center [1101, 365] width 404 height 422
click at [699, 449] on td "Joseph Appleby" at bounding box center [770, 452] width 203 height 35
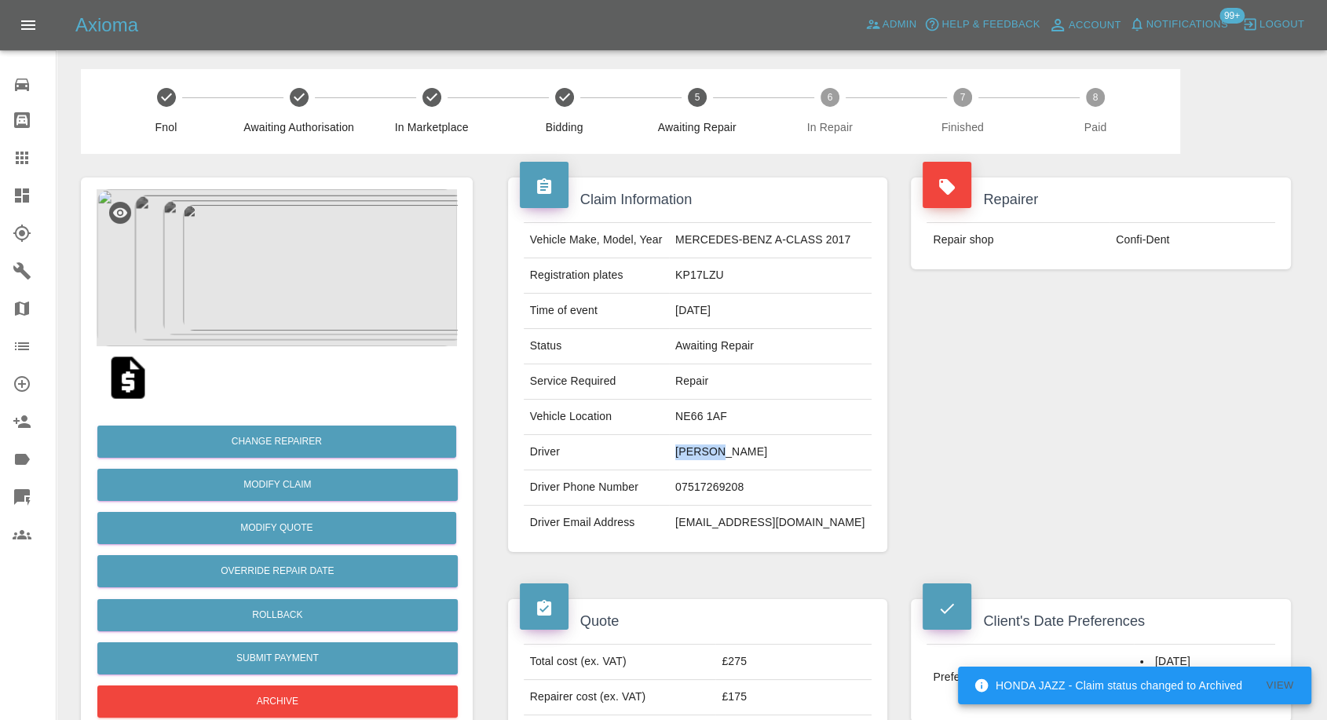
click at [699, 449] on td "Joseph Appleby" at bounding box center [770, 452] width 203 height 35
copy td "Joseph"
click at [712, 409] on td "NE66 1AF" at bounding box center [770, 417] width 203 height 35
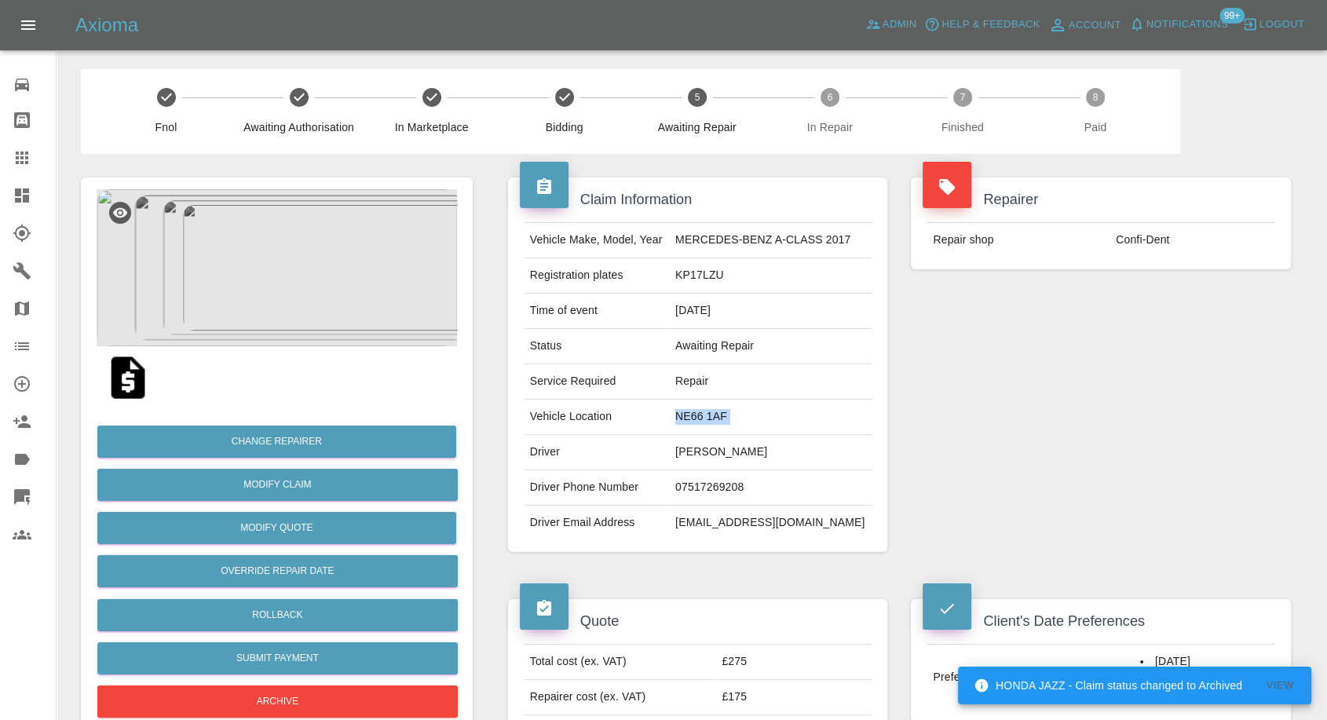
copy td "NE66 1AF"
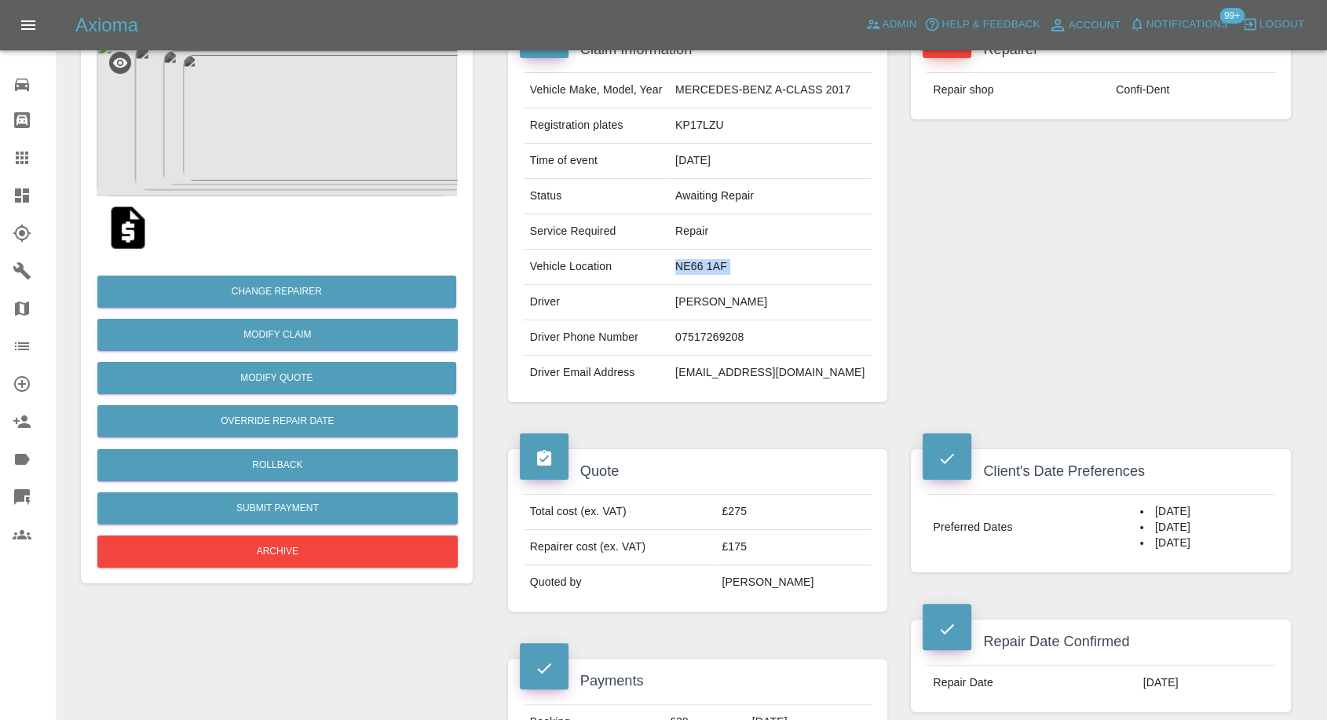
scroll to position [349, 0]
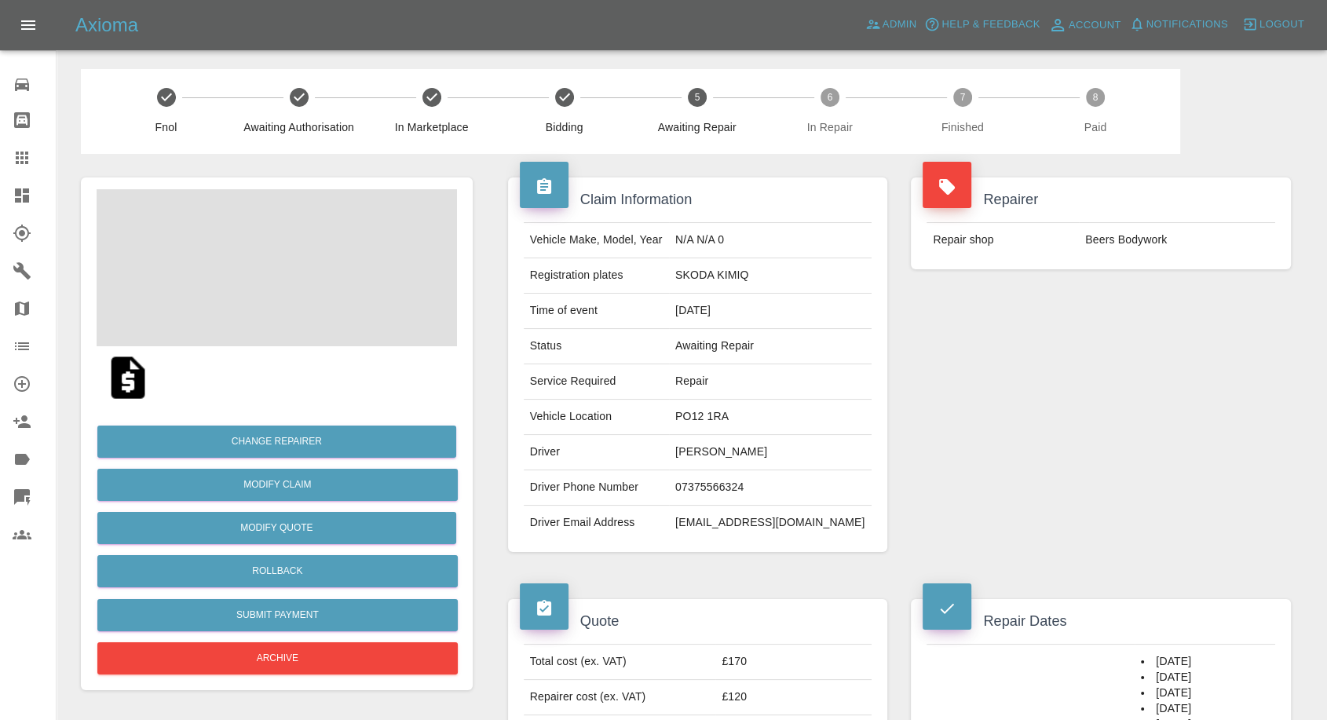
click at [734, 448] on td "[PERSON_NAME]" at bounding box center [770, 452] width 203 height 35
copy td "Knights"
copy td "[PERSON_NAME]"
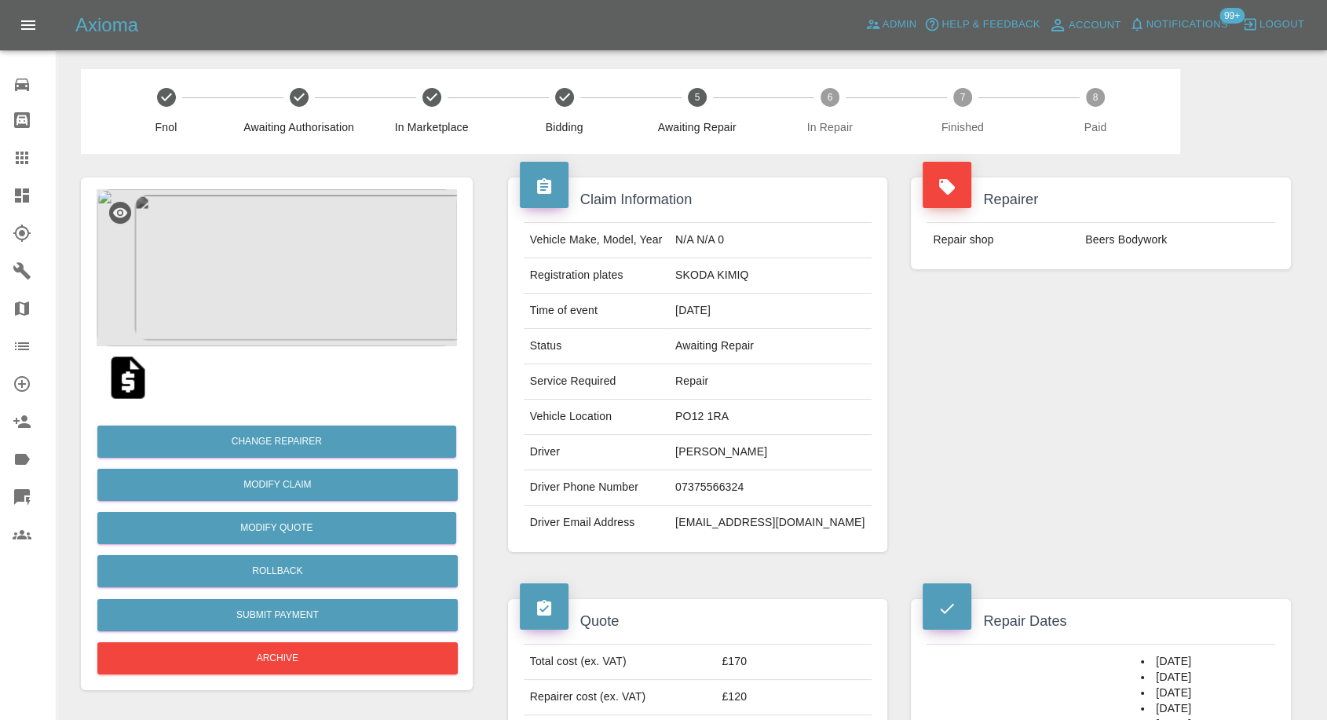
click at [748, 491] on td "07375566324" at bounding box center [770, 487] width 203 height 35
copy td "07375566324"
click at [1091, 410] on div "Repairer Repair shop Beers Bodywork" at bounding box center [1101, 365] width 404 height 422
click at [703, 452] on td "Terry Knights" at bounding box center [770, 452] width 203 height 35
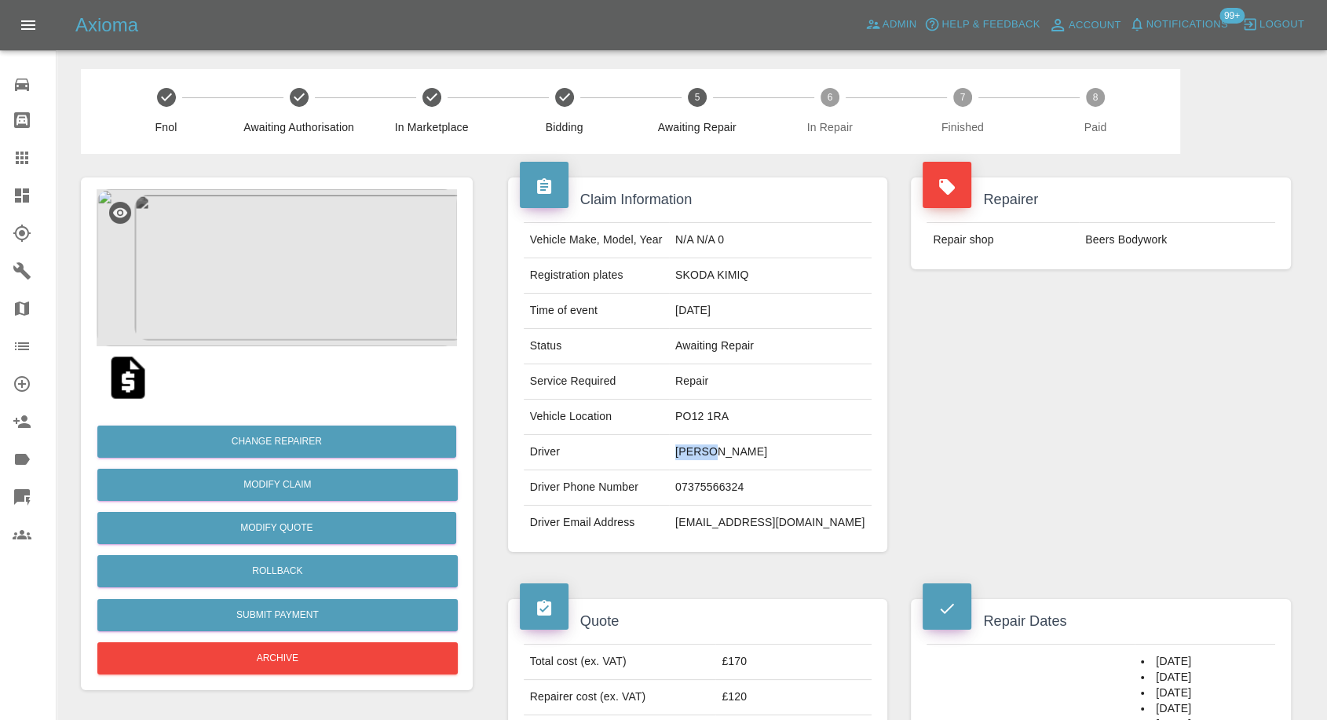
click at [703, 452] on td "Terry Knights" at bounding box center [770, 452] width 203 height 35
copy td "Terry"
click at [712, 416] on td "PO12 1RA" at bounding box center [770, 417] width 203 height 35
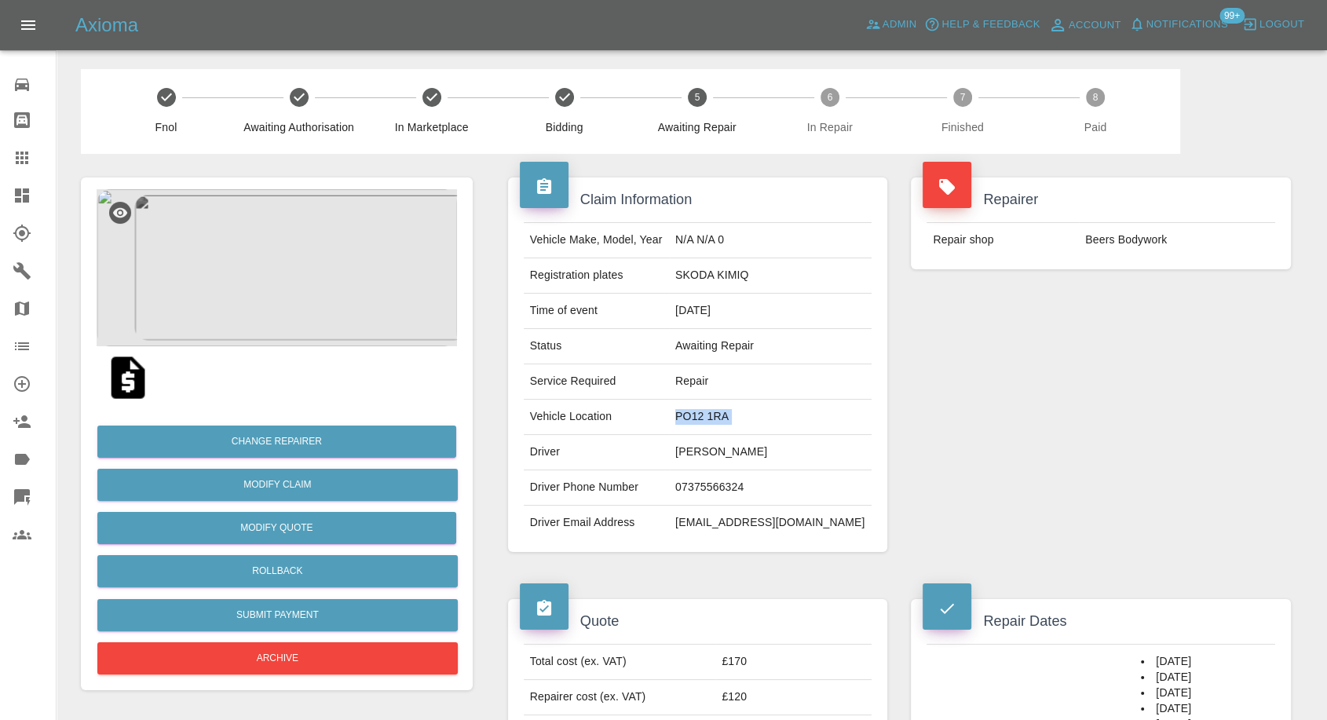
copy td "PO12 1RA"
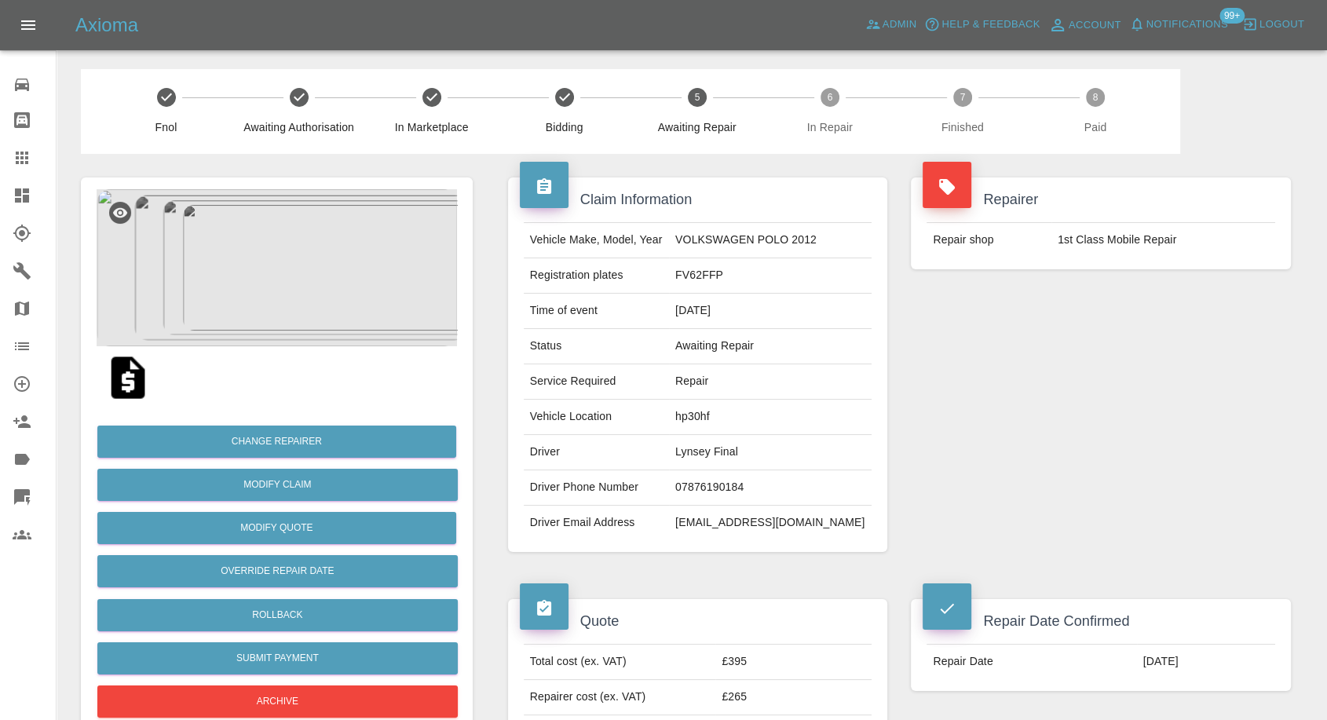
click at [728, 454] on td "Lynsey Final" at bounding box center [770, 452] width 203 height 35
copy td "Lynsey Final"
click at [738, 482] on td "07876190184" at bounding box center [770, 487] width 203 height 35
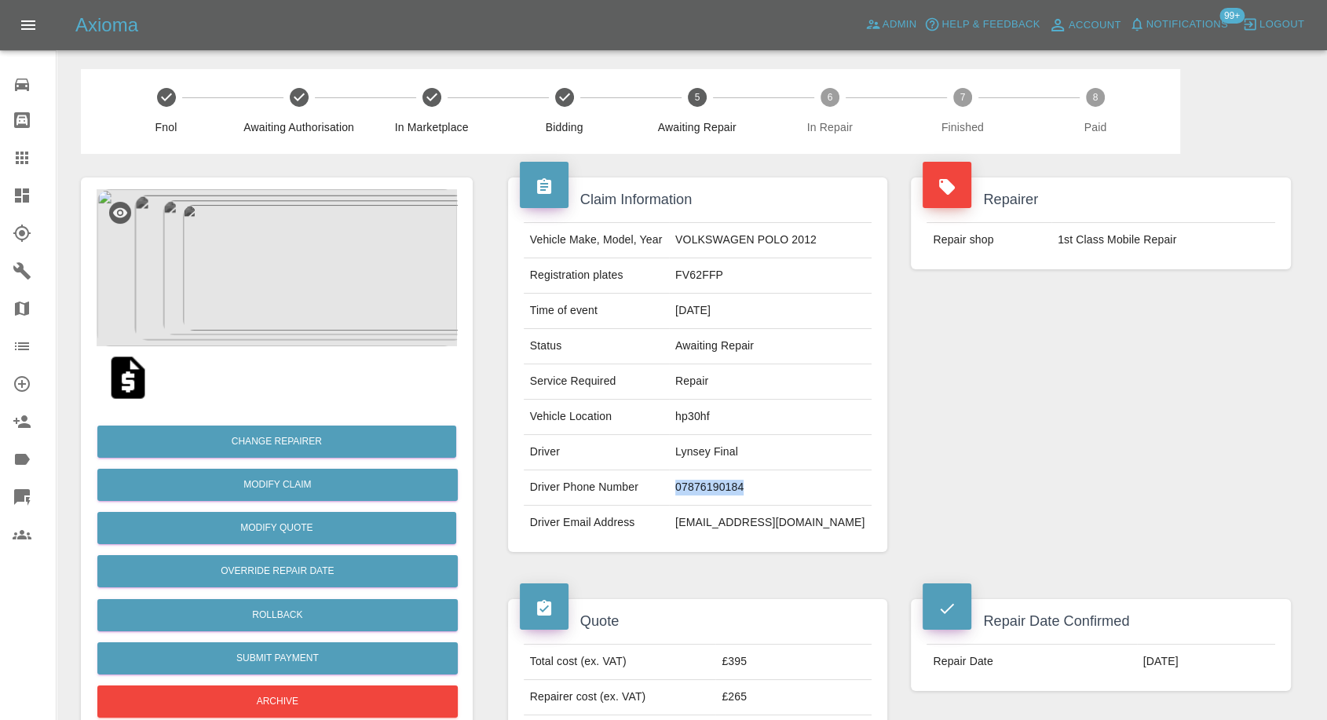
click at [738, 482] on td "07876190184" at bounding box center [770, 487] width 203 height 35
copy td "07876190184"
click at [1009, 463] on div "Repairer Repair shop 1st Class Mobile Repair" at bounding box center [1101, 365] width 404 height 422
click at [697, 454] on td "Lynsey Final" at bounding box center [770, 452] width 203 height 35
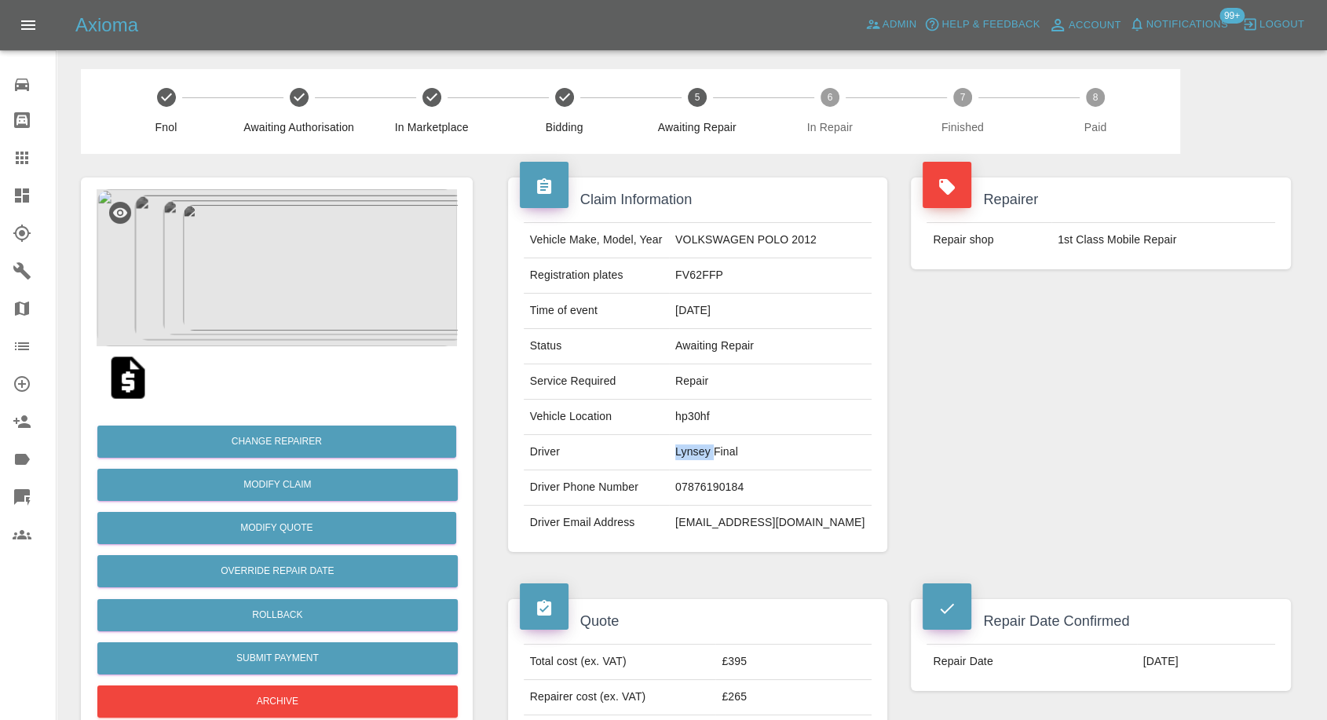
copy td "[PERSON_NAME]"
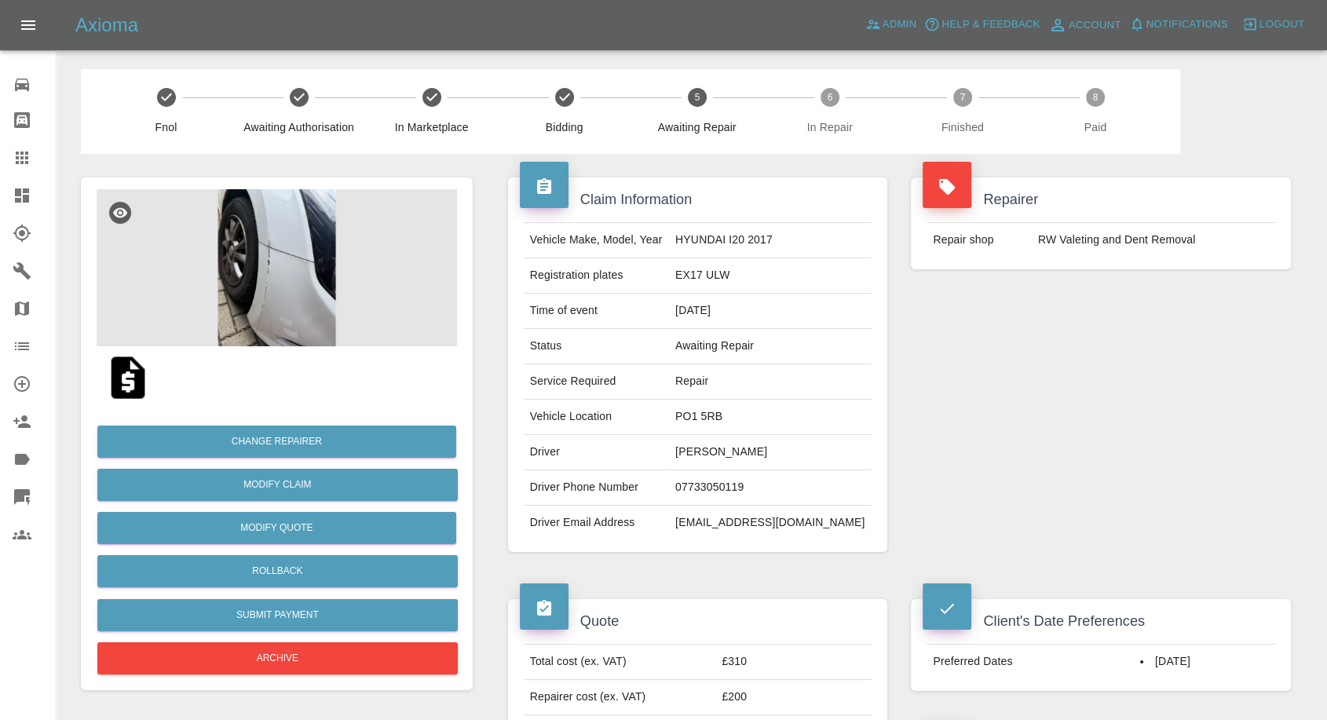
click at [753, 482] on td "07733050119" at bounding box center [770, 487] width 203 height 35
copy td "07733050119"
click at [639, 361] on td "Status" at bounding box center [596, 346] width 145 height 35
click at [730, 454] on td "Jade Chant" at bounding box center [770, 452] width 203 height 35
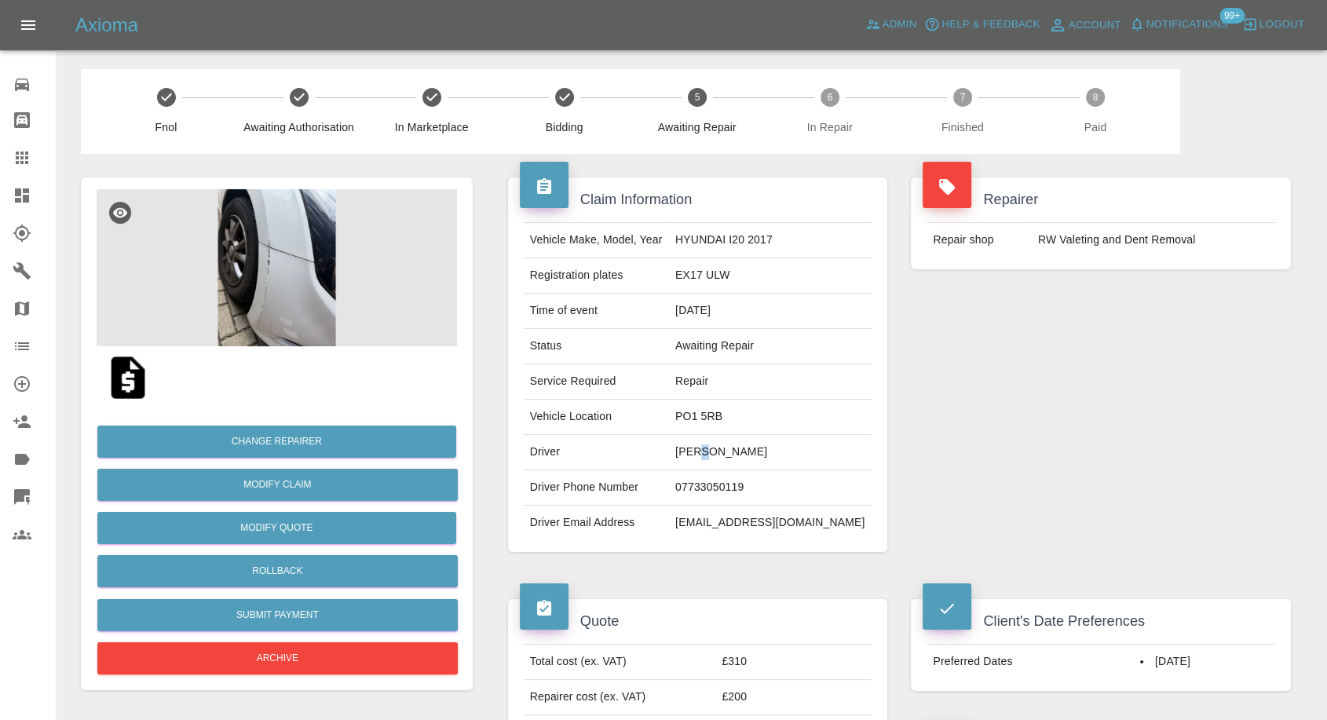
click at [730, 454] on td "Jade Chant" at bounding box center [770, 452] width 203 height 35
copy td "Jade Chant"
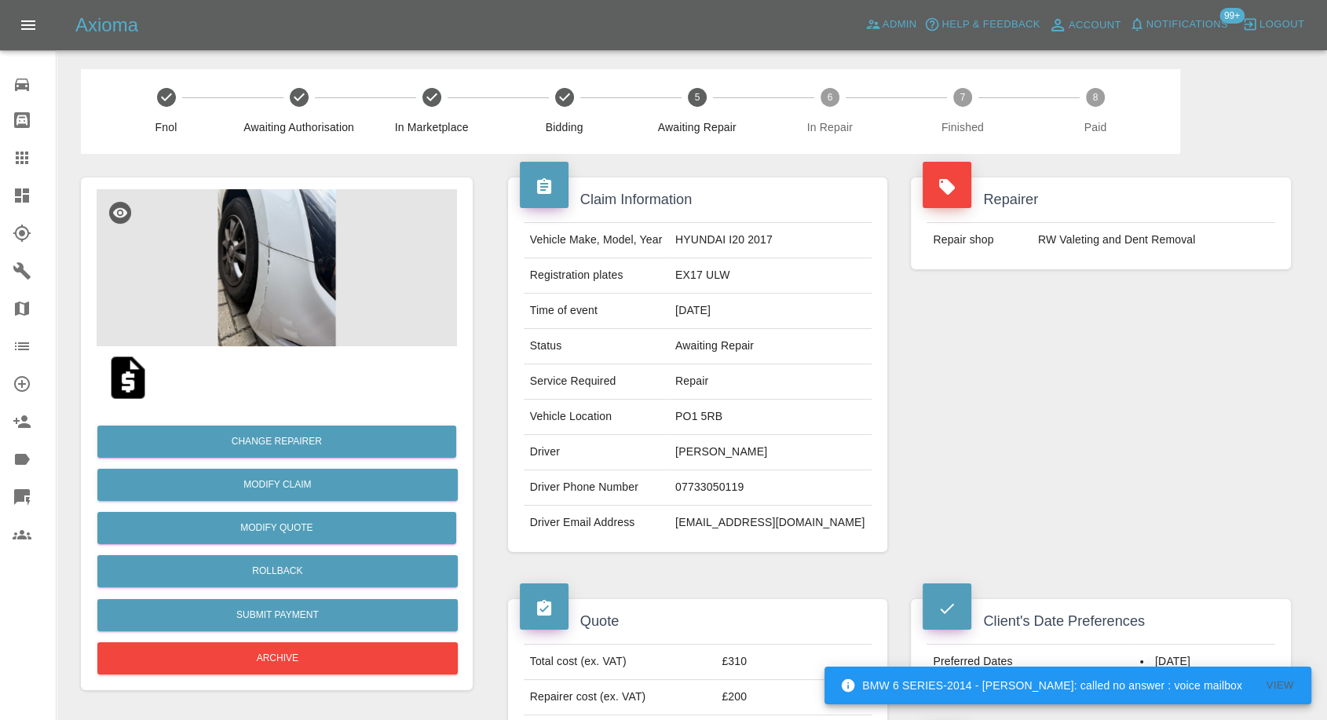
click at [736, 493] on td "07733050119" at bounding box center [770, 487] width 203 height 35
copy td "07733050119"
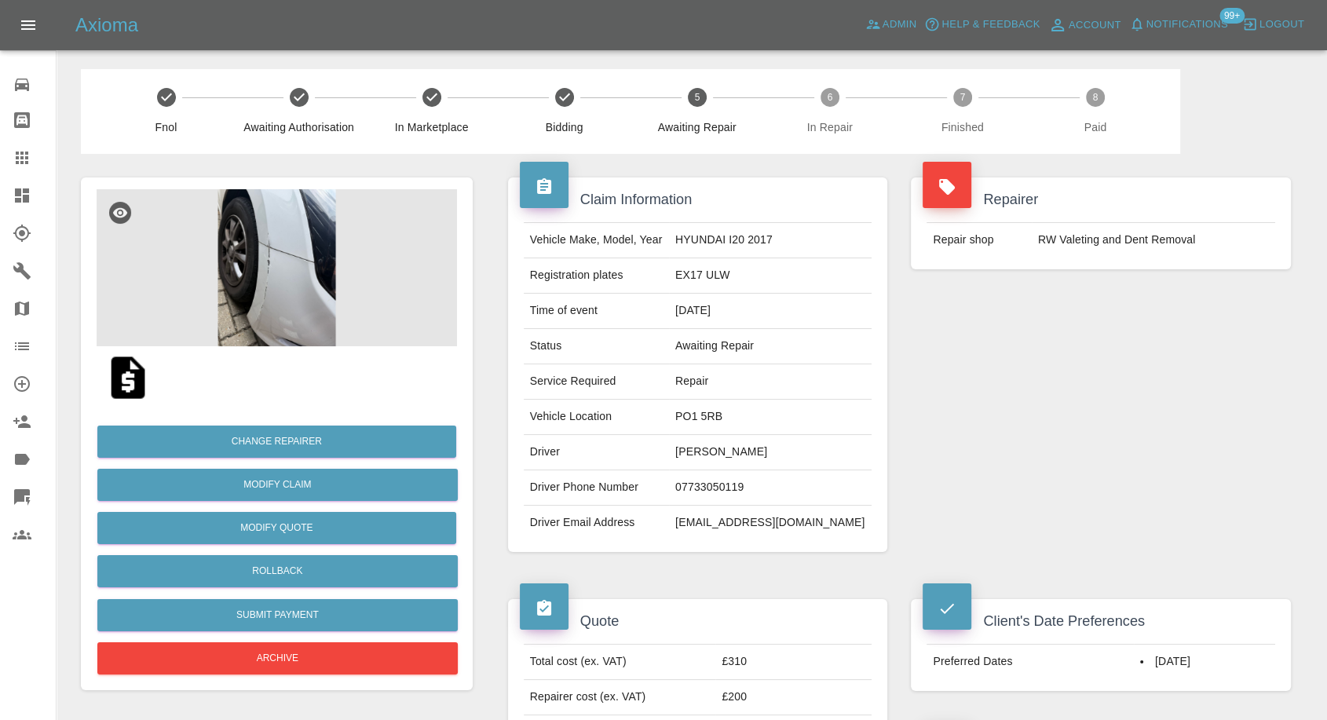
drag, startPoint x: 1044, startPoint y: 390, endPoint x: 935, endPoint y: 410, distance: 111.1
click at [1044, 390] on div "Repairer Repair shop RW Valeting and Dent Removal" at bounding box center [1101, 365] width 404 height 422
click at [724, 452] on td "Jade Chant" at bounding box center [770, 452] width 203 height 35
copy td "Jade"
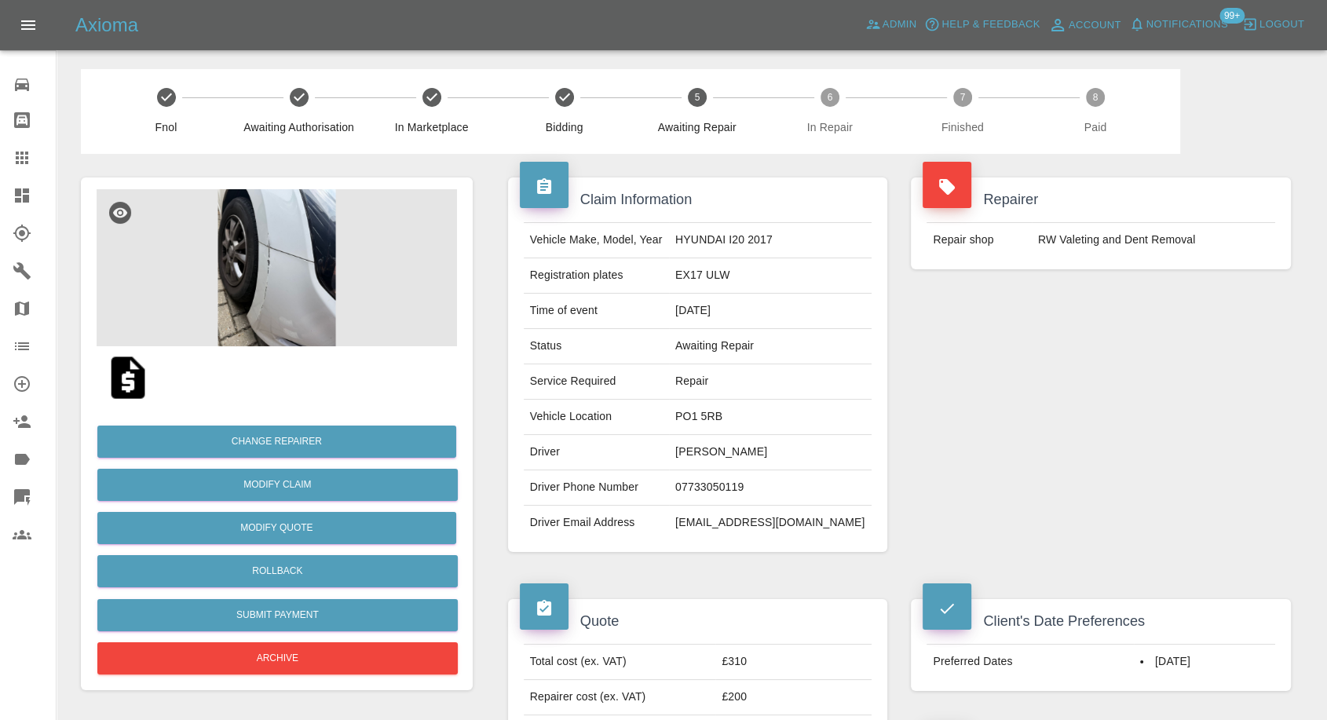
click at [709, 423] on td "PO1 5RB" at bounding box center [770, 417] width 203 height 35
click at [710, 419] on td "PO1 5RB" at bounding box center [770, 417] width 203 height 35
click at [712, 409] on td "PO1 5RB" at bounding box center [770, 417] width 203 height 35
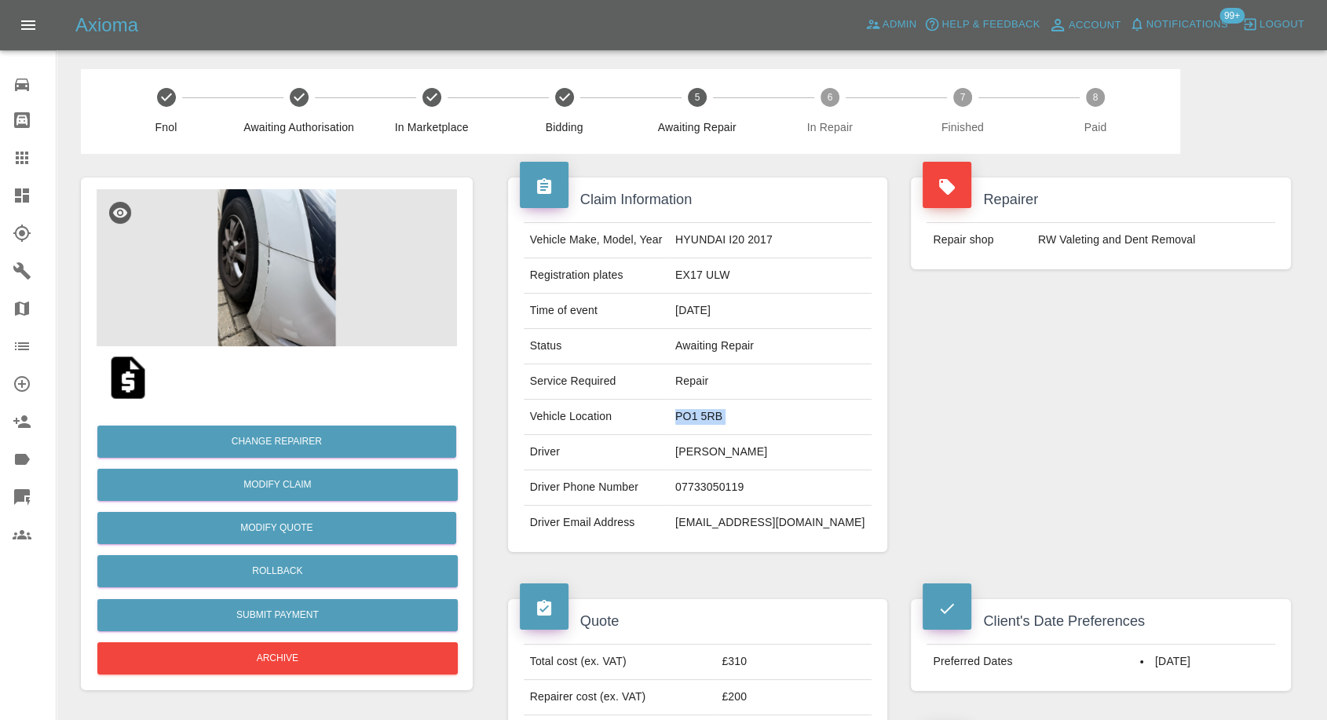
click at [712, 409] on td "PO1 5RB" at bounding box center [770, 417] width 203 height 35
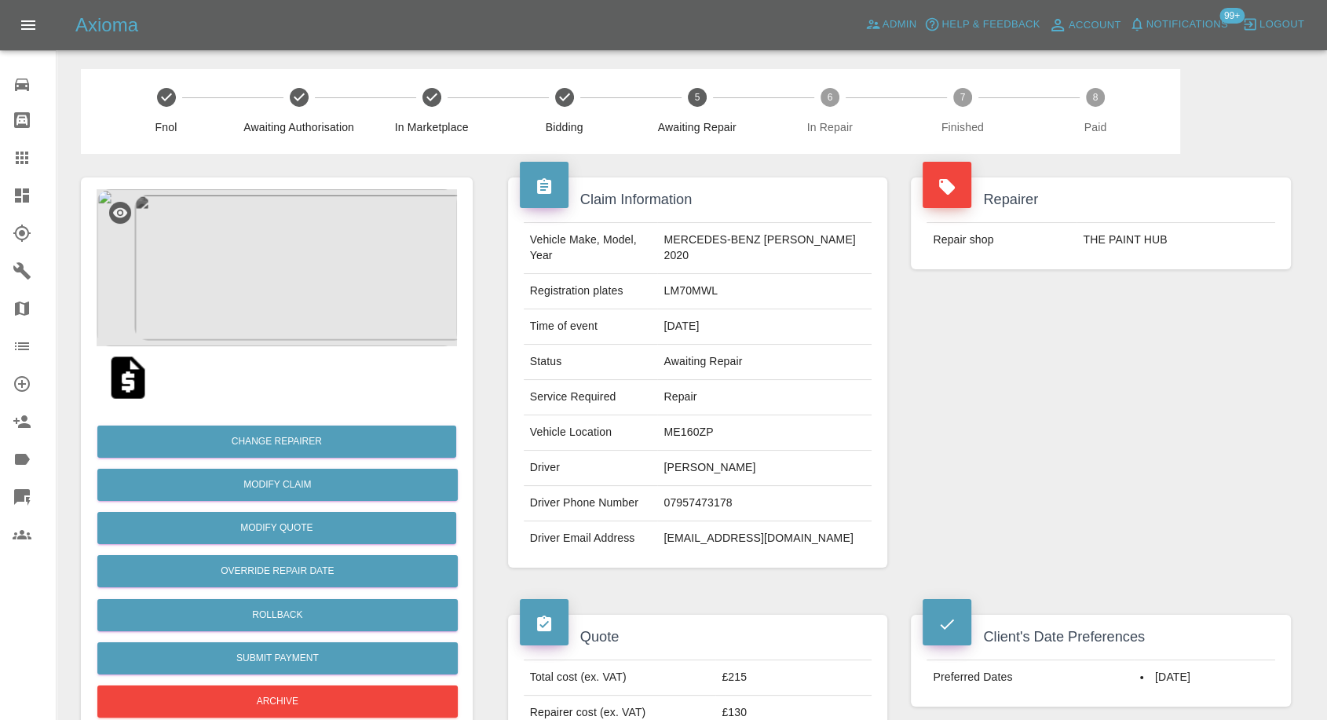
click at [705, 486] on td "07957473178" at bounding box center [764, 503] width 214 height 35
copy td "07957473178"
drag, startPoint x: 654, startPoint y: 551, endPoint x: 661, endPoint y: 545, distance: 8.3
click at [655, 550] on div "Vehicle Make, Model, Year MERCEDES-BENZ [PERSON_NAME] 2020 Registration plates …" at bounding box center [698, 389] width 380 height 357
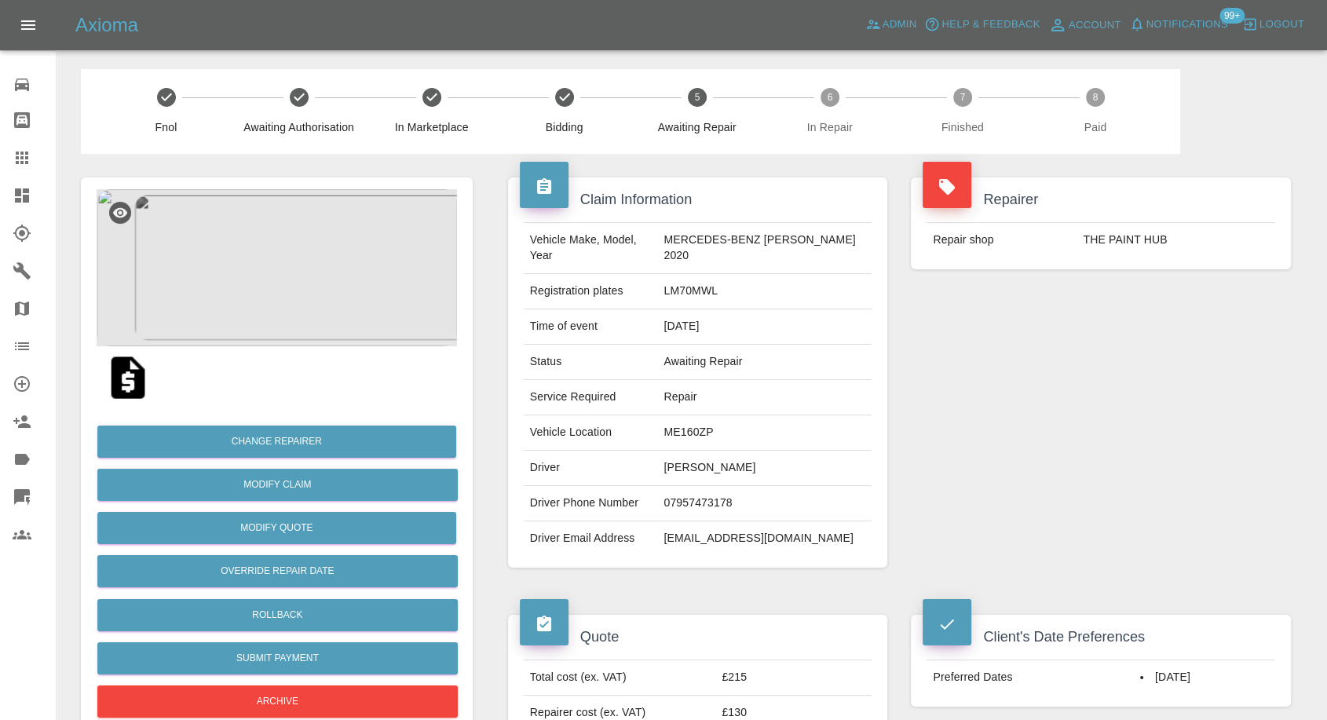
click at [704, 451] on td "[PERSON_NAME]" at bounding box center [764, 468] width 214 height 35
click at [694, 466] on td "[PERSON_NAME]" at bounding box center [764, 468] width 214 height 35
click at [700, 452] on td "[PERSON_NAME]" at bounding box center [764, 468] width 214 height 35
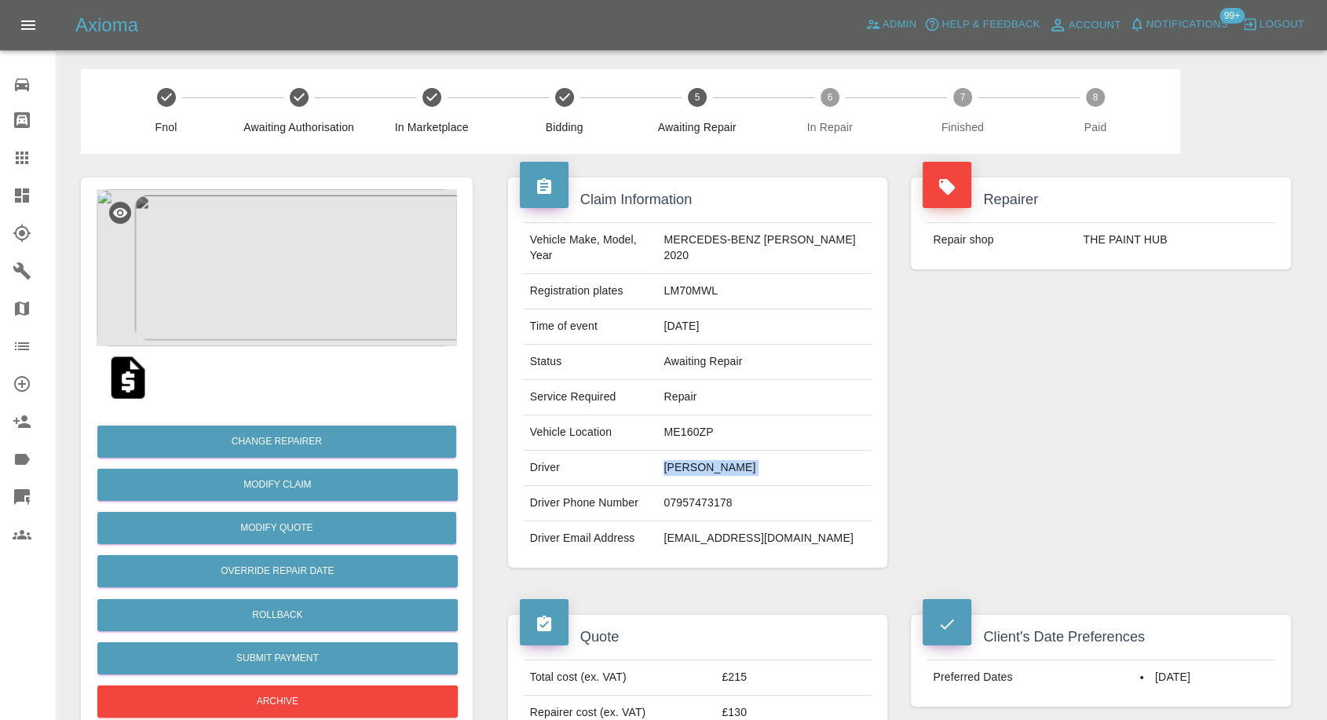
copy td "[PERSON_NAME]"
click at [723, 486] on td "07957473178" at bounding box center [764, 503] width 214 height 35
copy td "07957473178"
click at [1067, 390] on div "Repairer Repair shop THE PAINT HUB" at bounding box center [1101, 372] width 404 height 437
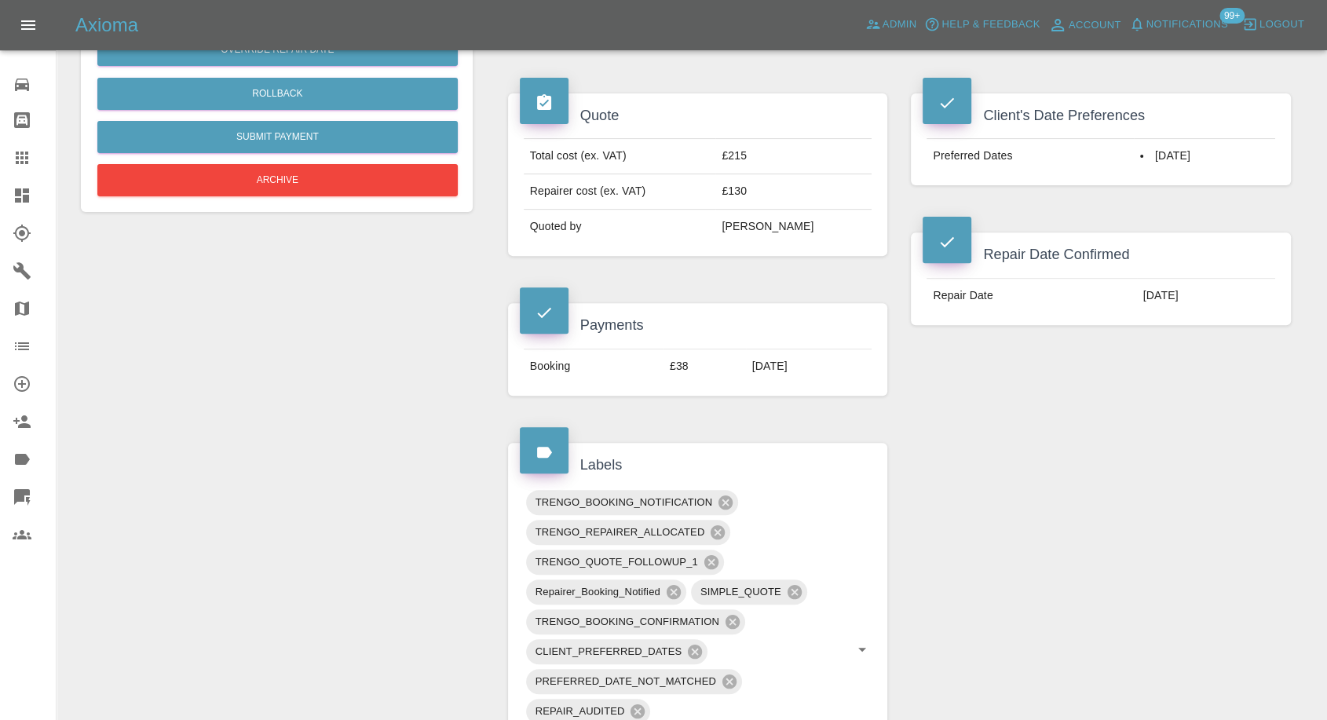
scroll to position [523, 0]
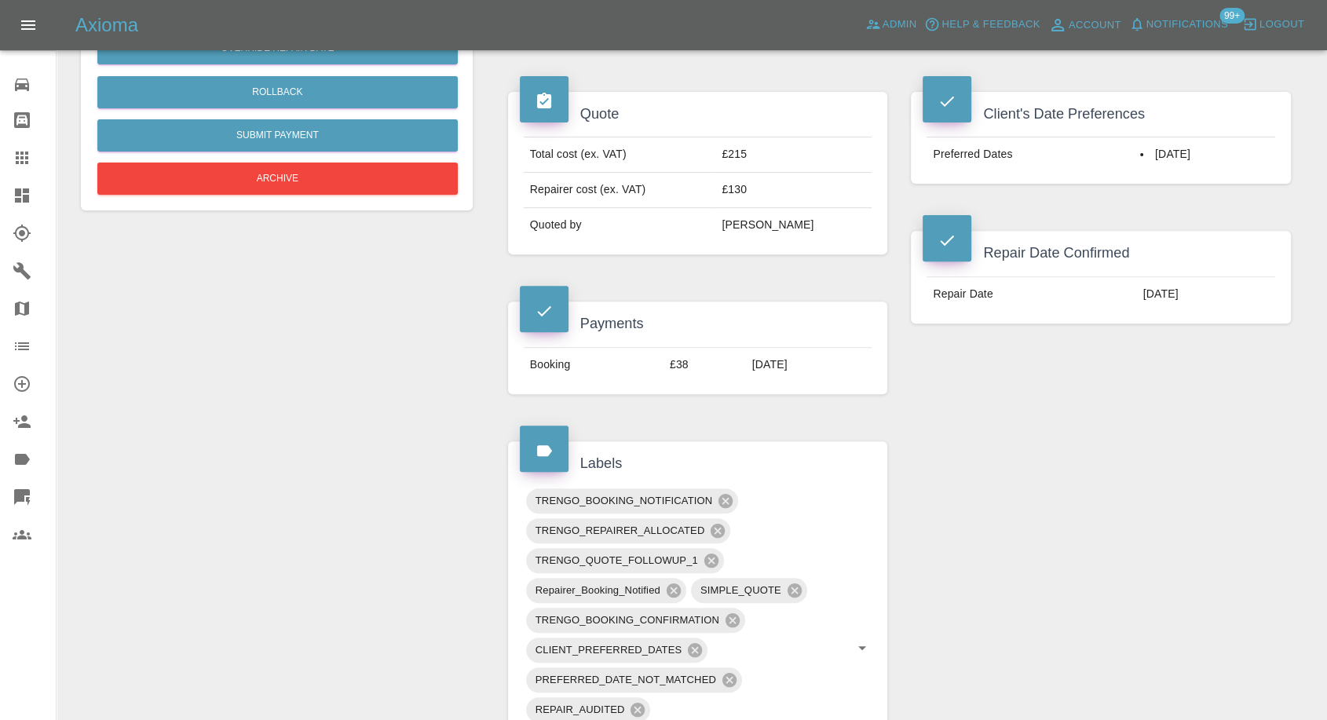
click at [974, 353] on div "Client's Date Preferences Preferred Dates [DATE] Repair Date Confirmed Repair D…" at bounding box center [1101, 243] width 404 height 350
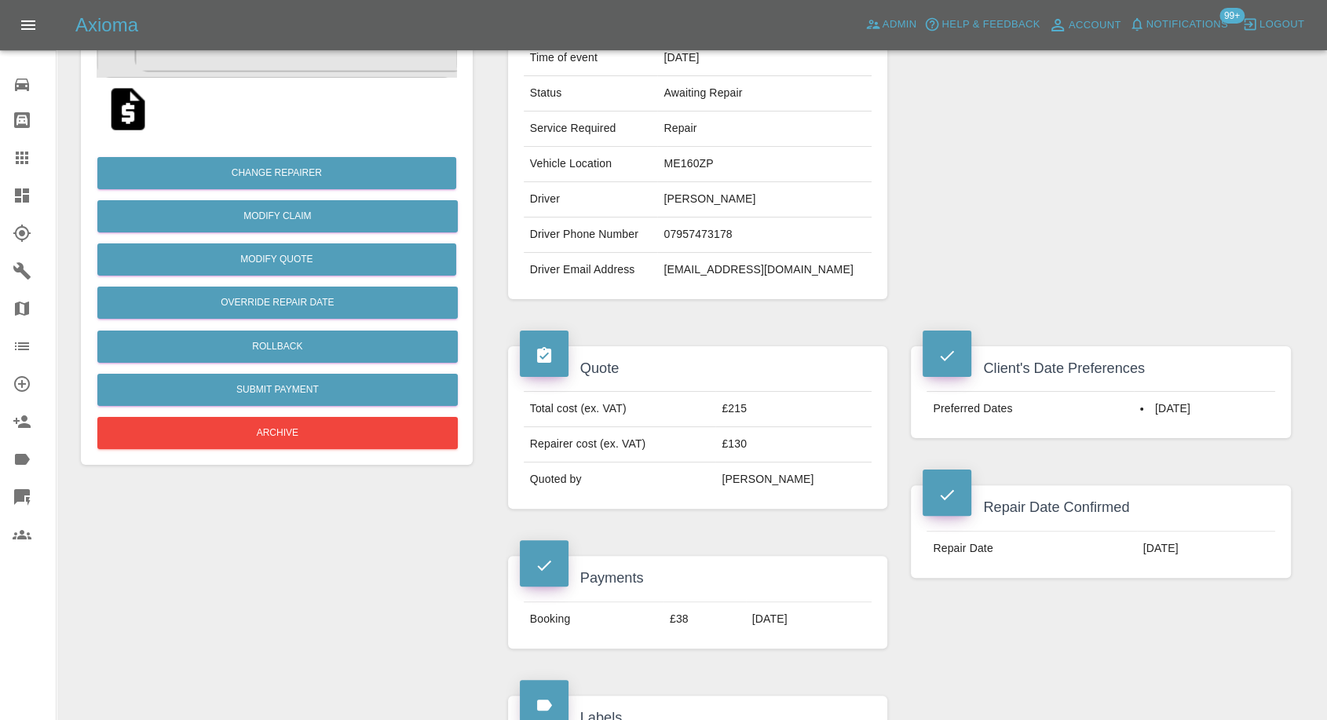
scroll to position [262, 0]
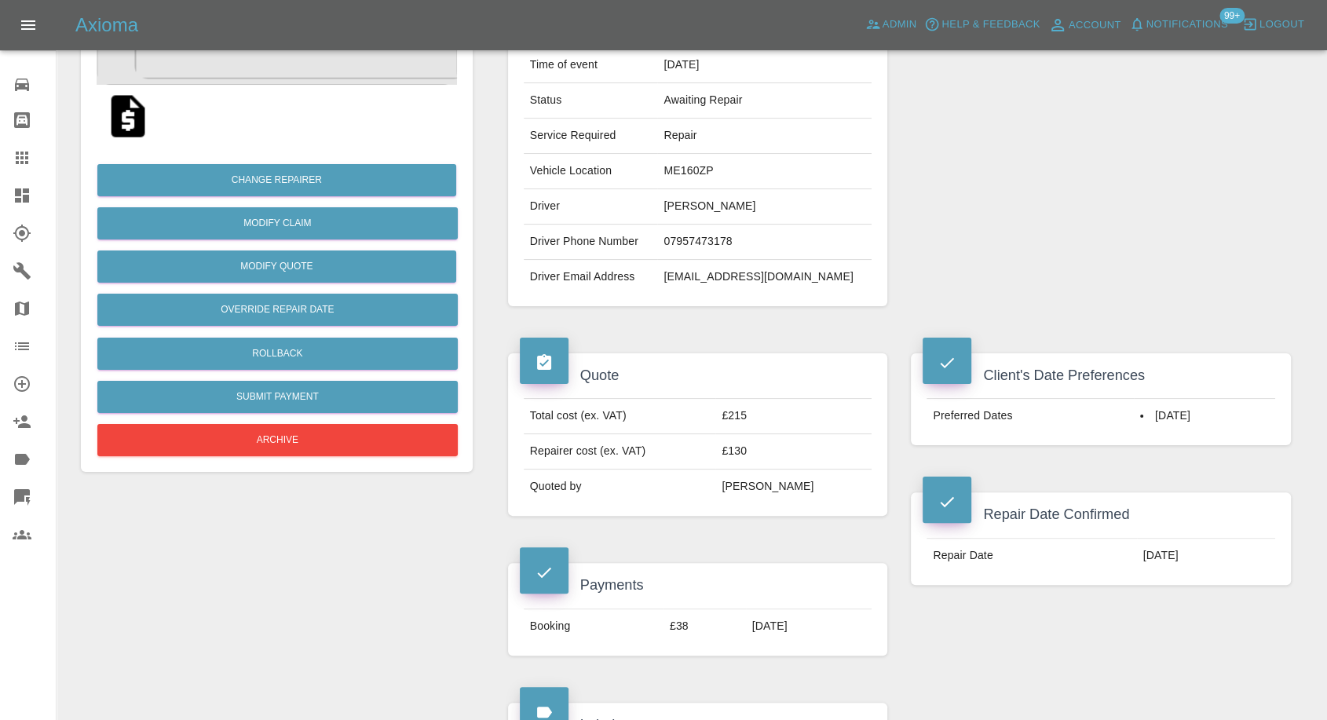
click at [699, 192] on td "[PERSON_NAME]" at bounding box center [764, 206] width 214 height 35
copy td "[PERSON_NAME]"
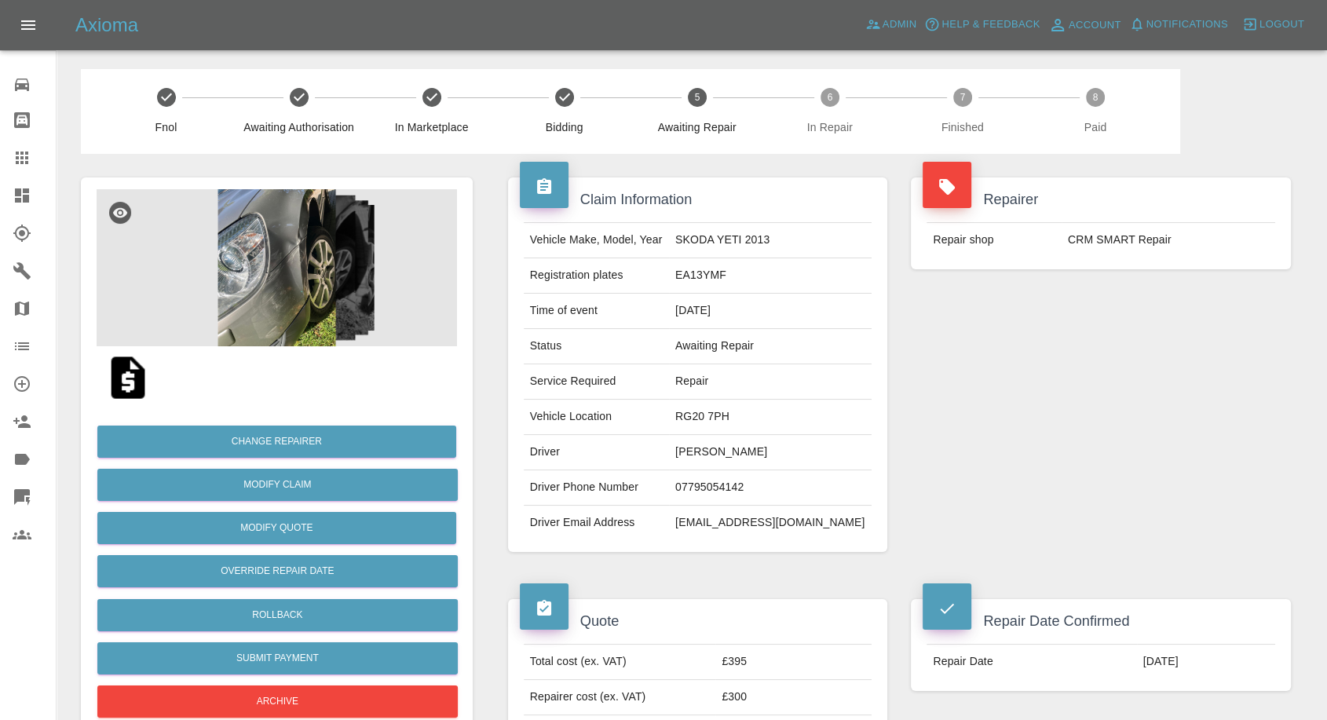
click at [741, 454] on td "[PERSON_NAME]" at bounding box center [770, 452] width 203 height 35
copy td "[PERSON_NAME]"
click at [735, 481] on td "07795054142" at bounding box center [770, 487] width 203 height 35
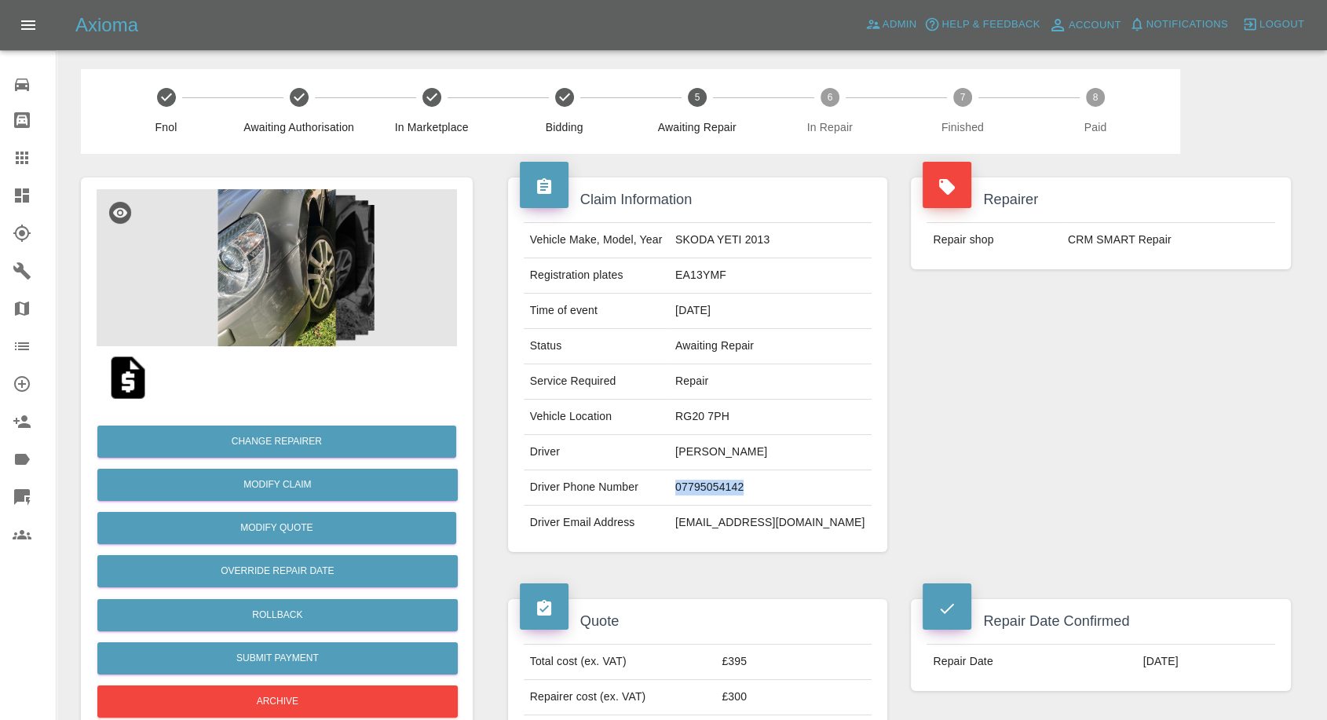
click at [735, 481] on td "07795054142" at bounding box center [770, 487] width 203 height 35
copy td "07795054142"
click at [1023, 406] on div "Repairer Repair shop CRM SMART Repair" at bounding box center [1101, 365] width 404 height 422
click at [723, 455] on td "John May" at bounding box center [770, 452] width 203 height 35
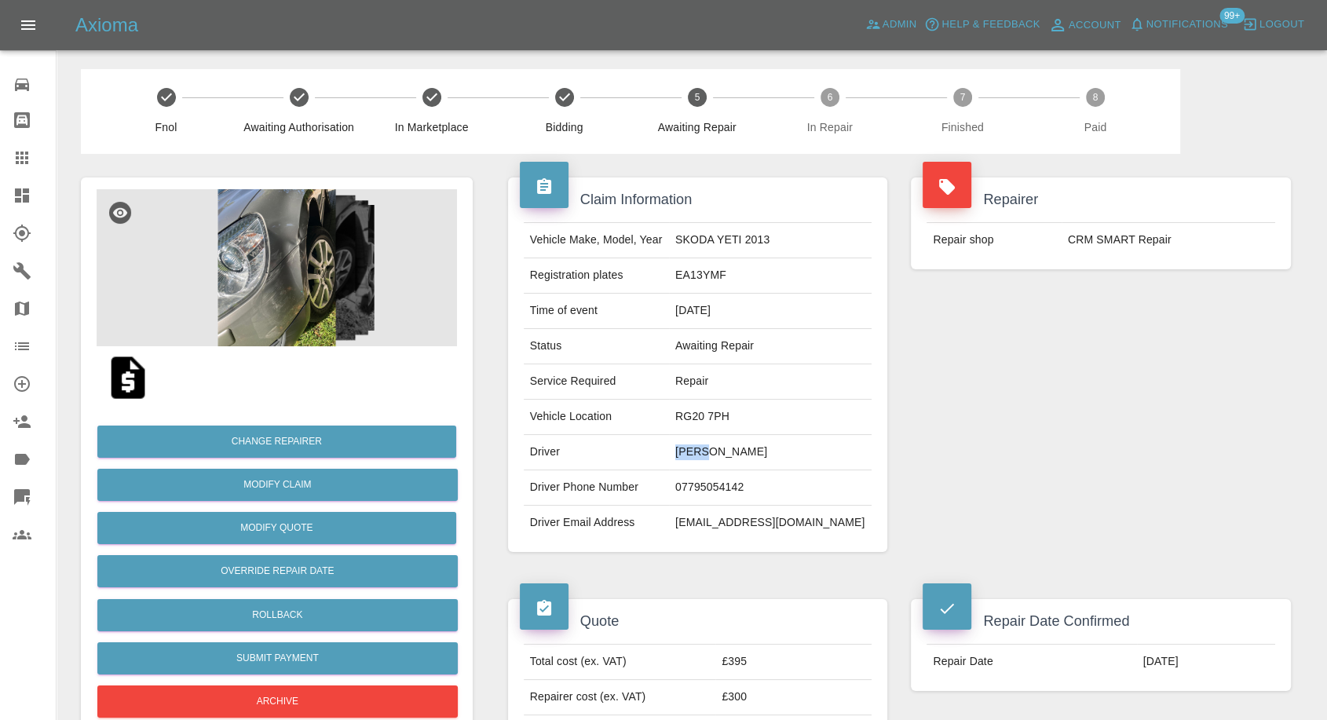
copy td "John"
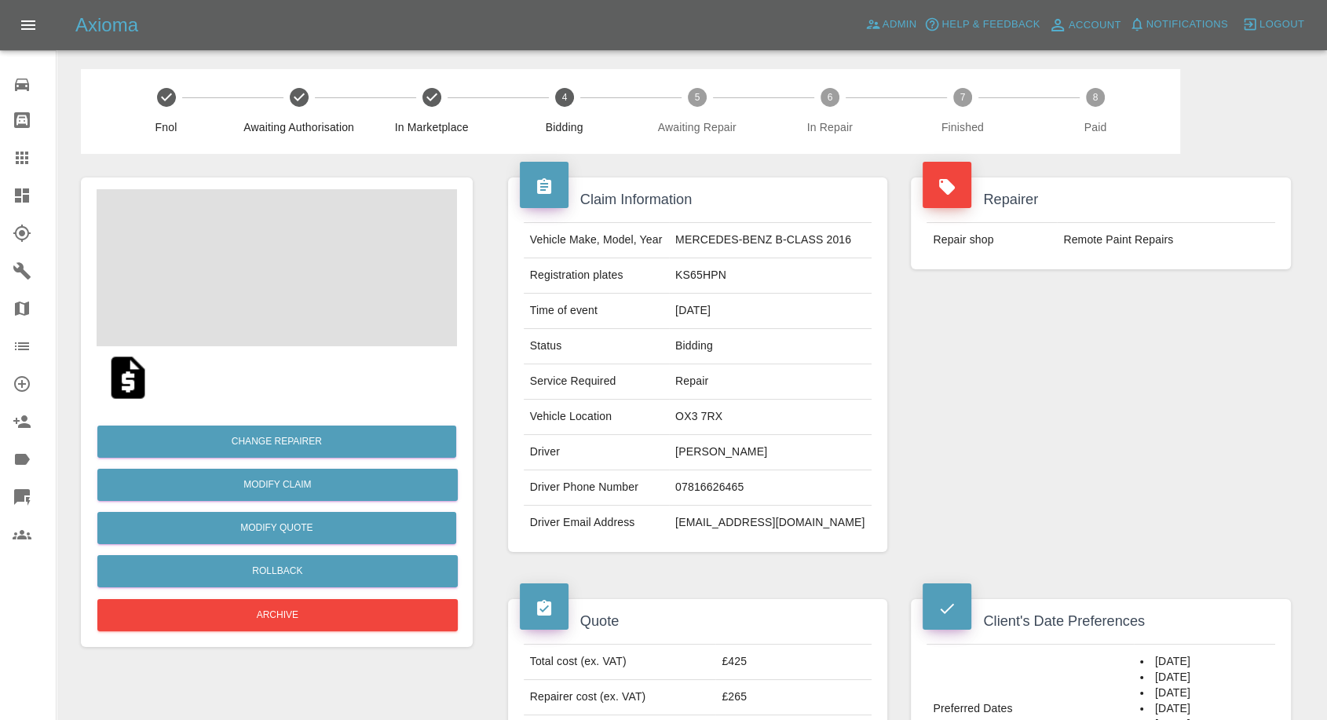
click at [708, 449] on td "[PERSON_NAME]" at bounding box center [770, 452] width 203 height 35
click at [708, 449] on td "David Parker" at bounding box center [770, 452] width 203 height 35
copy td "David Parker"
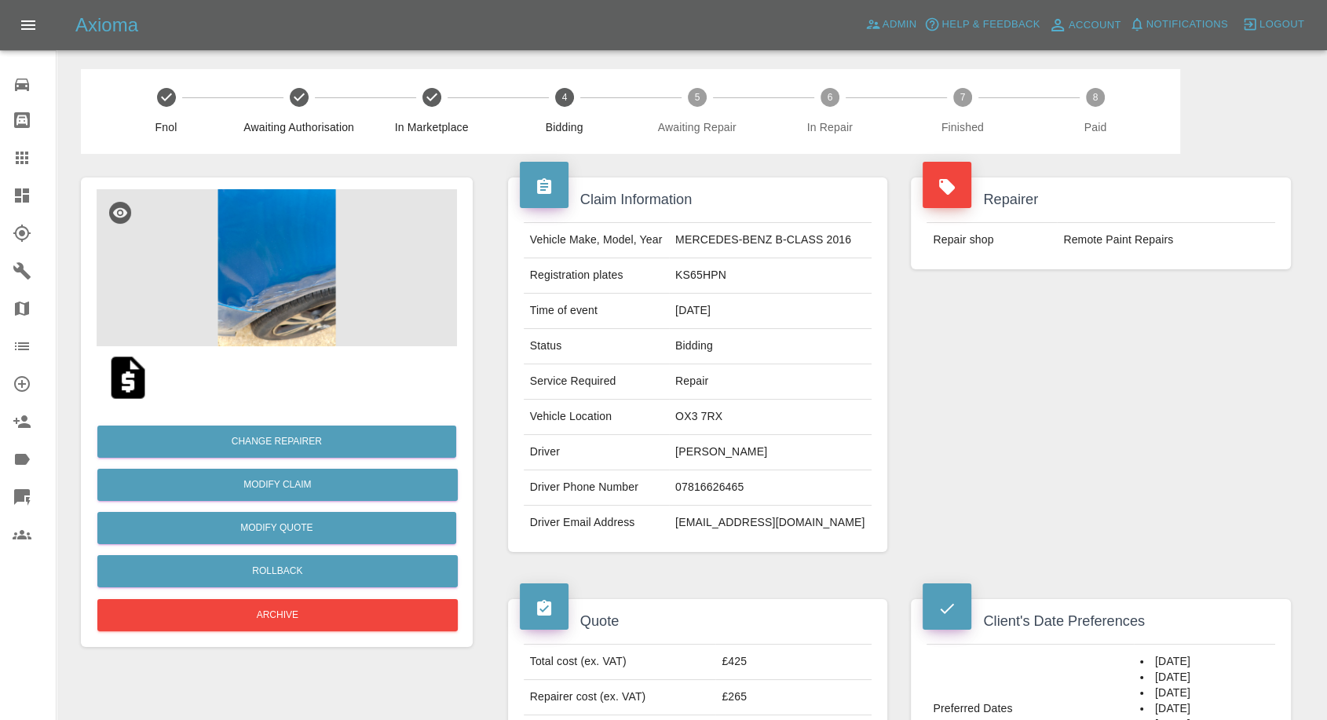
click at [727, 491] on td "07816626465" at bounding box center [770, 487] width 203 height 35
copy td "07816626465"
click at [1046, 427] on div "Repairer Repair shop Remote Paint Repairs" at bounding box center [1101, 365] width 404 height 422
click at [694, 447] on td "David Parker" at bounding box center [770, 452] width 203 height 35
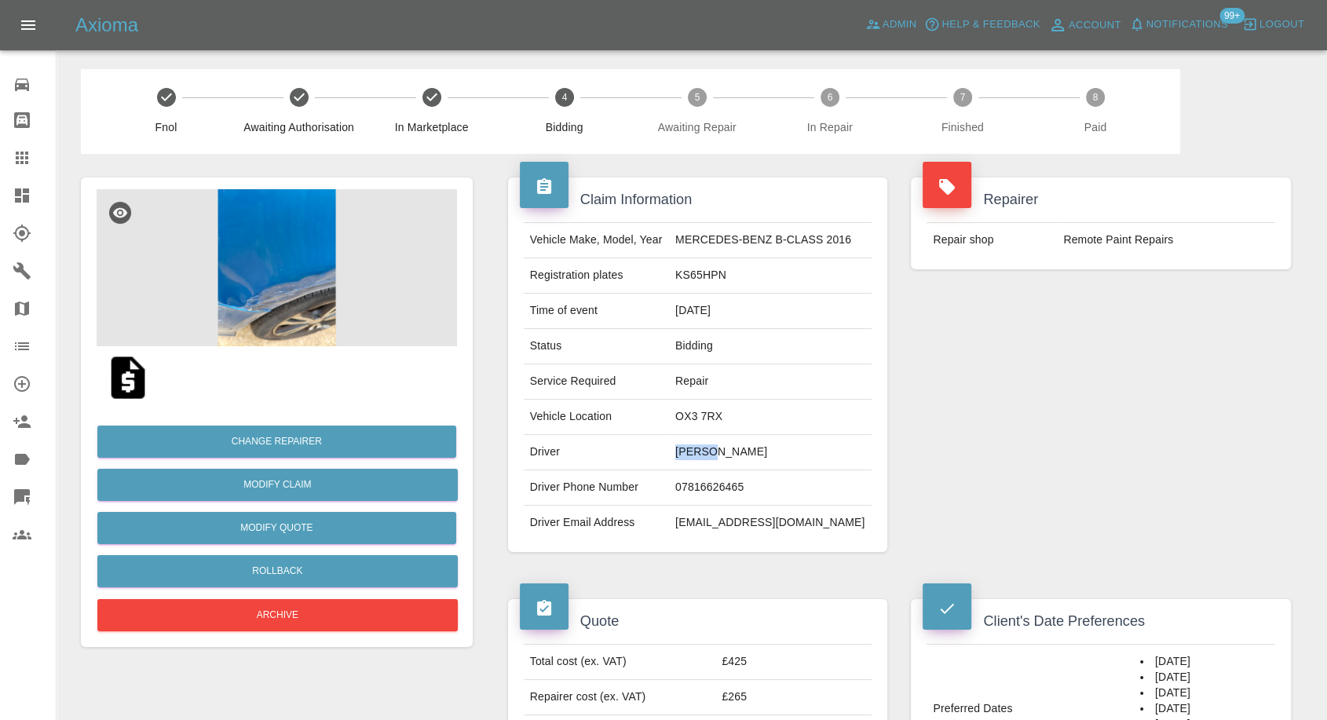
click at [694, 447] on td "David Parker" at bounding box center [770, 452] width 203 height 35
copy td "David"
click at [1055, 526] on div "Repairer Repair shop Remote Paint Repairs" at bounding box center [1101, 365] width 404 height 422
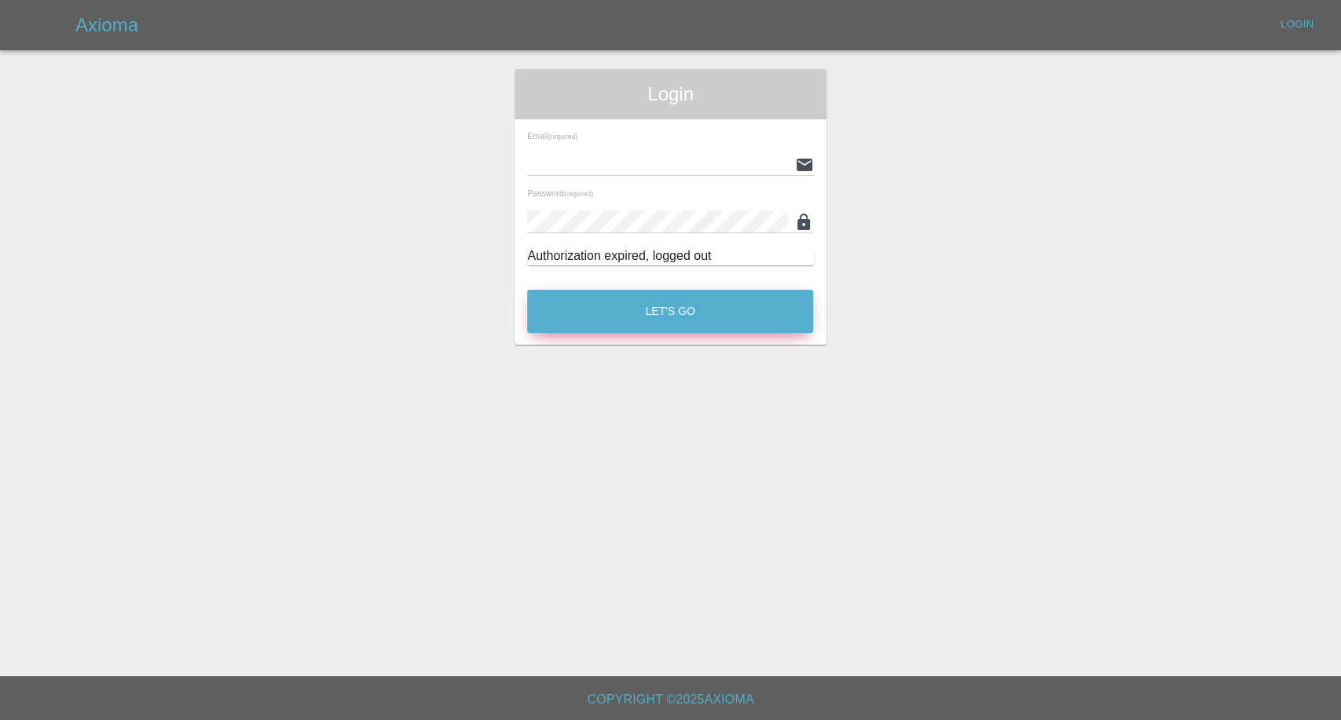
type input "[EMAIL_ADDRESS][DOMAIN_NAME]"
click at [695, 298] on button "Let's Go" at bounding box center [670, 311] width 286 height 43
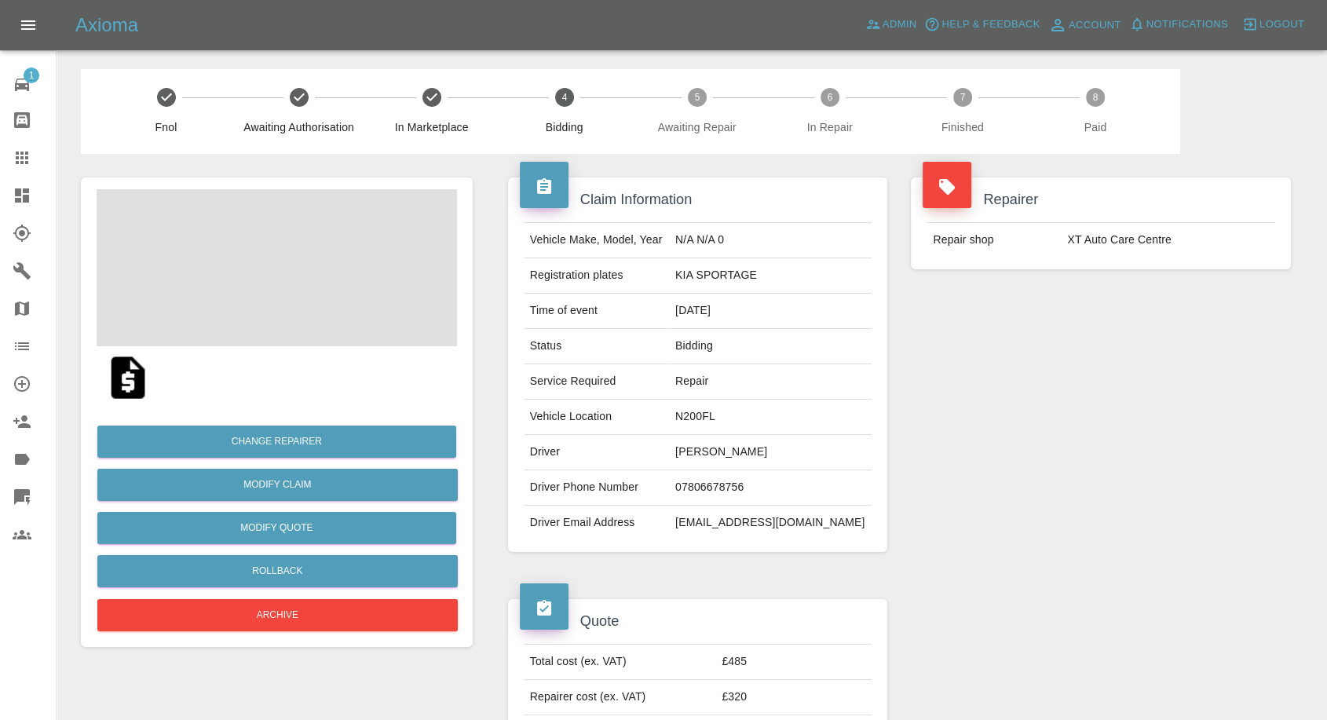
click at [748, 441] on td "[PERSON_NAME]" at bounding box center [770, 452] width 203 height 35
copy td "[PERSON_NAME]"
click at [767, 484] on td "07806678756" at bounding box center [770, 487] width 203 height 35
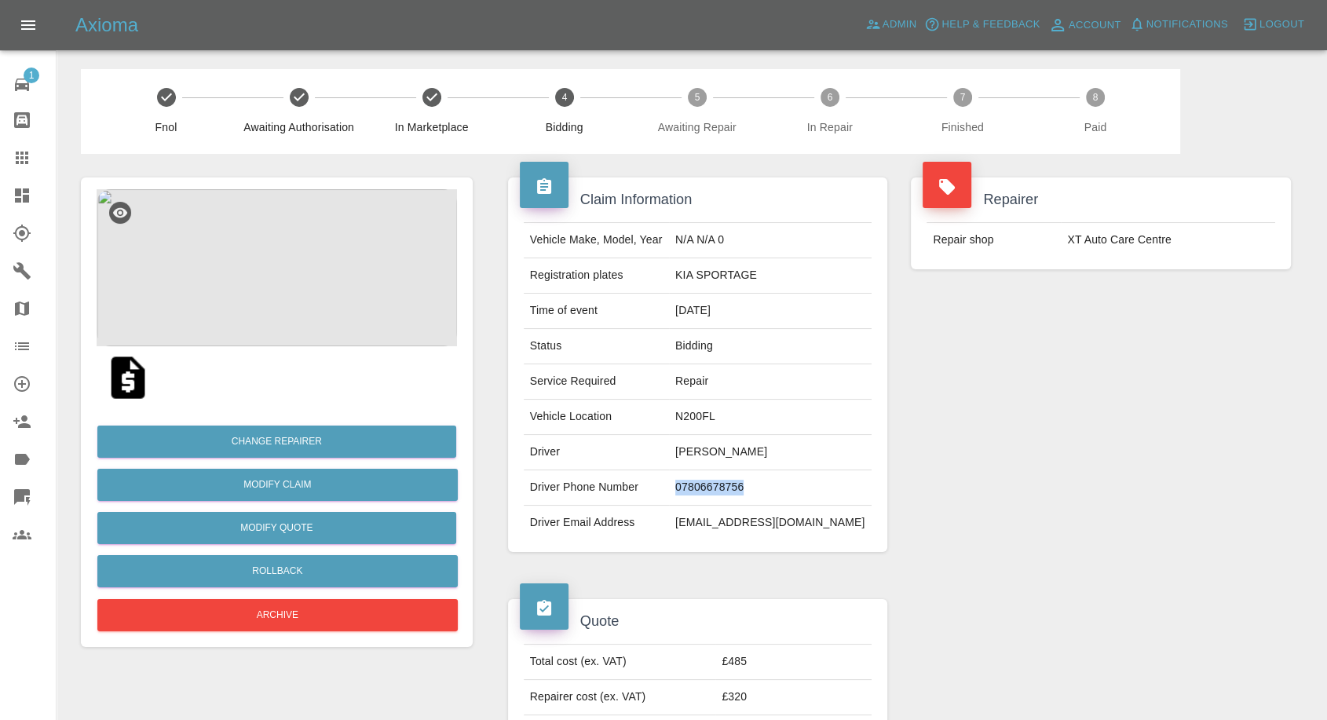
click at [767, 484] on td "07806678756" at bounding box center [770, 487] width 203 height 35
copy td "07806678756"
click at [994, 479] on div "Repairer Repair shop XT Auto Care Centre" at bounding box center [1101, 365] width 404 height 422
click at [738, 459] on td "[PERSON_NAME]" at bounding box center [770, 452] width 203 height 35
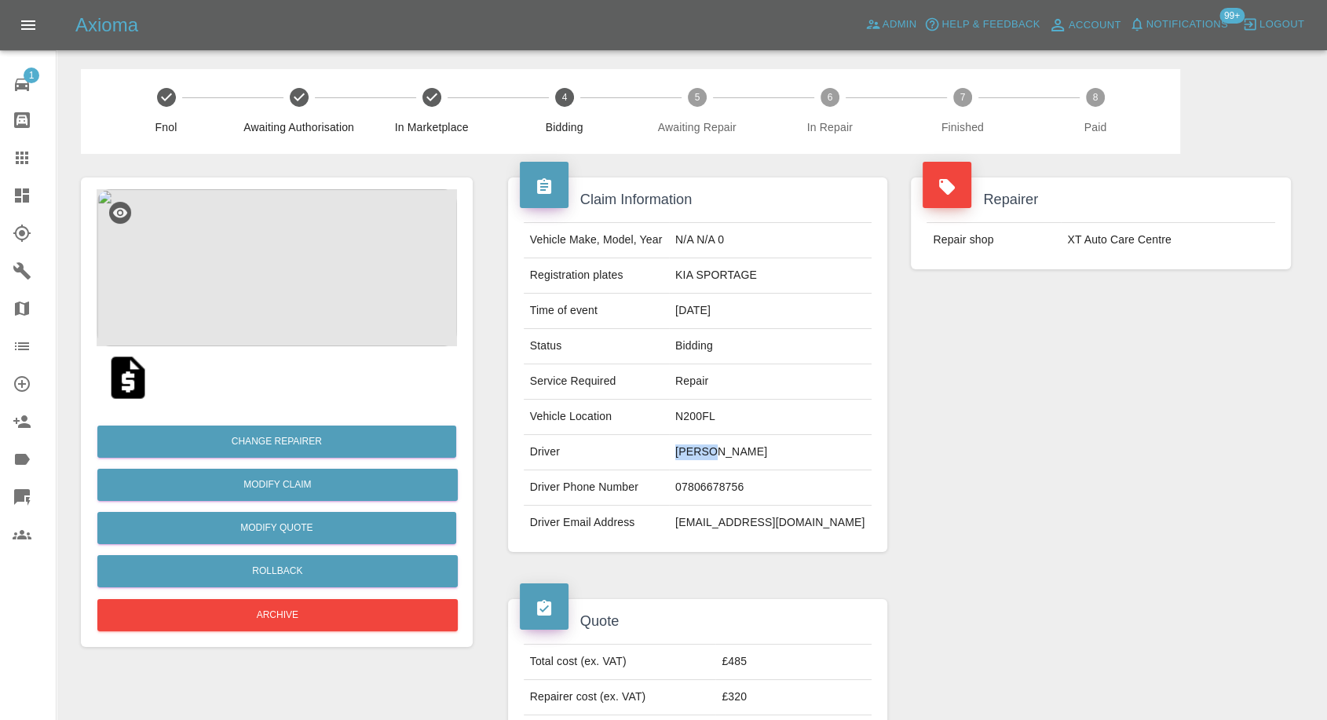
copy td "[PERSON_NAME]"
click at [734, 416] on td "N200FL" at bounding box center [770, 417] width 203 height 35
